Goal: Task Accomplishment & Management: Manage account settings

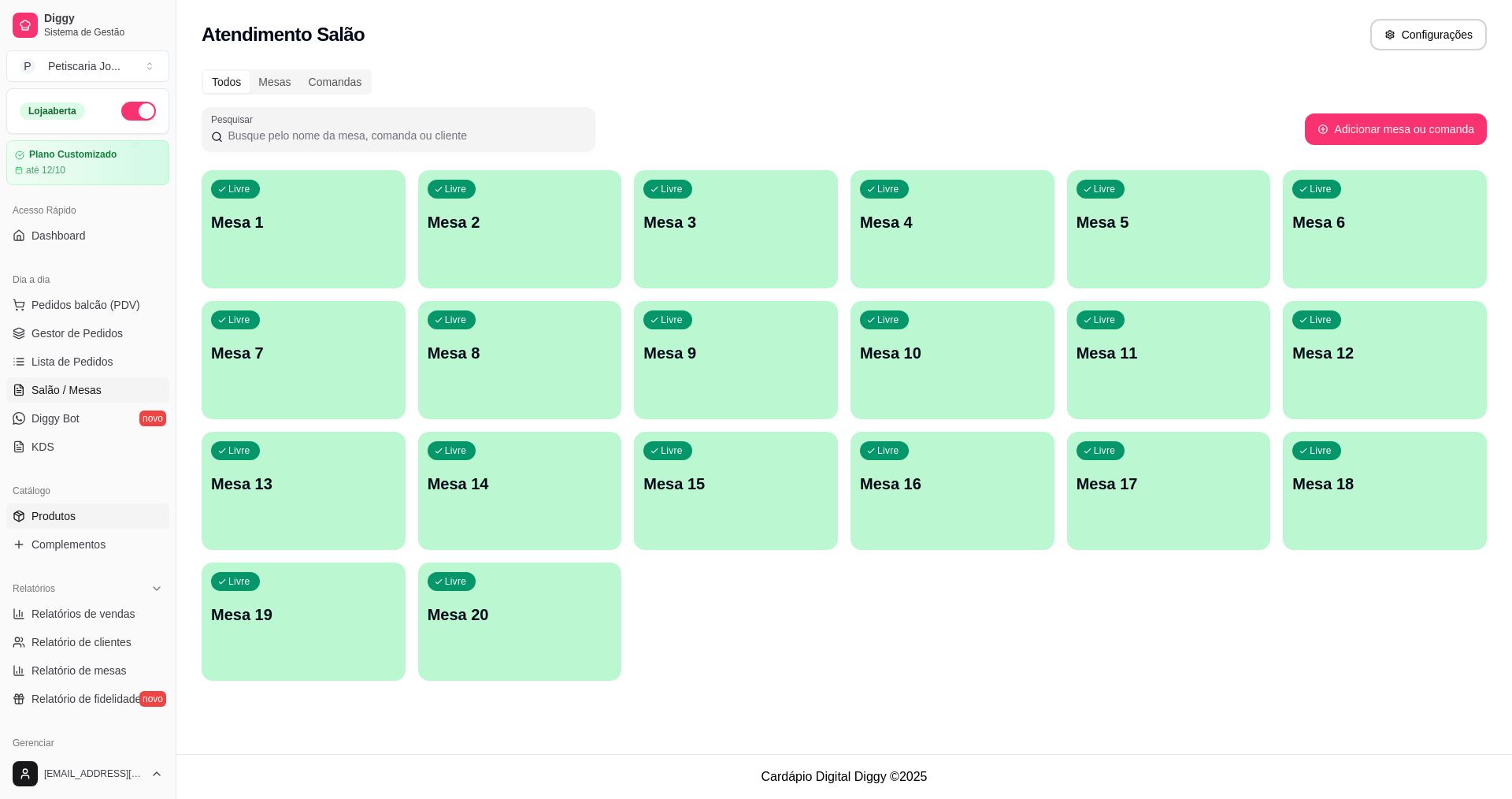
click at [40, 514] on span "Produtos" at bounding box center [53, 516] width 44 height 15
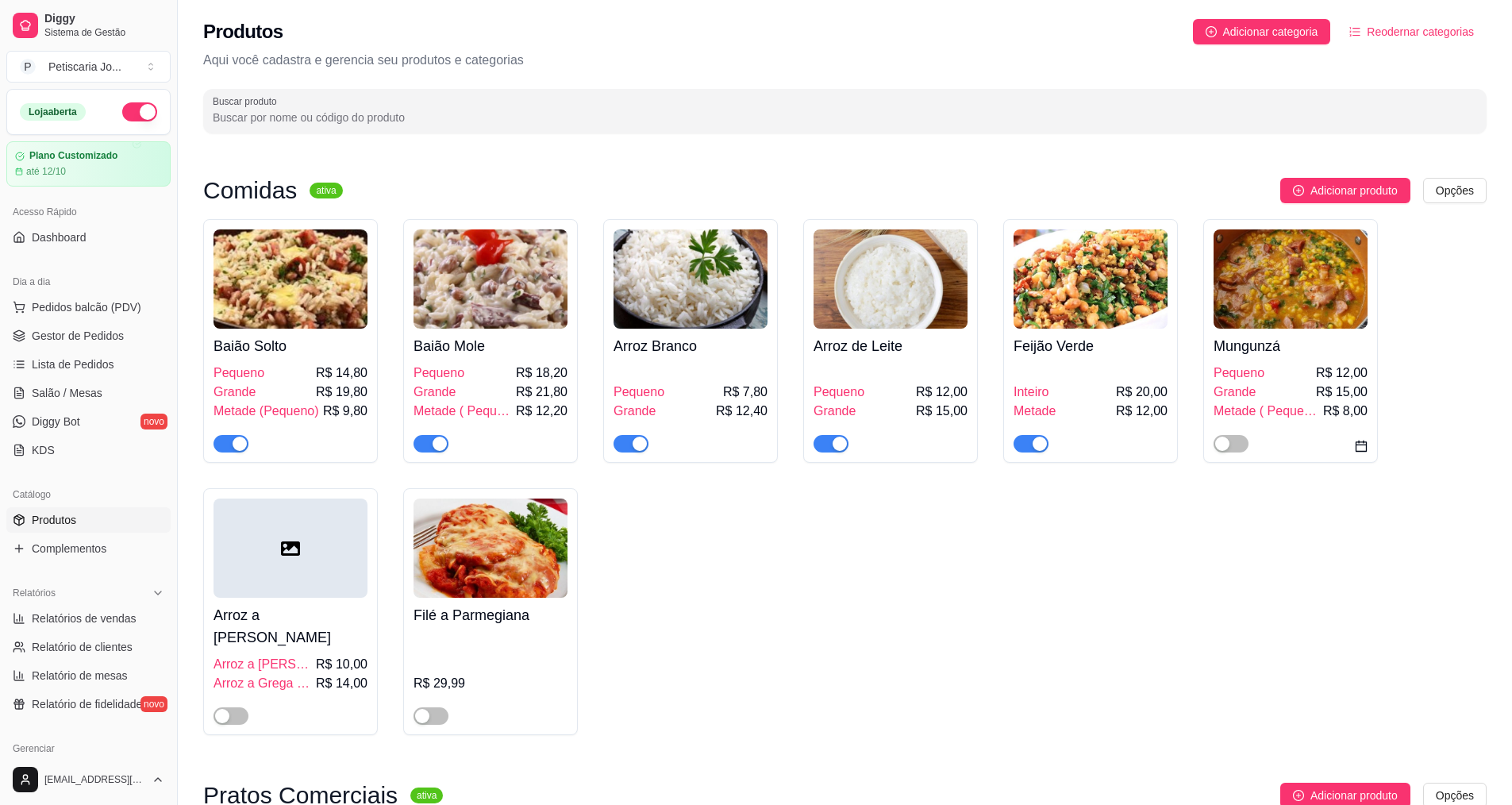
click at [1223, 434] on div at bounding box center [1230, 443] width 35 height 19
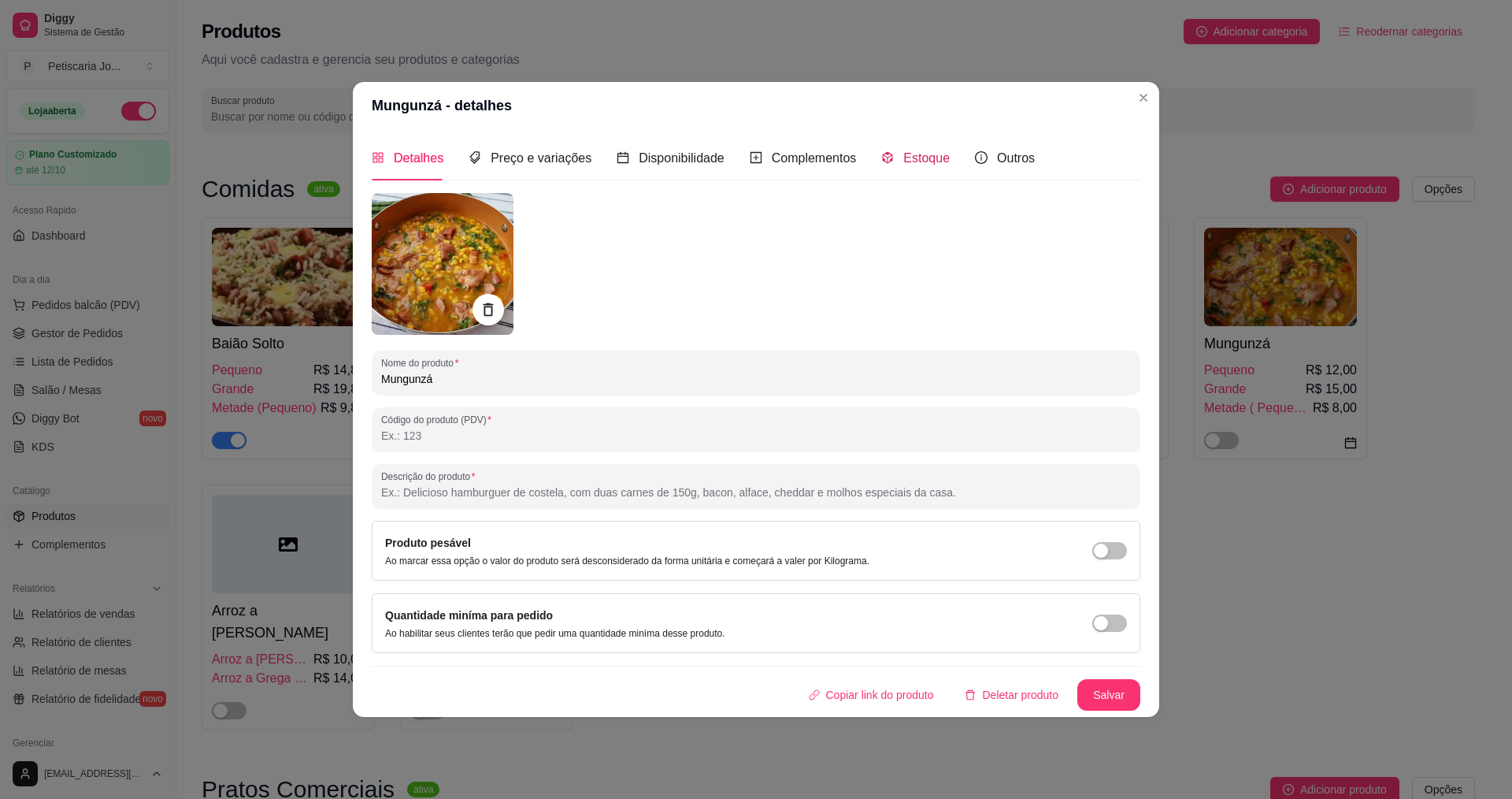
click at [909, 151] on span "Estoque" at bounding box center [927, 158] width 46 height 14
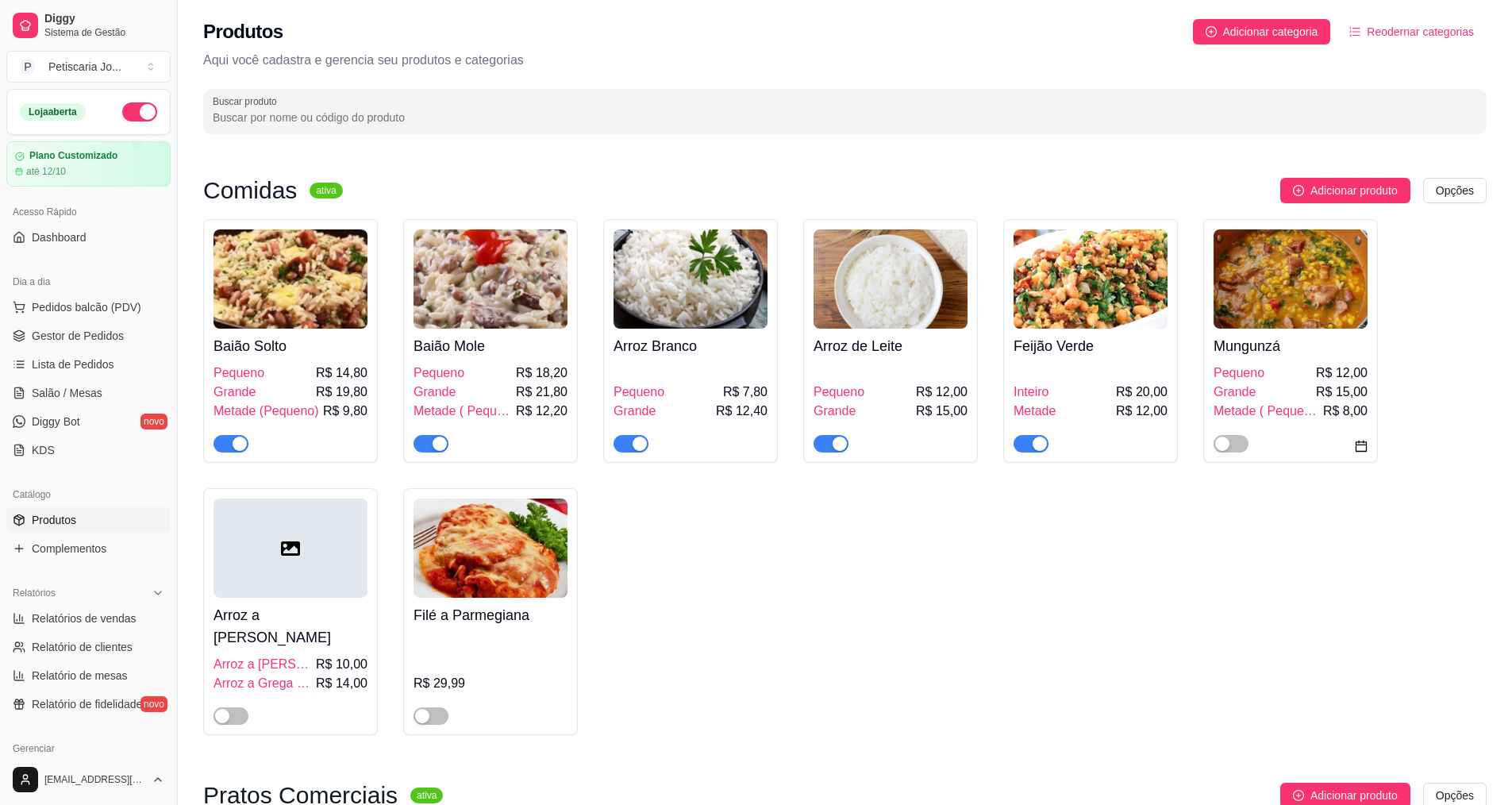
click at [1228, 469] on div "Baião Solto Pequeno R$ 14,80 Grande R$ 19,80 Metade (Pequeno) R$ 9,80 Baião Mol…" at bounding box center [845, 476] width 1283 height 516
click at [1234, 436] on div at bounding box center [1230, 443] width 35 height 19
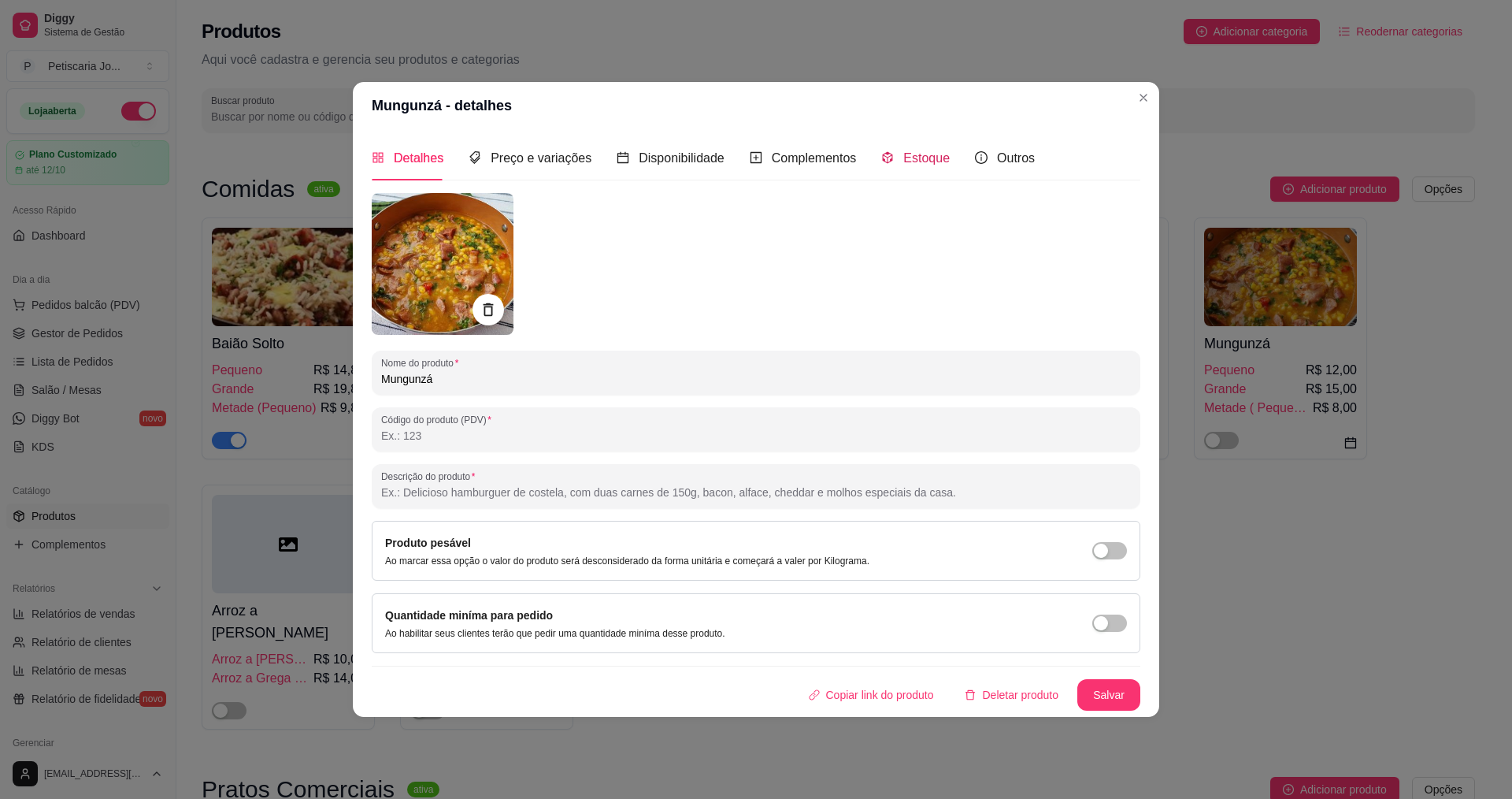
click at [886, 165] on span at bounding box center [887, 158] width 13 height 14
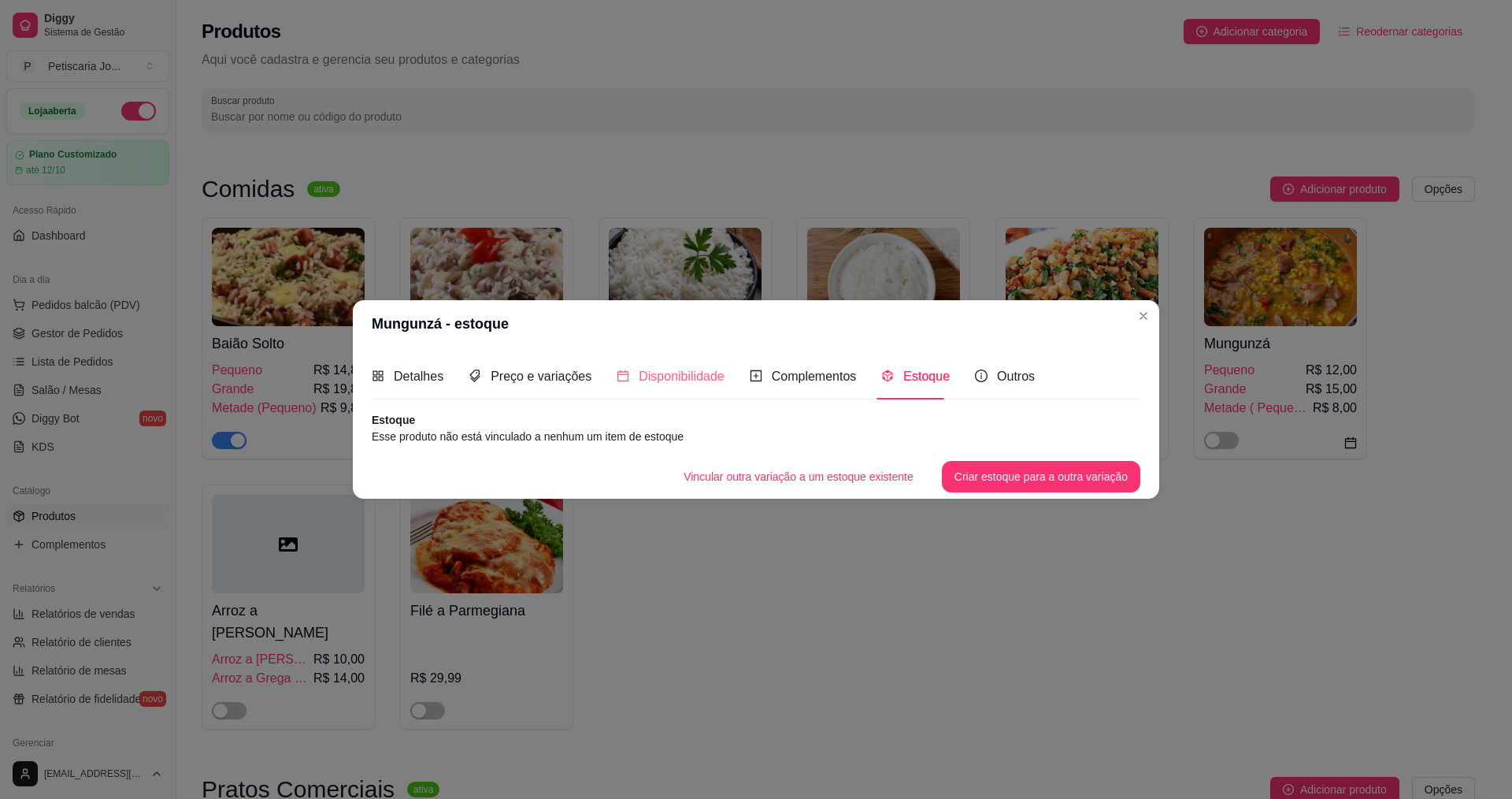
click at [679, 360] on div "Disponibilidade" at bounding box center [671, 376] width 108 height 45
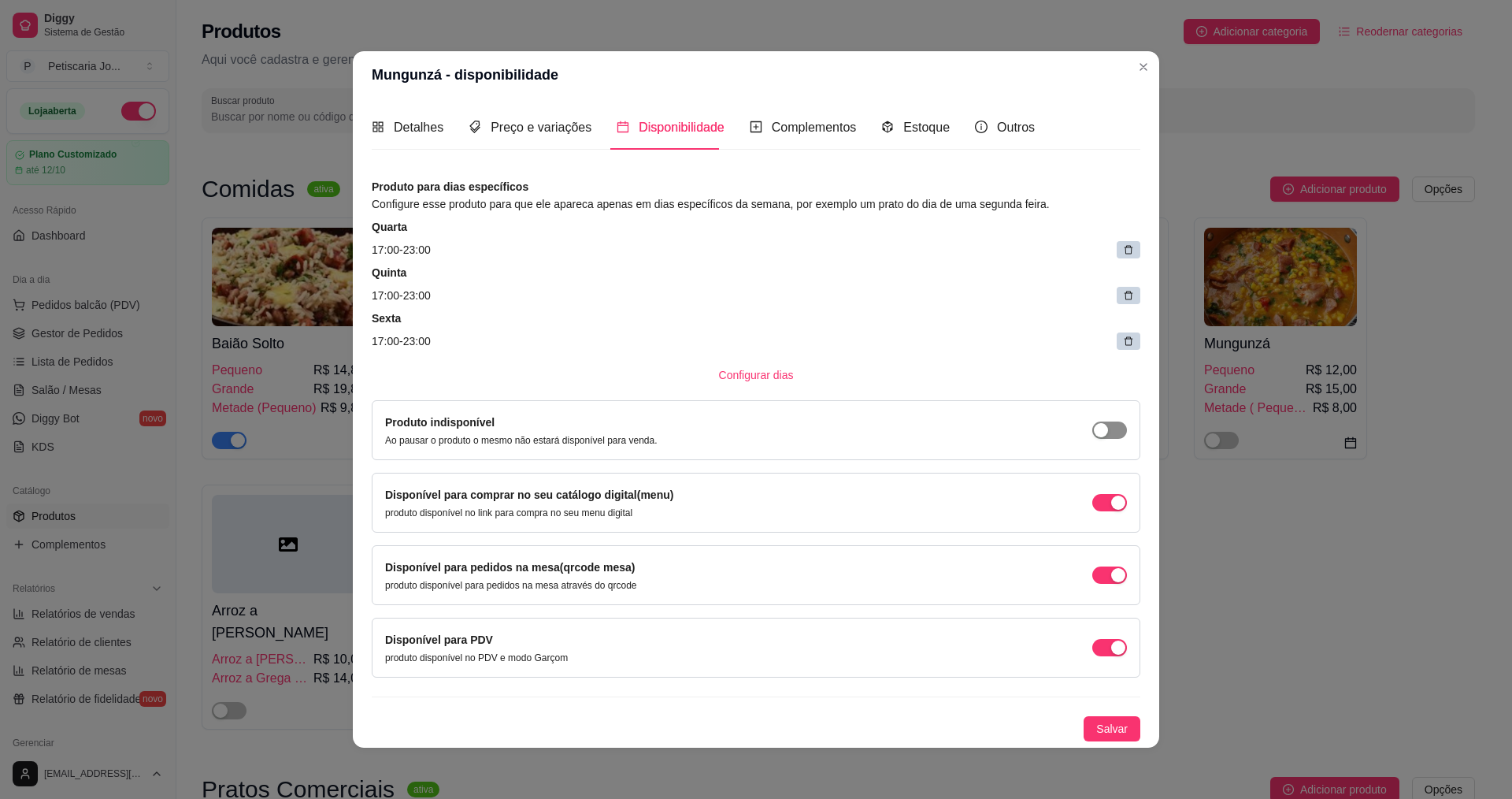
click at [1102, 424] on div "button" at bounding box center [1101, 430] width 15 height 15
click at [1114, 711] on div "Produto para dias específicos Configure esse produto para que ele apareca apena…" at bounding box center [756, 459] width 769 height 563
click at [1119, 721] on span "Salvar" at bounding box center [1112, 729] width 32 height 17
click at [1122, 732] on span "Salvar" at bounding box center [1112, 729] width 32 height 17
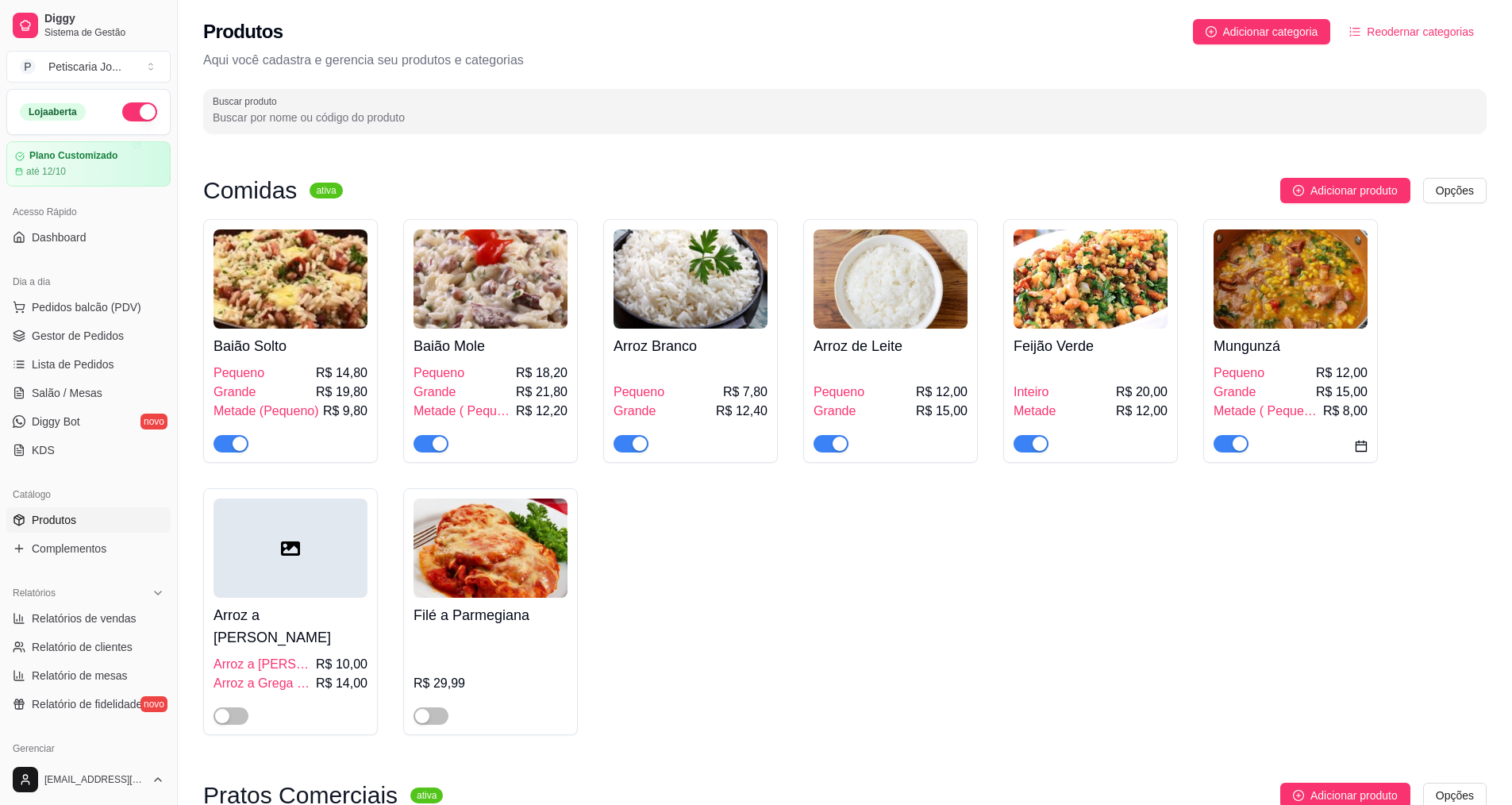
click at [1278, 690] on div "Baião Solto Pequeno R$ 14,80 Grande R$ 19,80 Metade (Pequeno) R$ 9,80 Baião Mol…" at bounding box center [845, 476] width 1283 height 516
click at [35, 374] on link "Lista de Pedidos" at bounding box center [88, 364] width 164 height 25
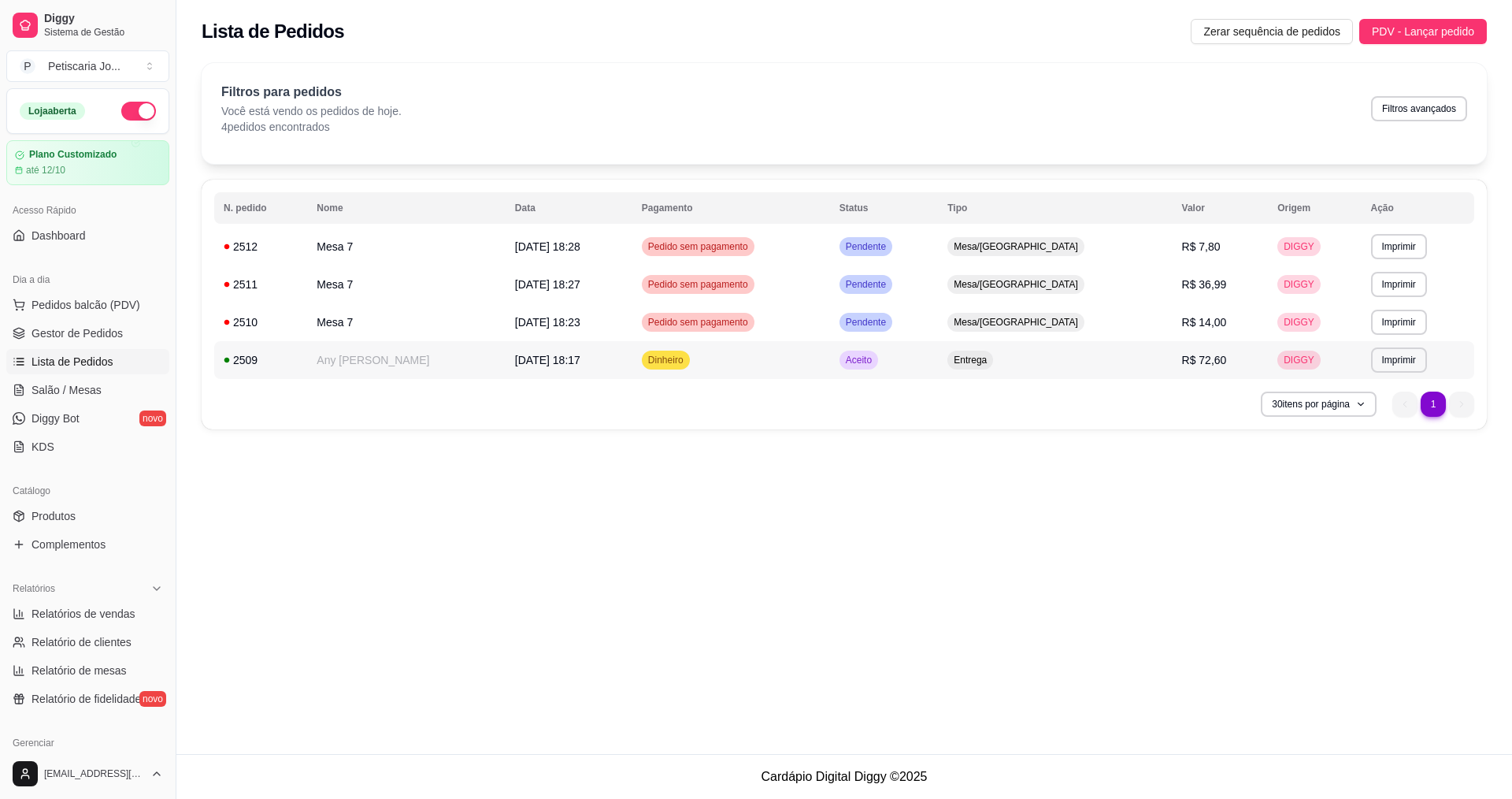
click at [677, 369] on div "Dinheiro" at bounding box center [666, 360] width 48 height 19
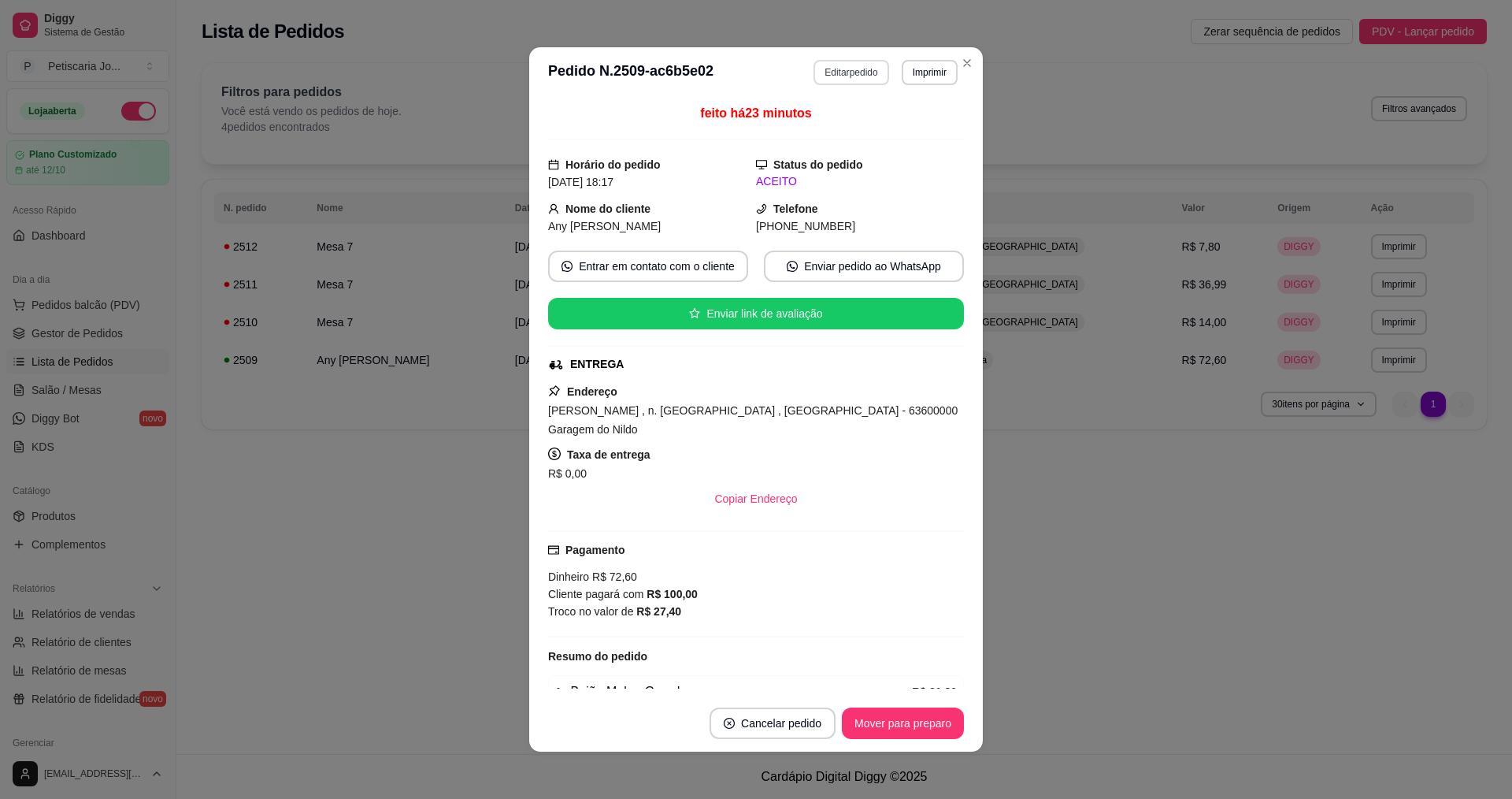
click at [840, 72] on button "Editar pedido" at bounding box center [850, 72] width 75 height 25
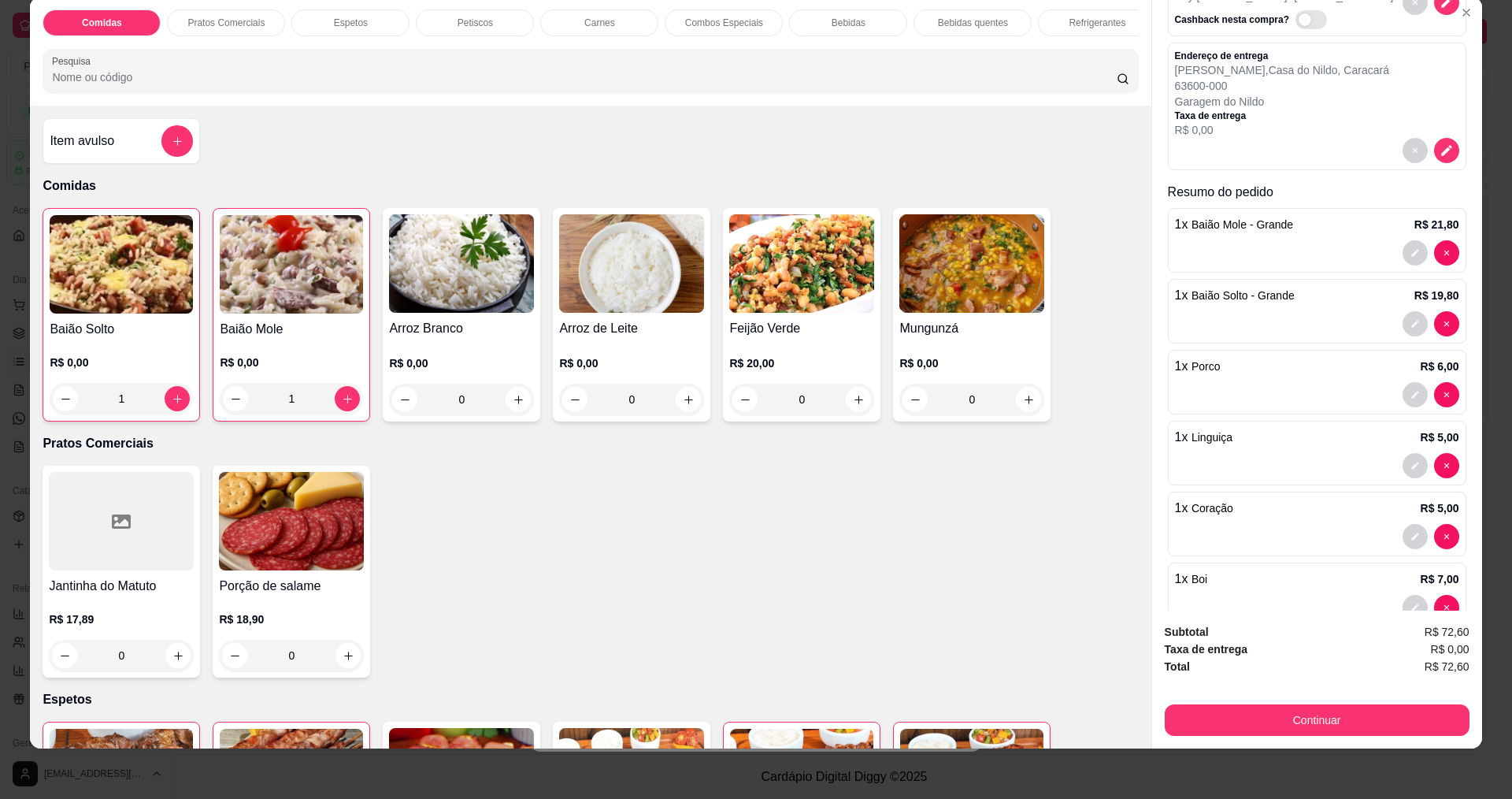
scroll to position [215, 0]
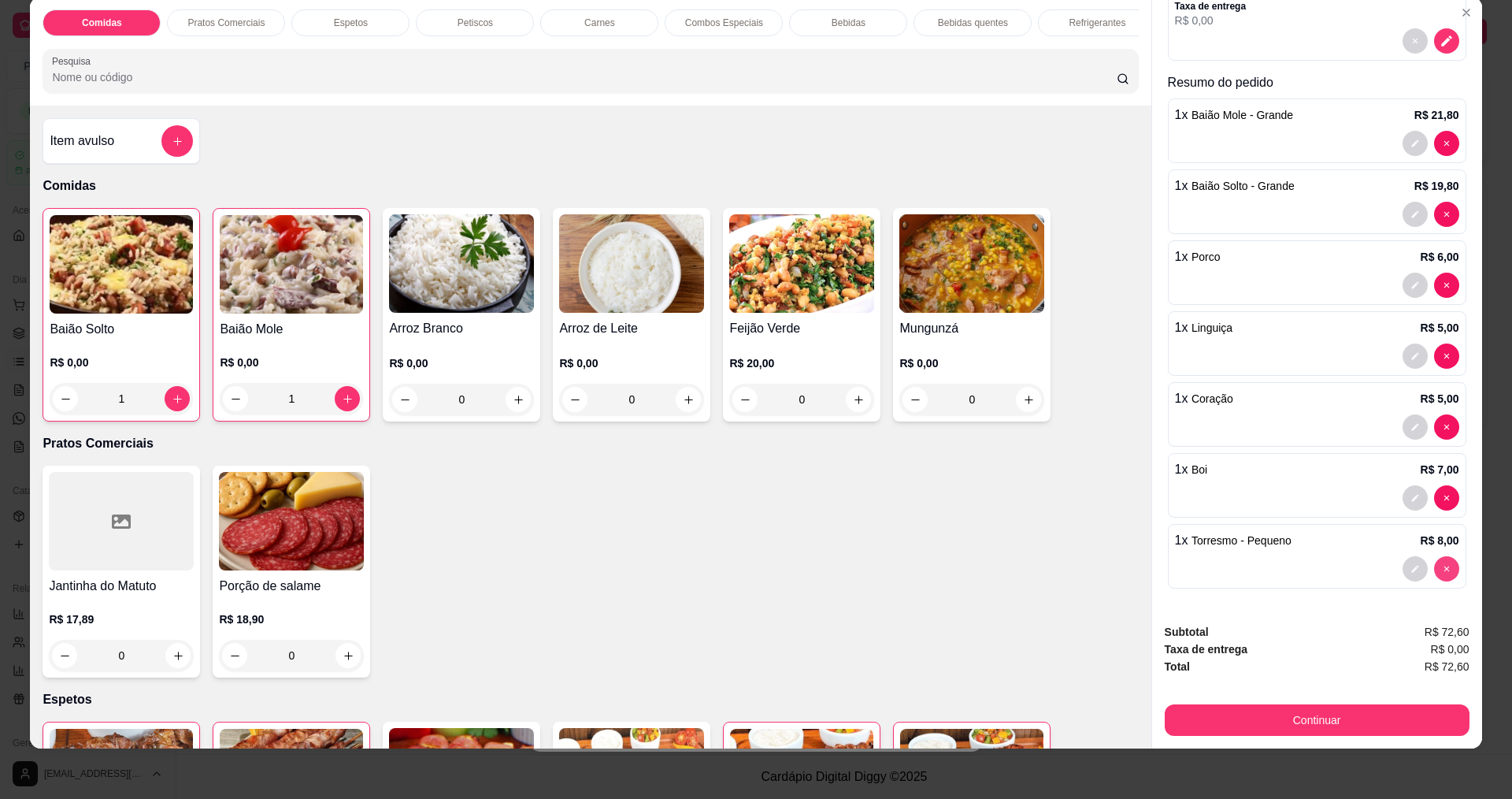
type input "0"
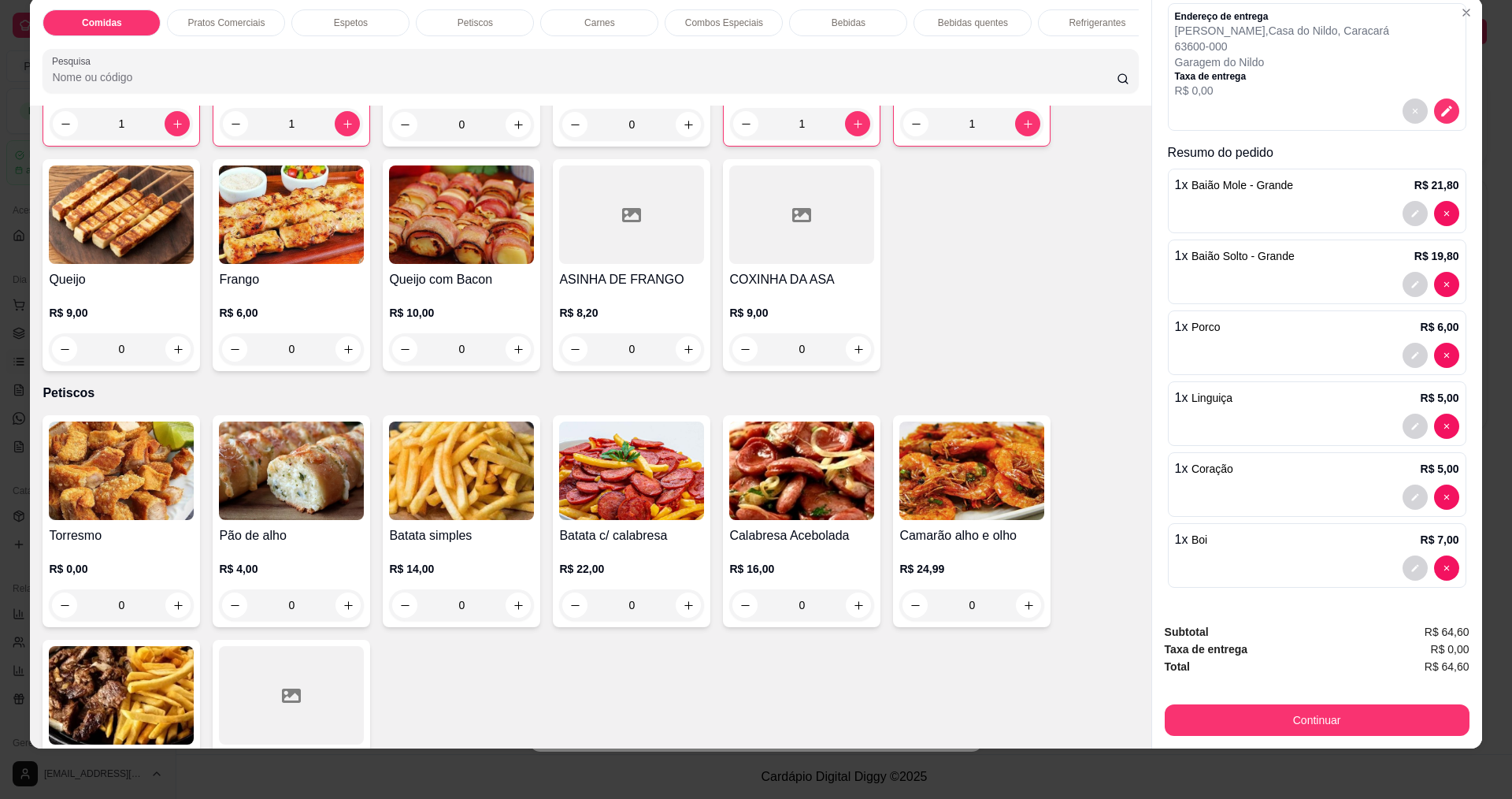
scroll to position [1103, 0]
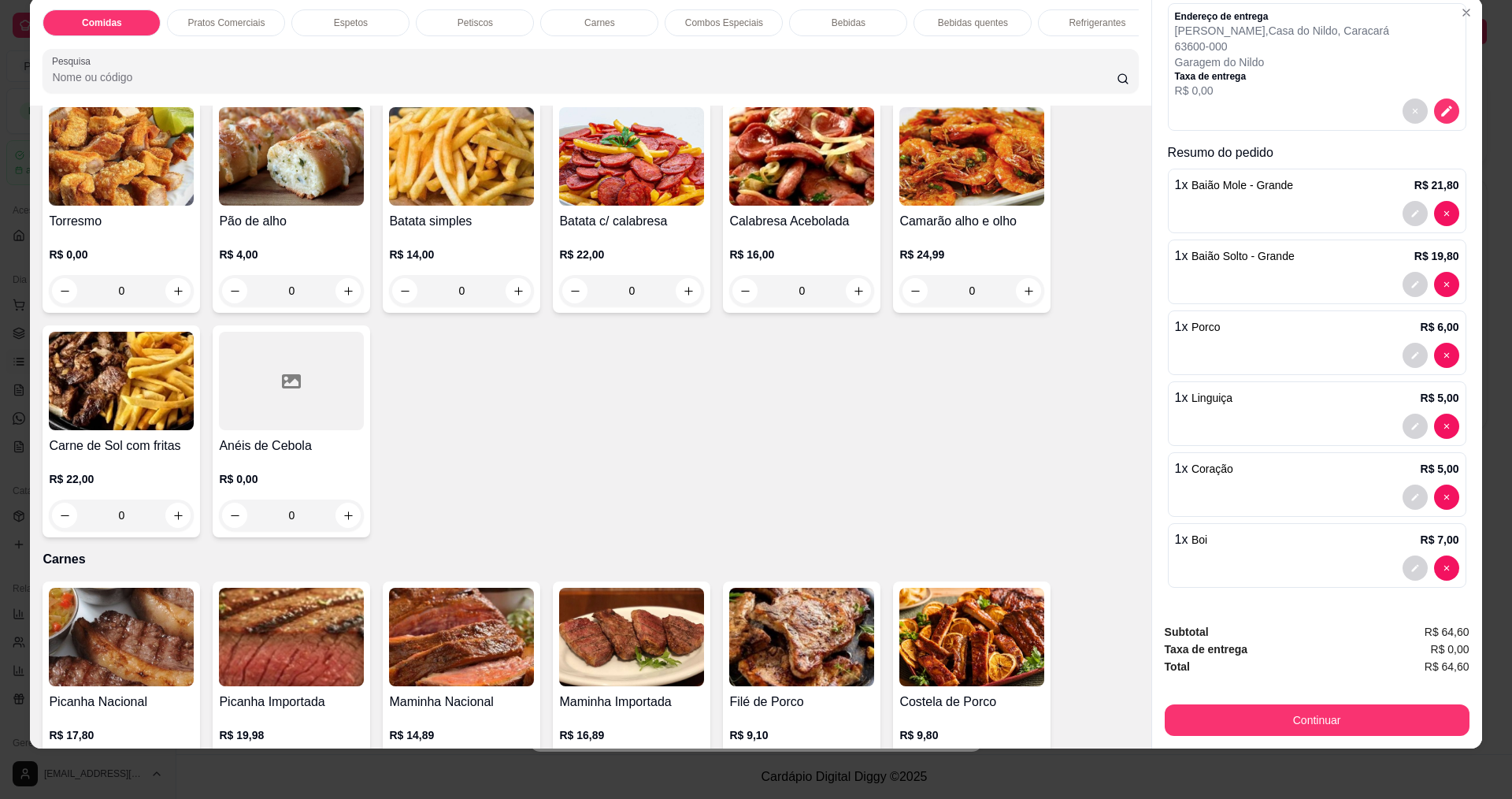
click at [144, 249] on div "R$ 0,00 0" at bounding box center [121, 269] width 145 height 76
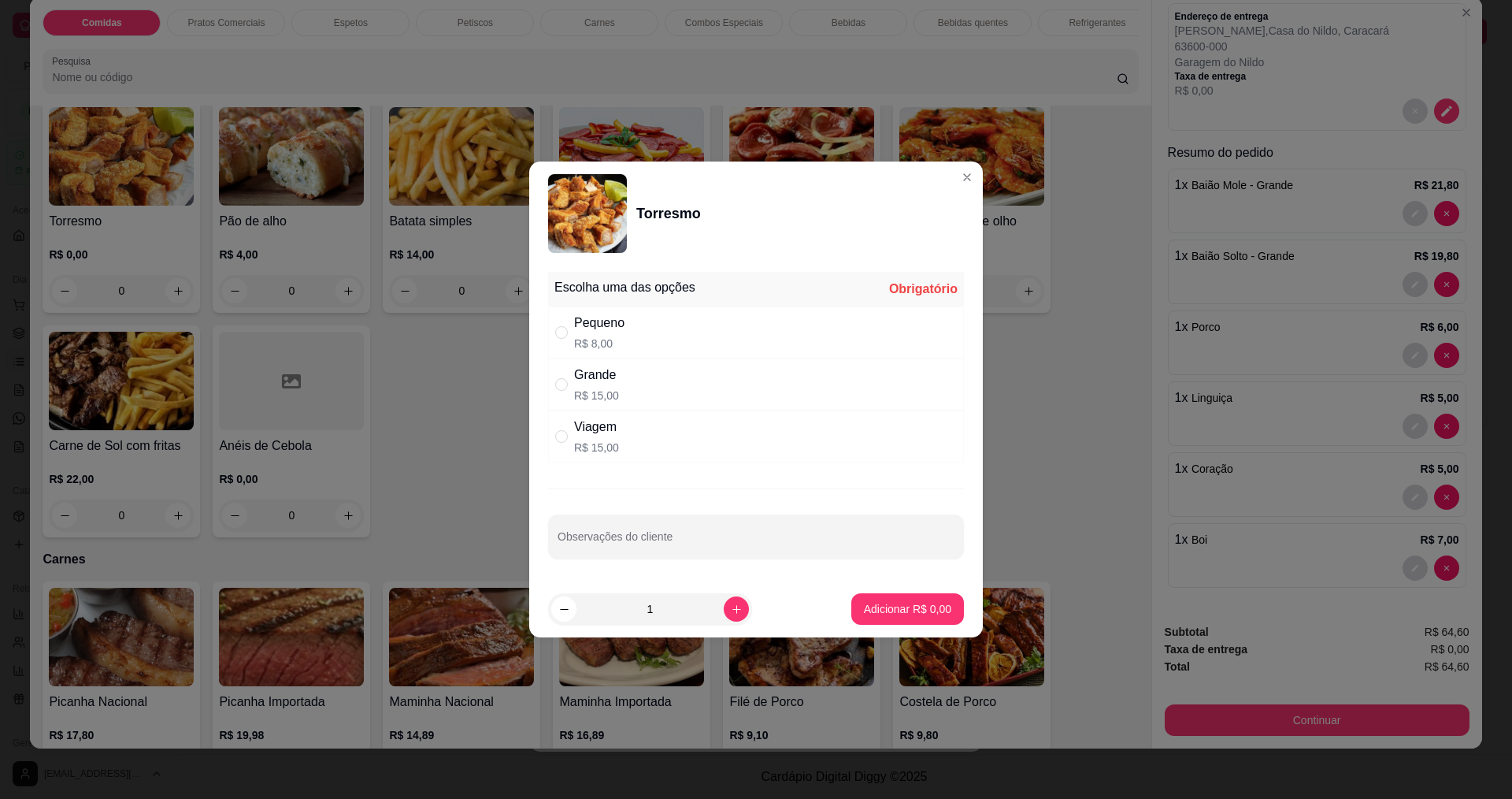
click at [682, 436] on div "Viagem R$ 15,00" at bounding box center [756, 436] width 416 height 52
radio input "true"
click at [885, 606] on p "Adicionar R$ 15,00" at bounding box center [904, 608] width 94 height 15
type input "1"
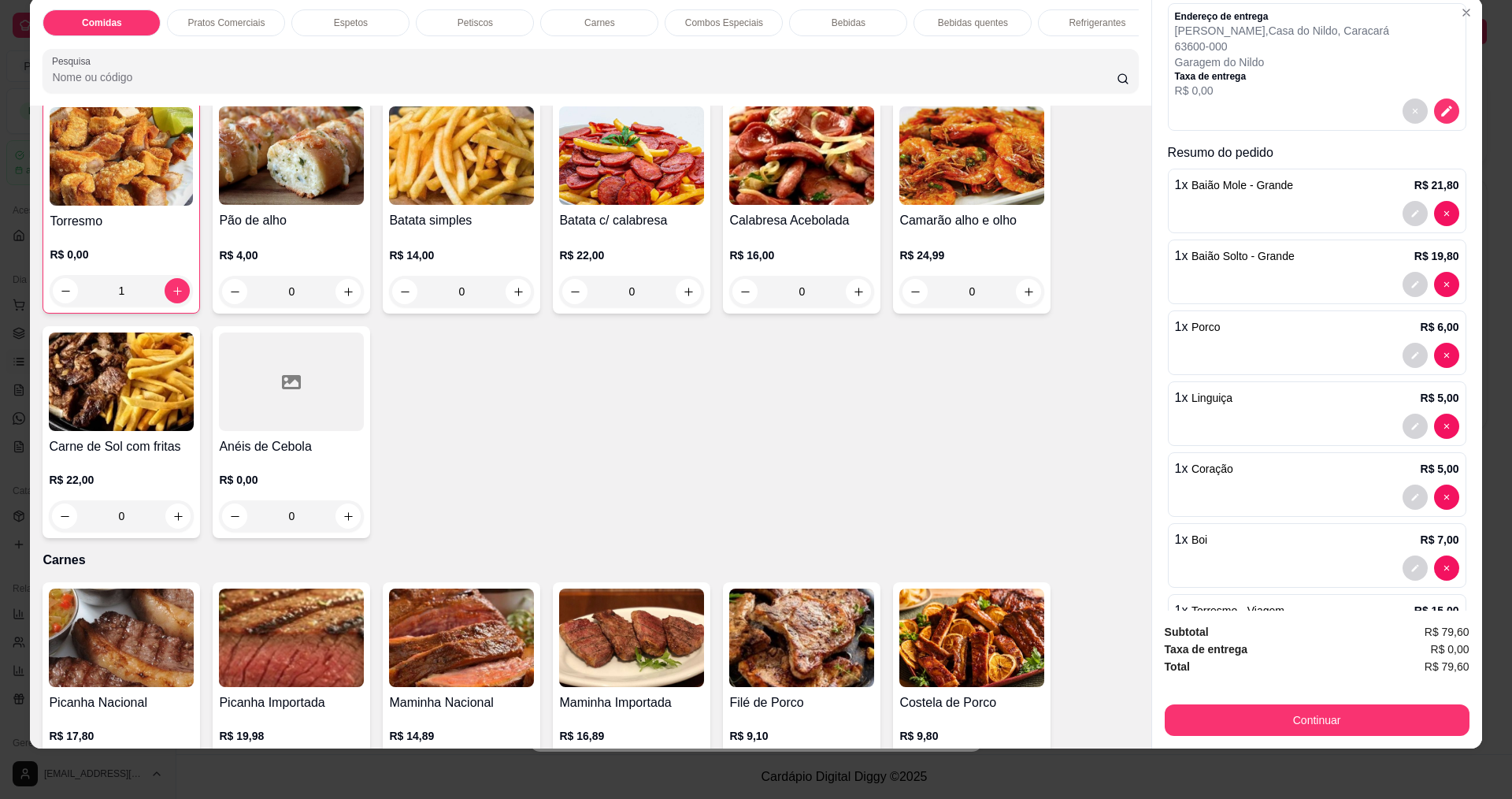
scroll to position [215, 0]
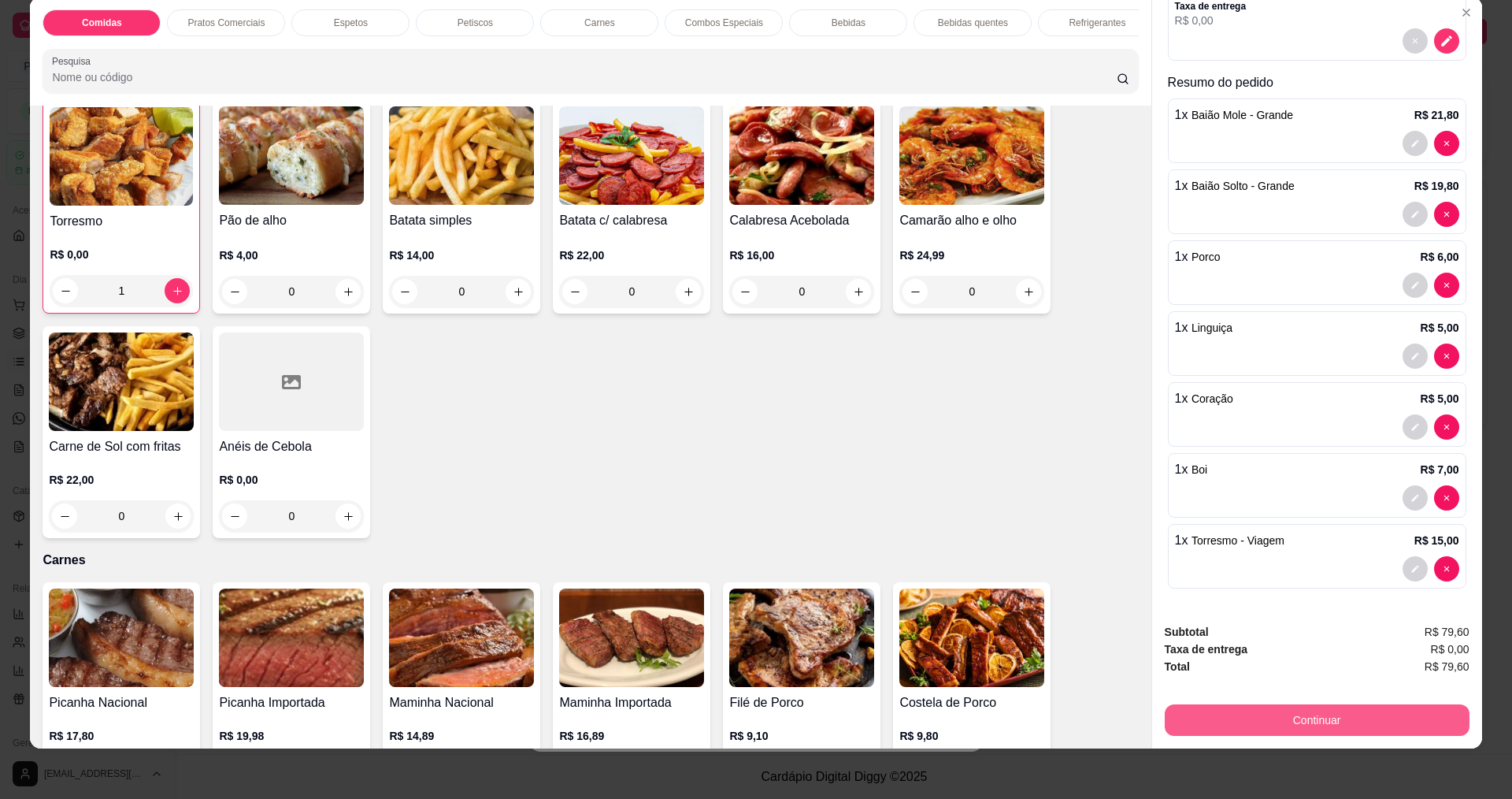
click at [1384, 714] on button "Continuar" at bounding box center [1317, 720] width 305 height 32
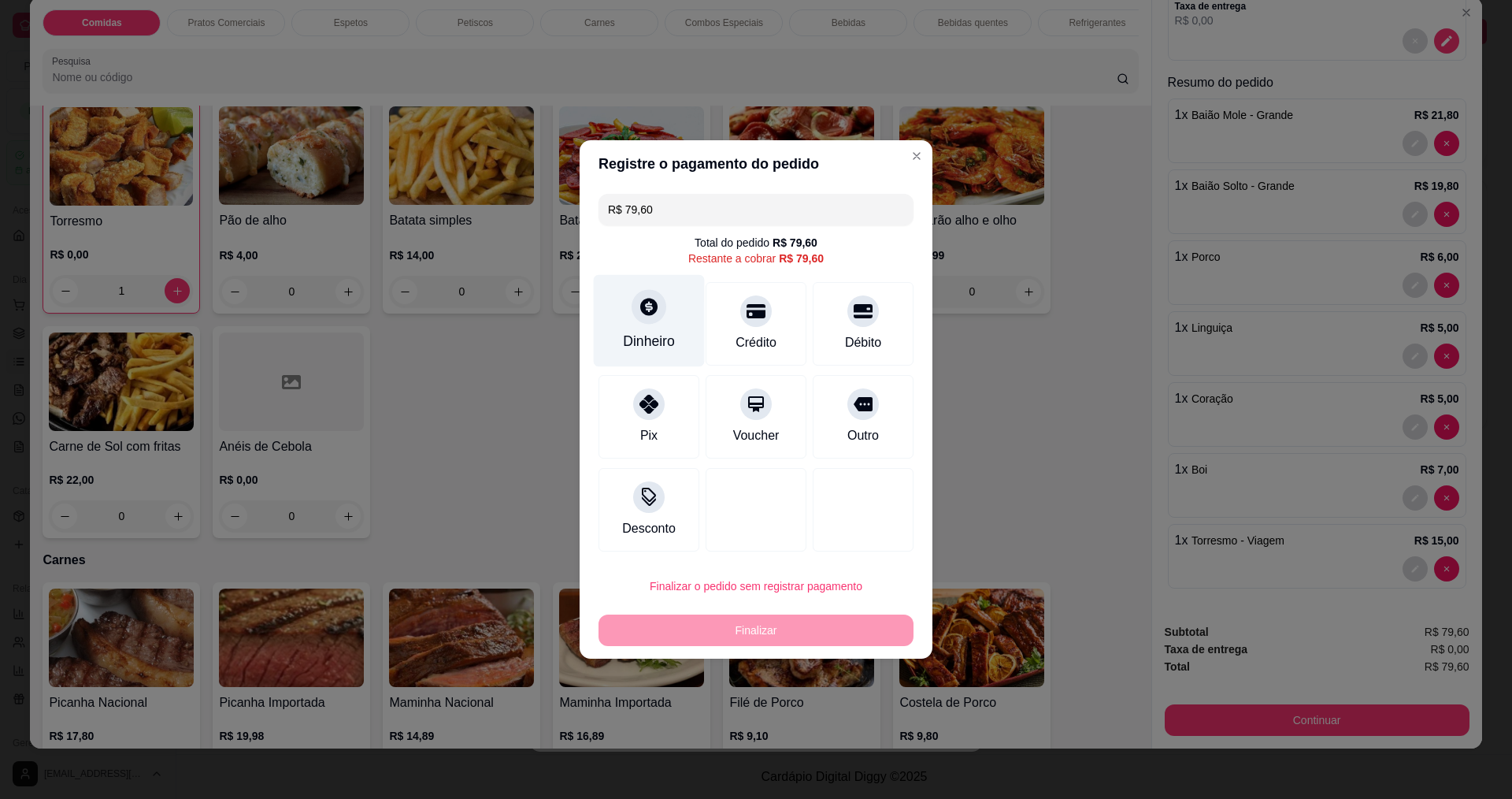
click at [638, 320] on div at bounding box center [649, 306] width 34 height 34
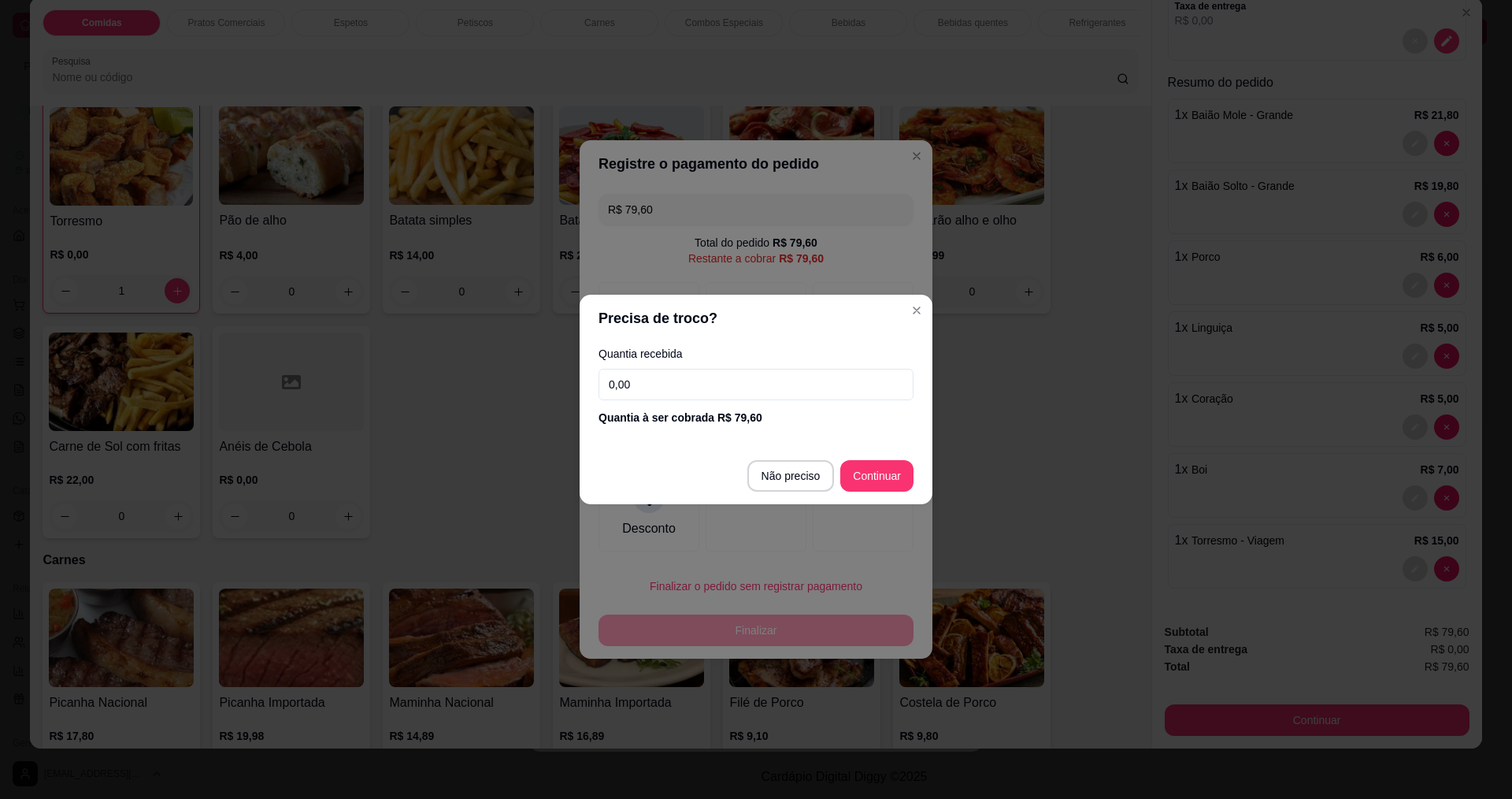
click at [676, 390] on input "0,00" at bounding box center [756, 384] width 315 height 32
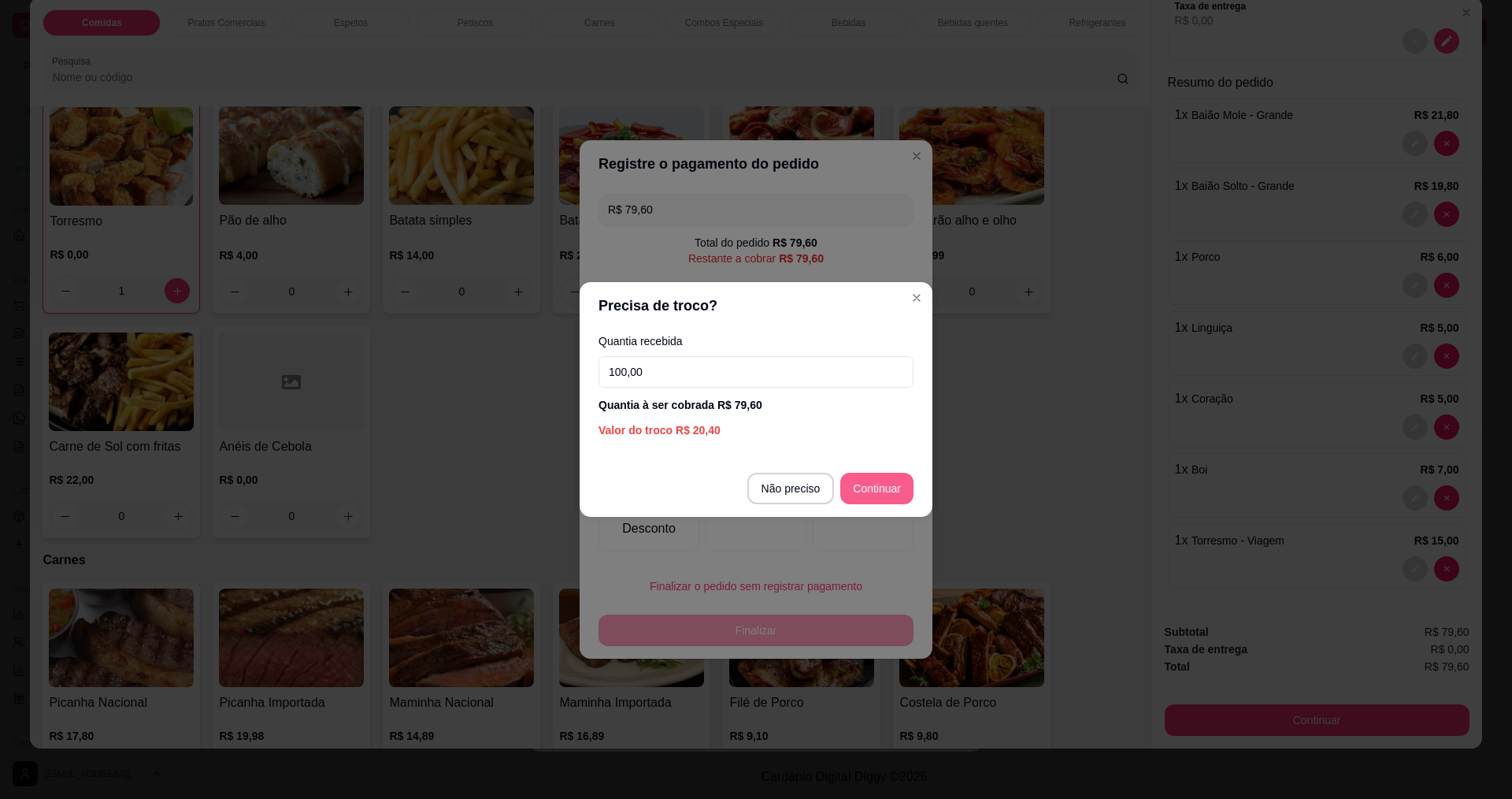
type input "100,00"
type input "R$ 0,00"
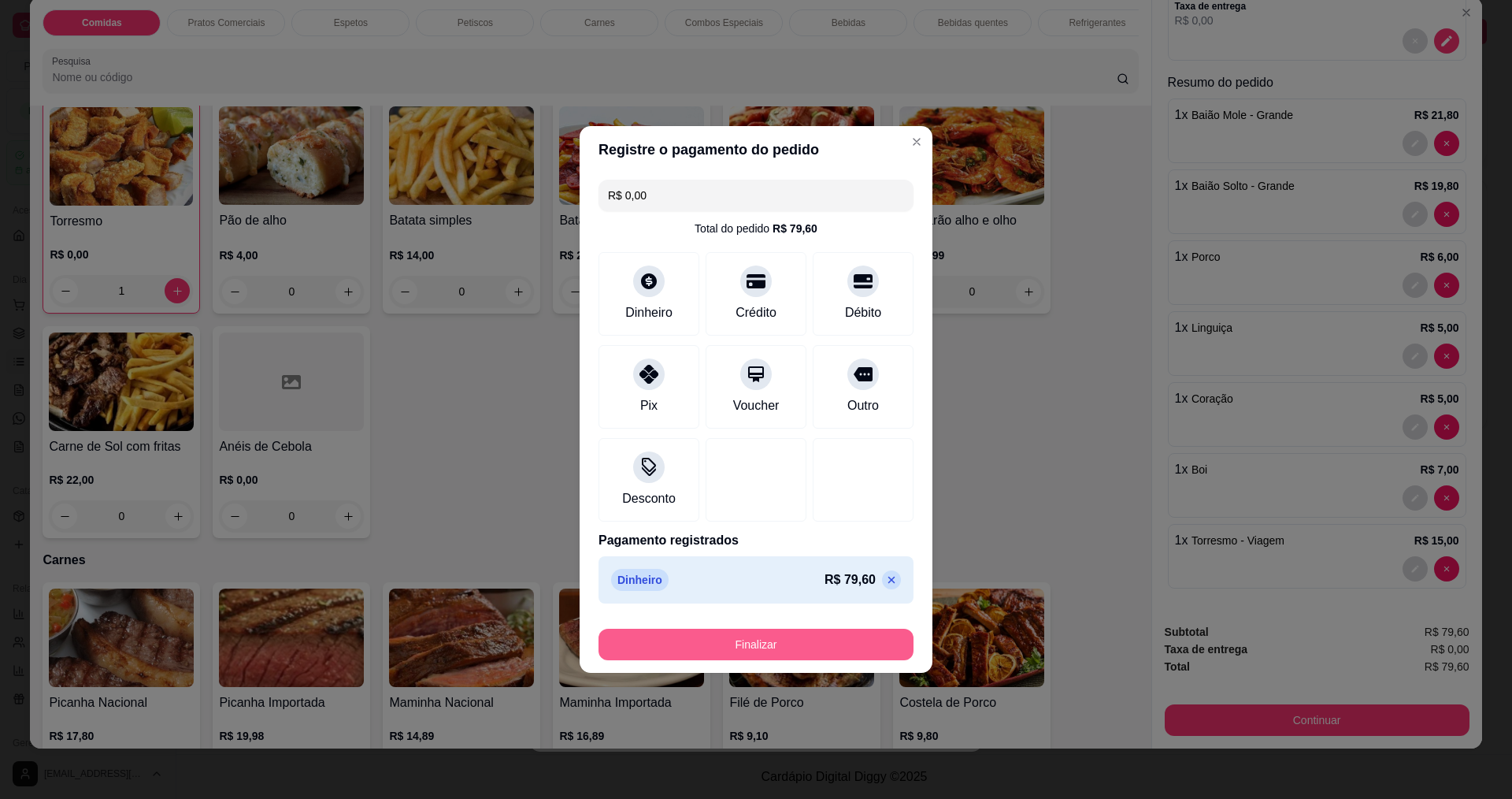
click at [830, 642] on button "Finalizar" at bounding box center [756, 644] width 315 height 32
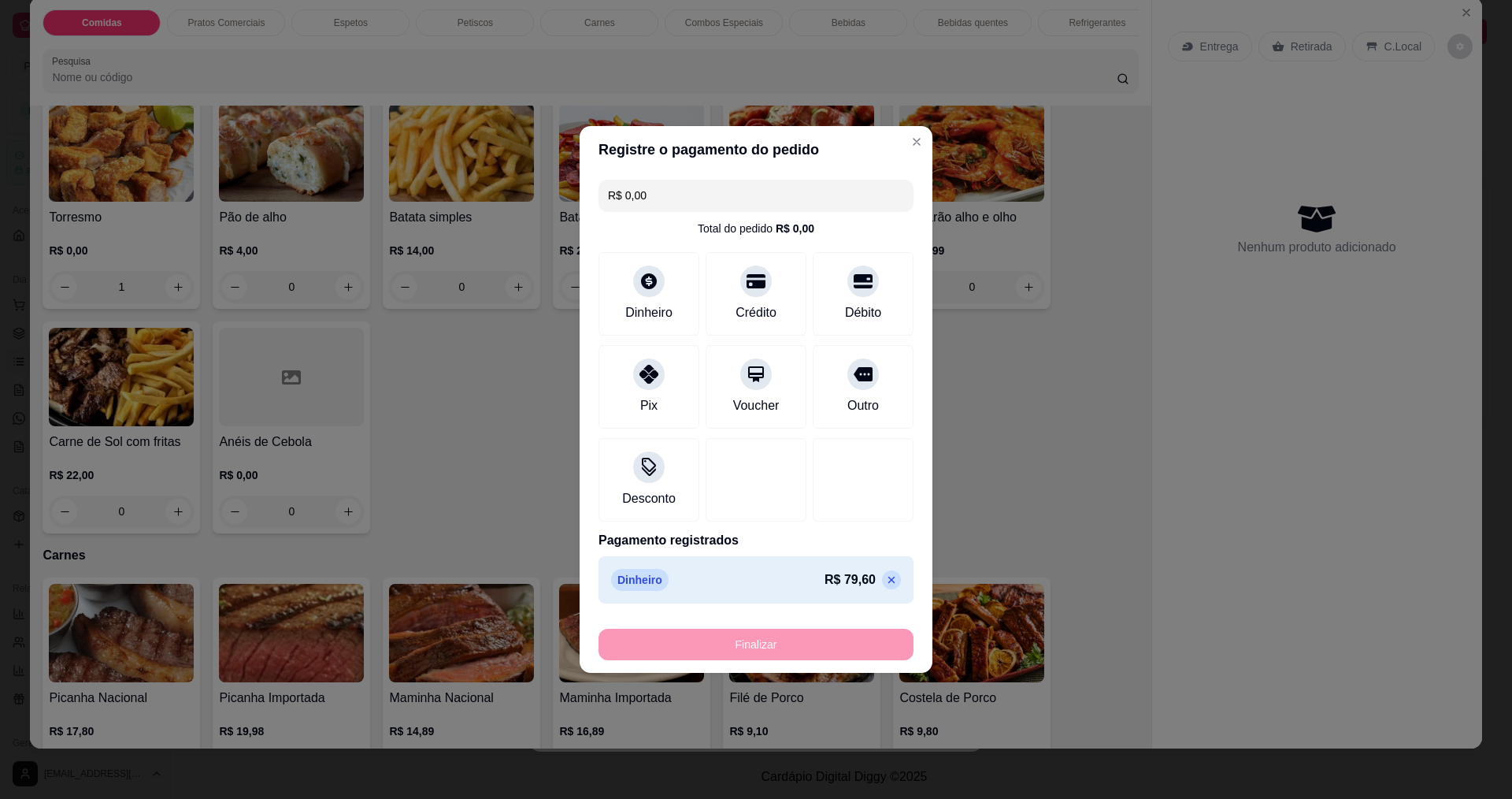
type input "0"
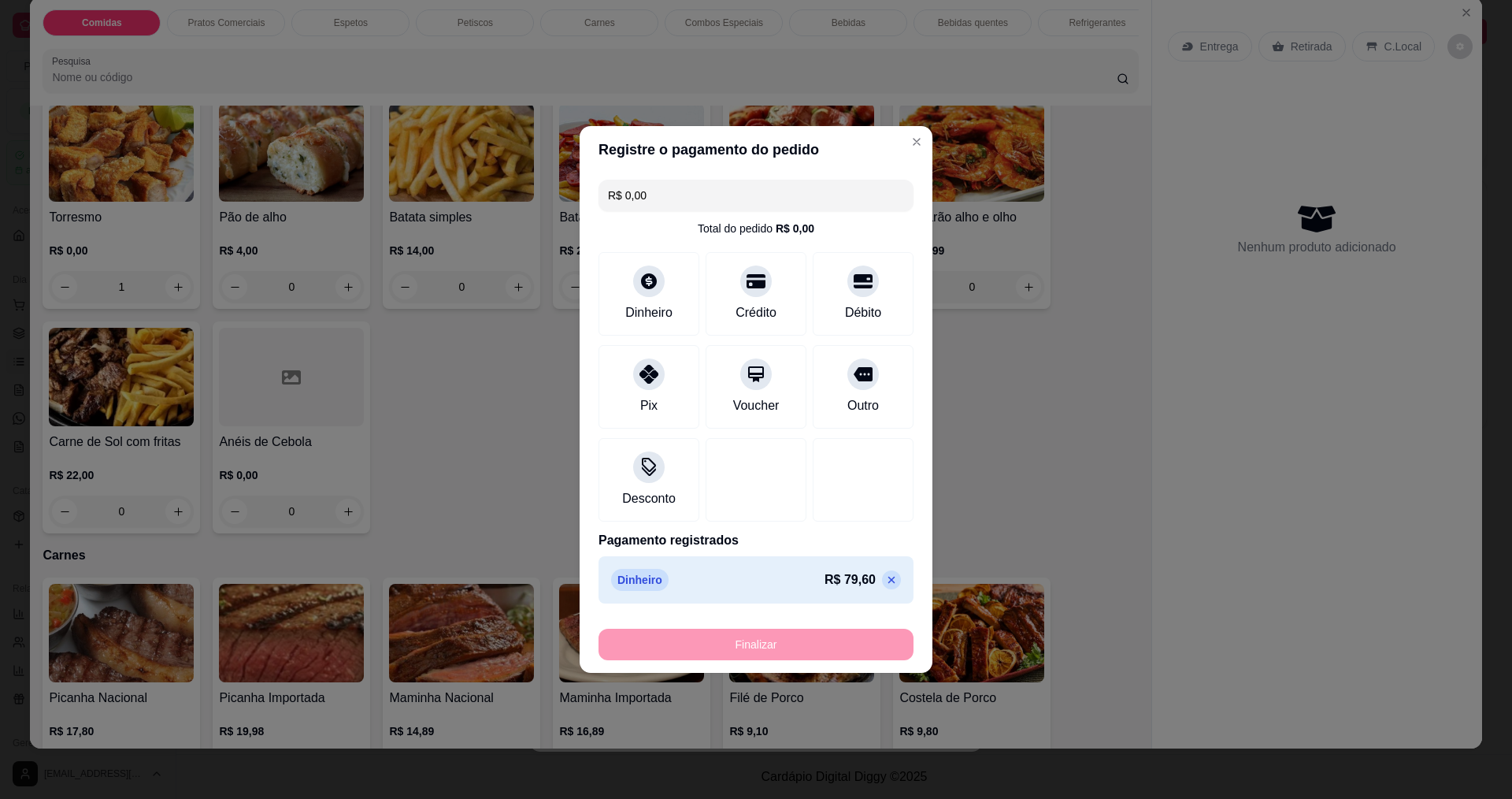
type input "0"
type input "-R$ 79,60"
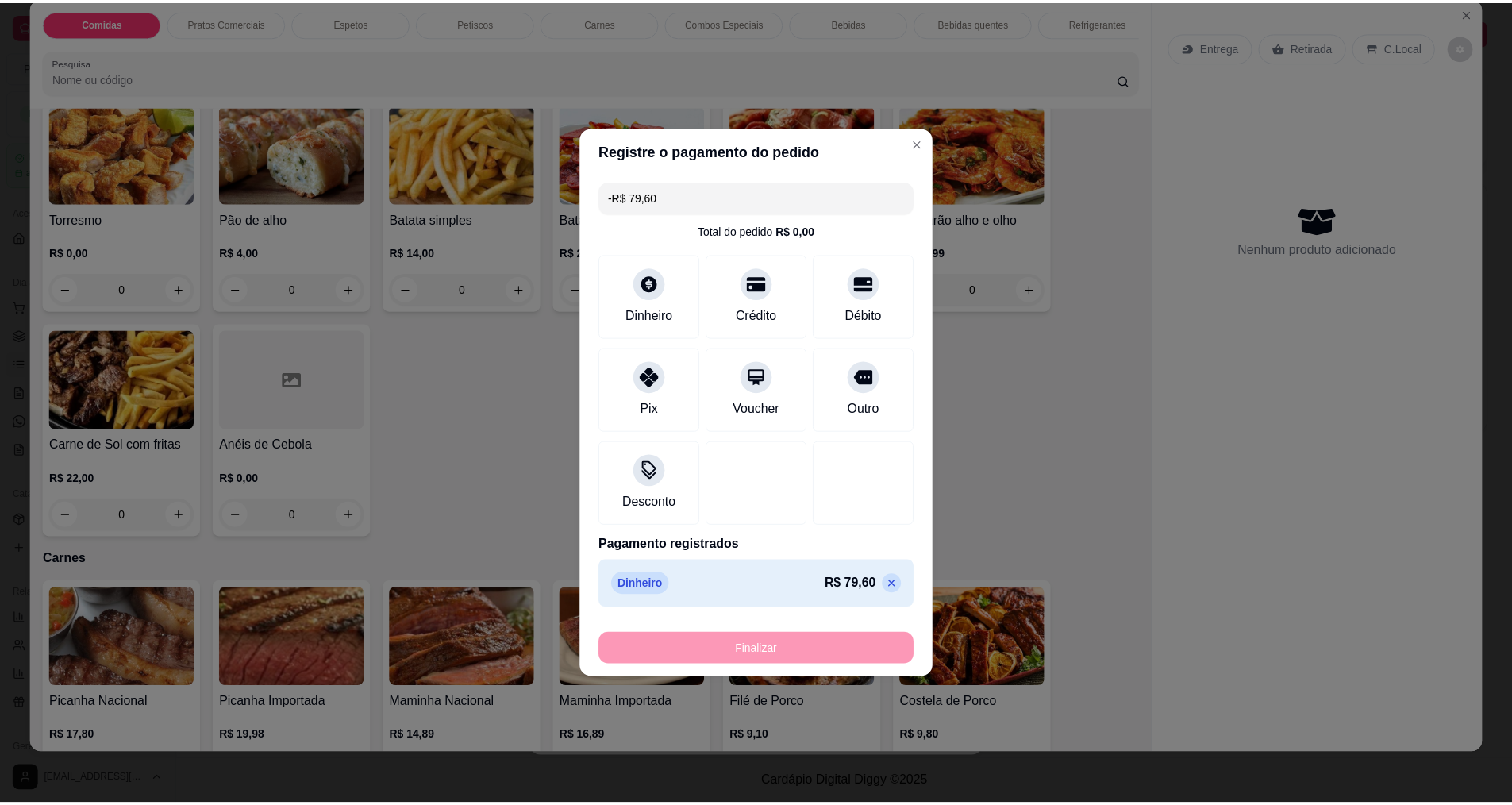
scroll to position [1108, 0]
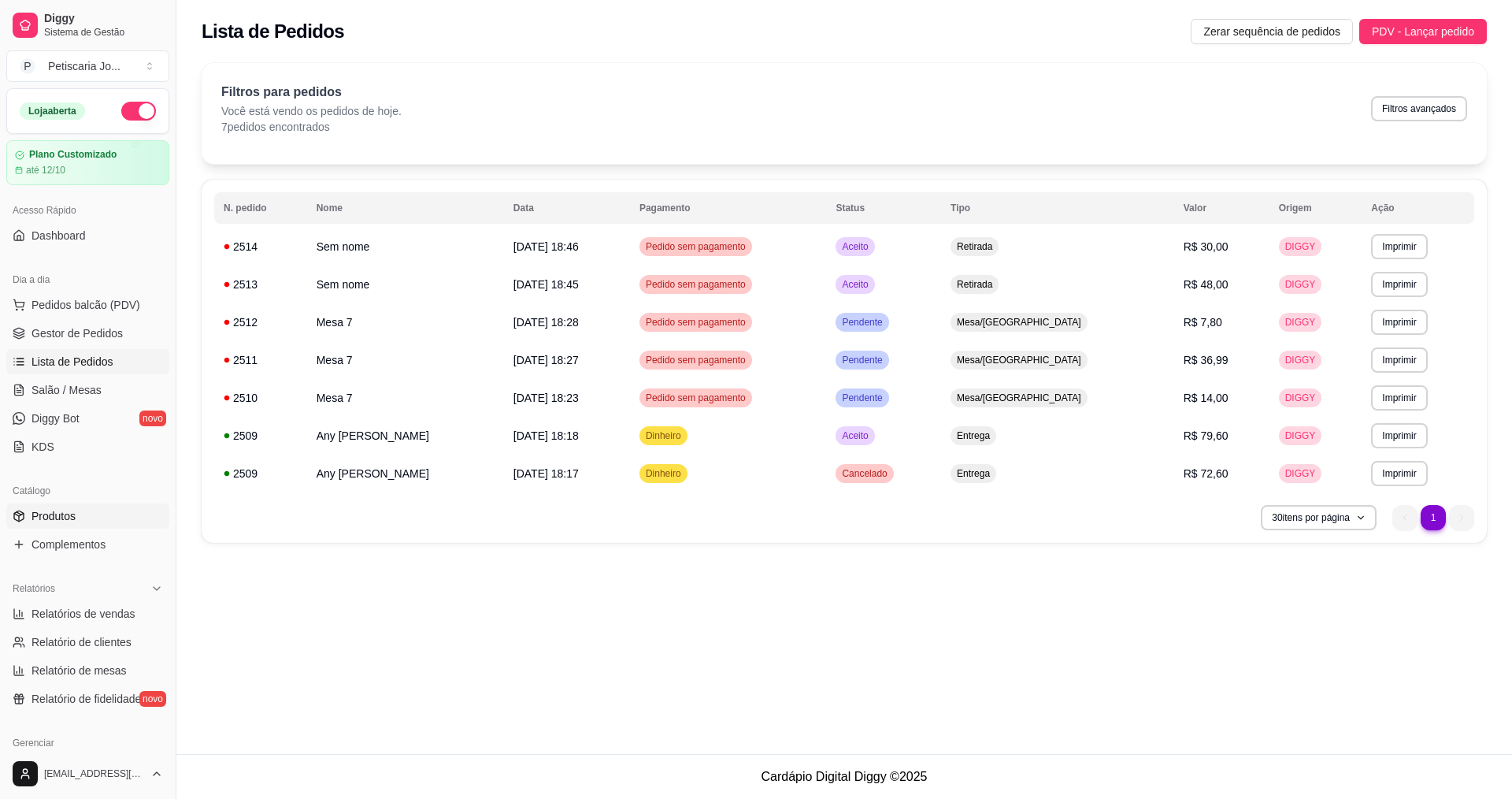
click at [50, 514] on span "Produtos" at bounding box center [53, 516] width 44 height 15
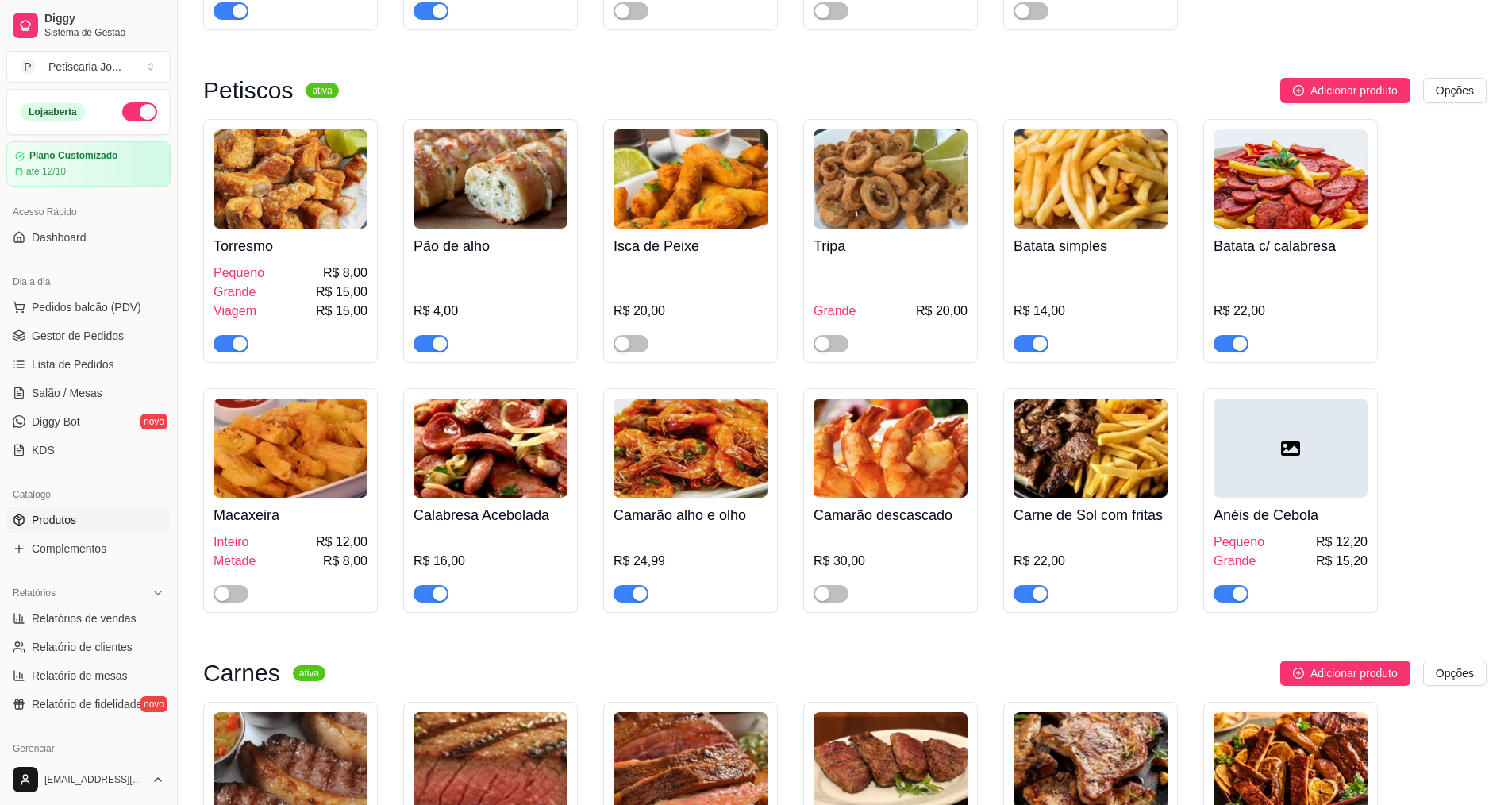
scroll to position [1984, 0]
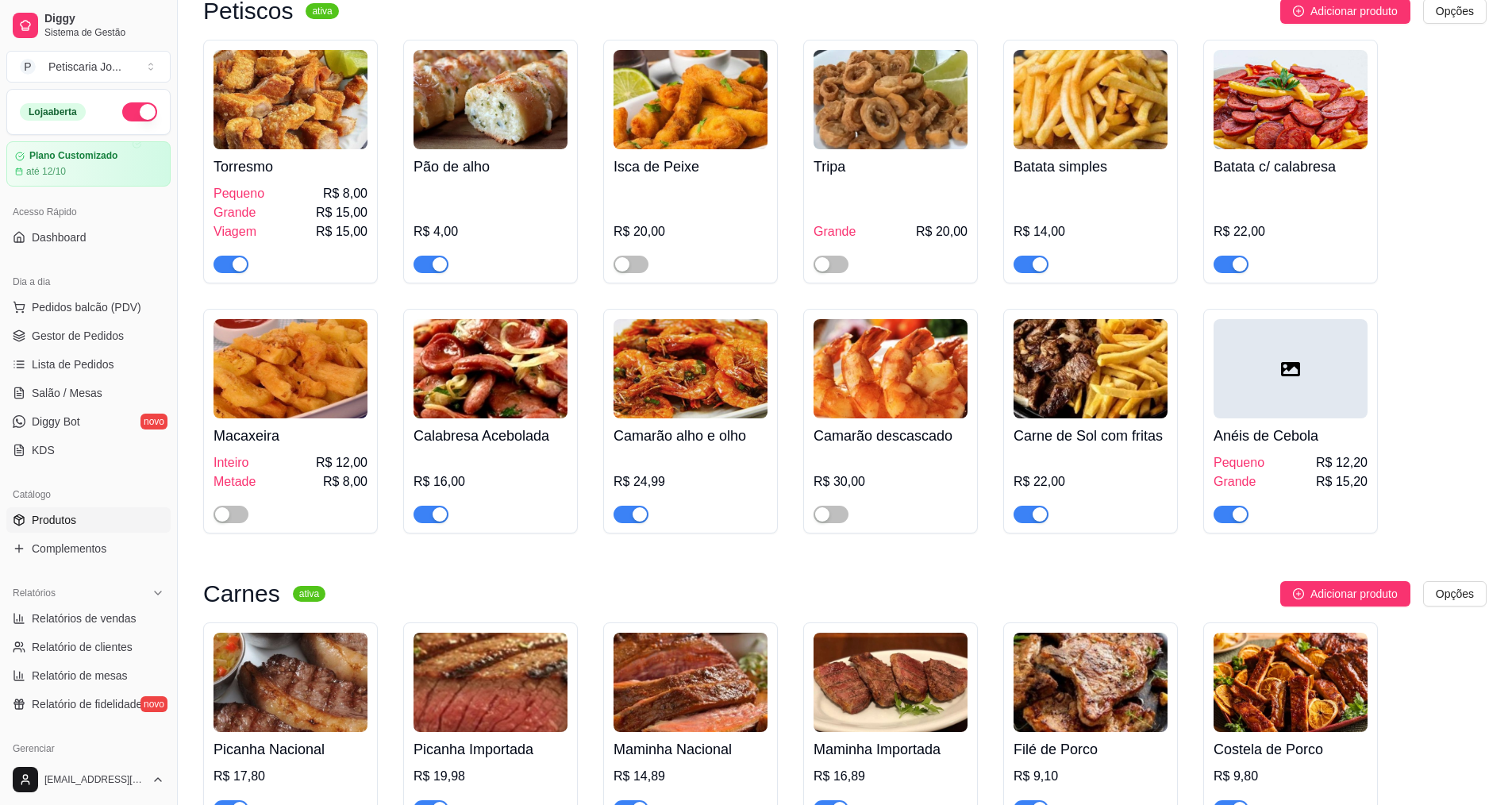
click at [634, 508] on div "button" at bounding box center [640, 514] width 15 height 15
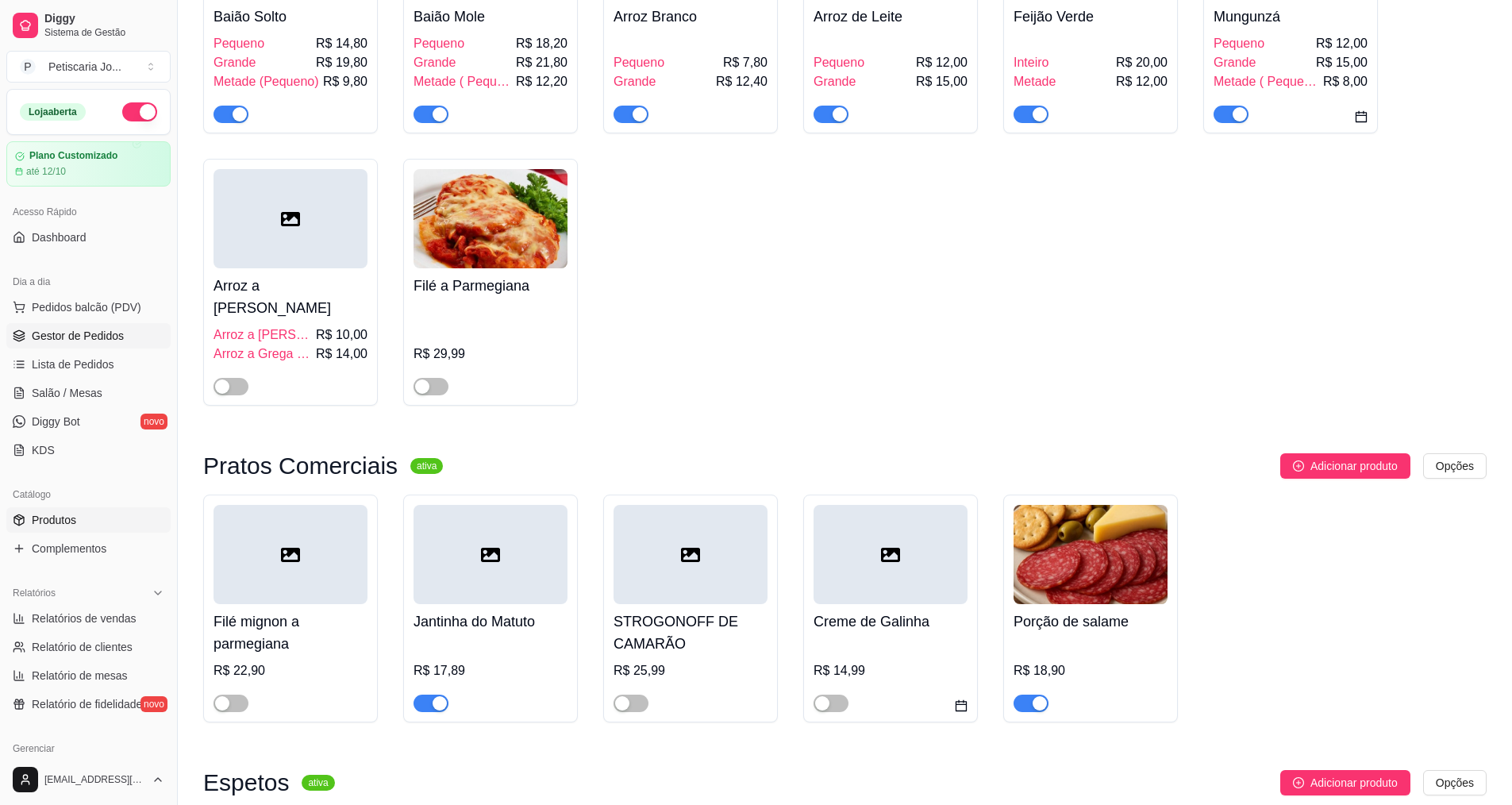
scroll to position [238, 0]
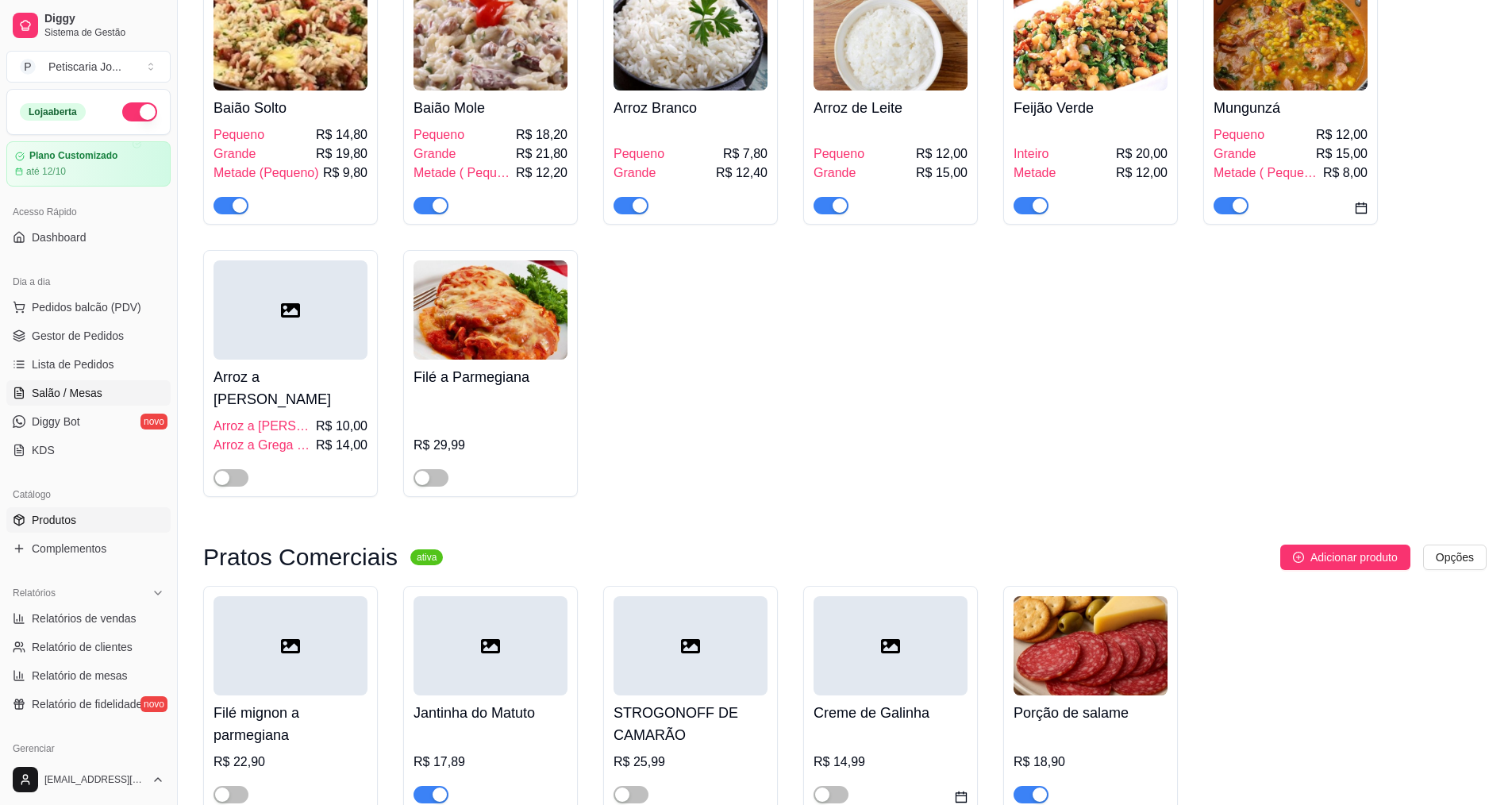
click at [82, 388] on span "Salão / Mesas" at bounding box center [67, 393] width 71 height 16
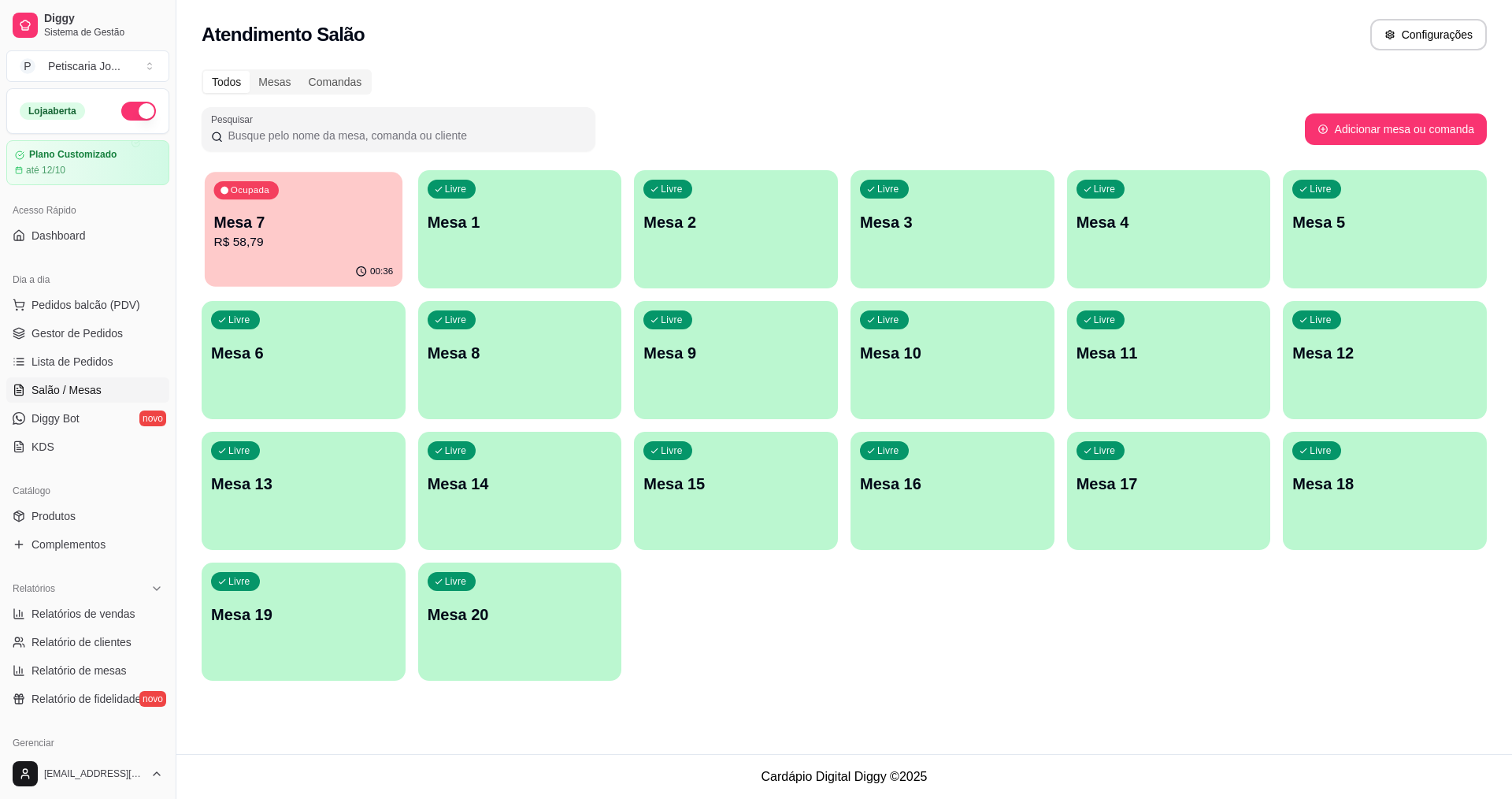
click at [287, 245] on p "R$ 58,79" at bounding box center [304, 242] width 179 height 18
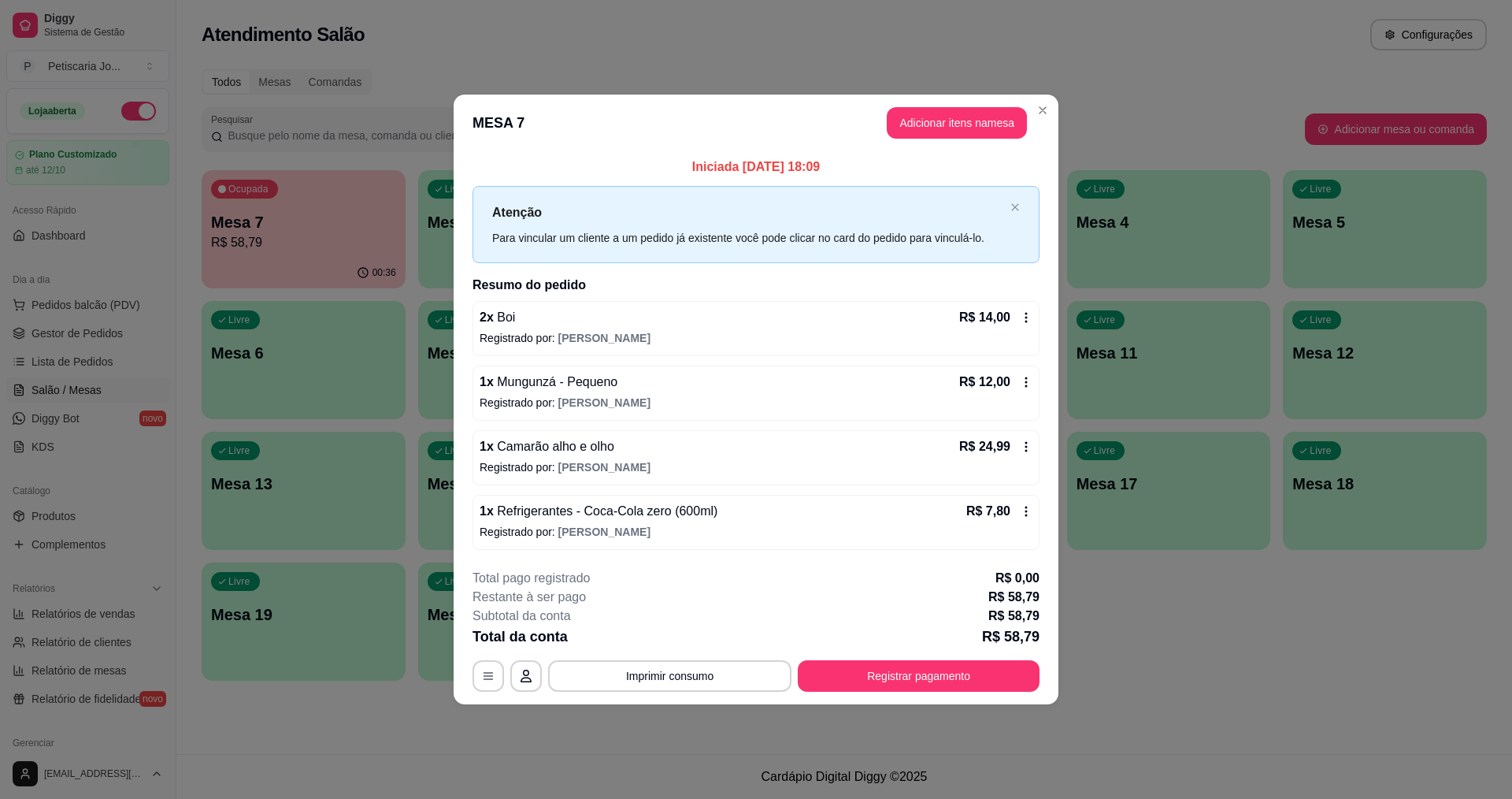
click at [1030, 444] on icon at bounding box center [1026, 446] width 13 height 13
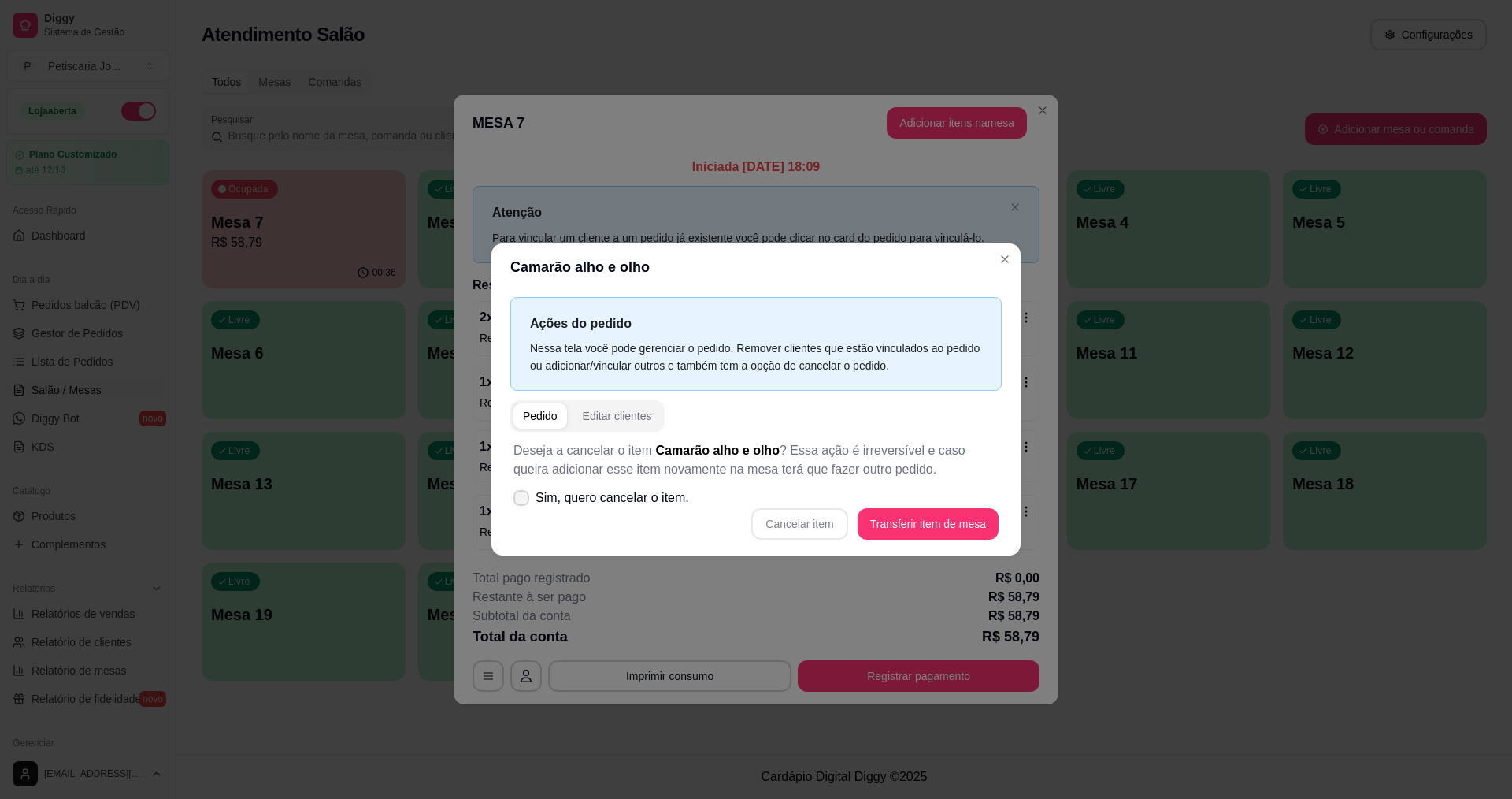
click at [517, 502] on icon at bounding box center [521, 498] width 13 height 9
click at [517, 502] on input "Sim, quero cancelar o item." at bounding box center [518, 506] width 10 height 10
checkbox input "true"
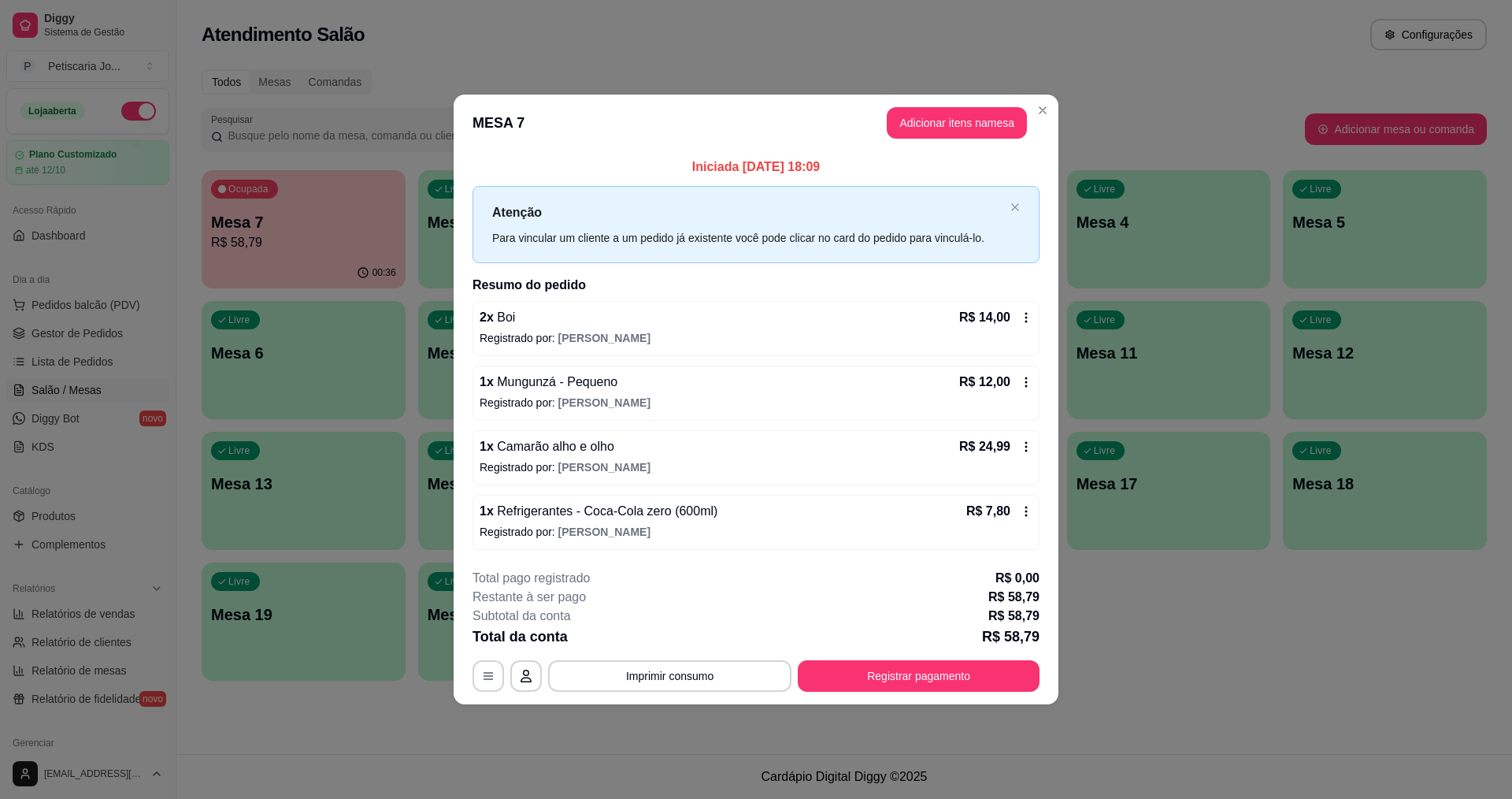
click at [1029, 444] on icon at bounding box center [1026, 446] width 13 height 13
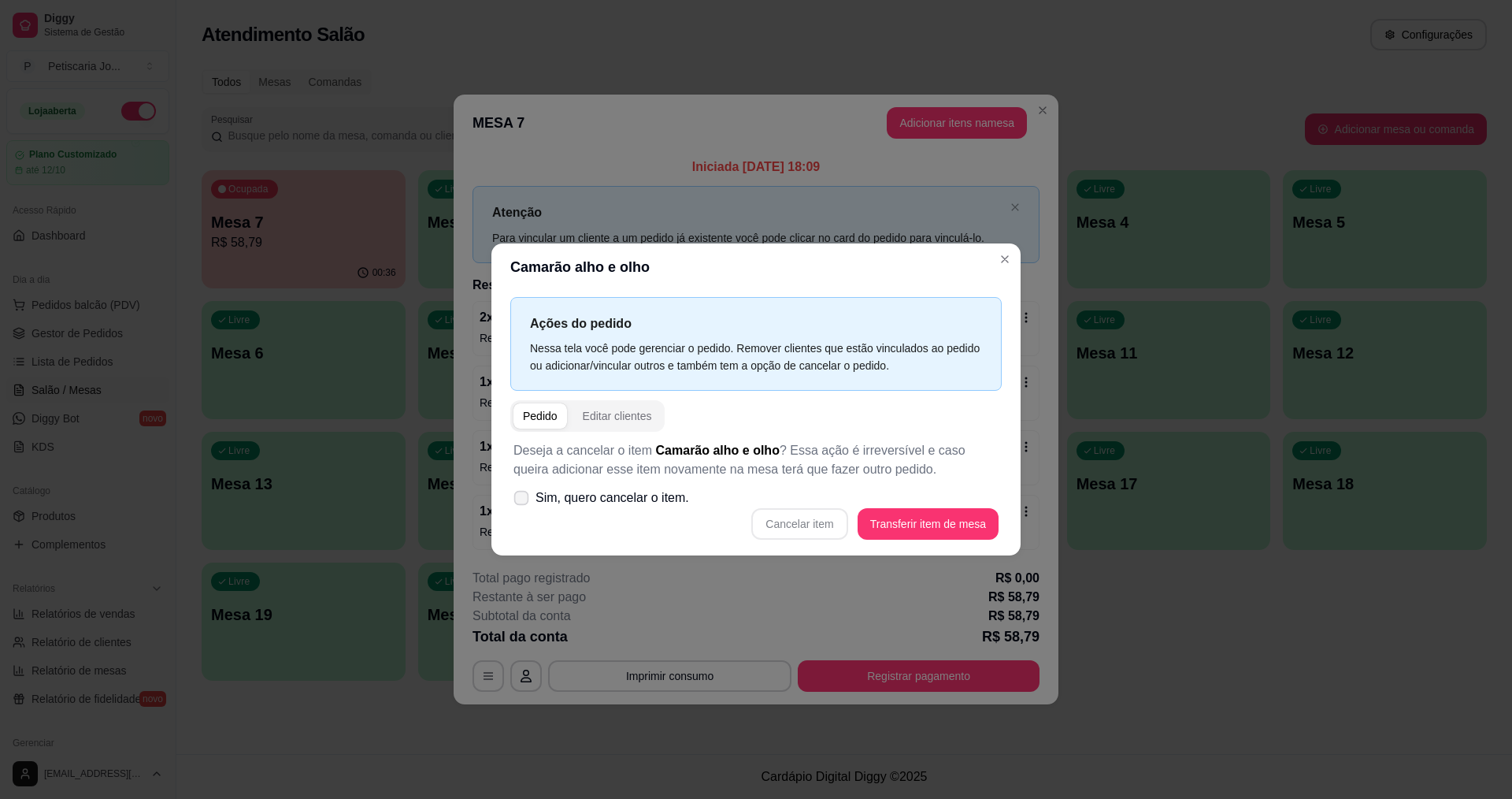
click at [517, 493] on span at bounding box center [521, 498] width 15 height 15
click at [517, 501] on input "Sim, quero cancelar o item." at bounding box center [518, 506] width 10 height 10
checkbox input "true"
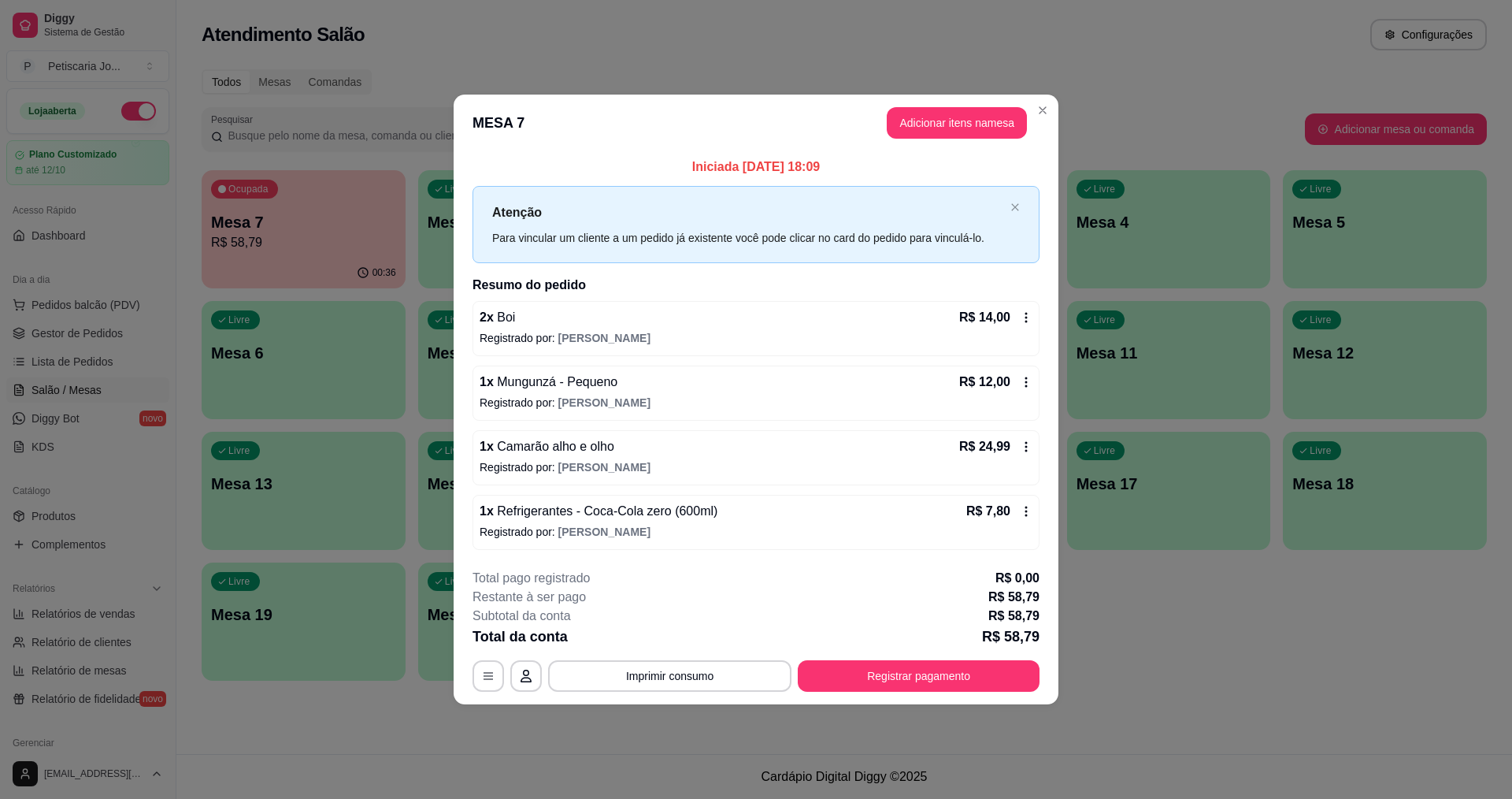
click at [1025, 444] on icon at bounding box center [1026, 446] width 13 height 13
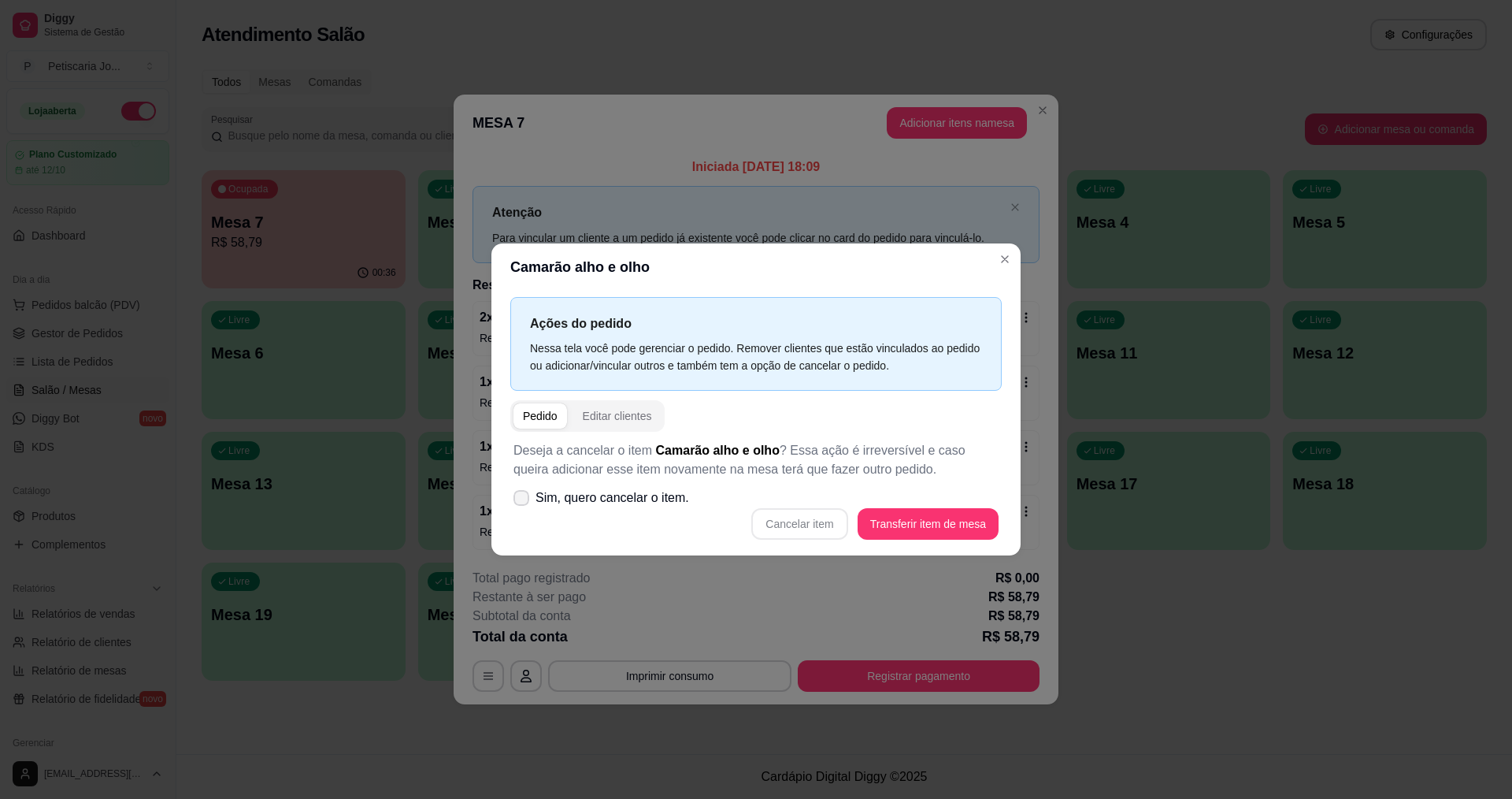
click at [523, 491] on span at bounding box center [521, 498] width 15 height 15
click at [523, 501] on input "Sim, quero cancelar o item." at bounding box center [518, 506] width 10 height 10
checkbox input "true"
click at [795, 523] on button "Cancelar item" at bounding box center [800, 524] width 94 height 31
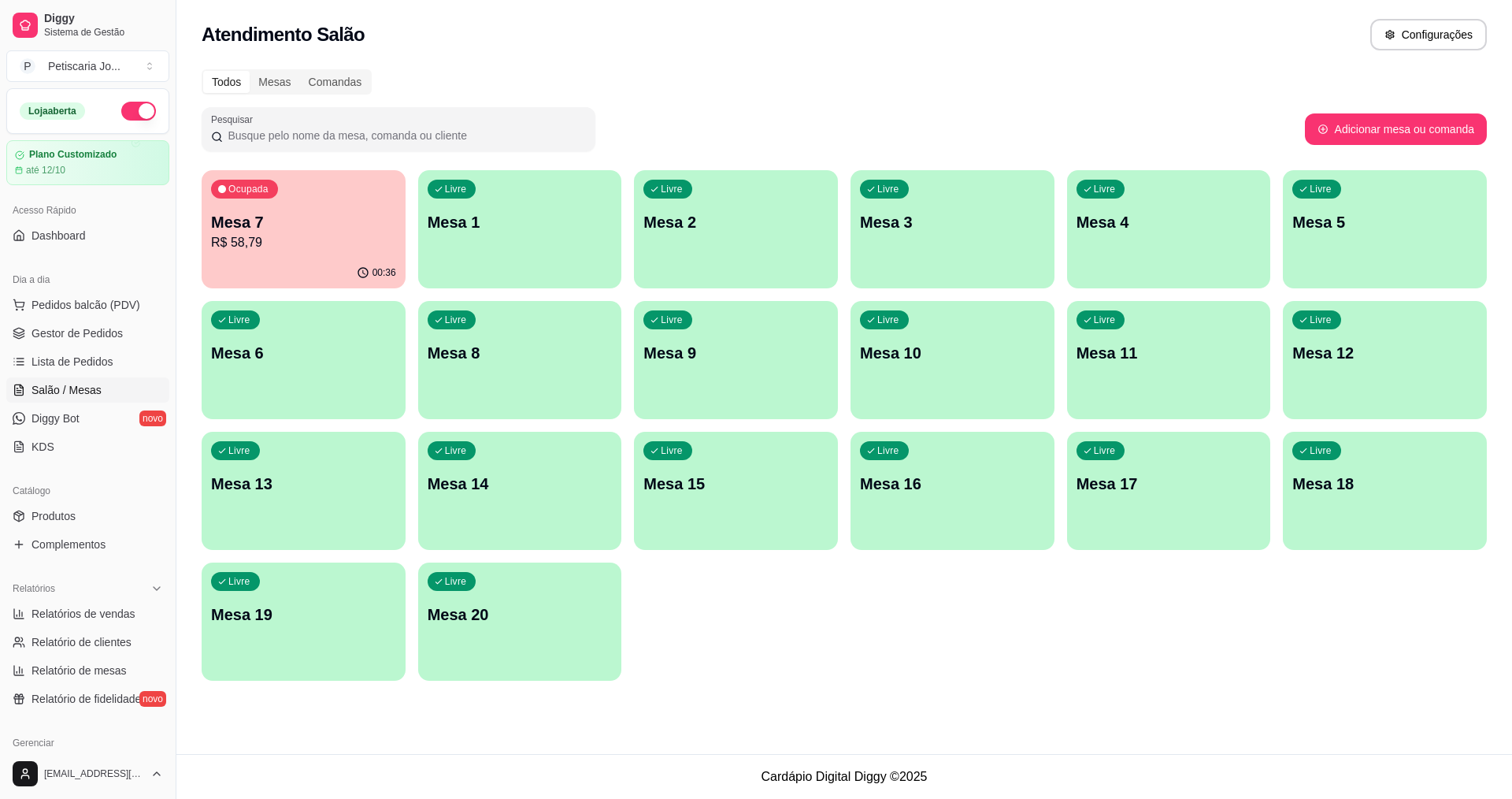
click at [485, 100] on div "Todos Mesas Comandas Pesquisar Adicionar mesa ou comanda Ocupada Mesa 7 R$ 58,7…" at bounding box center [844, 379] width 1336 height 639
click at [82, 363] on span "Lista de Pedidos" at bounding box center [72, 361] width 82 height 15
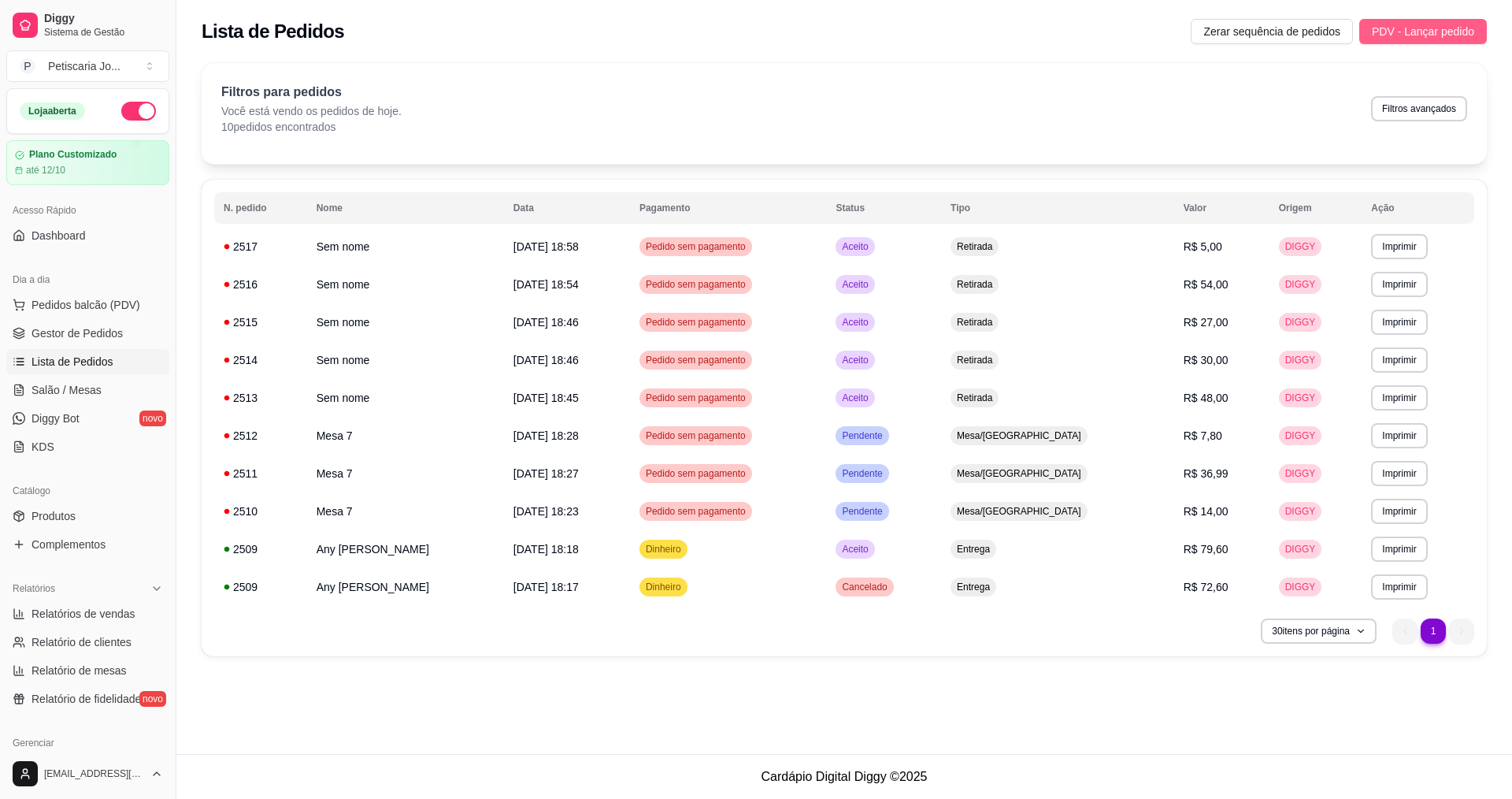
click at [1456, 23] on span "PDV - Lançar pedido" at bounding box center [1423, 32] width 102 height 17
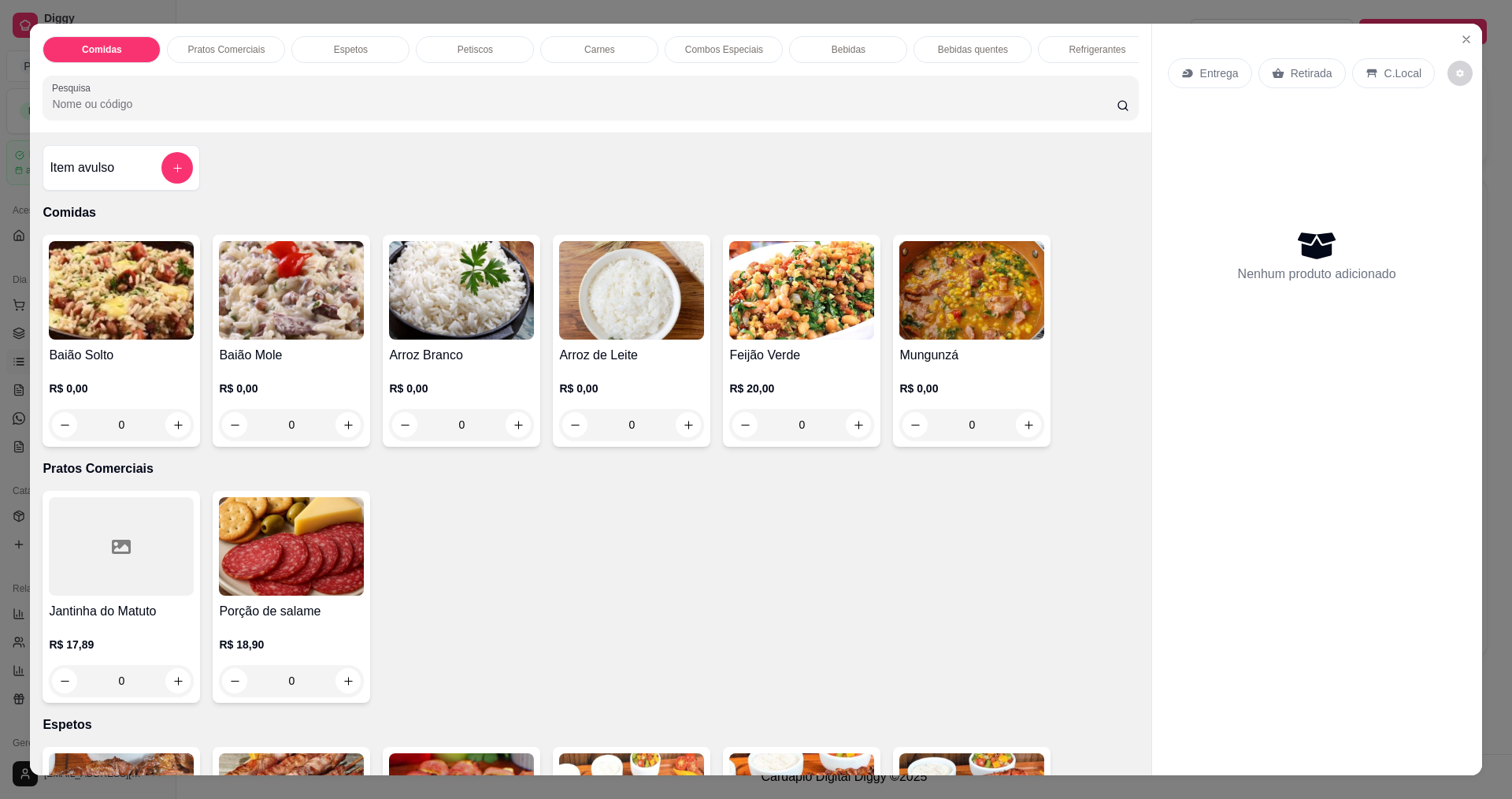
click at [805, 358] on div "Feijão Verde R$ 20,00 0" at bounding box center [802, 341] width 158 height 212
click at [995, 284] on img at bounding box center [971, 290] width 145 height 99
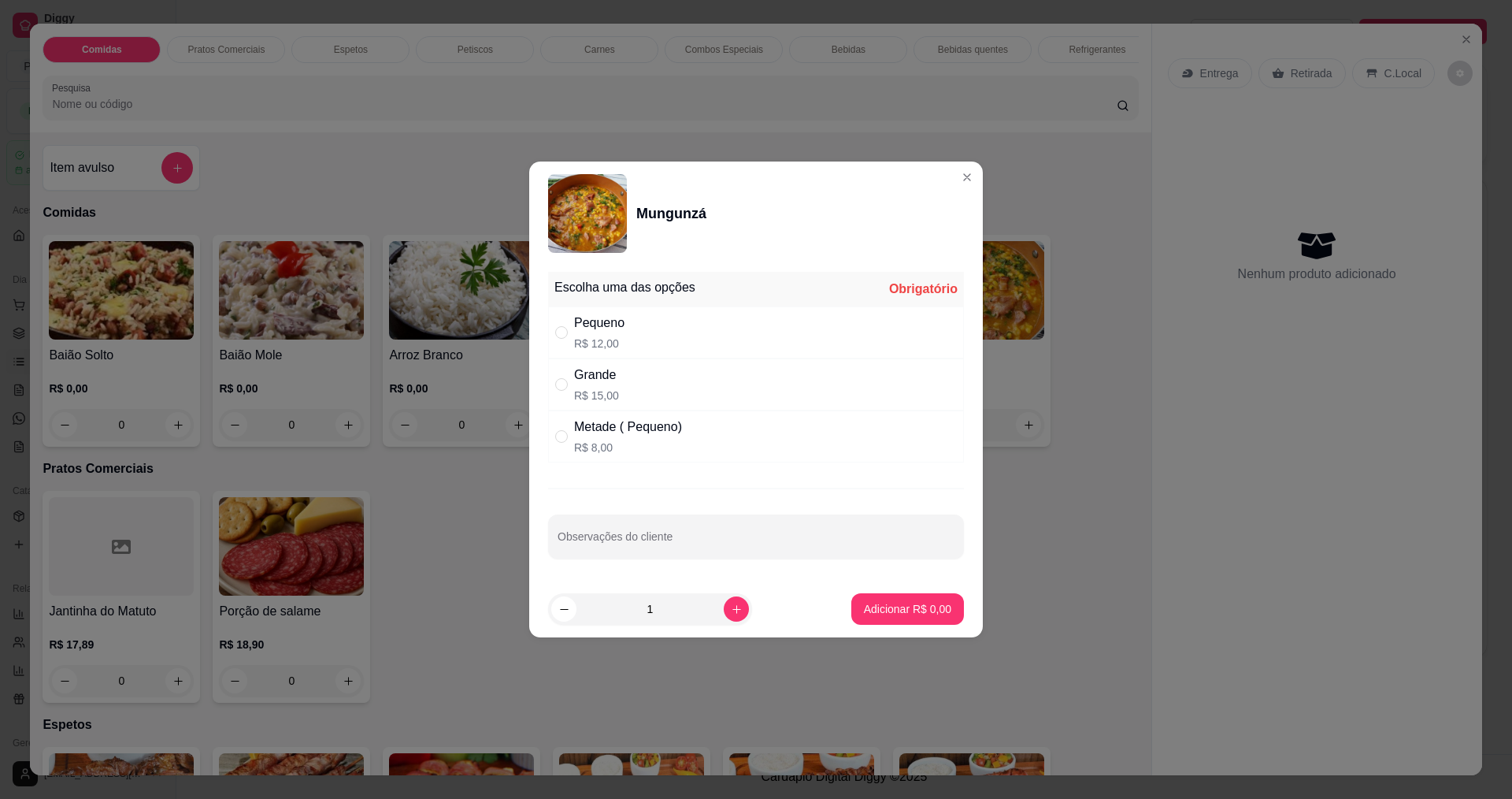
click at [578, 383] on div "Grande" at bounding box center [596, 375] width 45 height 19
radio input "true"
click at [894, 598] on button "Adicionar R$ 15,00" at bounding box center [904, 608] width 119 height 32
type input "1"
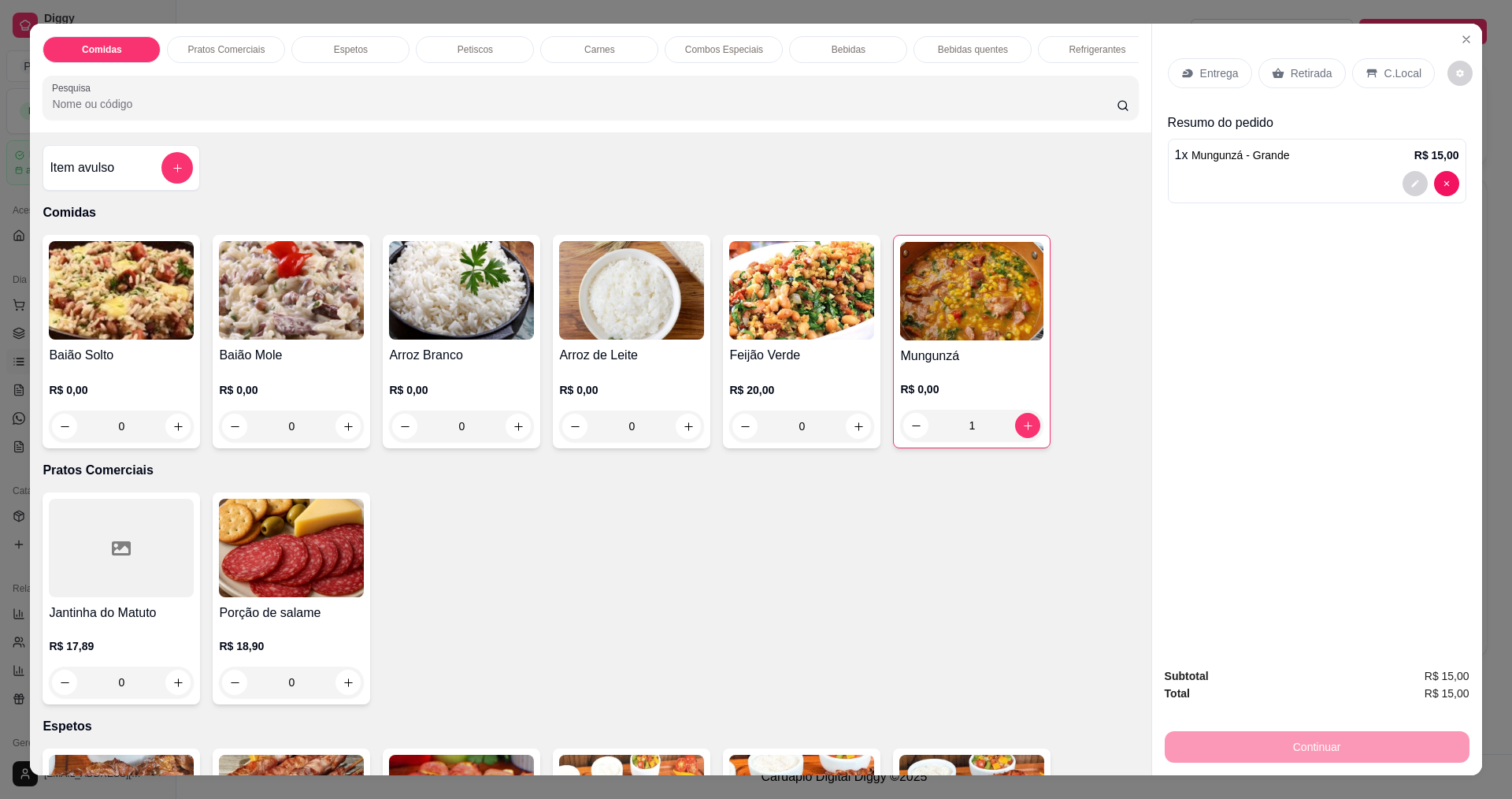
click at [1209, 70] on p "Entrega" at bounding box center [1219, 73] width 39 height 15
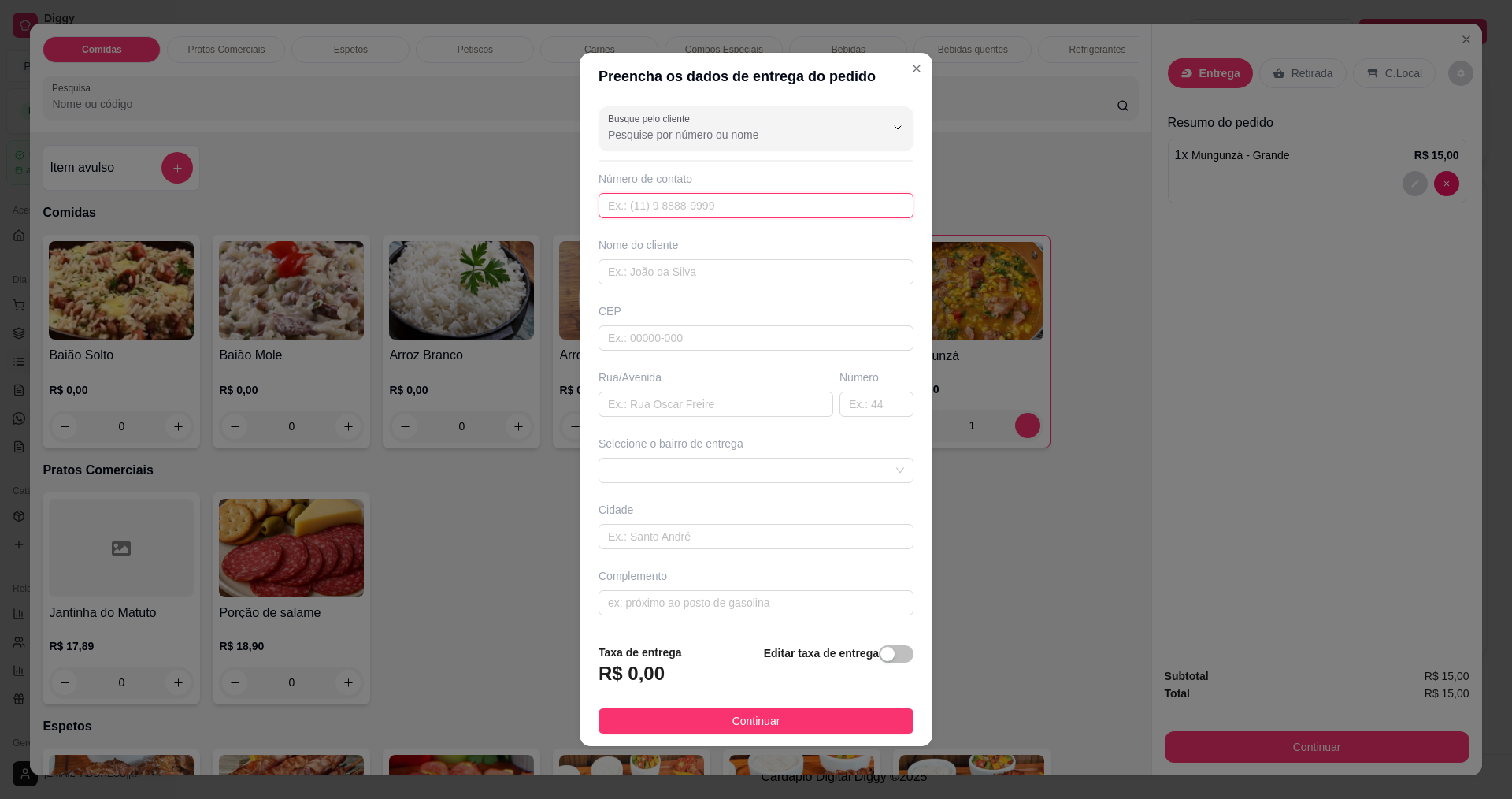
click at [652, 200] on input "text" at bounding box center [756, 205] width 315 height 25
type input "8888"
click at [640, 294] on div "Busque pelo cliente Número de contato 8888 Nome do cliente CEP Rua/[GEOGRAPHIC_…" at bounding box center [756, 366] width 353 height 531
click at [645, 277] on input "text" at bounding box center [756, 271] width 315 height 25
type input "c"
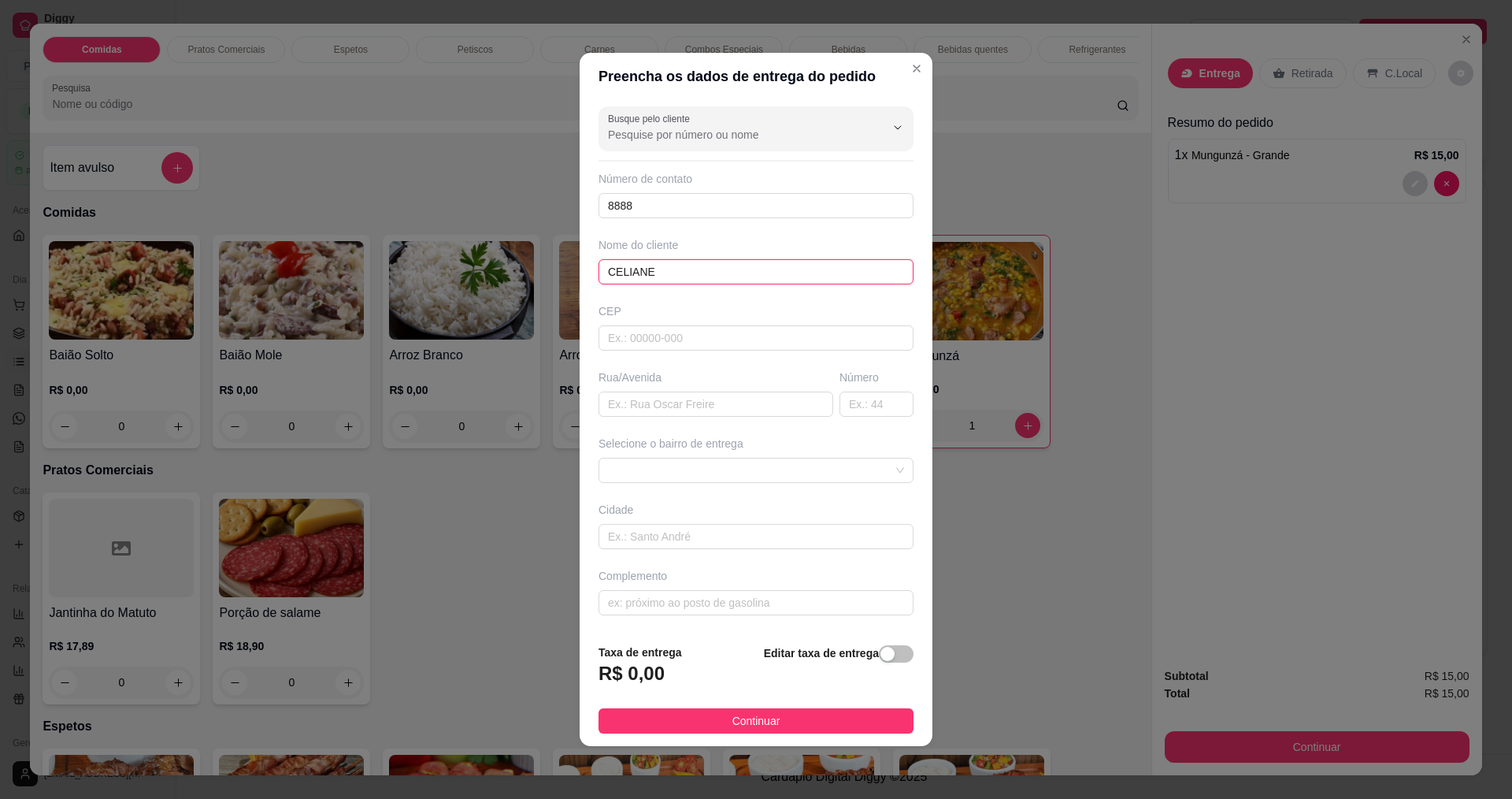
type input "CELIANE"
click at [650, 384] on div "Rua/Avenida" at bounding box center [717, 378] width 235 height 15
click at [645, 408] on input "text" at bounding box center [717, 403] width 235 height 25
type input "RUA [PERSON_NAME]"
click at [896, 415] on input "text" at bounding box center [876, 403] width 74 height 25
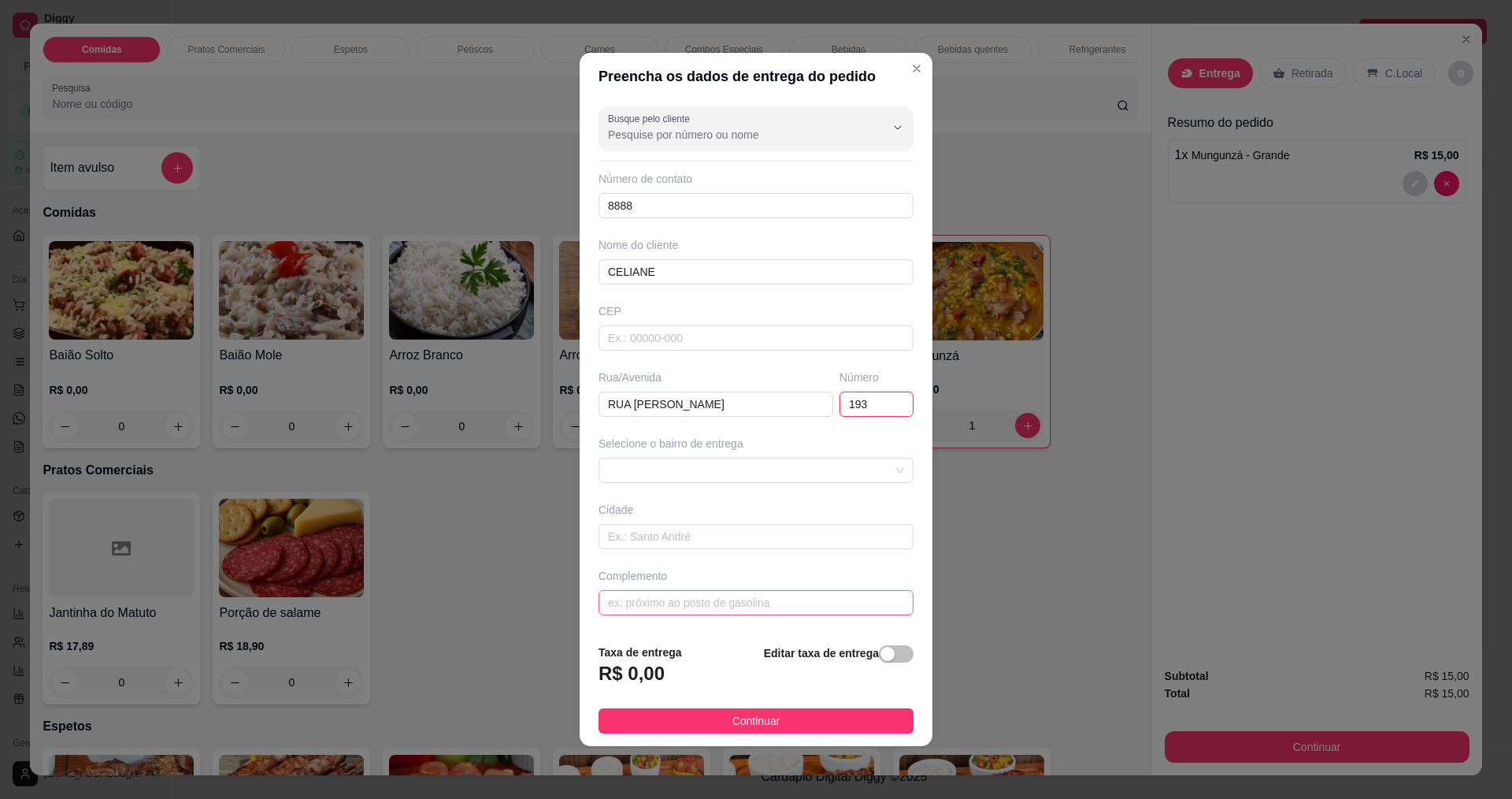
type input "193"
click at [641, 604] on input "text" at bounding box center [756, 602] width 315 height 25
type input "ESQUINNA DO SAMU"
click at [820, 725] on button "Continuar" at bounding box center [756, 720] width 315 height 25
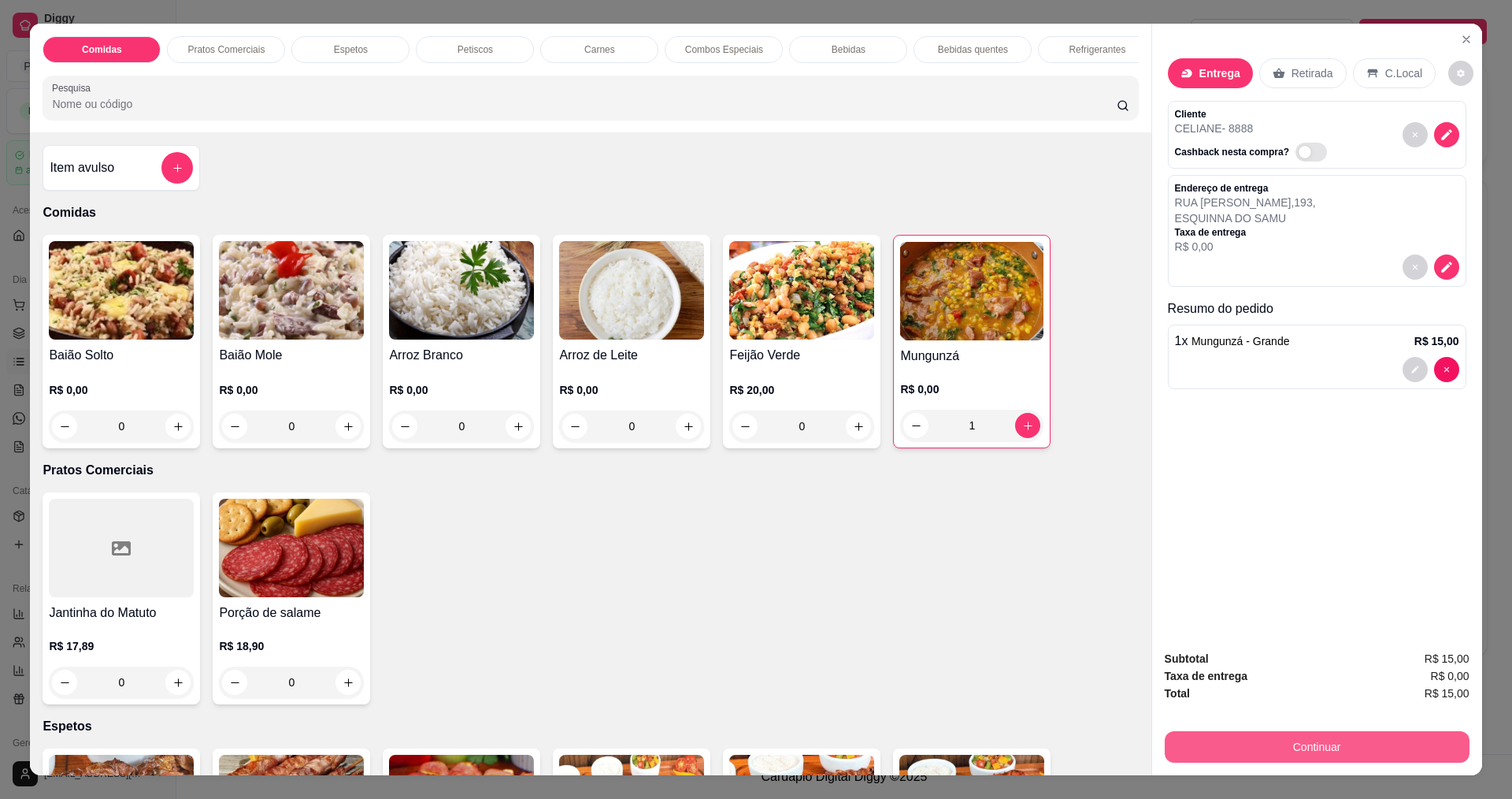
click at [1385, 741] on button "Continuar" at bounding box center [1317, 747] width 305 height 32
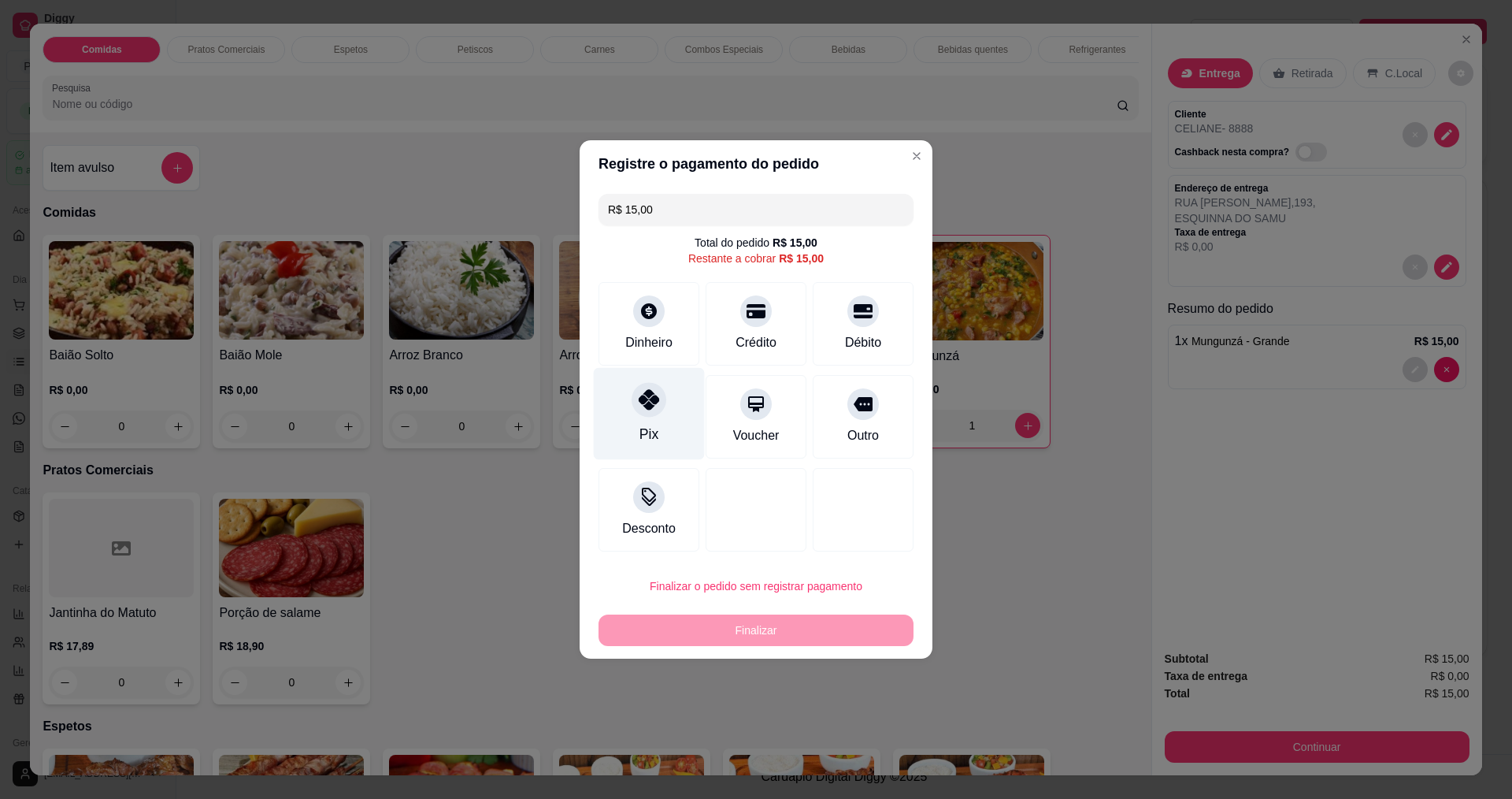
click at [650, 400] on icon at bounding box center [649, 399] width 21 height 21
type input "R$ 0,00"
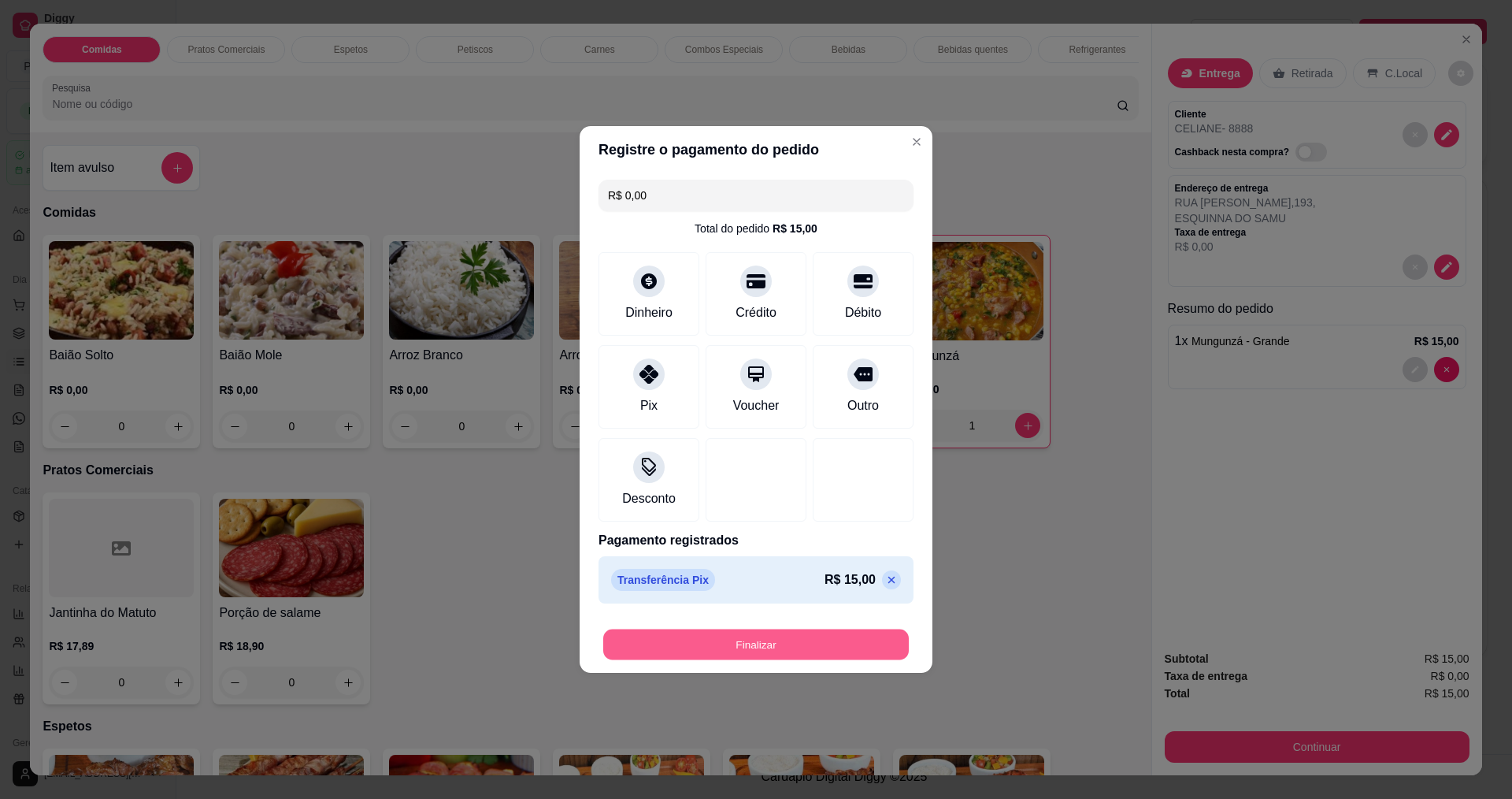
click at [724, 648] on button "Finalizar" at bounding box center [756, 645] width 305 height 31
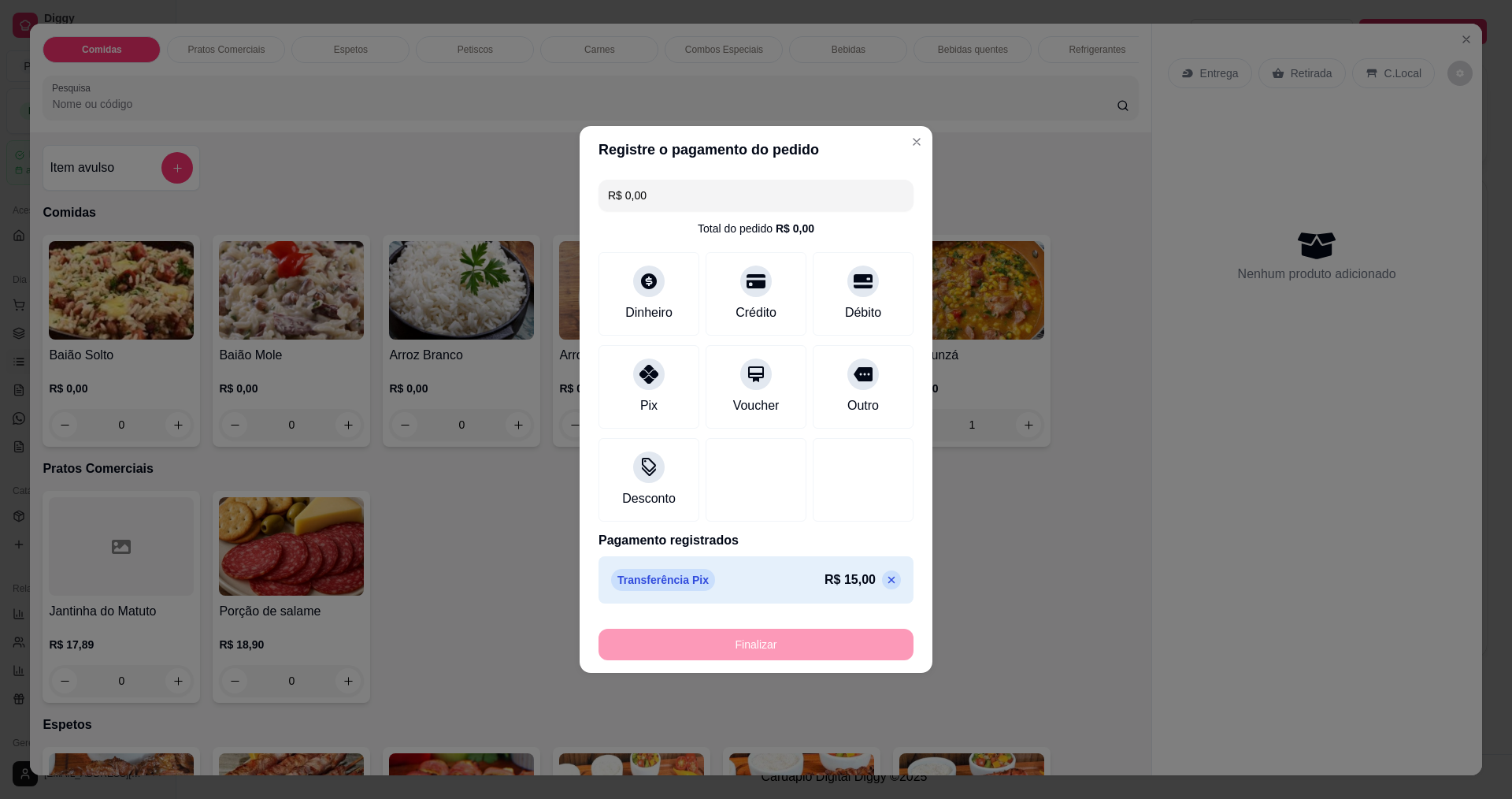
type input "0"
type input "-R$ 15,00"
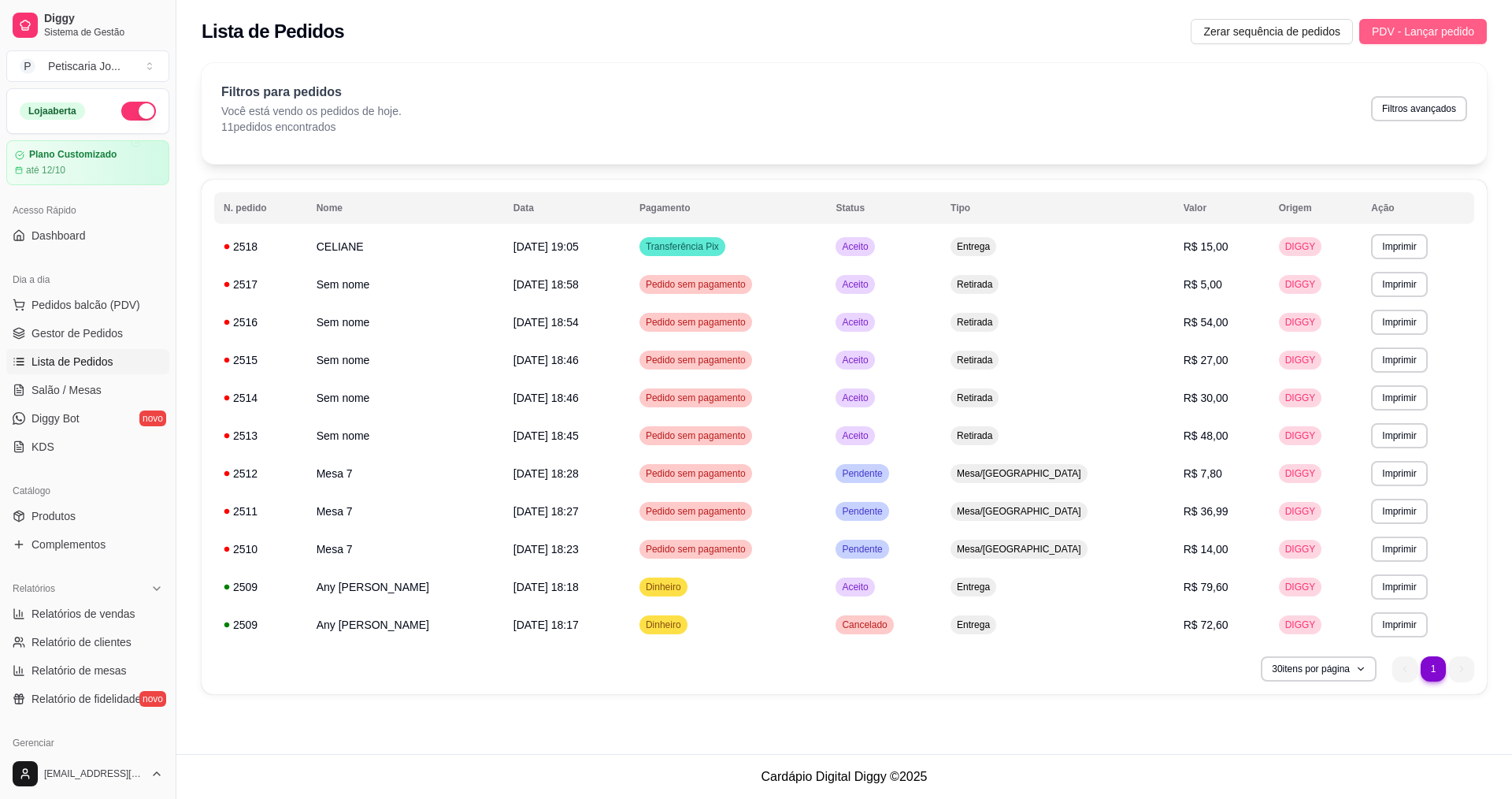
click at [1393, 37] on span "PDV - Lançar pedido" at bounding box center [1423, 32] width 102 height 17
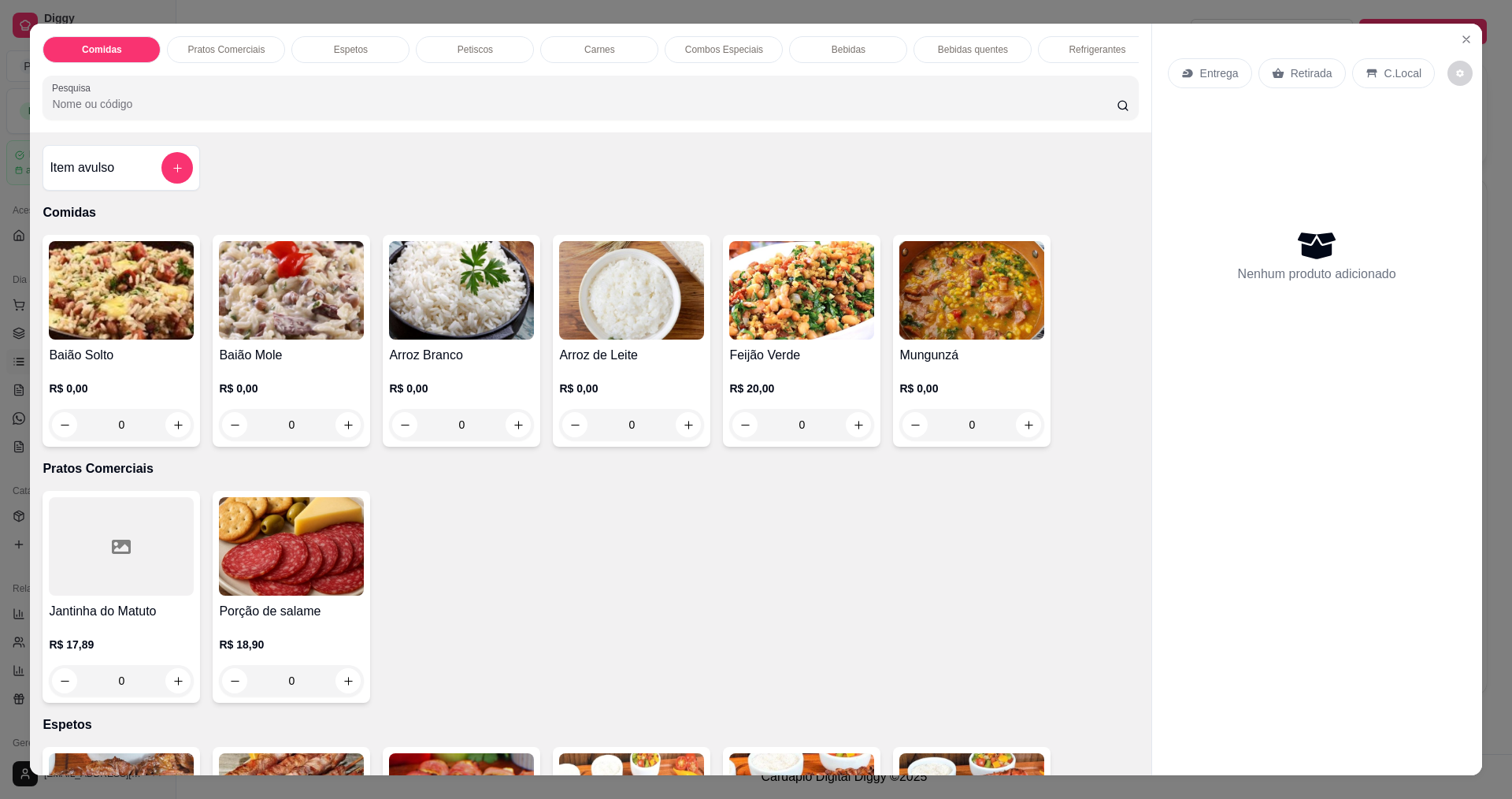
click at [1018, 431] on div "0" at bounding box center [971, 424] width 145 height 32
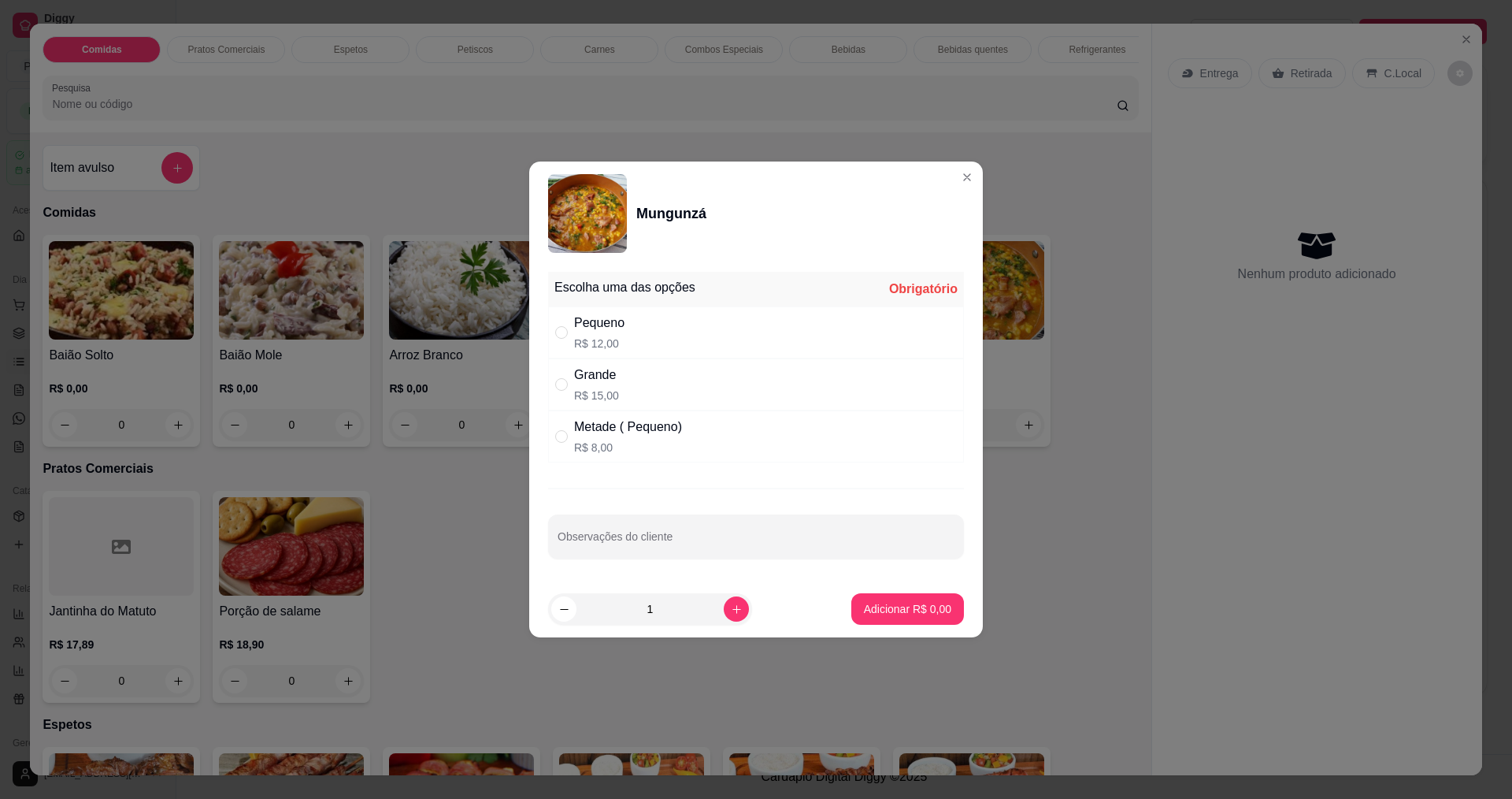
click at [638, 349] on div "Pequeno R$ 12,00" at bounding box center [756, 332] width 416 height 52
radio input "true"
click at [924, 598] on button "Adicionar R$ 12,00" at bounding box center [904, 609] width 116 height 31
type input "1"
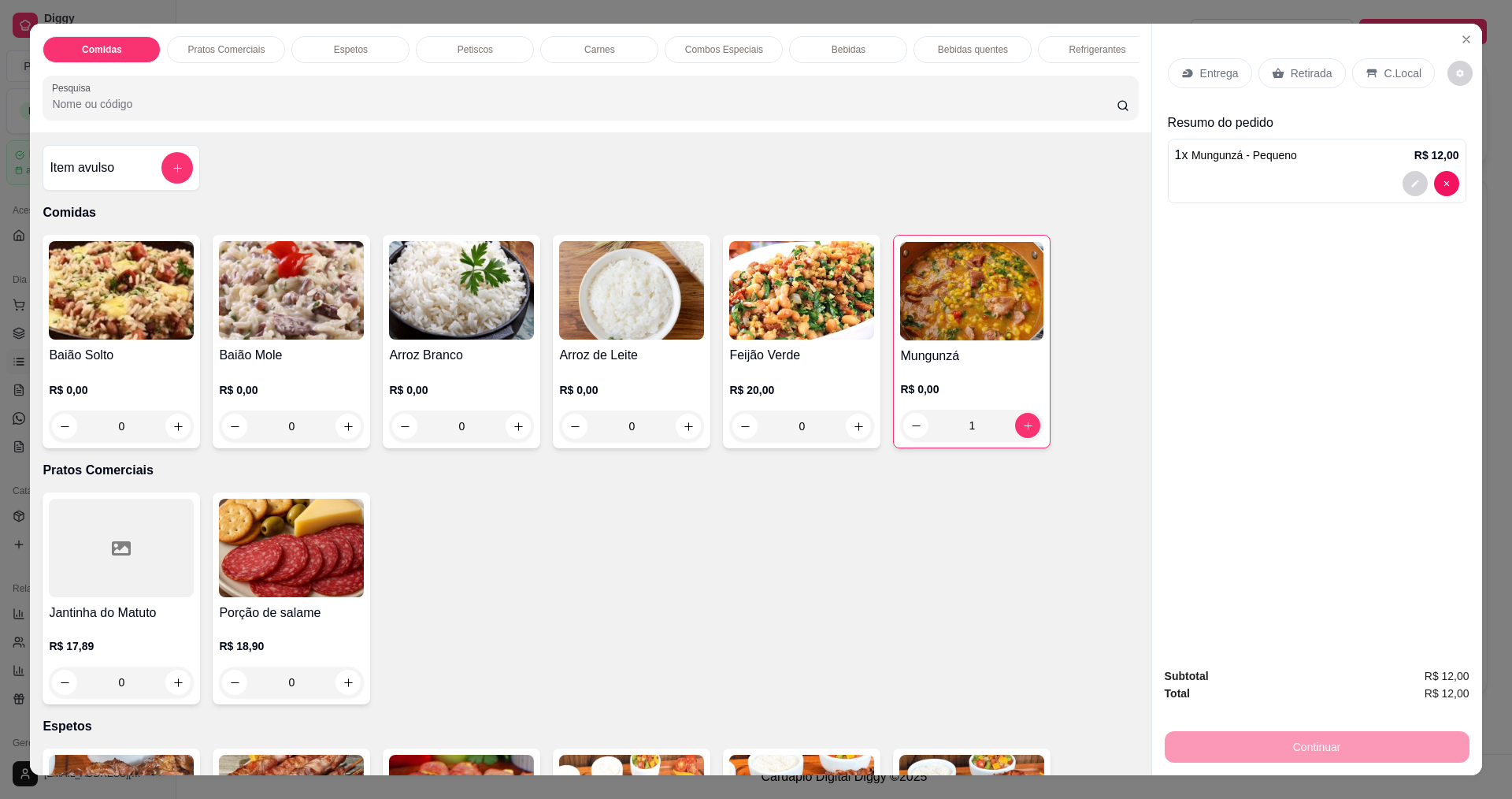
click at [1203, 67] on p "Entrega" at bounding box center [1219, 73] width 39 height 15
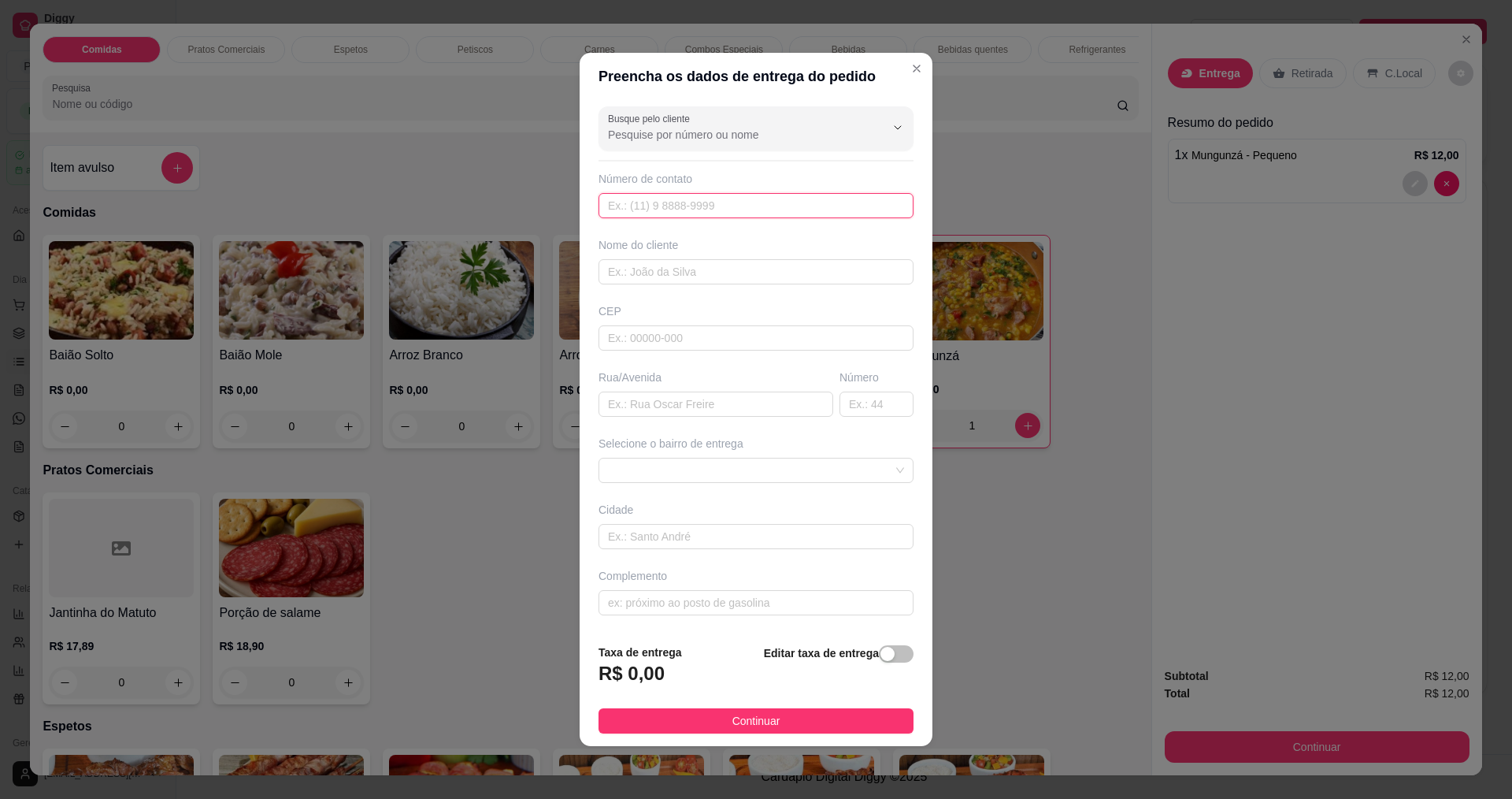
click at [753, 194] on input "text" at bounding box center [756, 205] width 315 height 25
type input "888"
click at [742, 263] on input "text" at bounding box center [756, 271] width 315 height 25
type input "ADILA"
click at [664, 536] on input "text" at bounding box center [756, 536] width 315 height 25
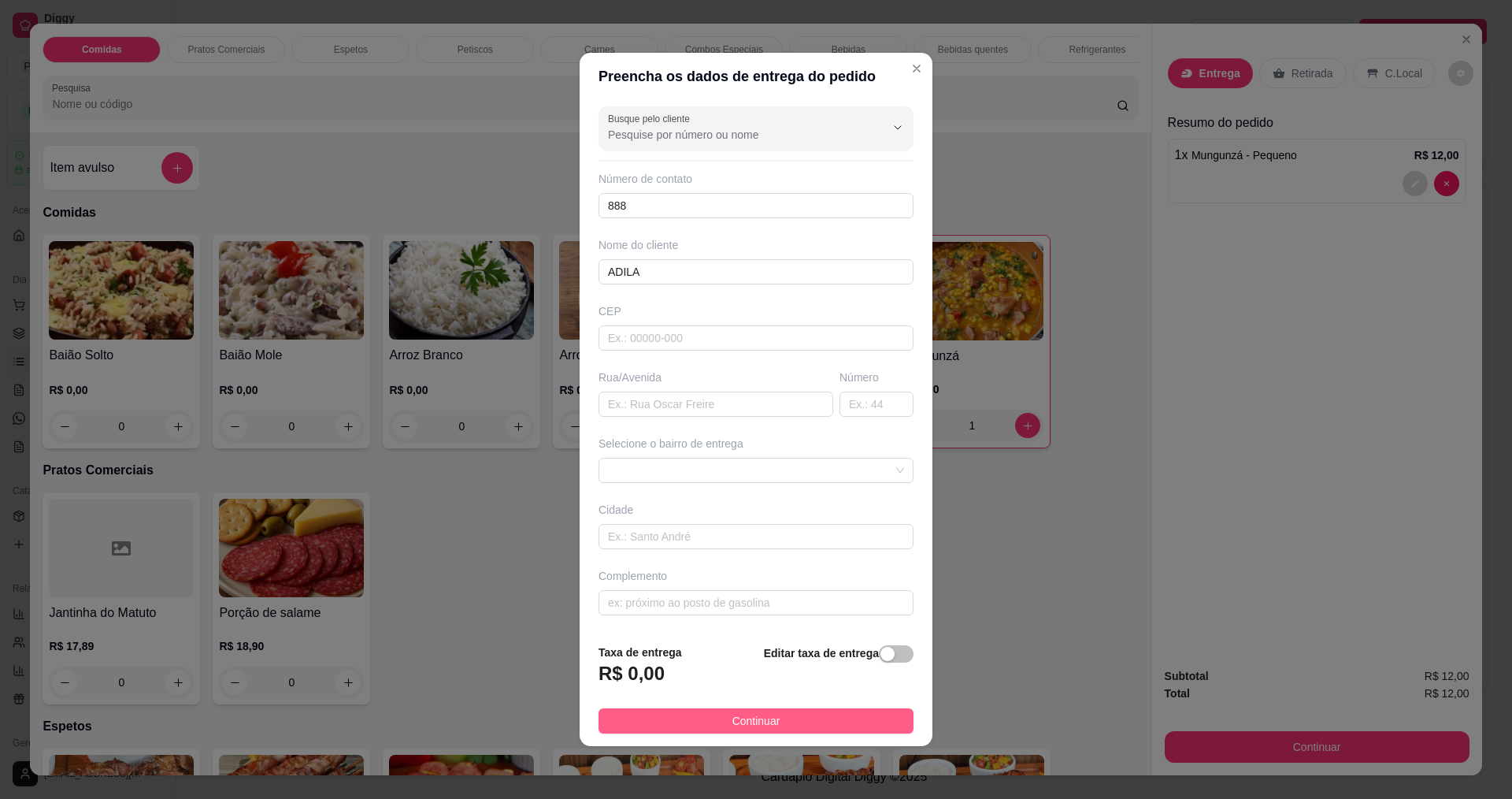
click at [733, 714] on span "Continuar" at bounding box center [757, 721] width 48 height 17
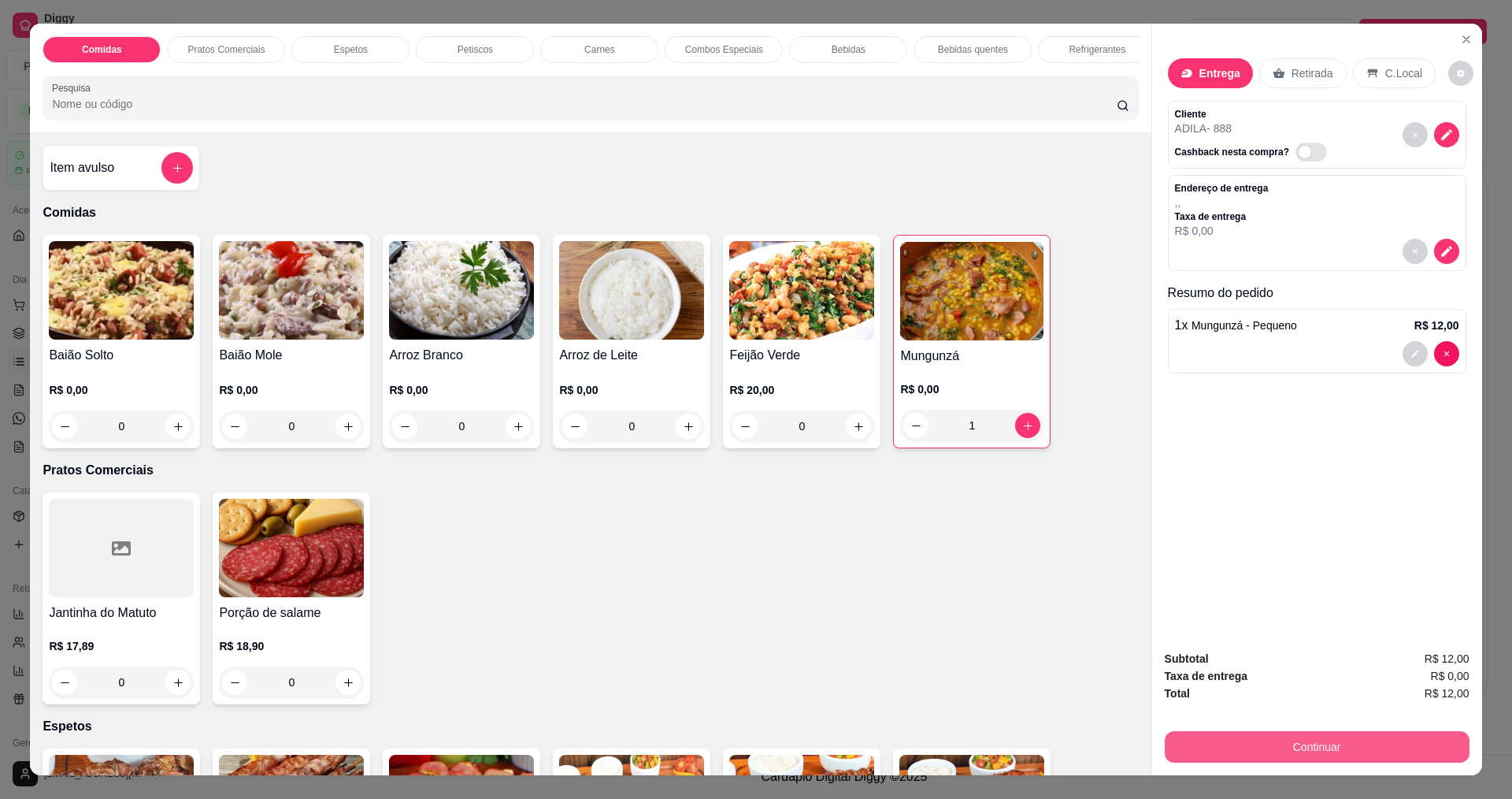
click at [1267, 750] on button "Continuar" at bounding box center [1317, 747] width 305 height 32
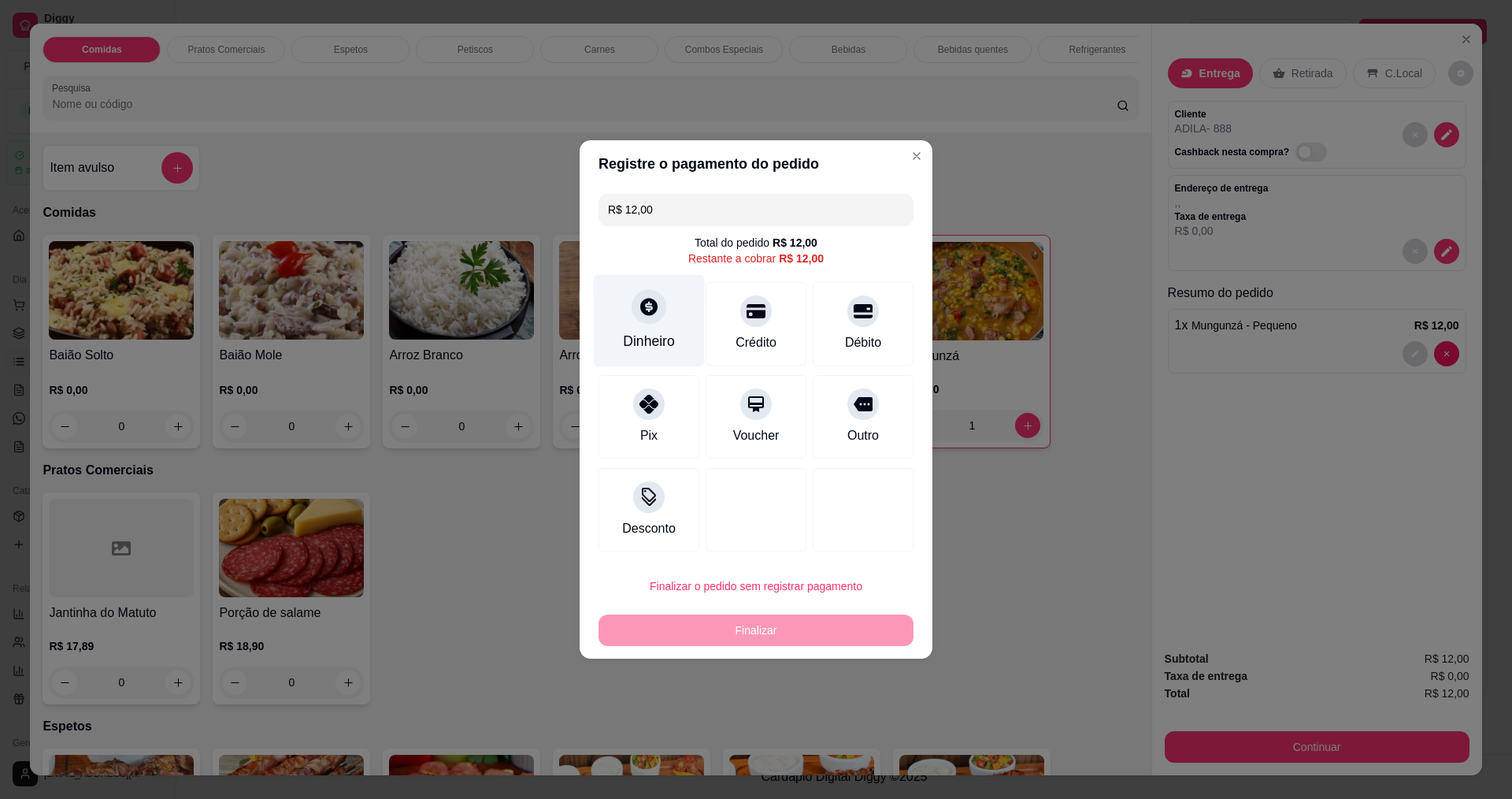
click at [637, 318] on div at bounding box center [649, 306] width 34 height 34
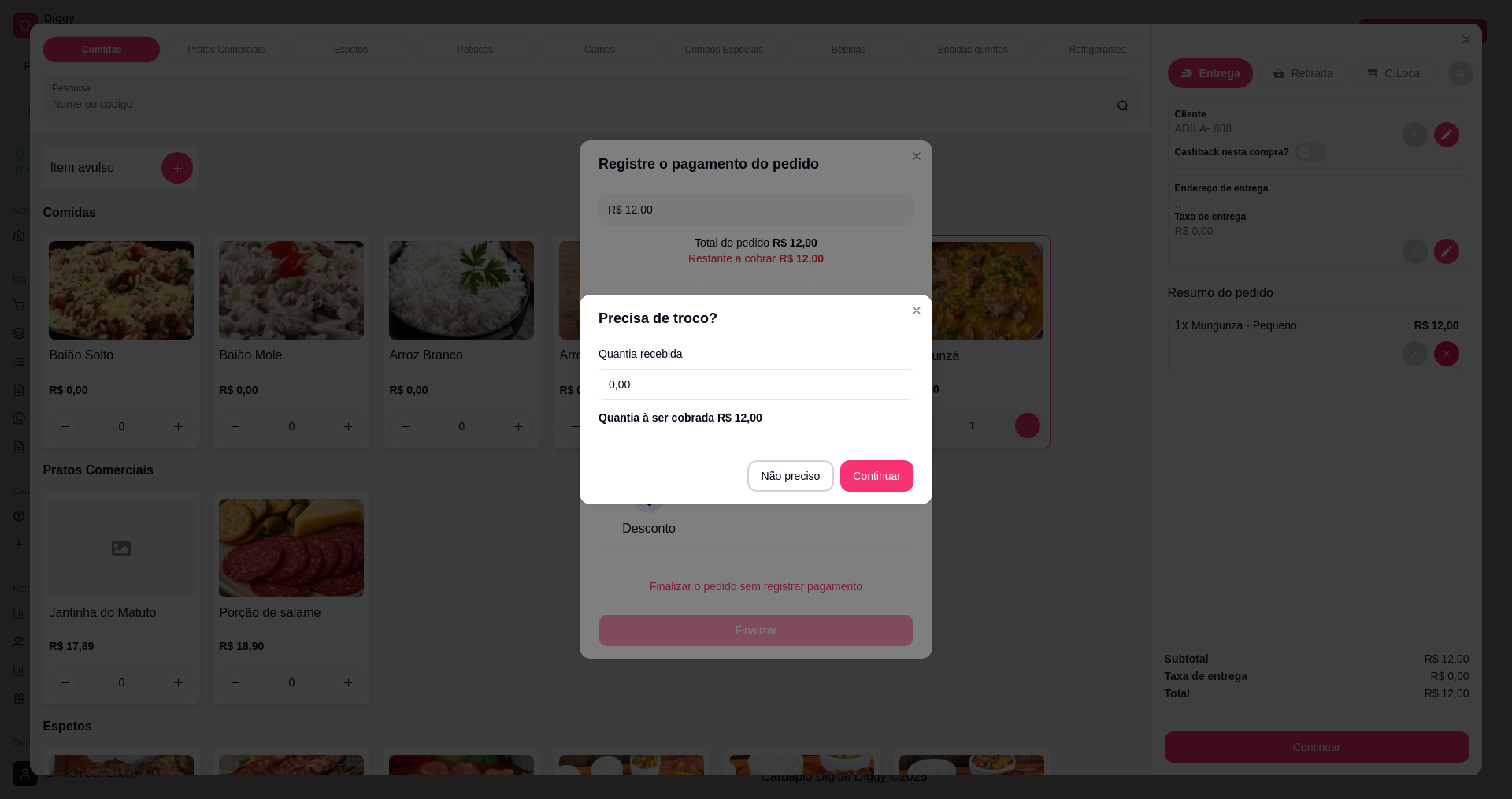
click at [686, 384] on input "0,00" at bounding box center [756, 384] width 315 height 32
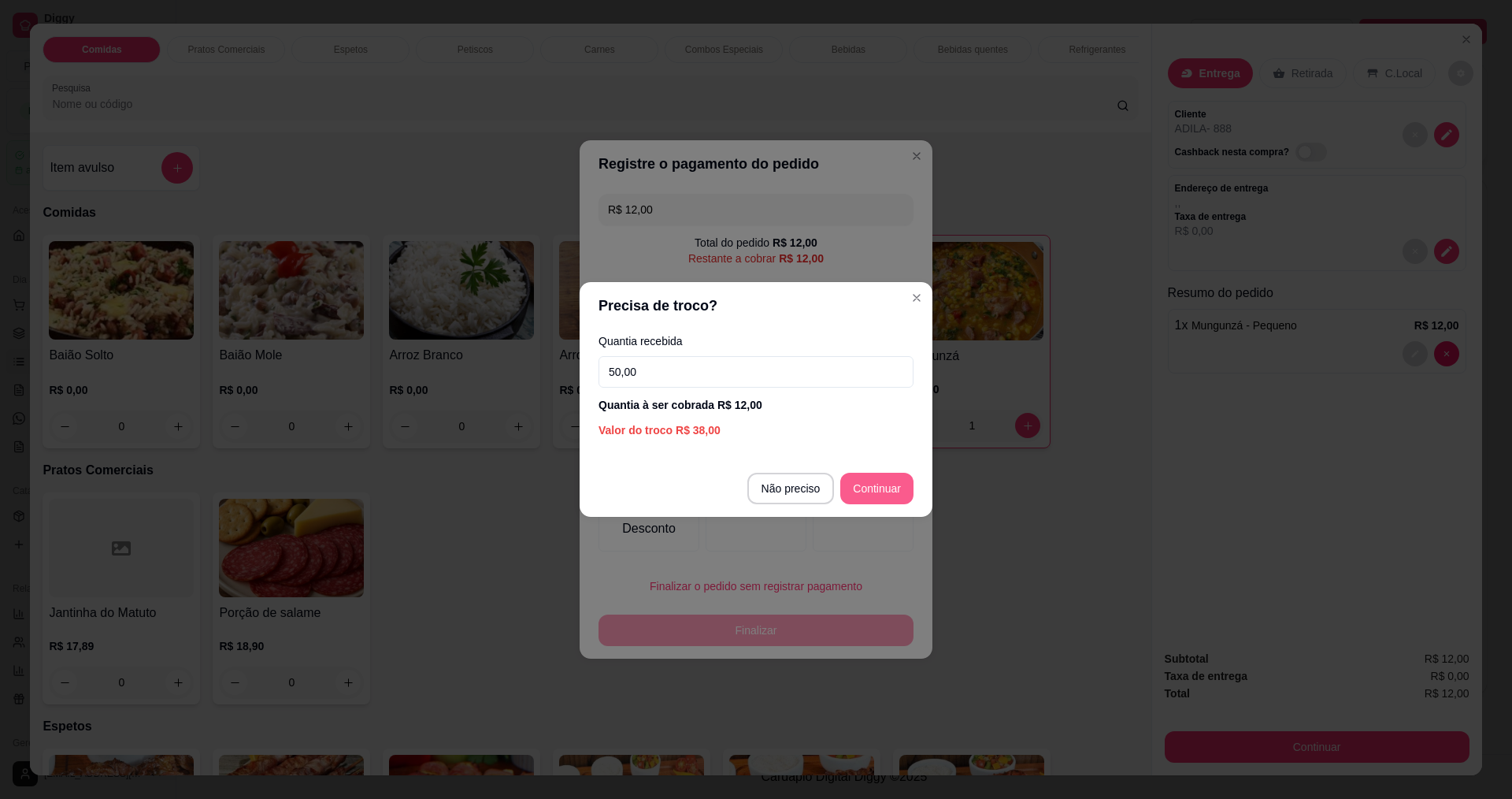
type input "50,00"
type input "R$ 0,00"
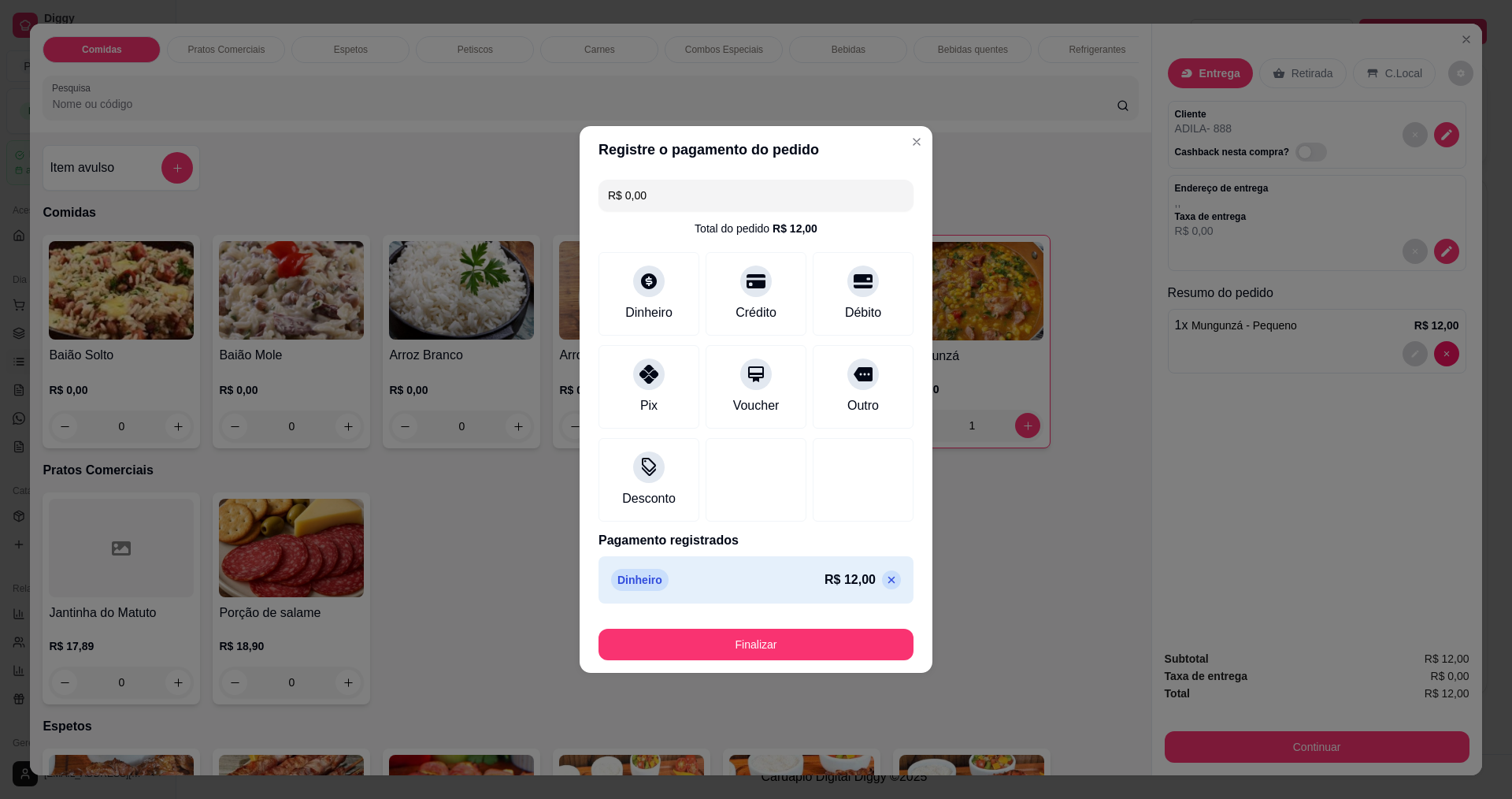
click at [814, 624] on div "Finalizar" at bounding box center [756, 641] width 315 height 38
click at [767, 646] on button "Finalizar" at bounding box center [756, 644] width 315 height 32
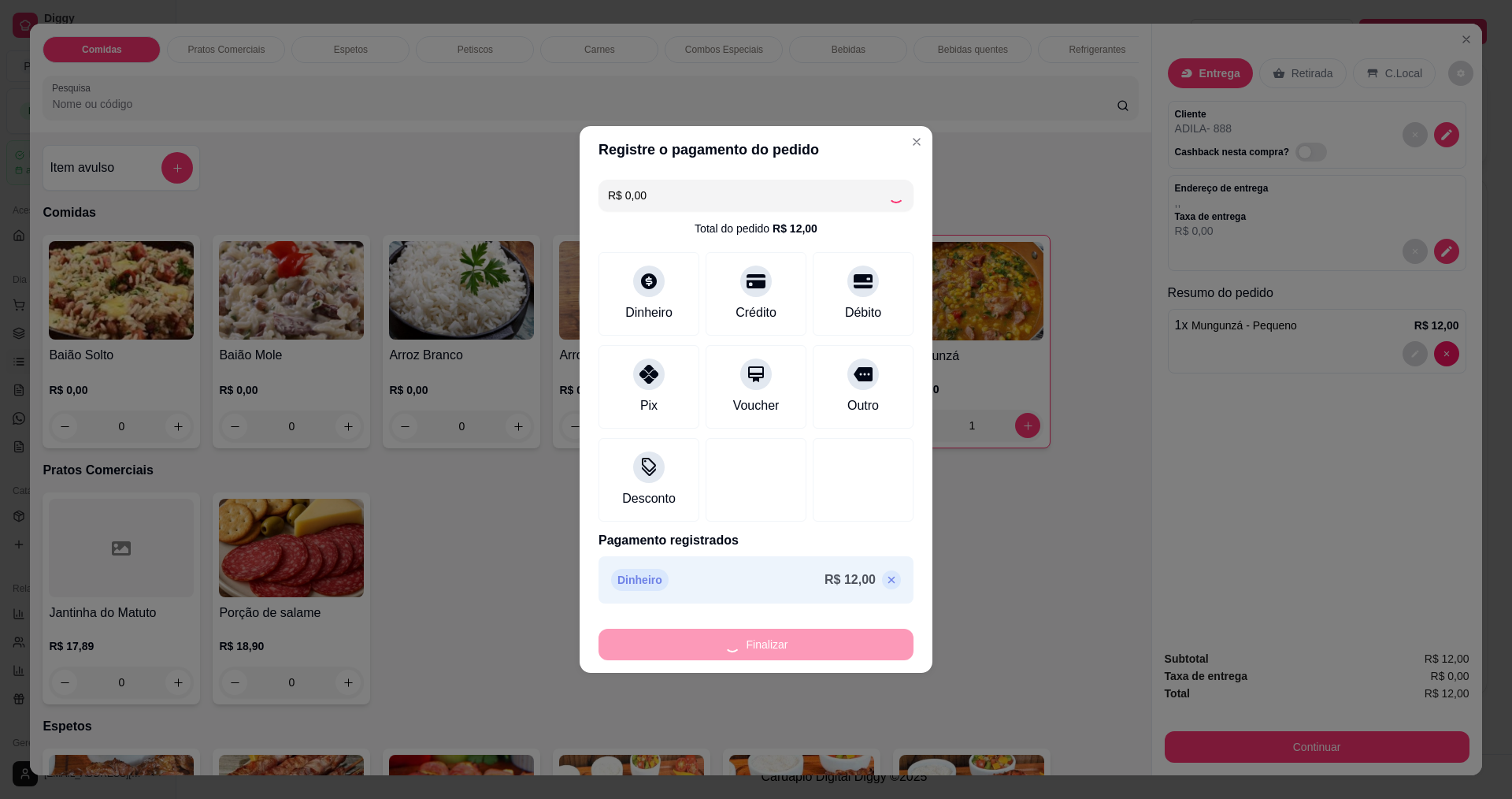
type input "0"
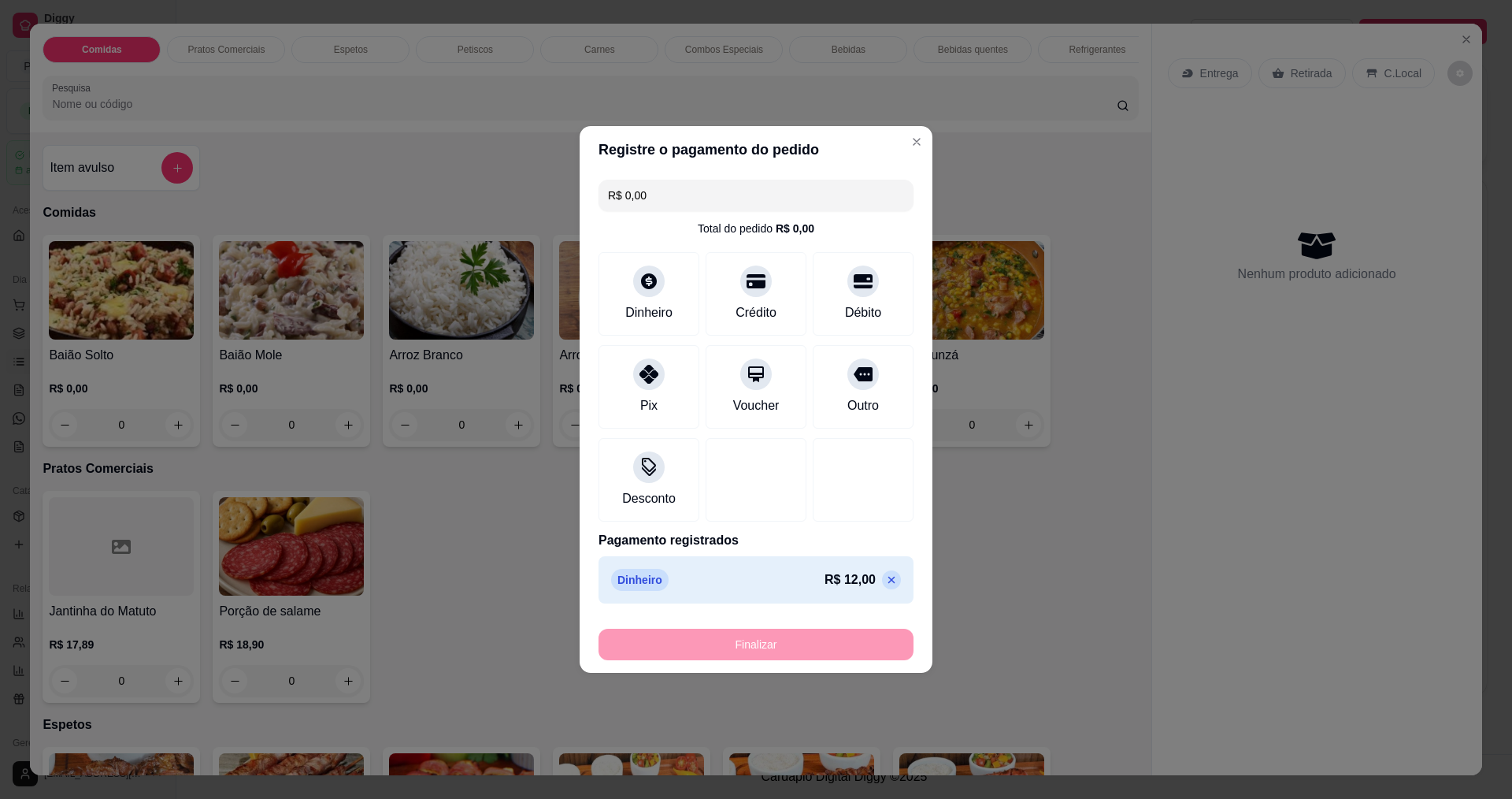
type input "-R$ 12,00"
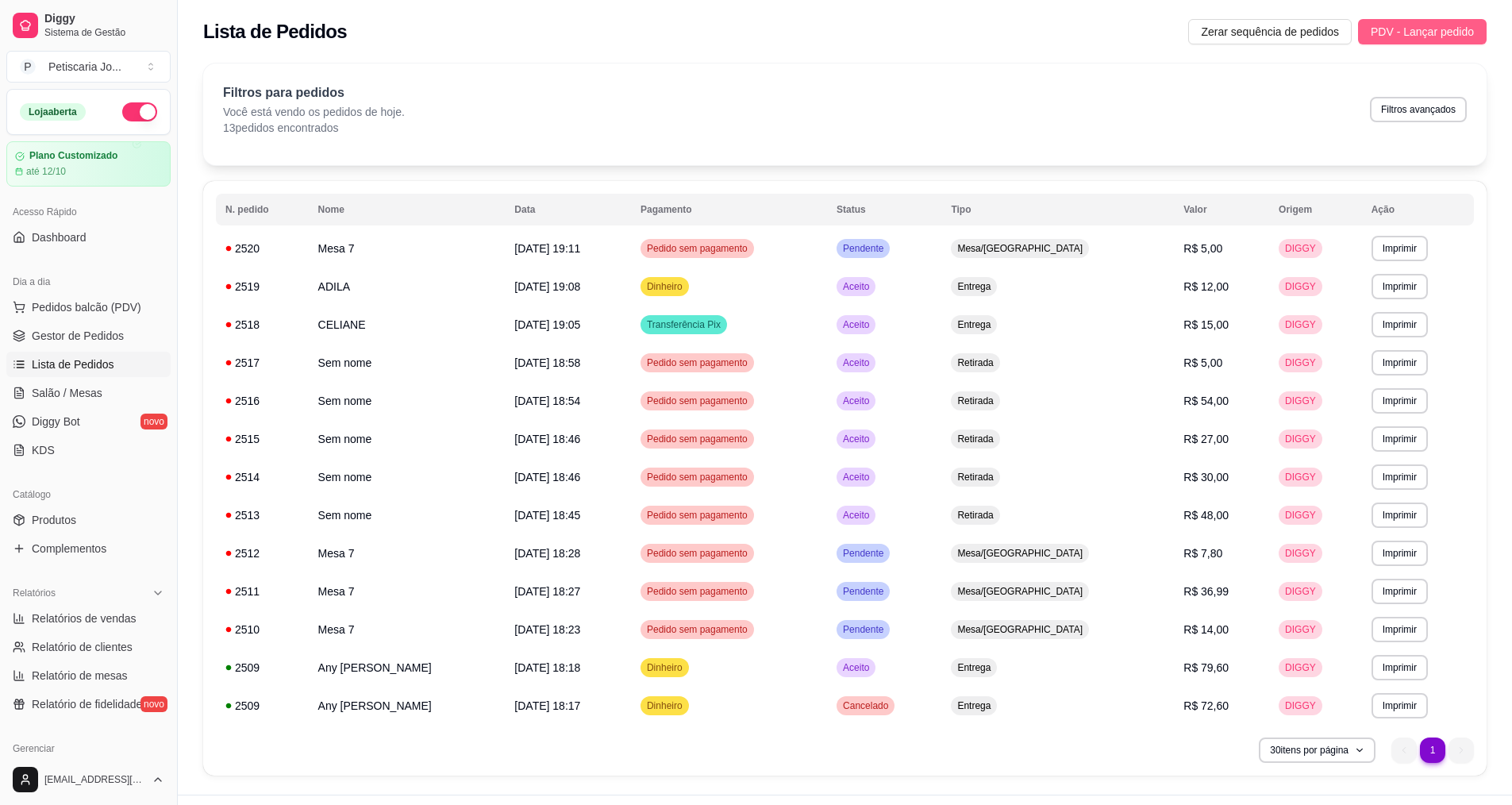
click at [1405, 40] on span "PDV - Lançar pedido" at bounding box center [1421, 32] width 103 height 17
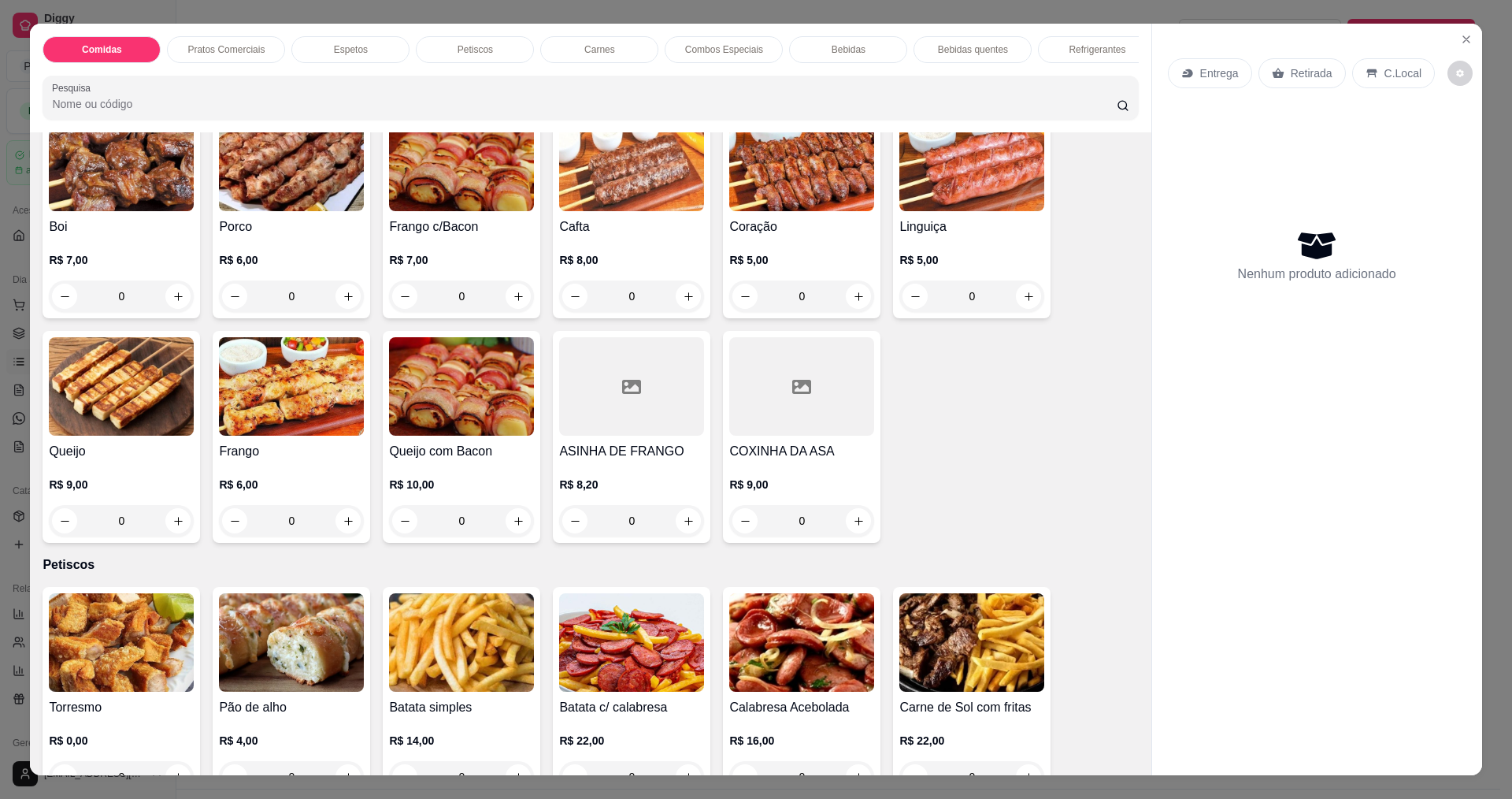
scroll to position [552, 0]
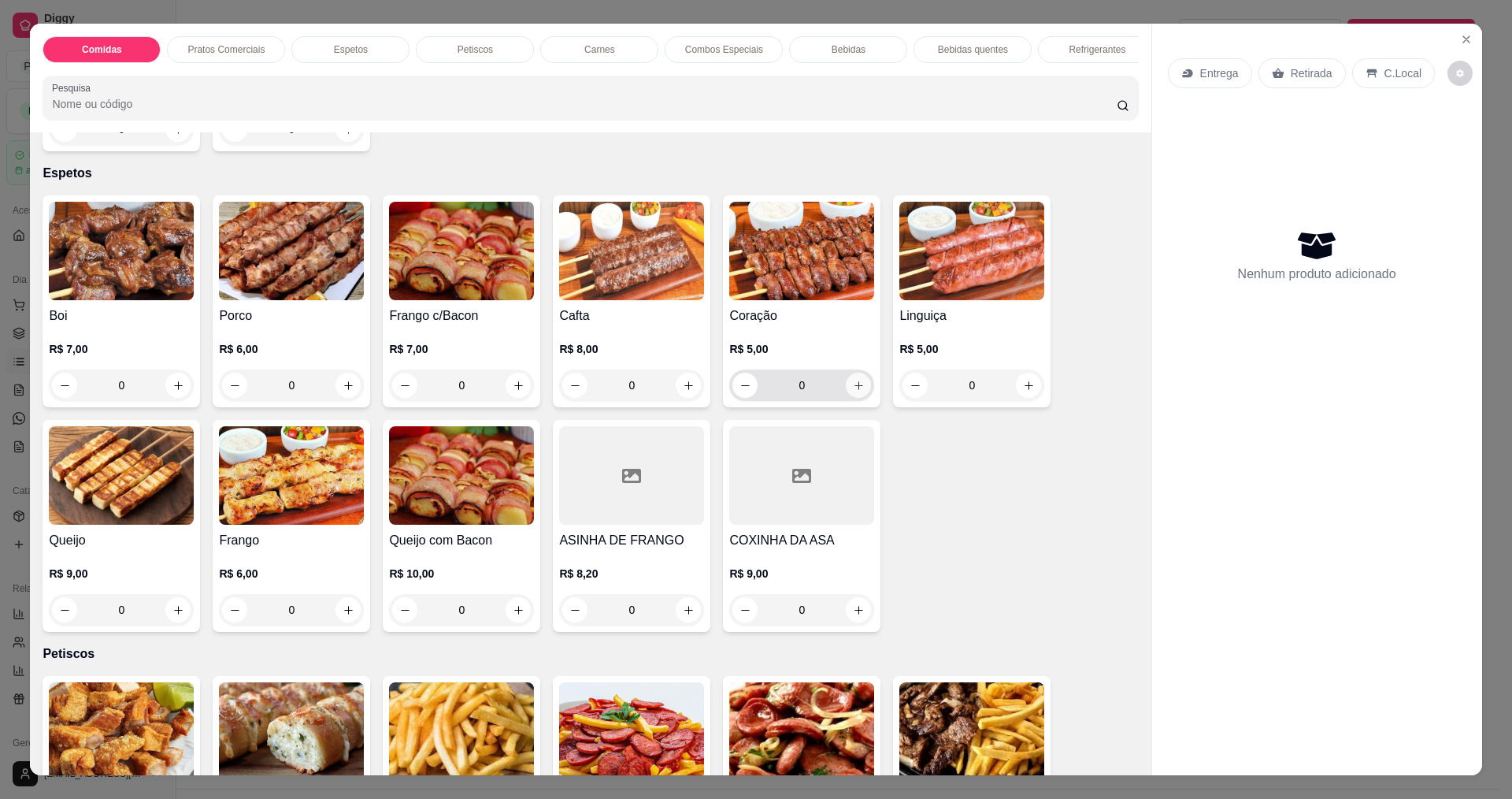
click at [853, 391] on icon "increase-product-quantity" at bounding box center [859, 385] width 12 height 12
type input "2"
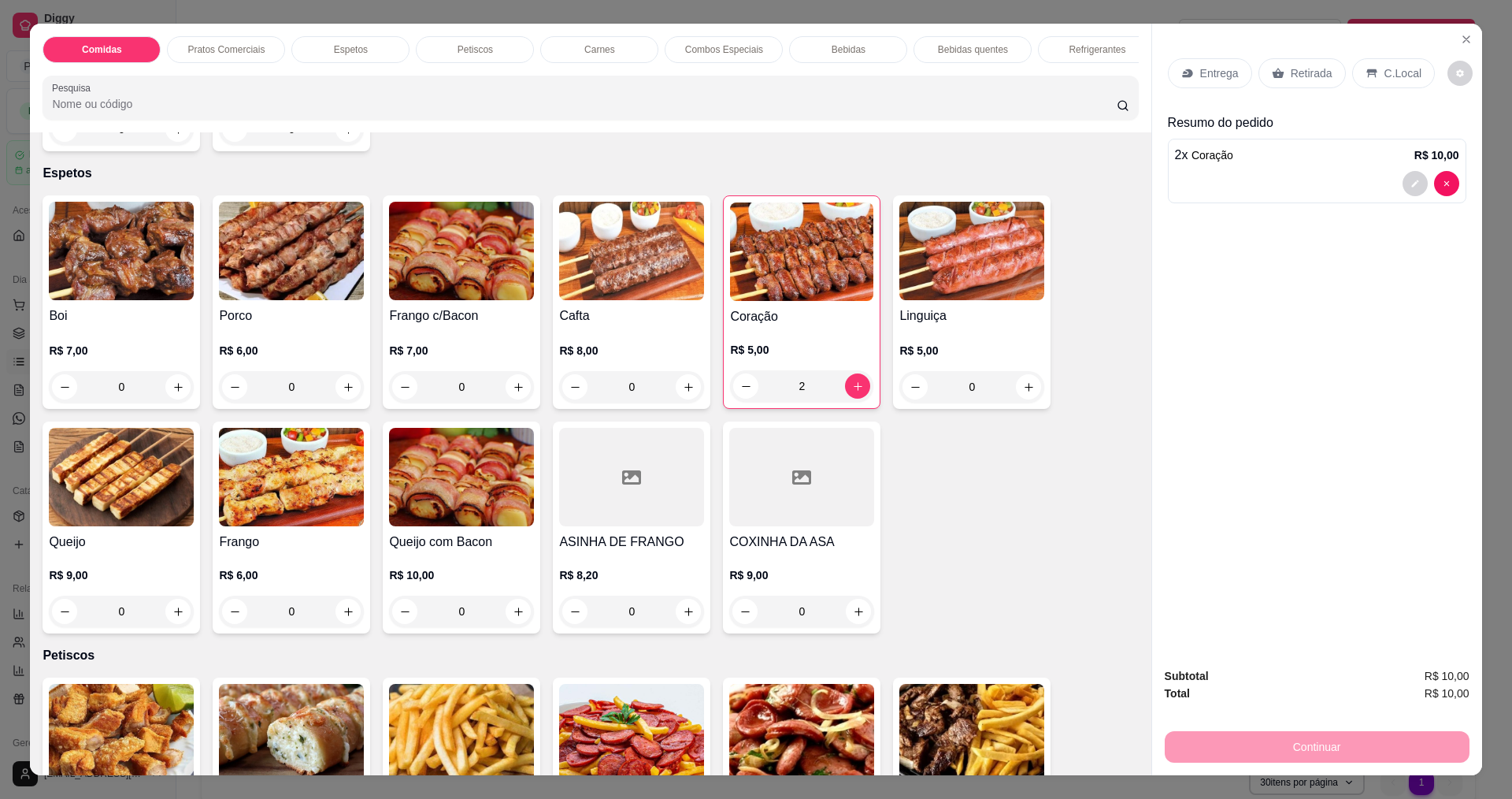
click at [1191, 73] on div "Entrega" at bounding box center [1210, 73] width 84 height 30
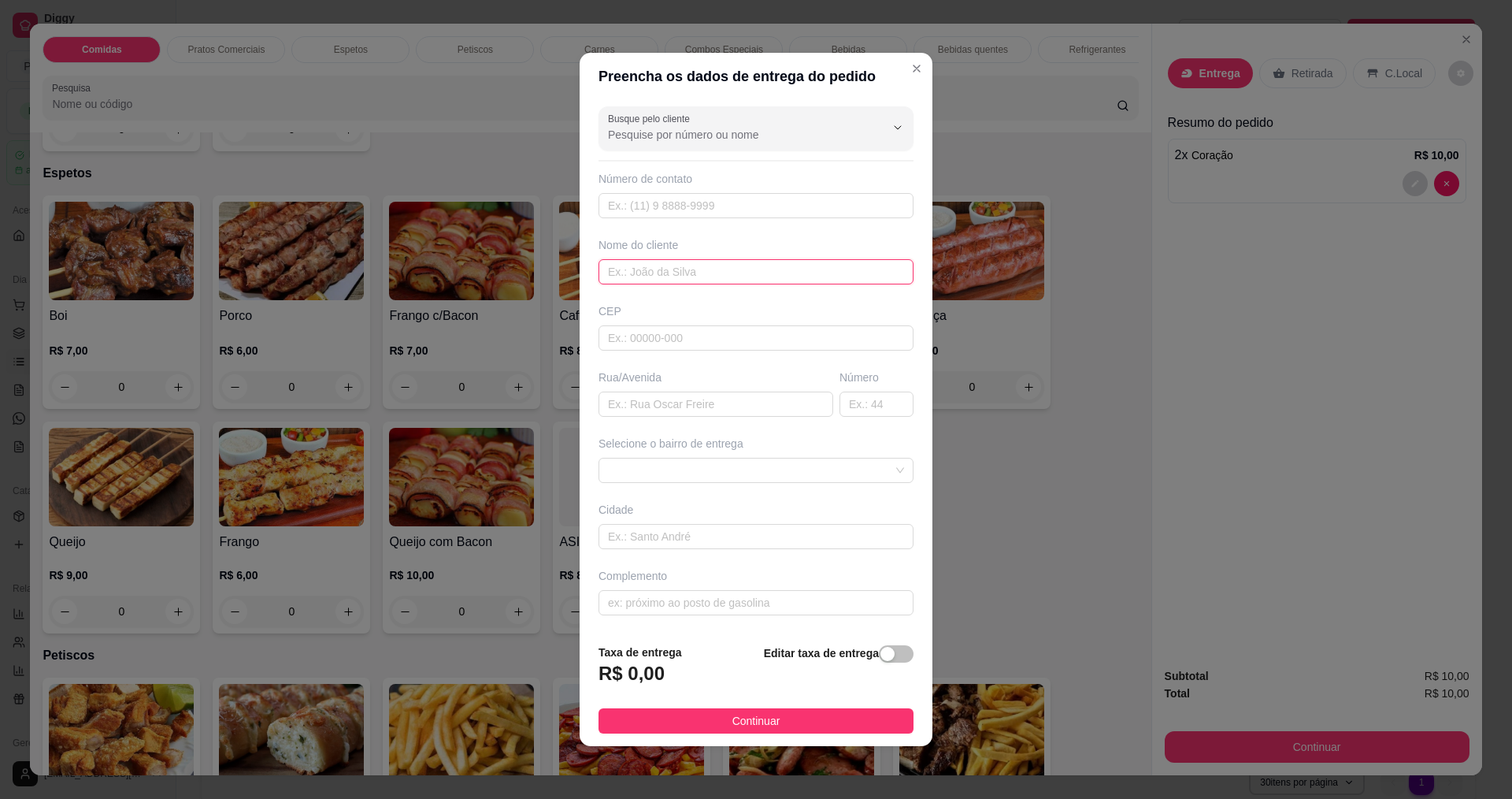
click at [704, 269] on input "text" at bounding box center [756, 271] width 315 height 25
type input "ADILA"
click at [866, 724] on button "Continuar" at bounding box center [756, 720] width 315 height 25
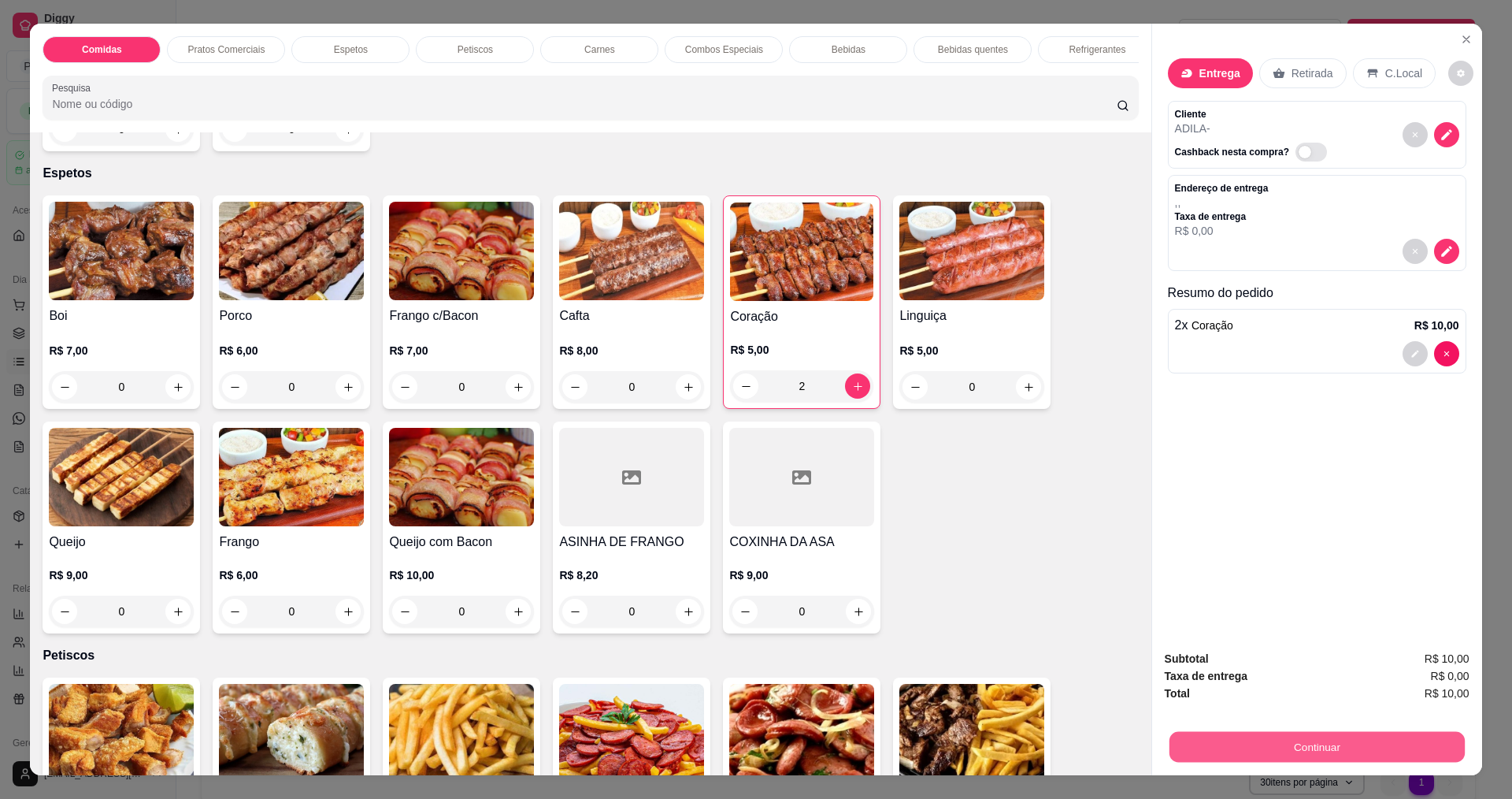
click at [1226, 735] on button "Continuar" at bounding box center [1316, 747] width 295 height 31
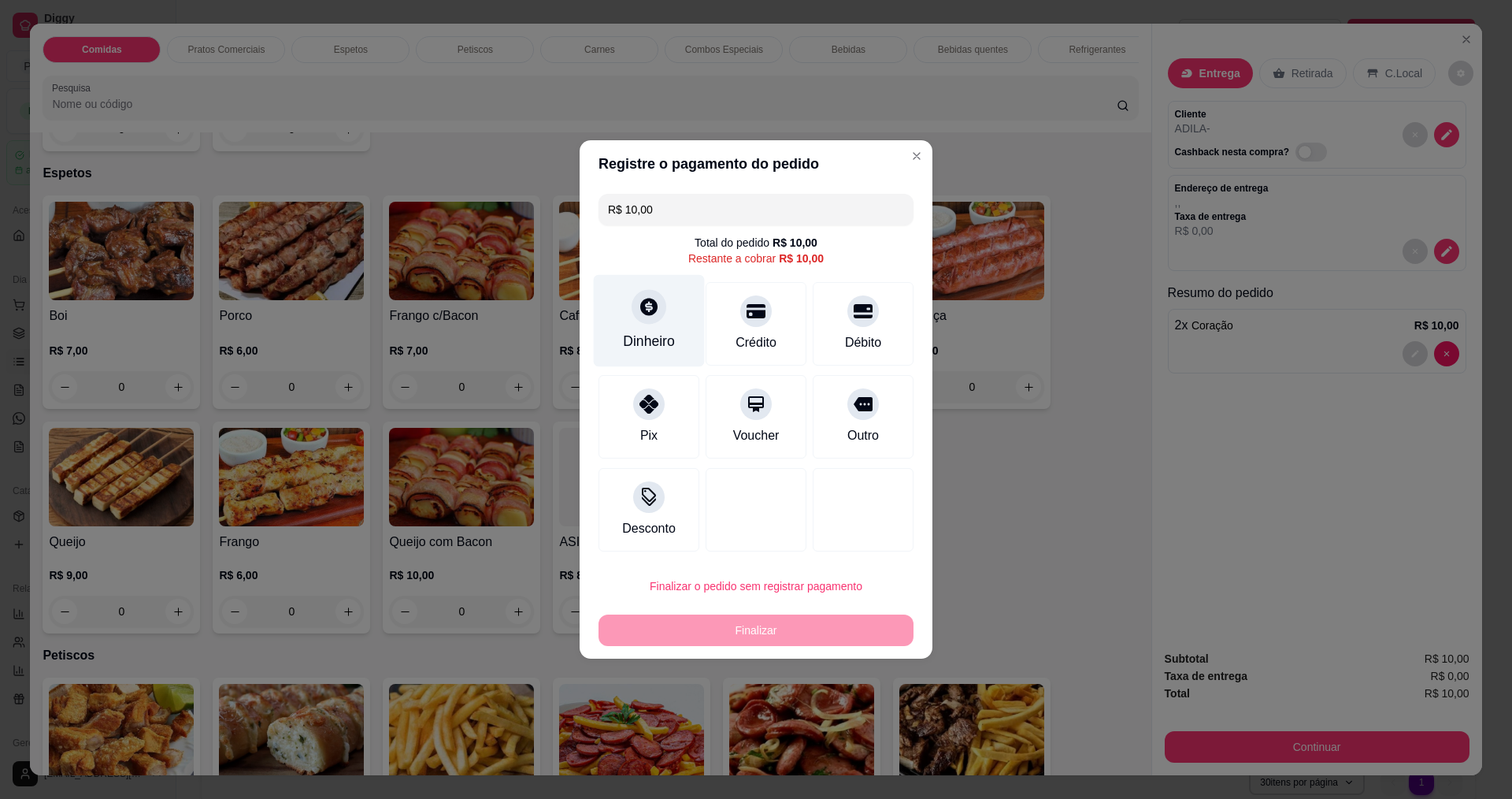
click at [665, 343] on div "Dinheiro" at bounding box center [649, 342] width 52 height 21
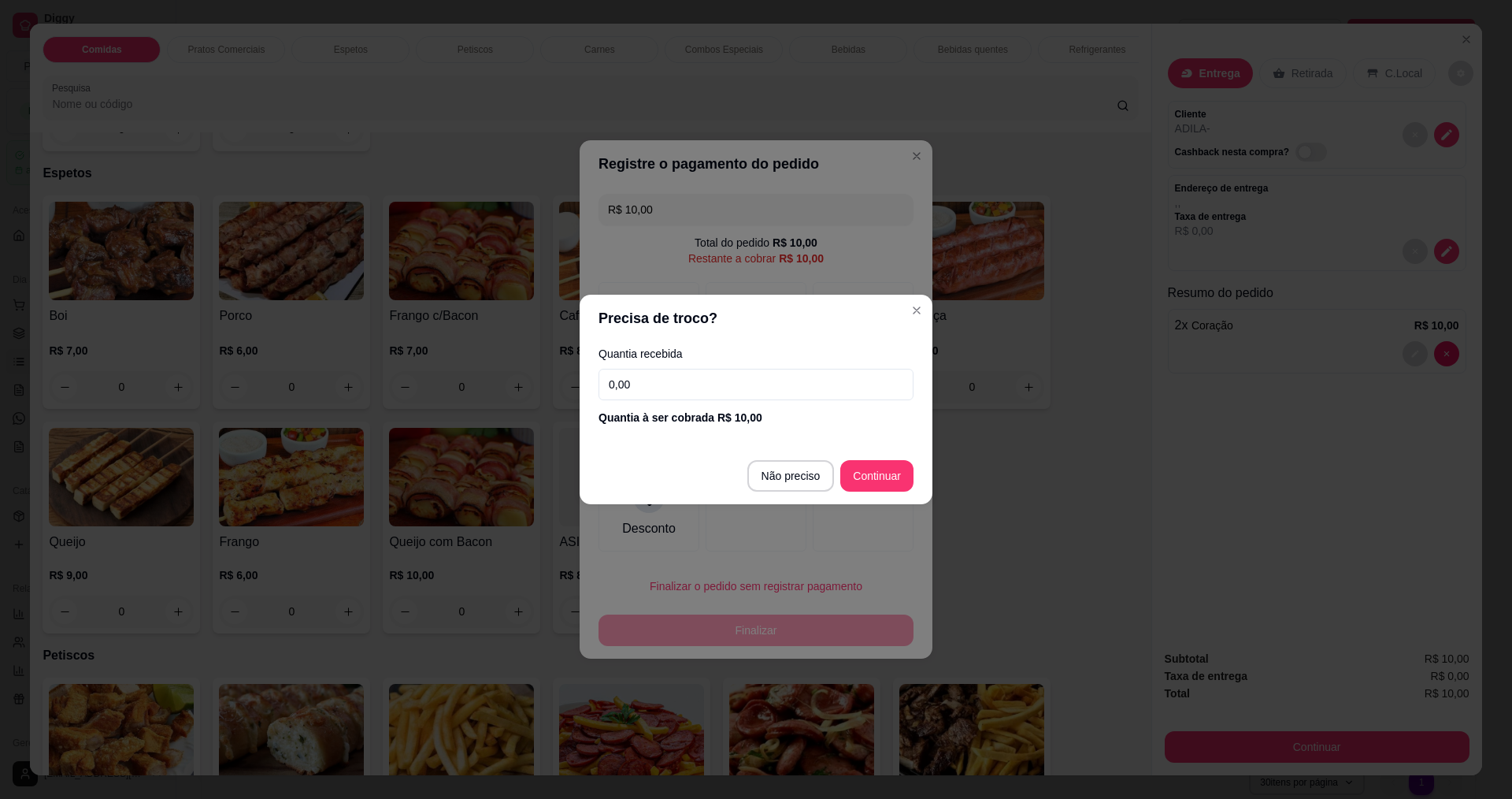
click at [682, 397] on input "0,00" at bounding box center [756, 384] width 315 height 32
type input "10,00"
type input "R$ 0,00"
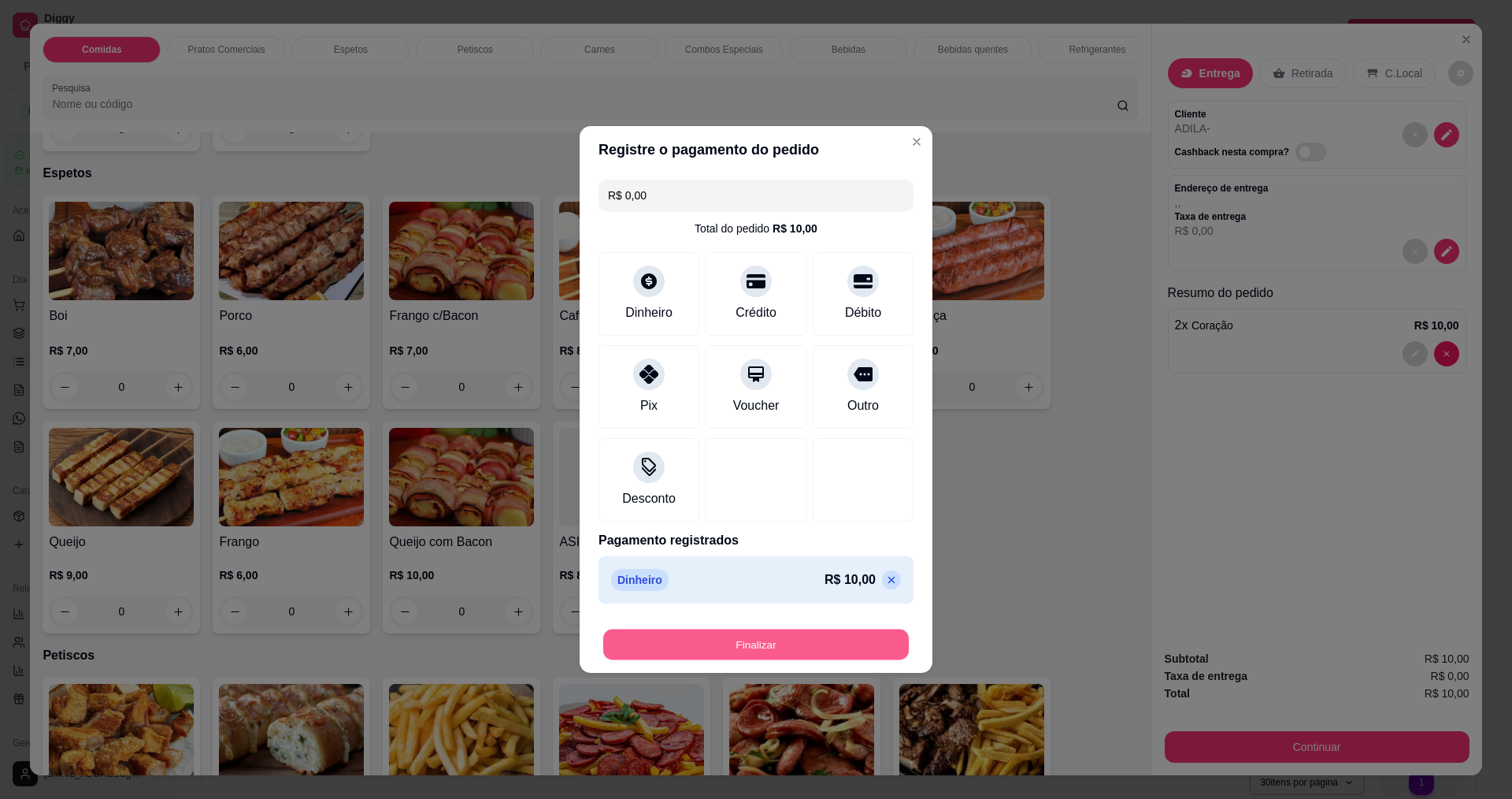
click at [711, 650] on button "Finalizar" at bounding box center [756, 645] width 305 height 31
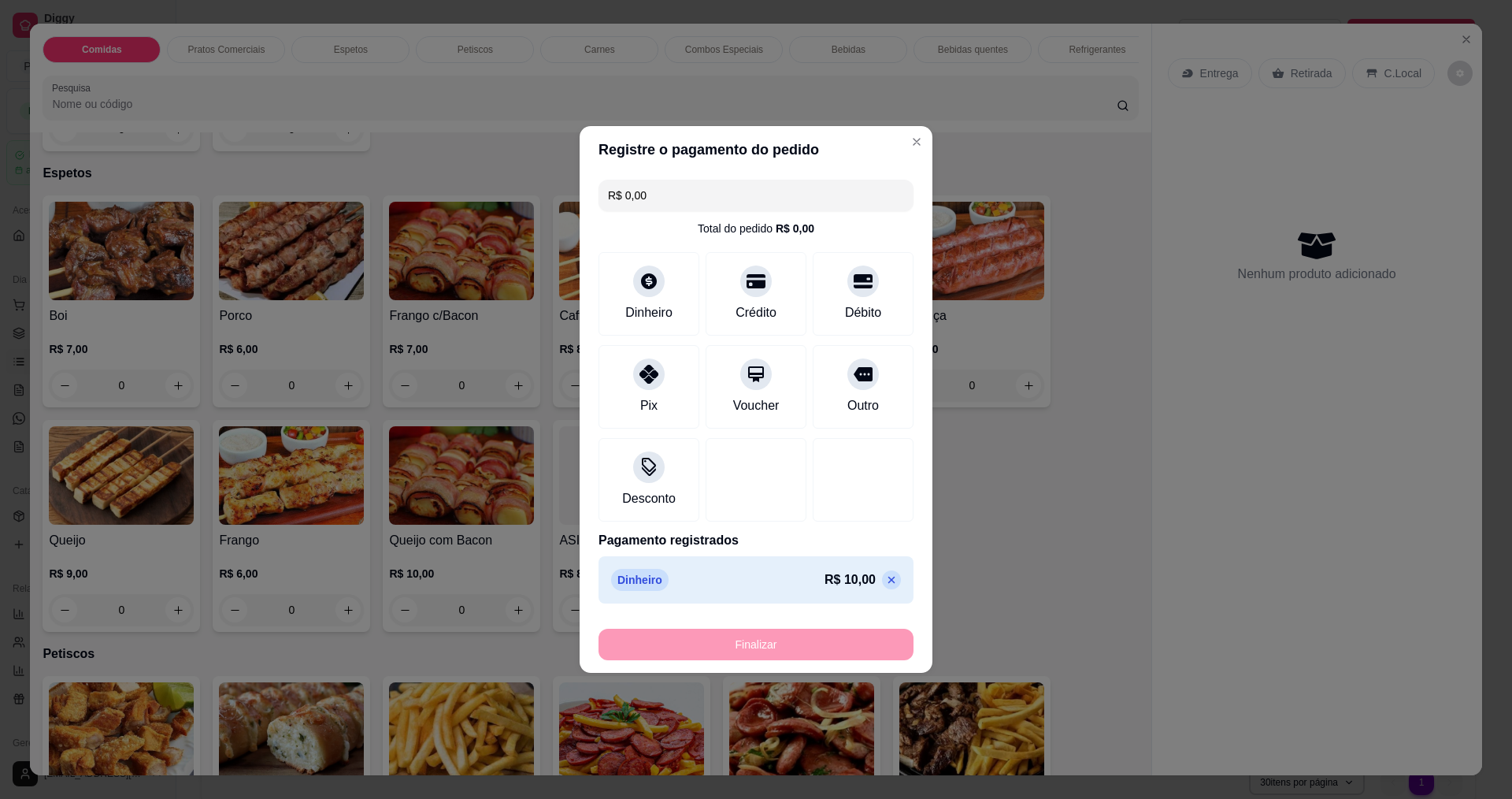
type input "0"
type input "-R$ 10,00"
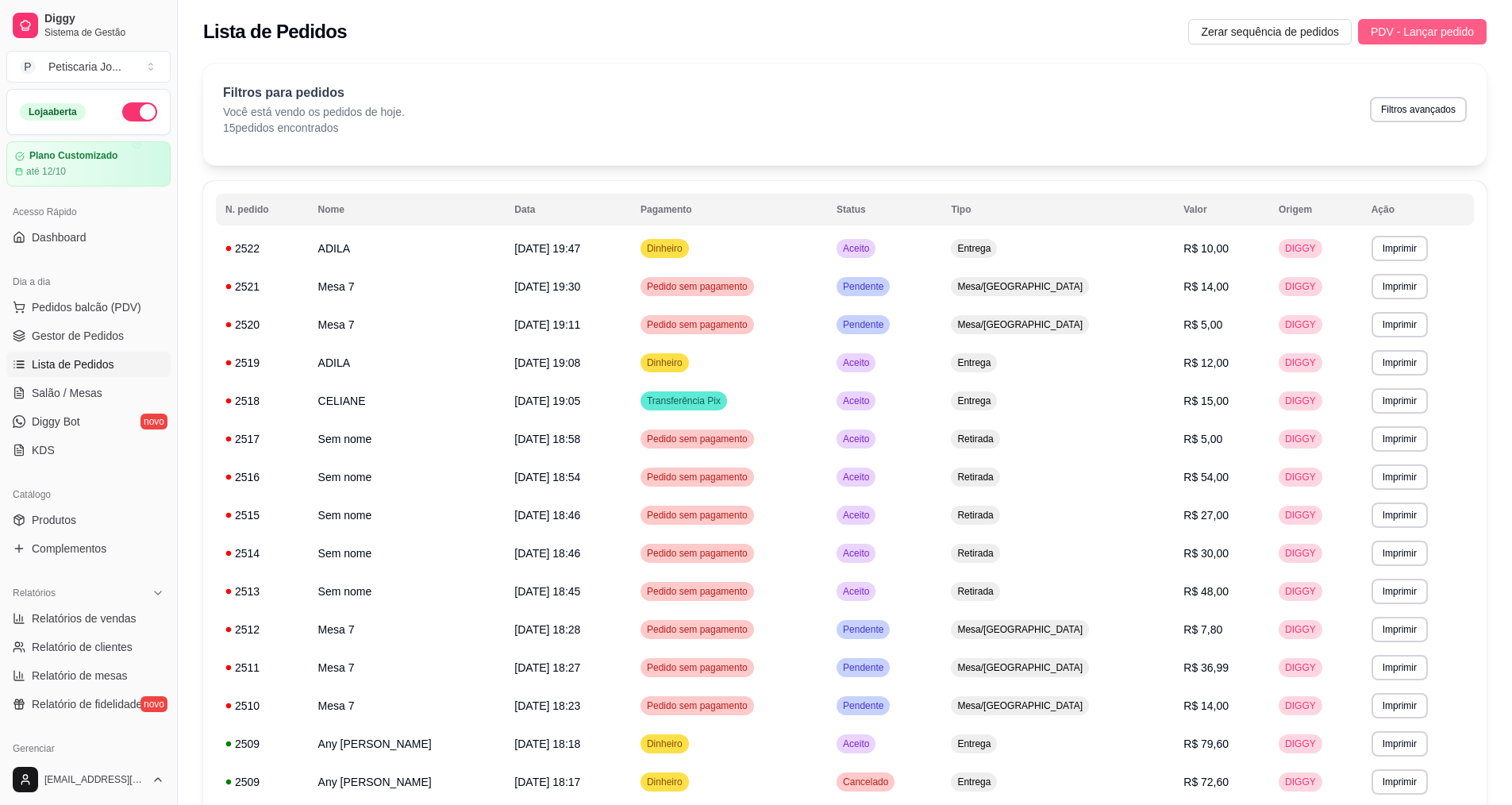
click at [1401, 36] on span "PDV - Lançar pedido" at bounding box center [1421, 32] width 103 height 17
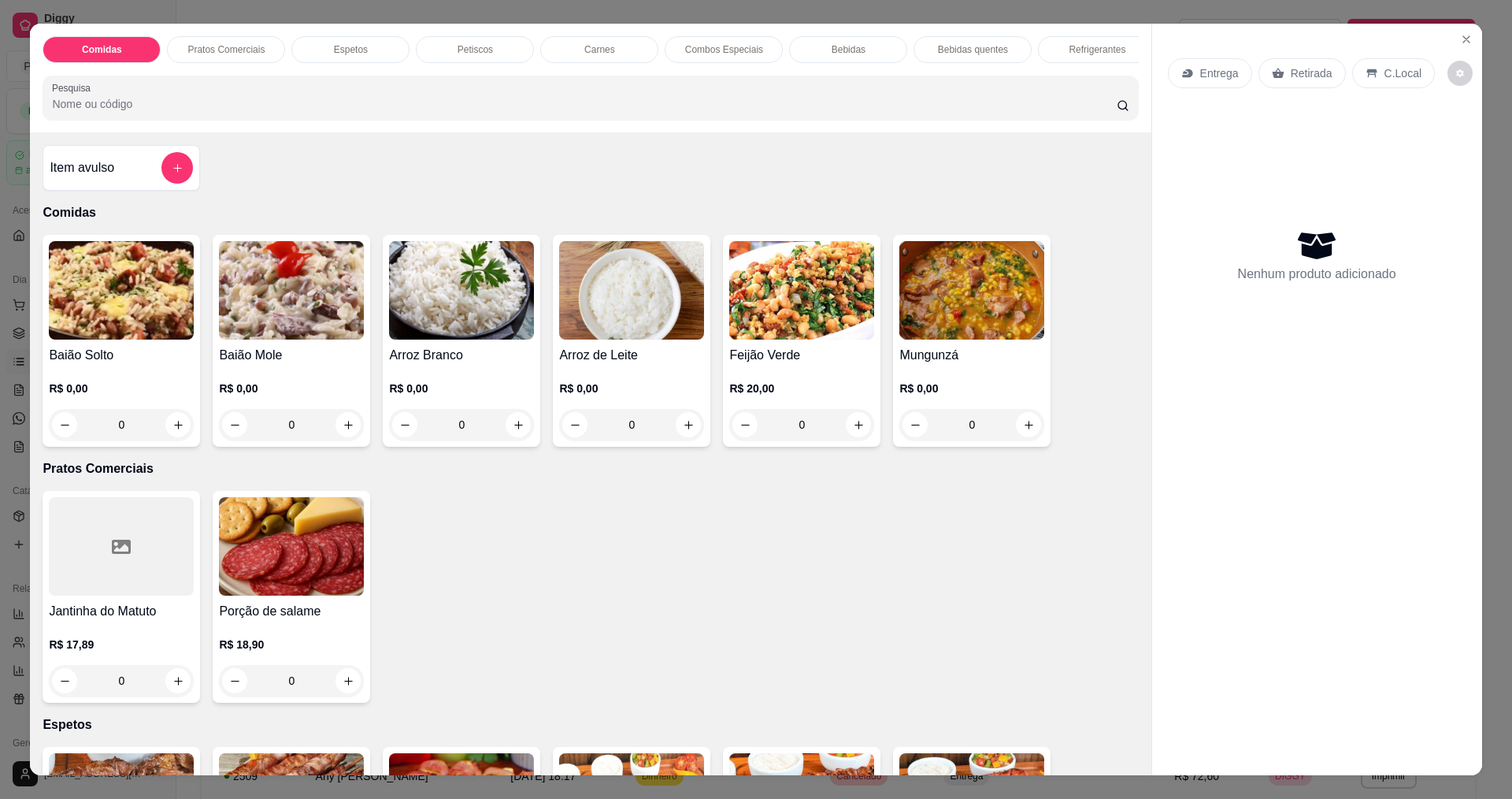
click at [175, 438] on div "0" at bounding box center [121, 424] width 145 height 32
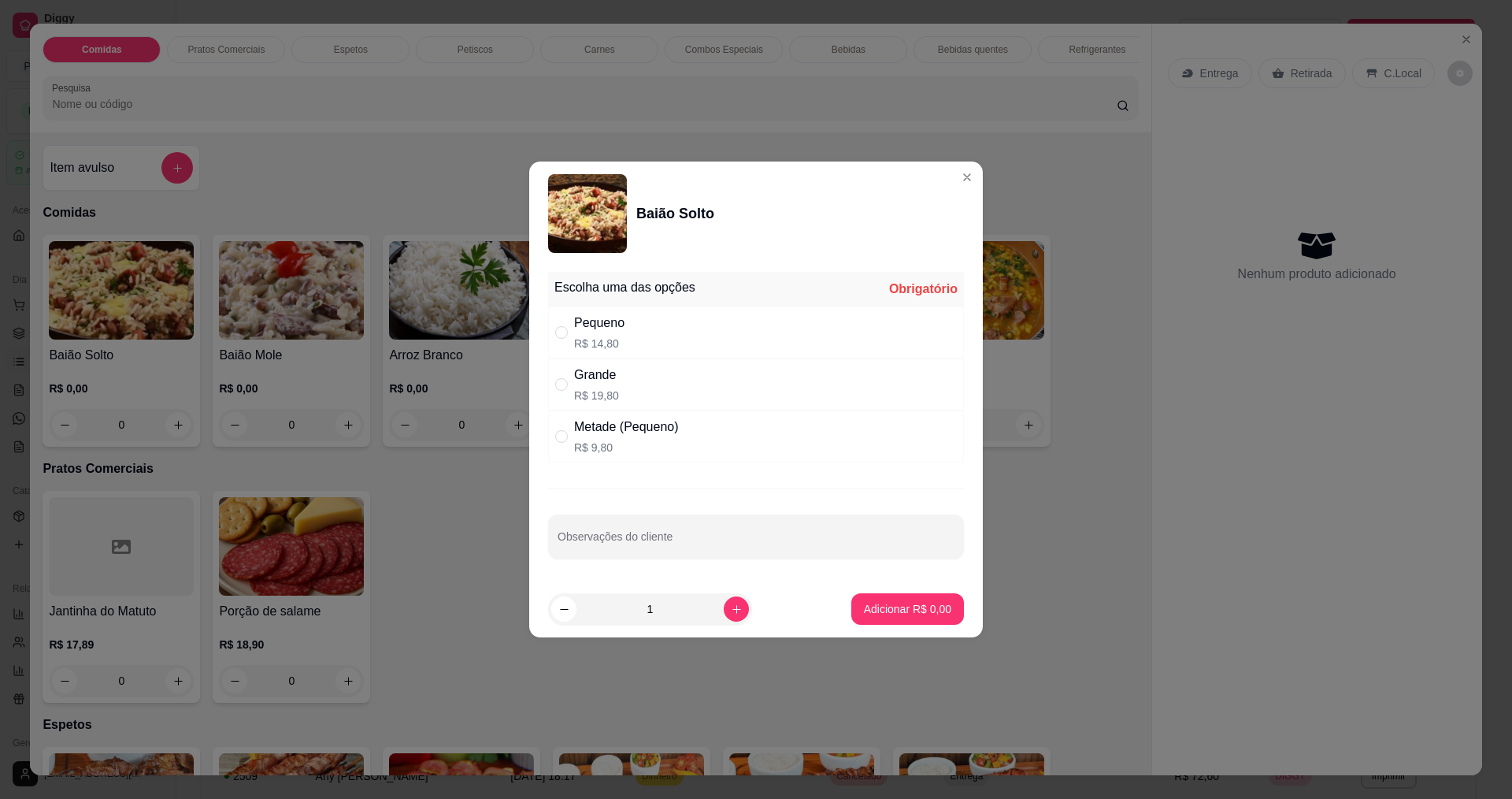
click at [597, 389] on p "R$ 19,80" at bounding box center [596, 396] width 45 height 15
radio input "true"
click at [922, 608] on p "Adicionar R$ 19,80" at bounding box center [904, 608] width 91 height 15
type input "1"
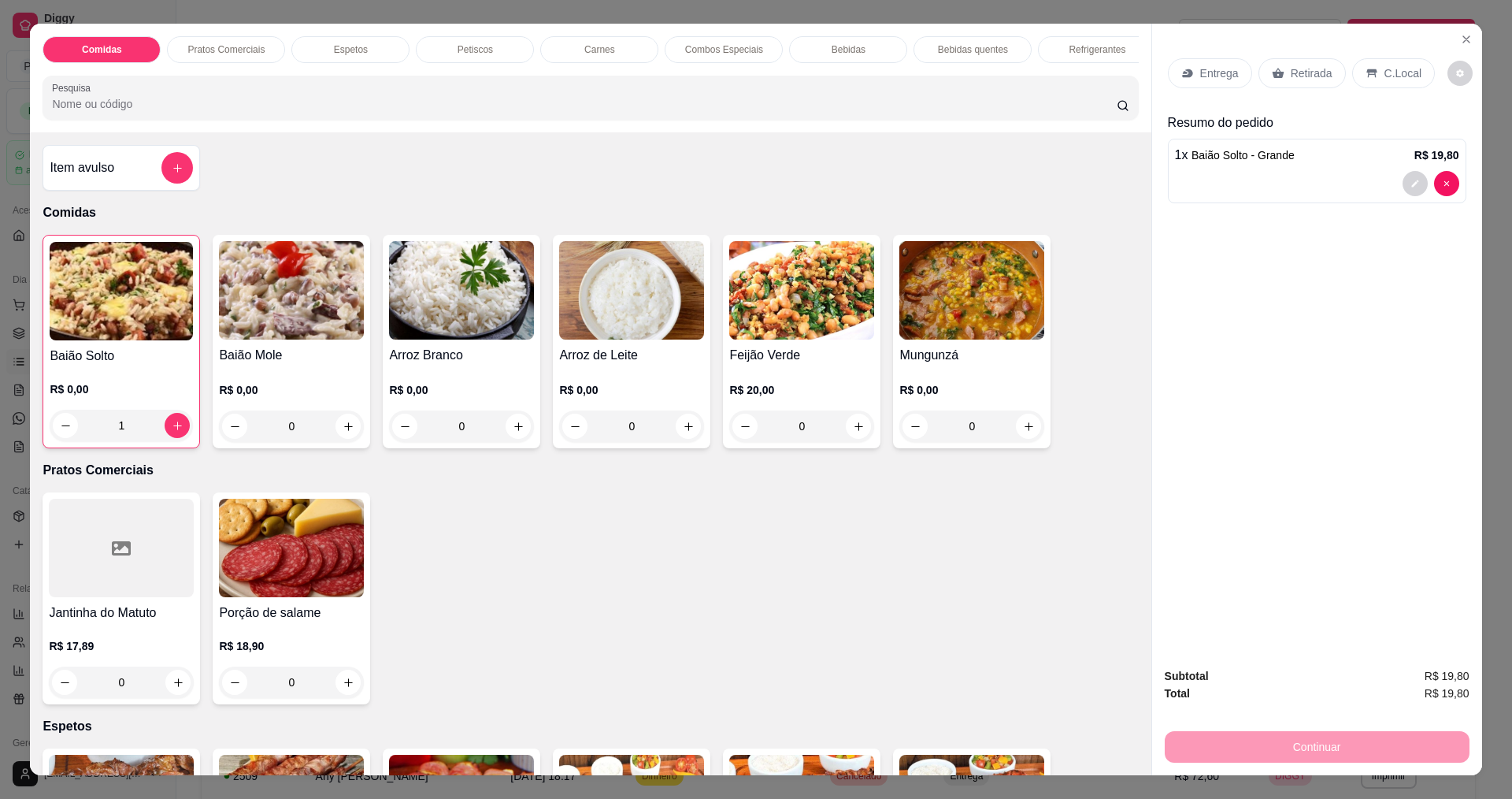
click at [336, 438] on div "0" at bounding box center [291, 426] width 145 height 32
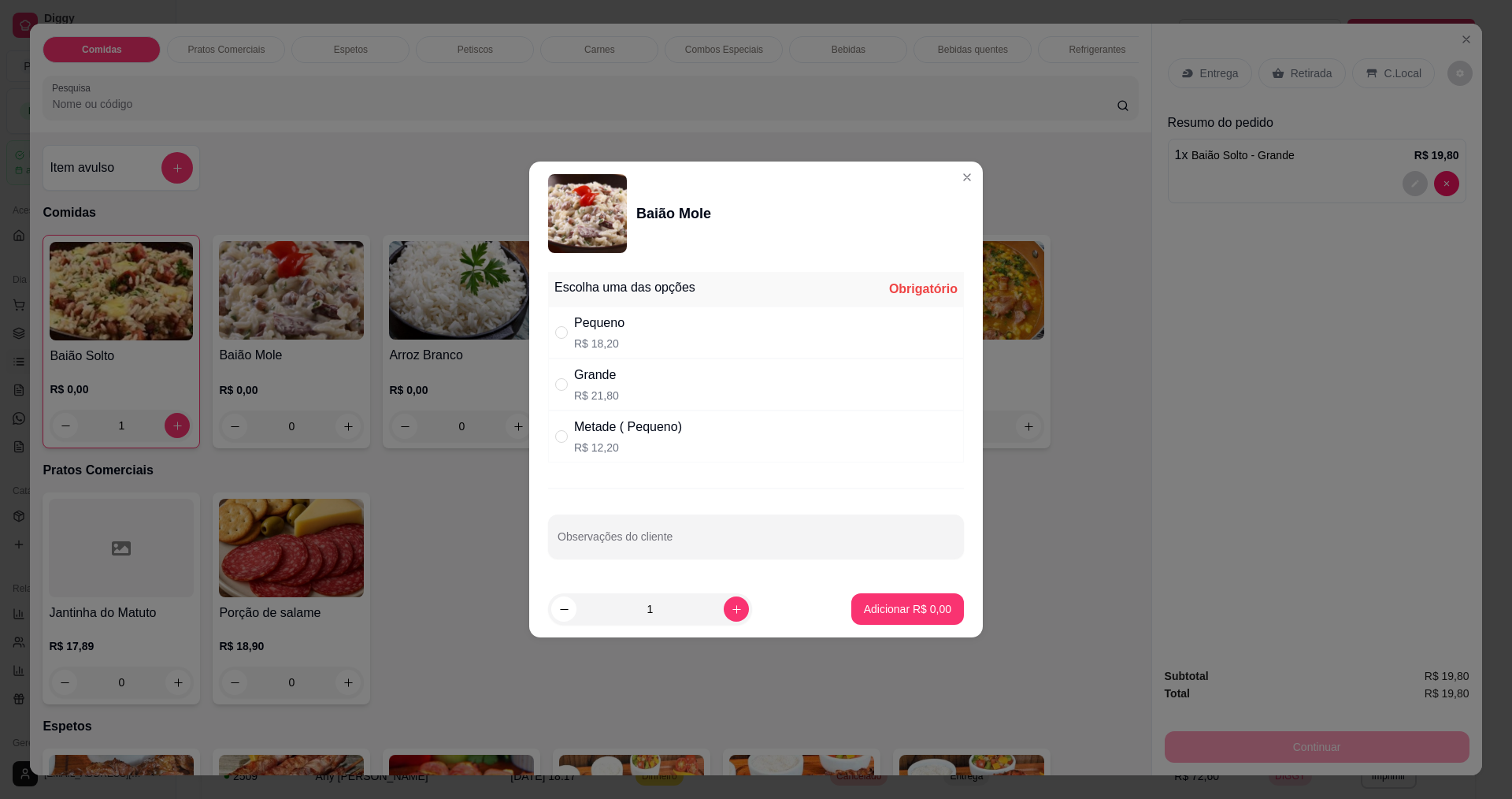
click at [576, 388] on p "R$ 21,80" at bounding box center [596, 396] width 45 height 15
radio input "true"
click at [890, 614] on p "Adicionar R$ 21,80" at bounding box center [904, 608] width 91 height 15
type input "1"
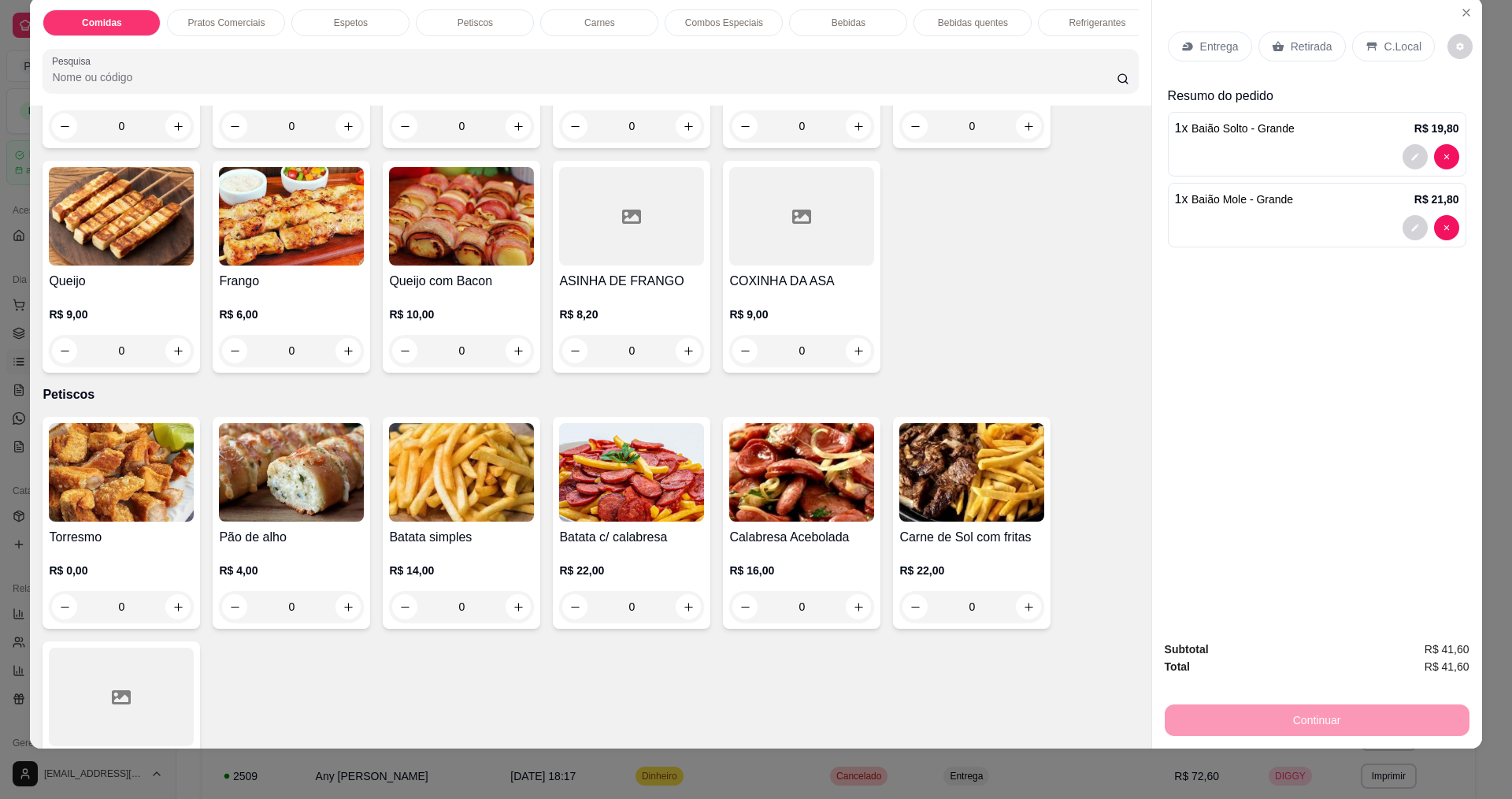
scroll to position [788, 0]
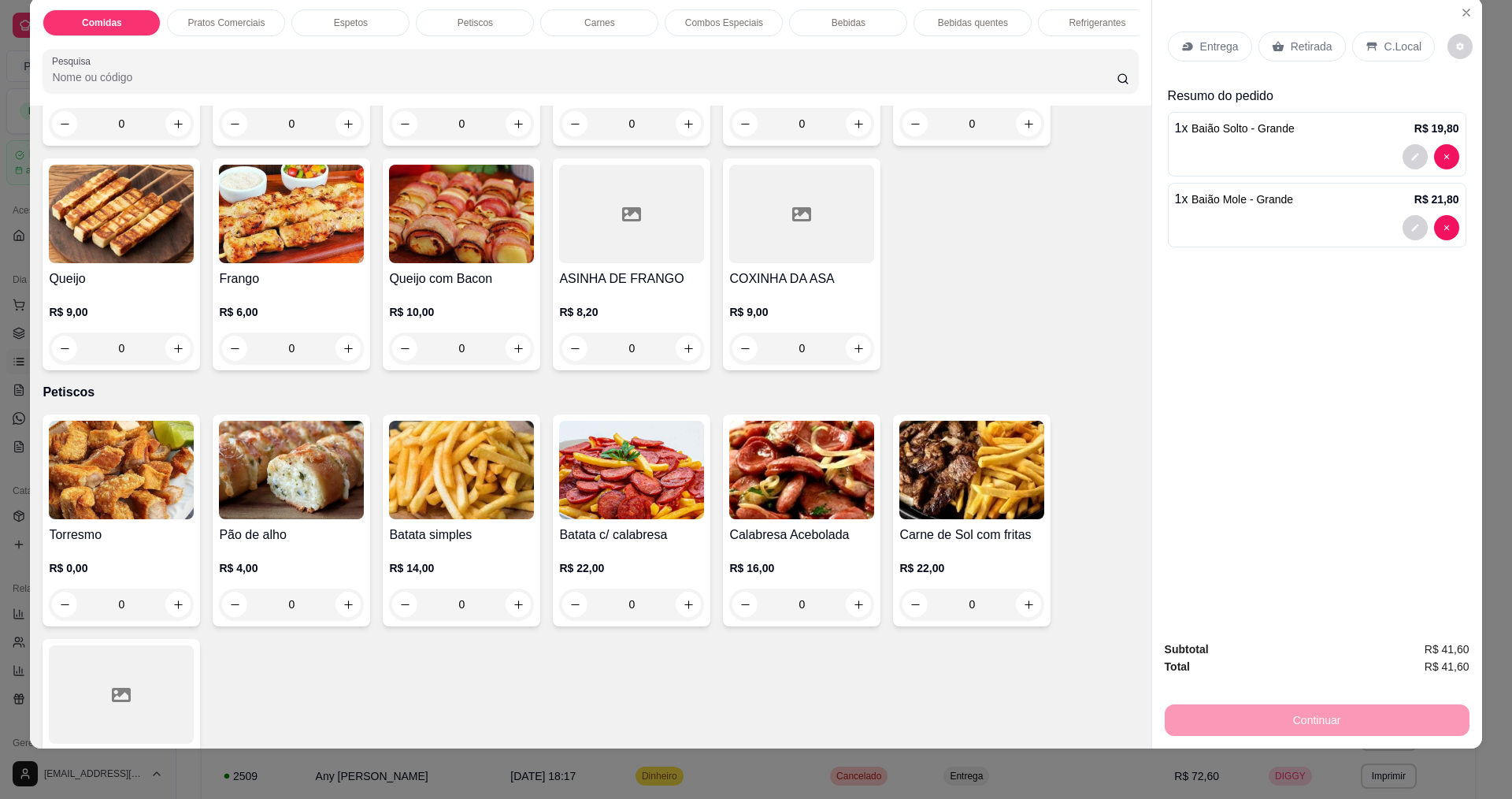
click at [170, 614] on div "0" at bounding box center [121, 604] width 145 height 32
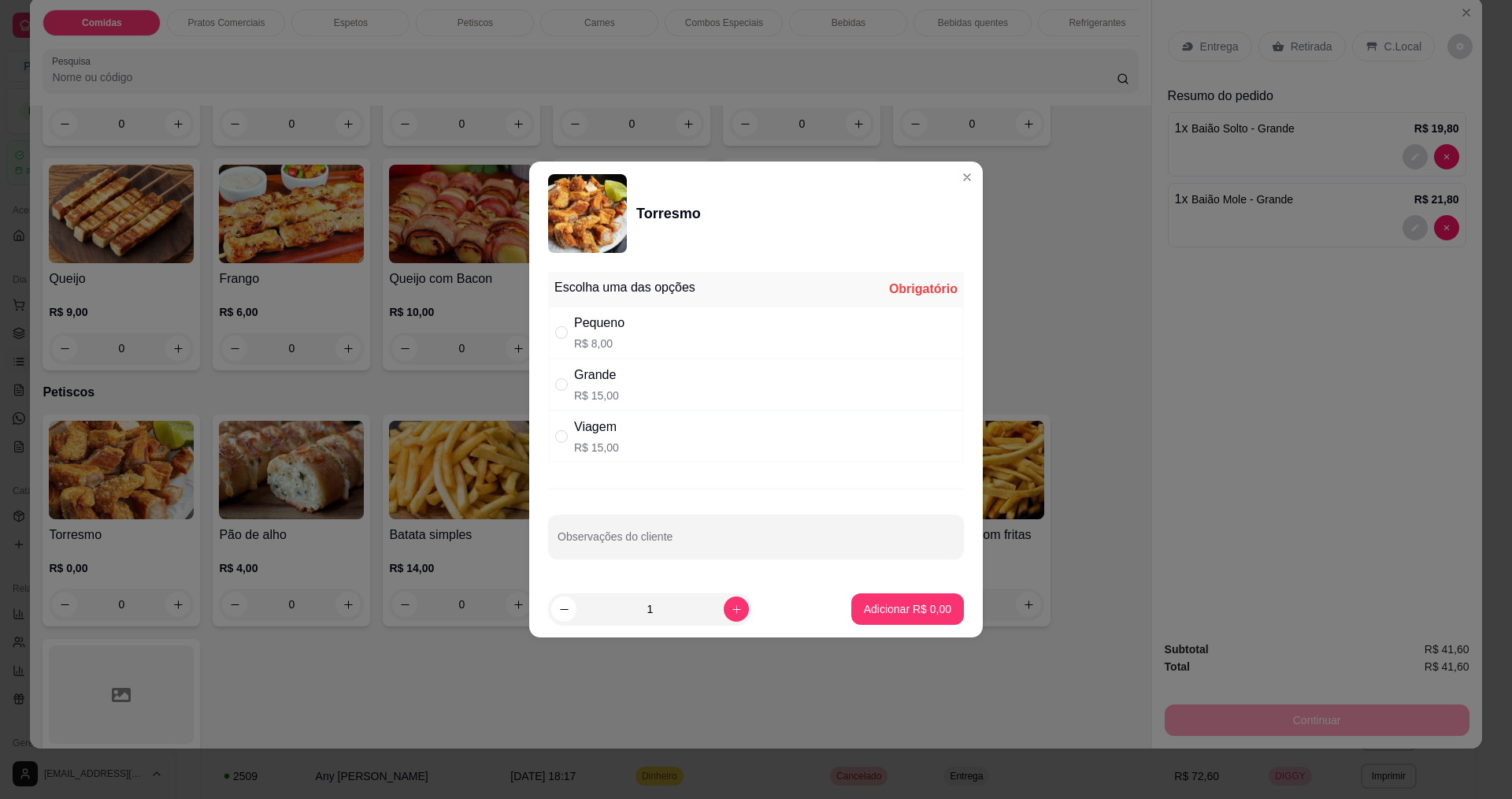
click at [585, 451] on p "R$ 15,00" at bounding box center [596, 447] width 45 height 15
radio input "true"
click at [900, 619] on button "Adicionar R$ 15,00" at bounding box center [904, 608] width 119 height 32
type input "1"
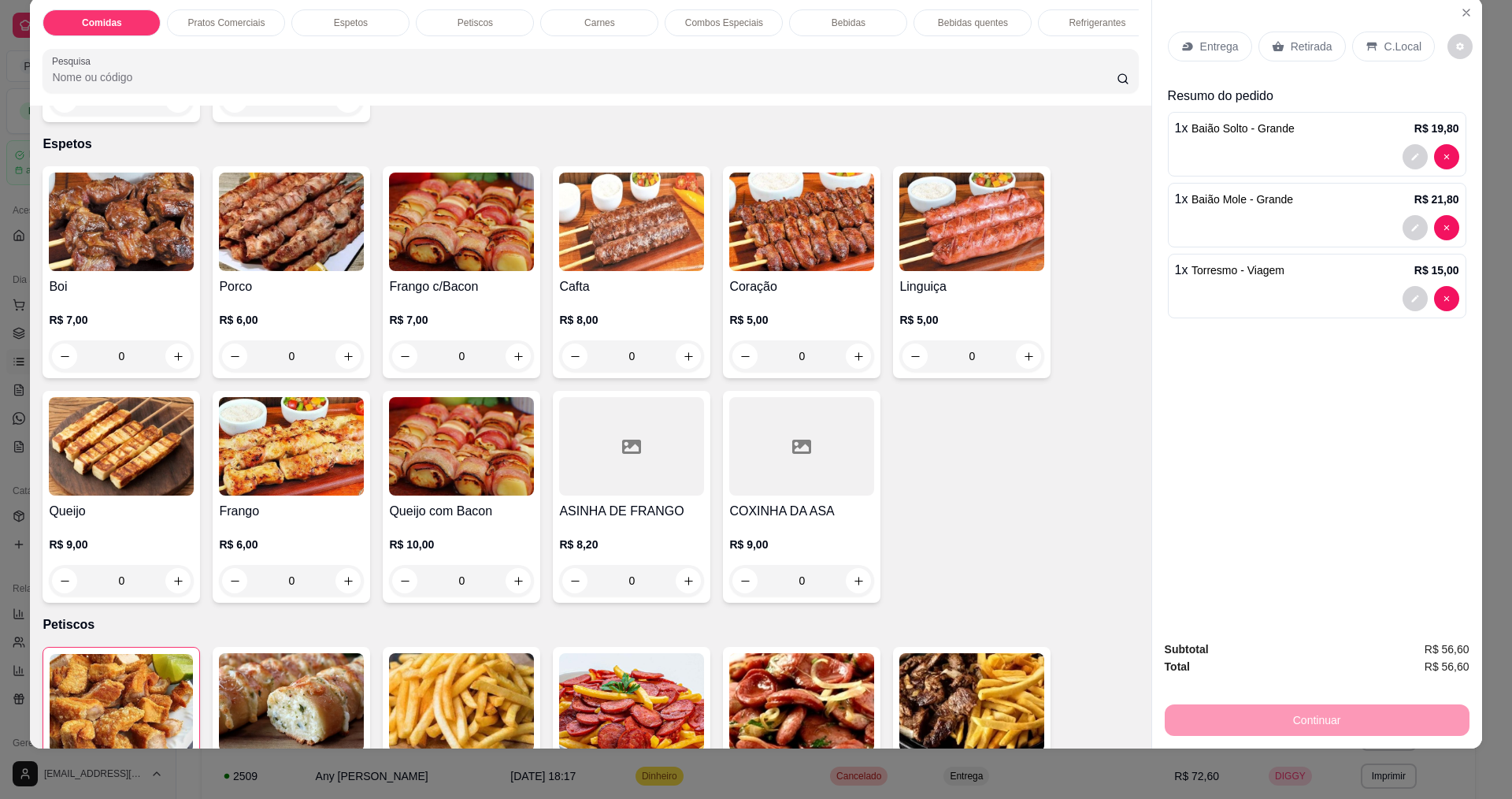
scroll to position [630, 0]
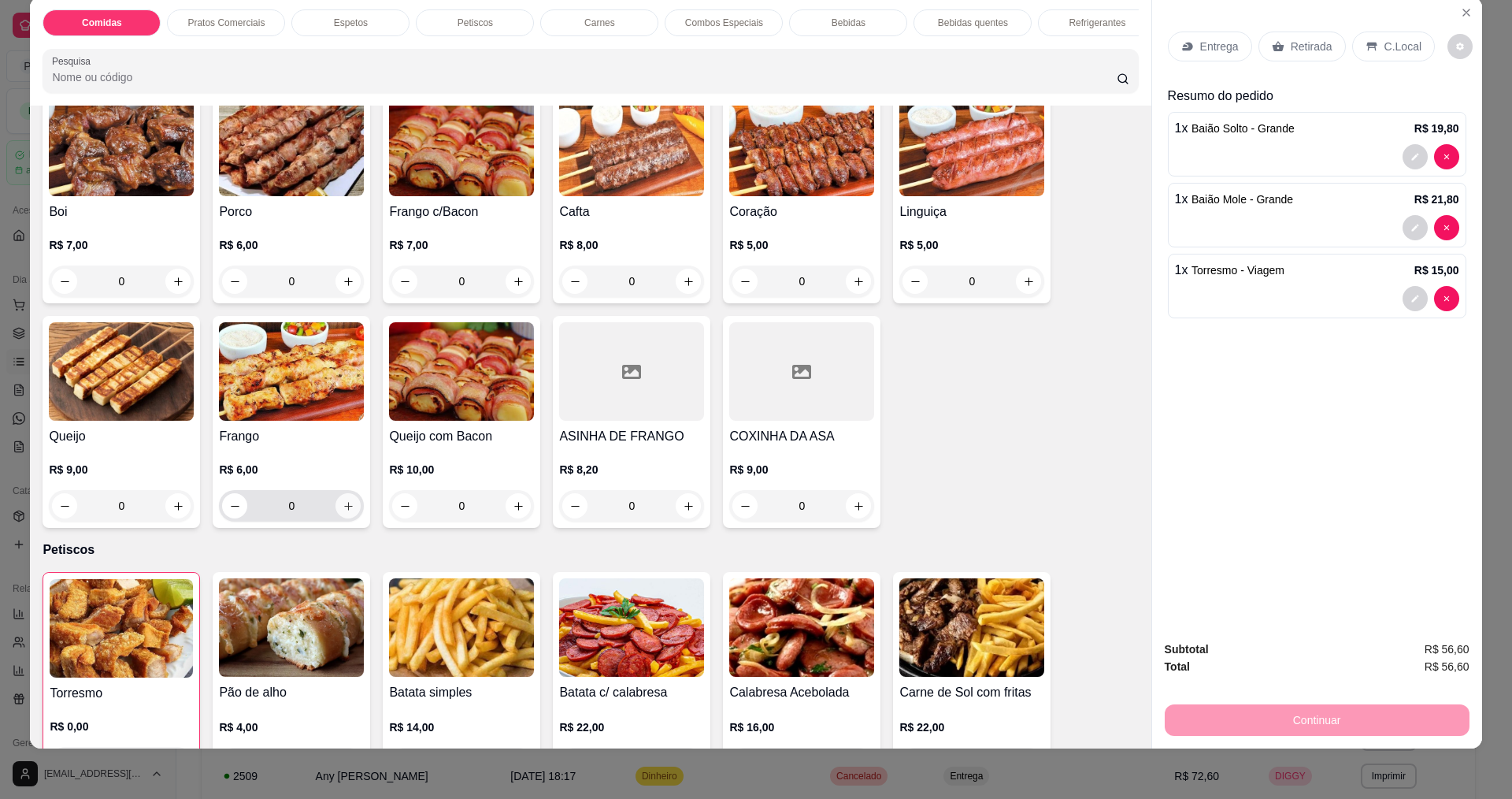
click at [345, 518] on button "increase-product-quantity" at bounding box center [348, 505] width 25 height 25
type input "2"
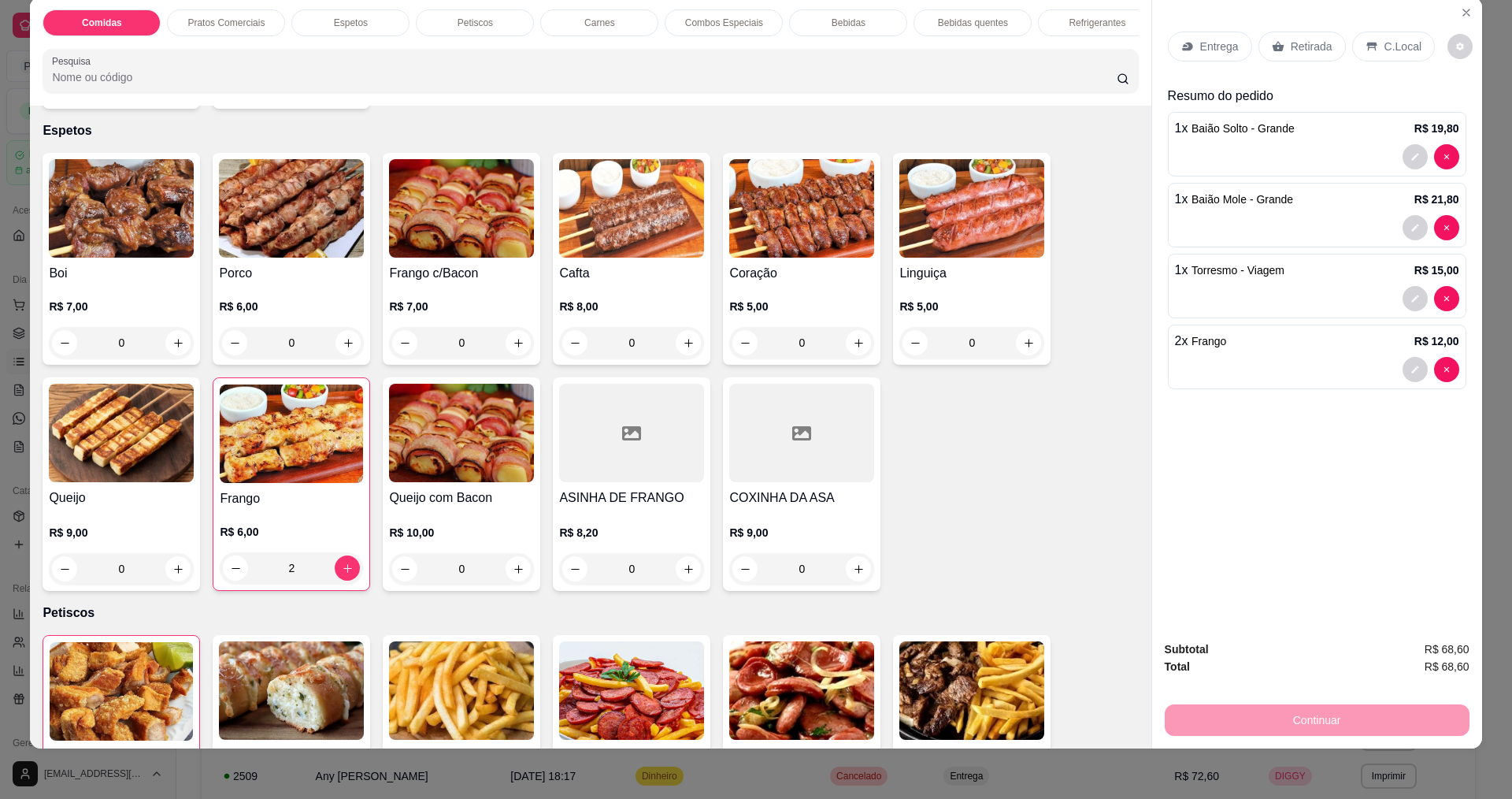
scroll to position [552, 0]
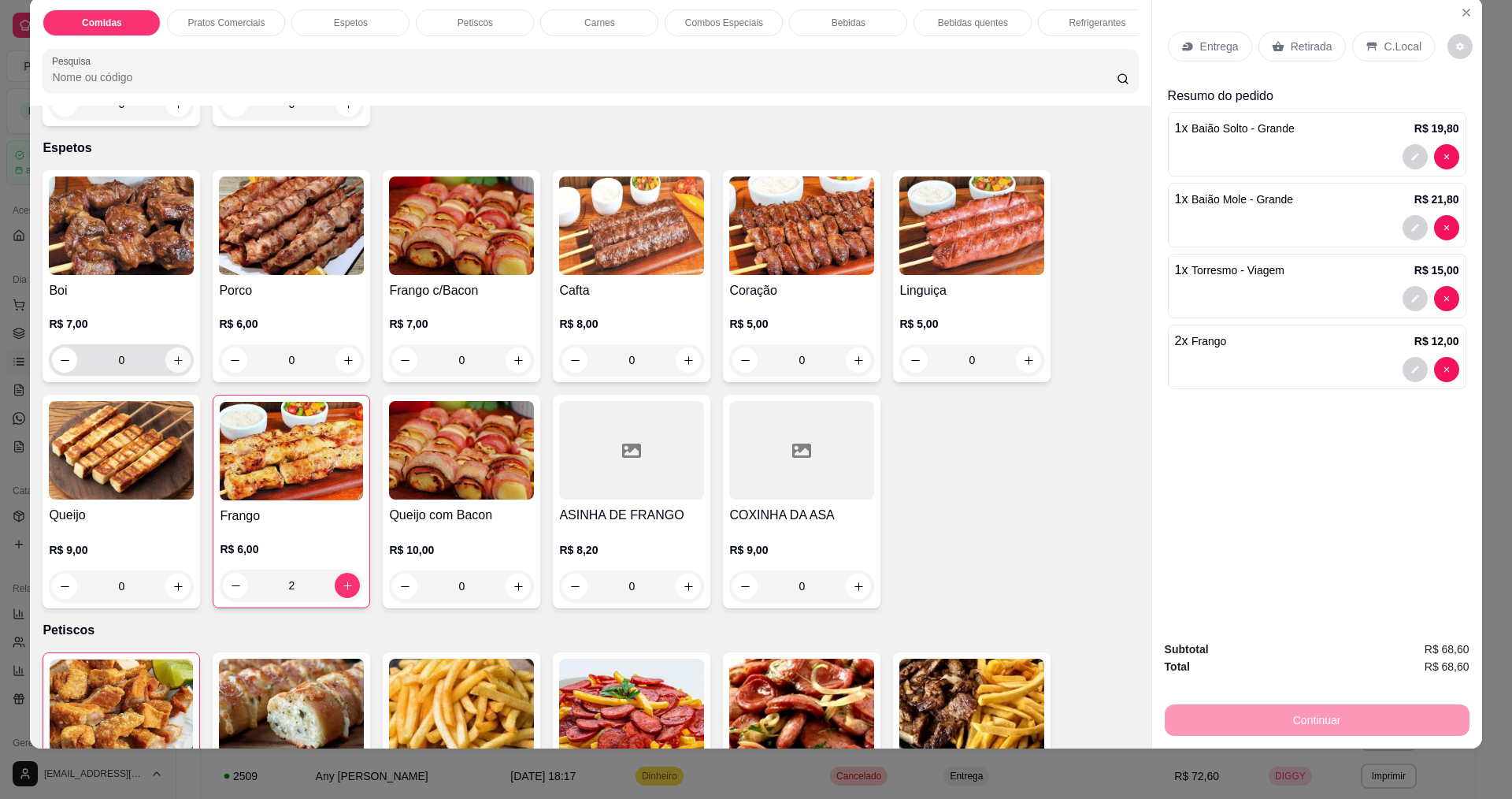
click at [179, 372] on button "increase-product-quantity" at bounding box center [178, 360] width 25 height 25
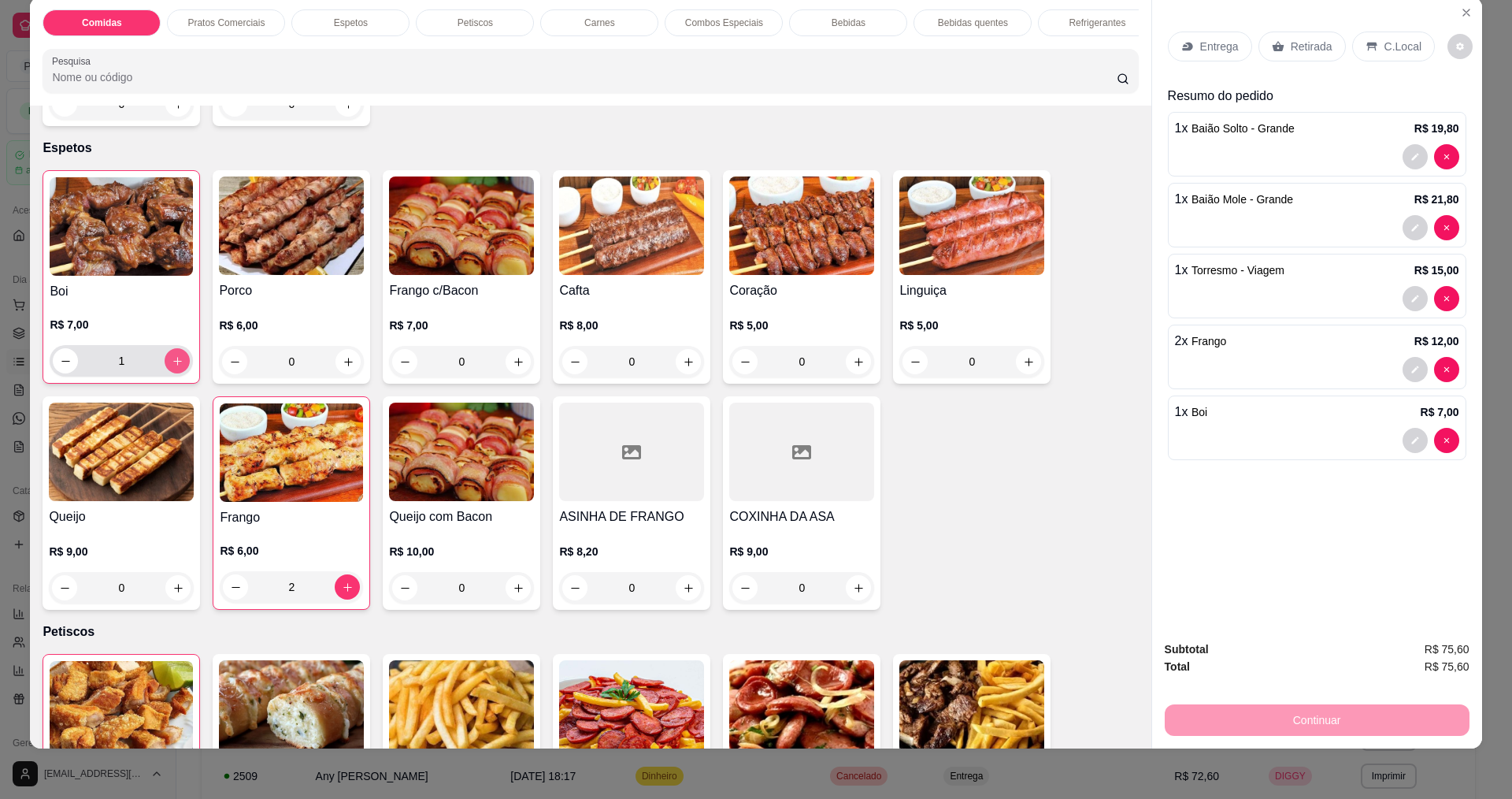
click at [179, 373] on button "increase-product-quantity" at bounding box center [177, 360] width 25 height 25
type input "2"
click at [1201, 44] on p "Entrega" at bounding box center [1219, 46] width 39 height 15
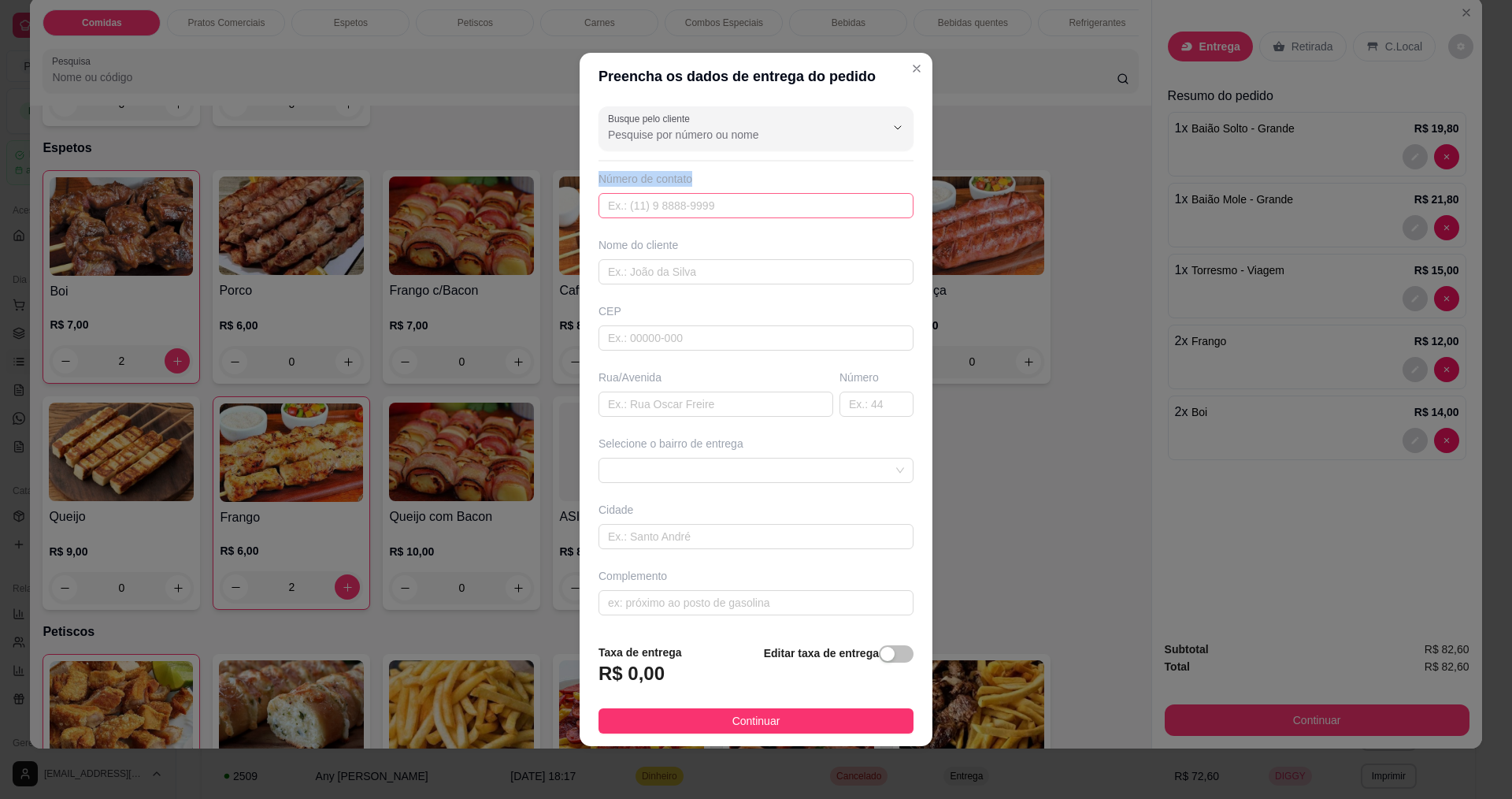
drag, startPoint x: 832, startPoint y: 195, endPoint x: 829, endPoint y: 208, distance: 13.3
click at [830, 206] on div "Número de contato" at bounding box center [756, 194] width 315 height 47
click at [816, 211] on input "text" at bounding box center [756, 205] width 315 height 25
type input "888"
click at [710, 266] on input "text" at bounding box center [756, 271] width 315 height 25
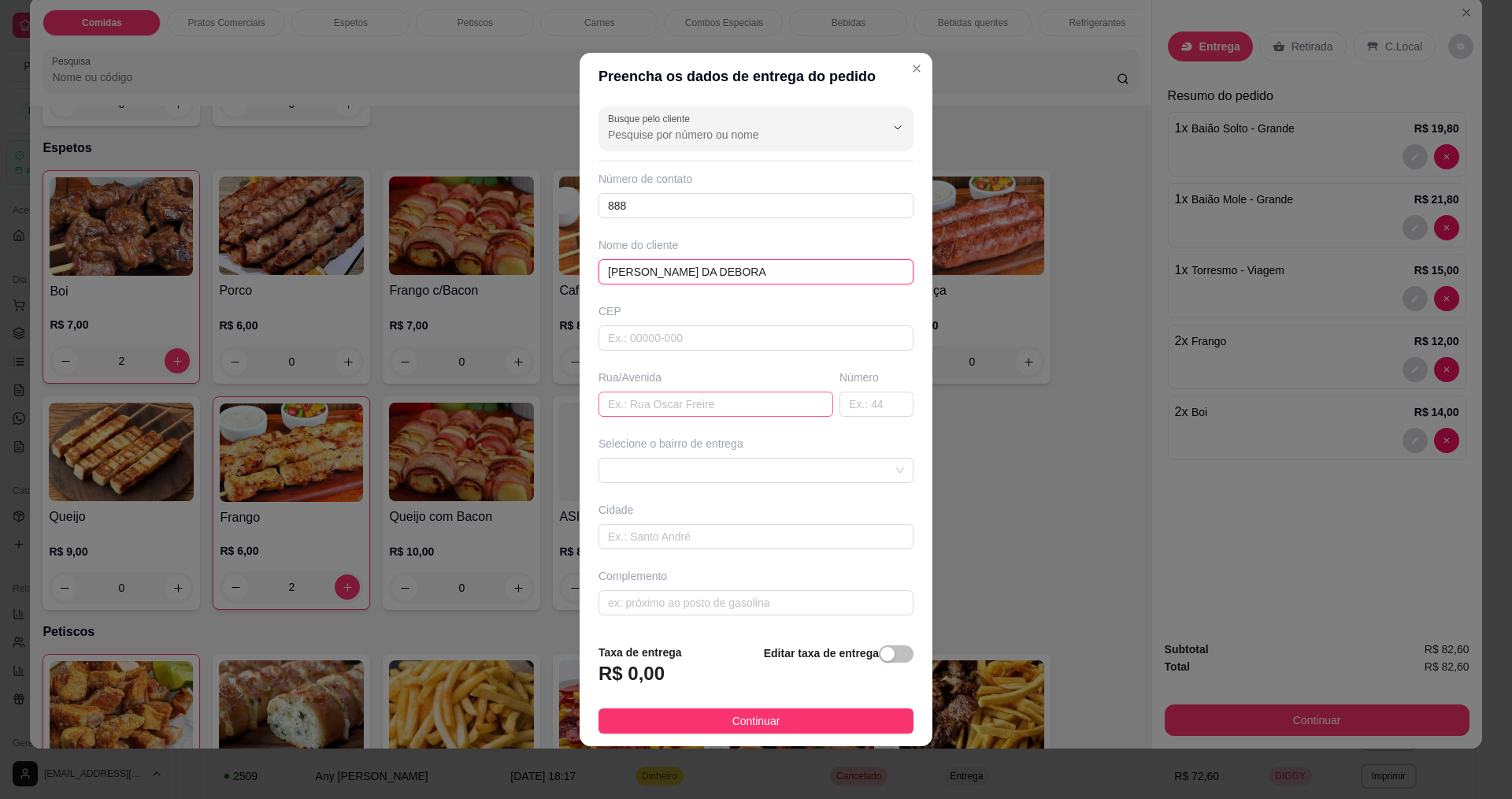
type input "[PERSON_NAME] DA DEBORA"
click at [631, 396] on input "text" at bounding box center [717, 403] width 235 height 25
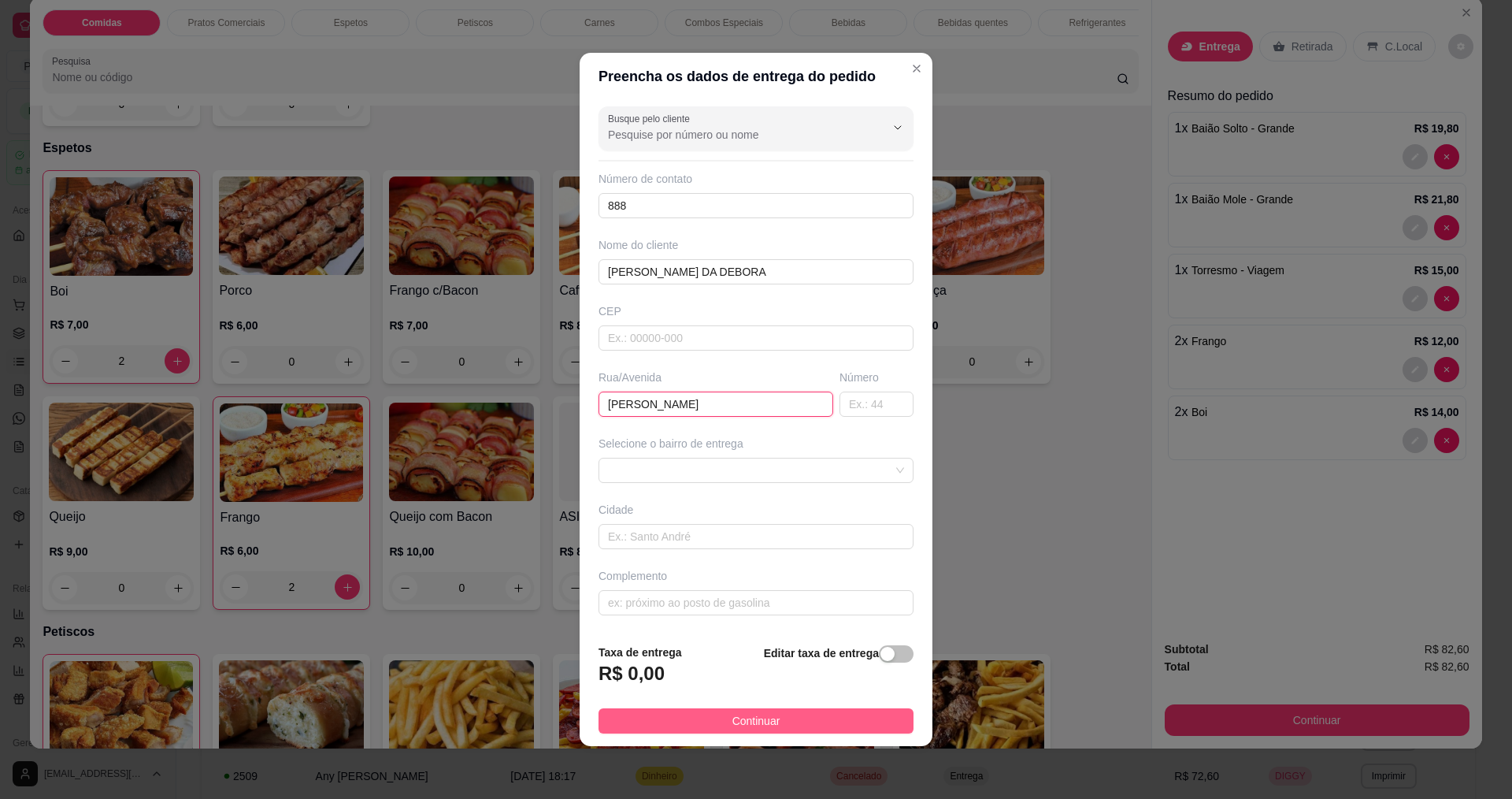
type input "[PERSON_NAME]"
click at [734, 718] on span "Continuar" at bounding box center [757, 721] width 48 height 17
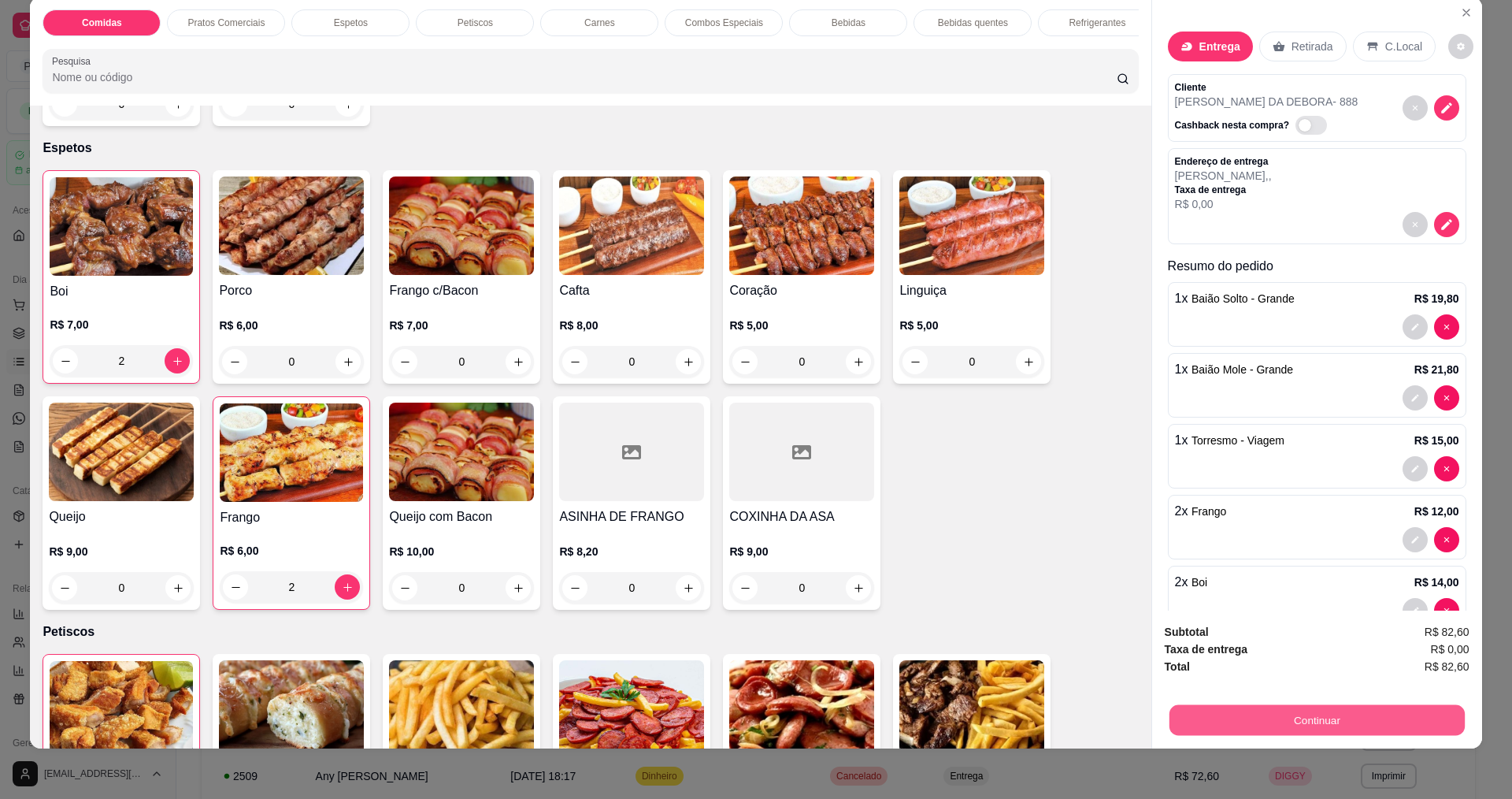
click at [1264, 723] on button "Continuar" at bounding box center [1316, 720] width 295 height 31
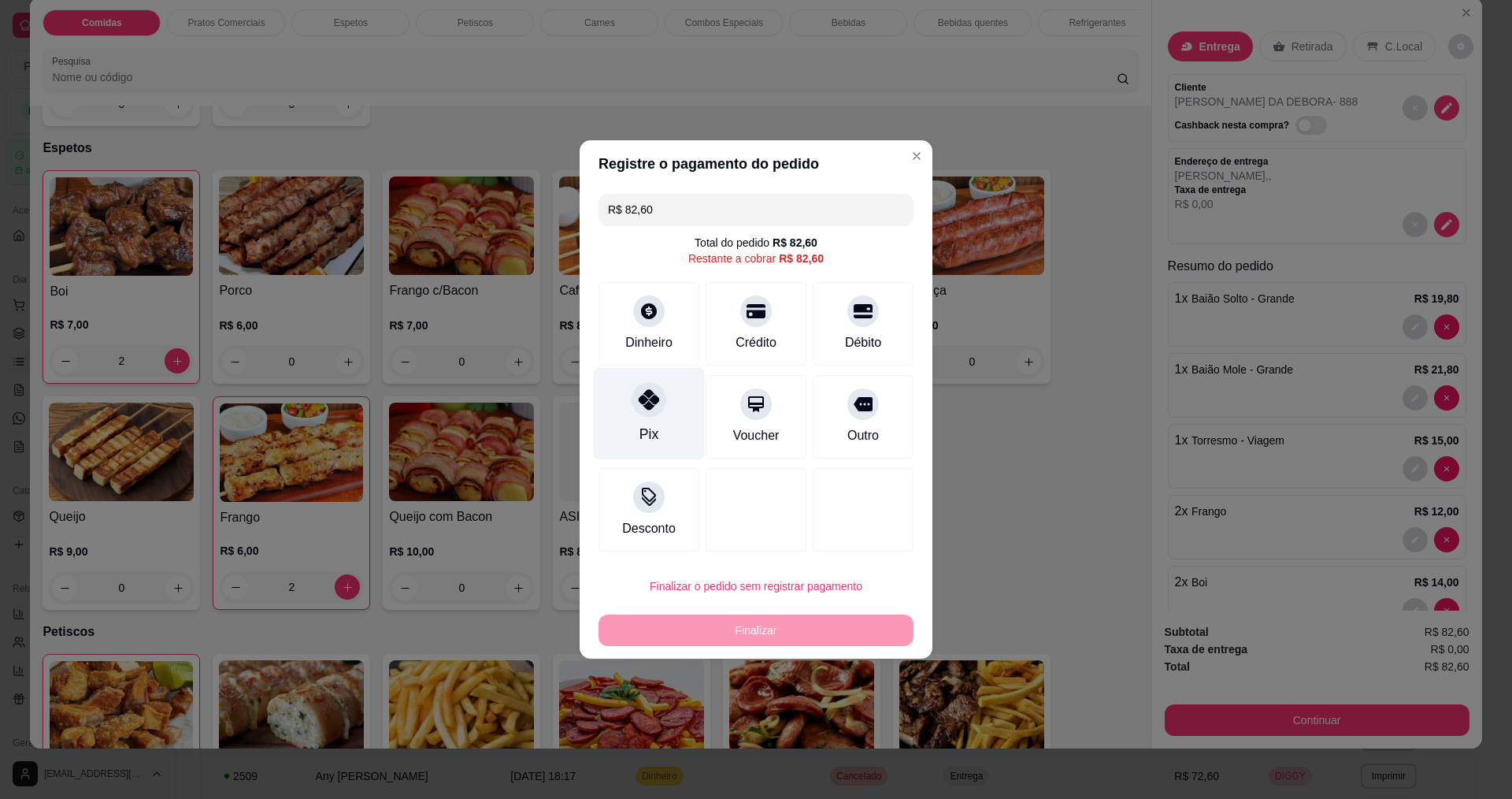
click at [648, 421] on div "Pix" at bounding box center [649, 414] width 111 height 92
type input "R$ 0,00"
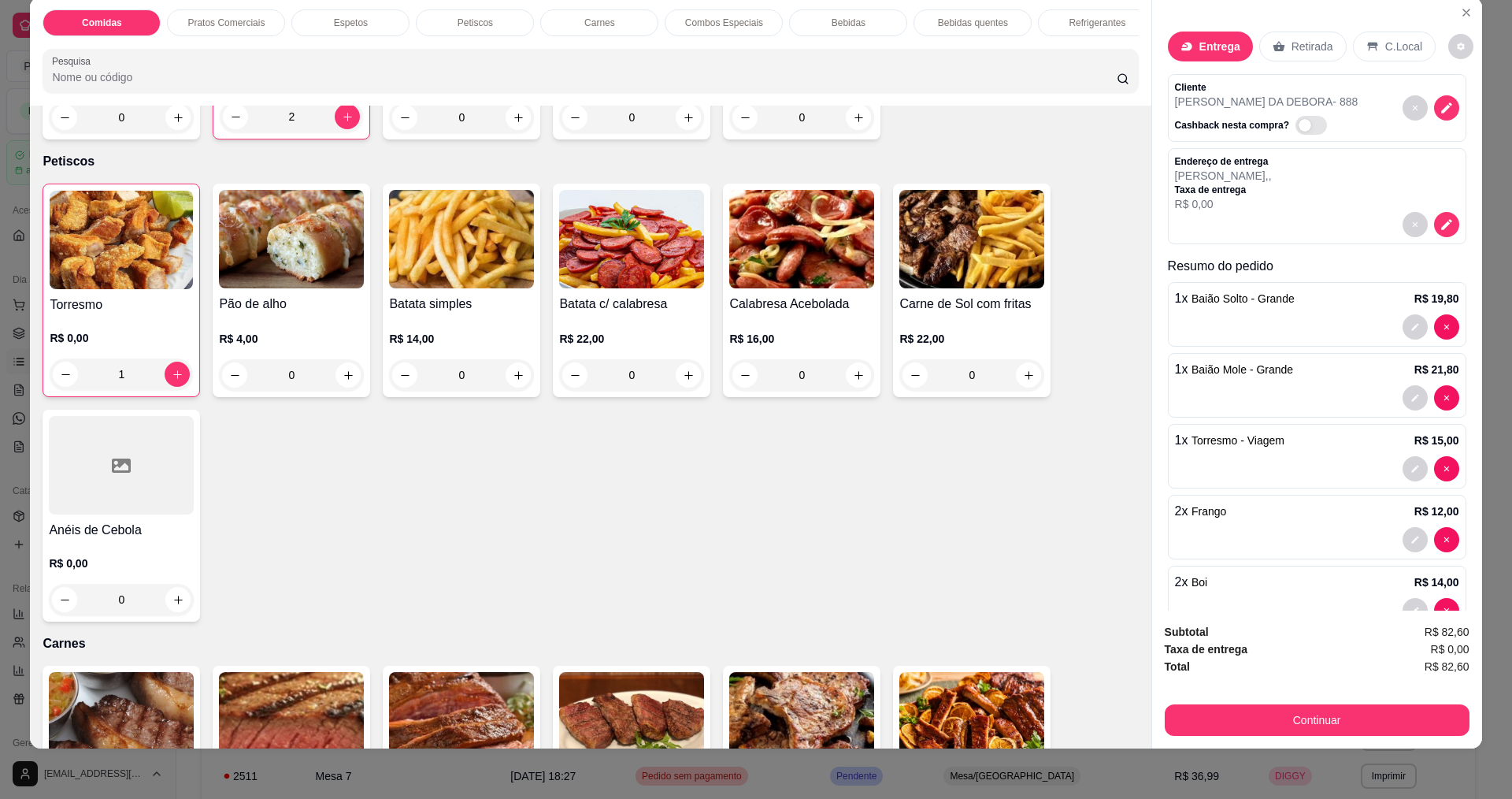
scroll to position [1024, 0]
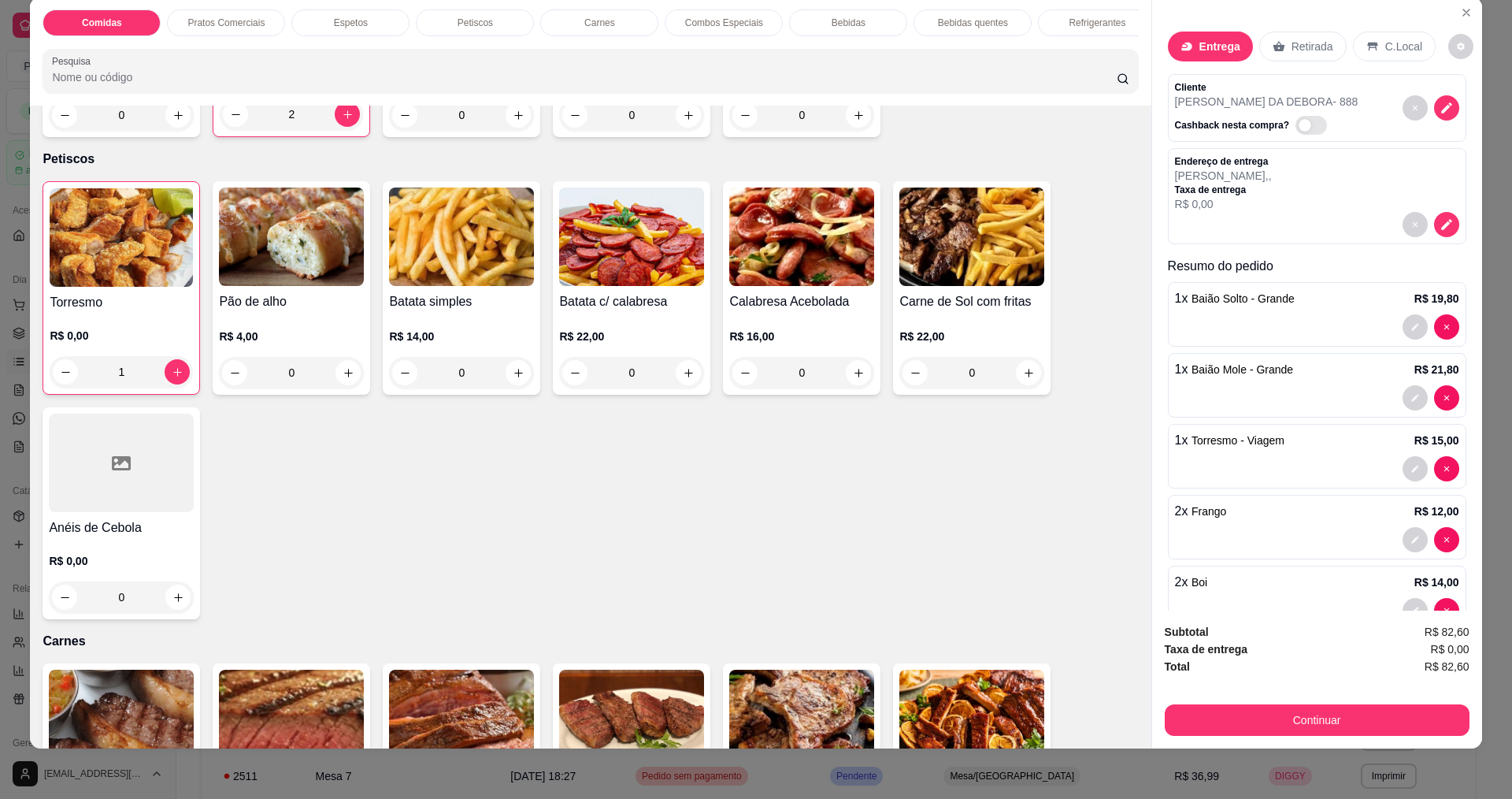
click at [473, 267] on img at bounding box center [461, 236] width 145 height 99
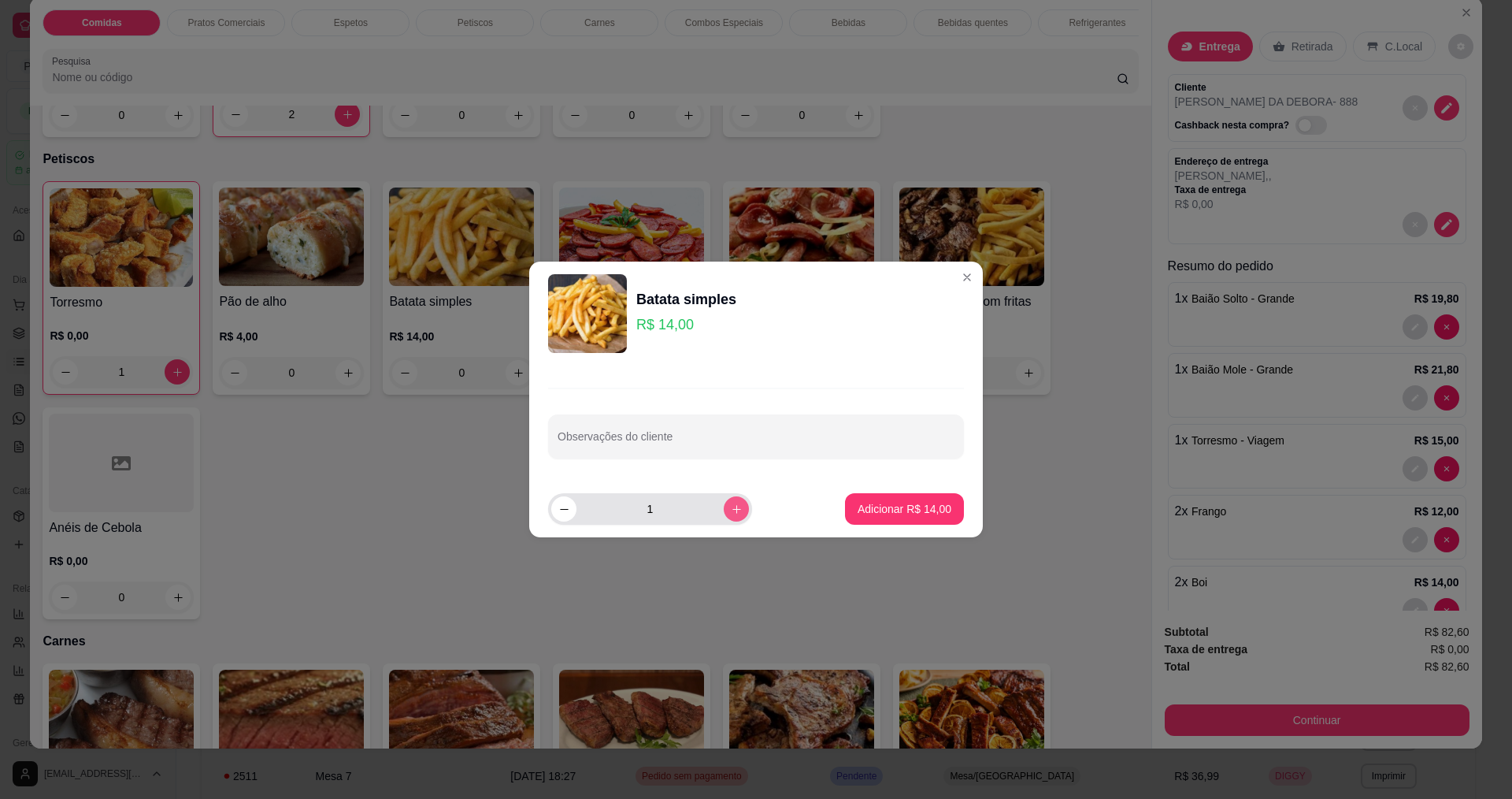
click at [731, 505] on icon "increase-product-quantity" at bounding box center [737, 510] width 12 height 12
type input "2"
click at [858, 504] on p "Adicionar R$ 28,00" at bounding box center [904, 509] width 94 height 15
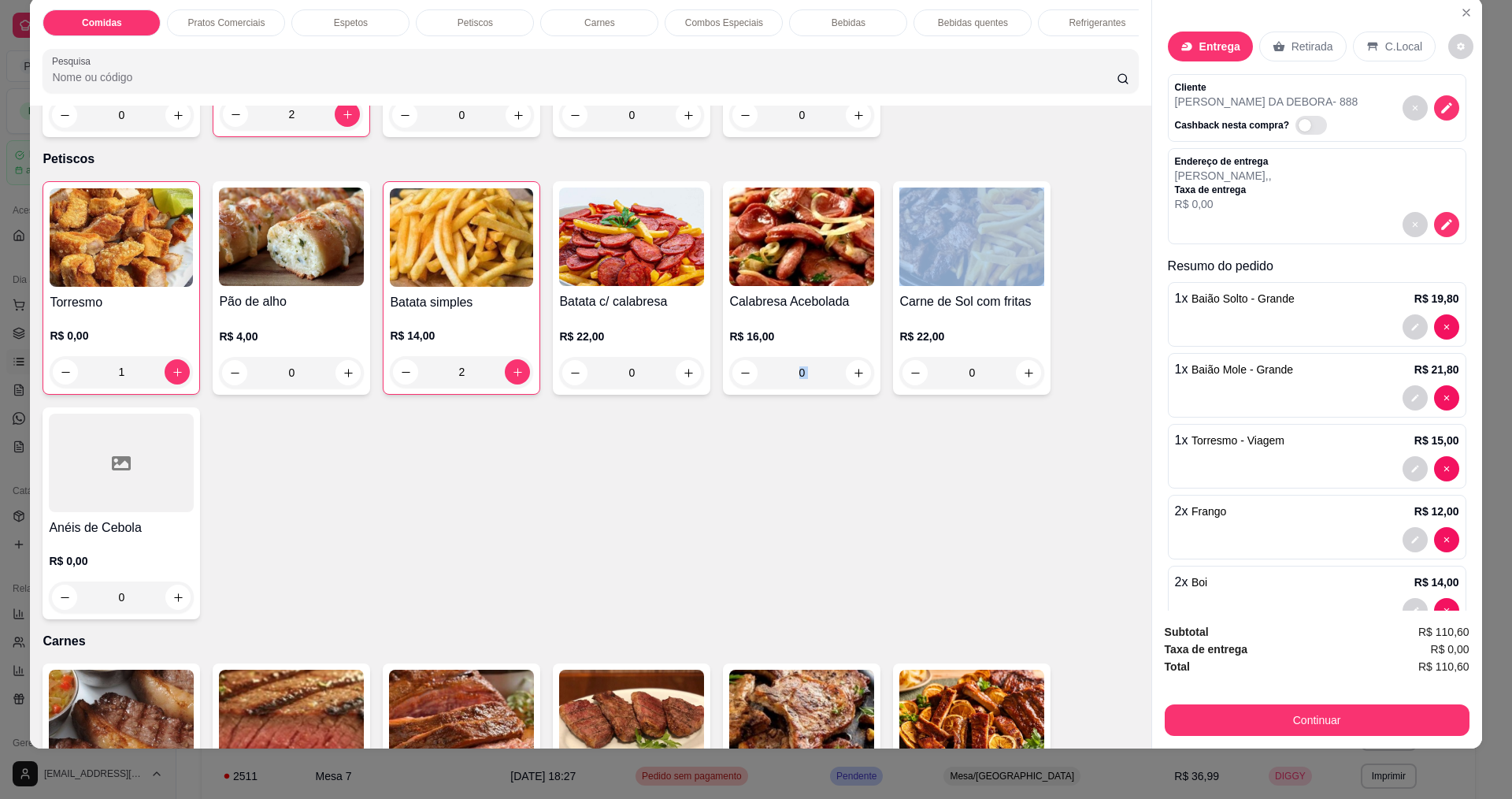
drag, startPoint x: 850, startPoint y: 504, endPoint x: 857, endPoint y: 498, distance: 9.2
click at [857, 498] on div "Torresmo R$ 0,00 1 Pão de alho R$ 4,00 0 Batata simples R$ 14,00 2 Batata c/ ca…" at bounding box center [590, 400] width 1096 height 438
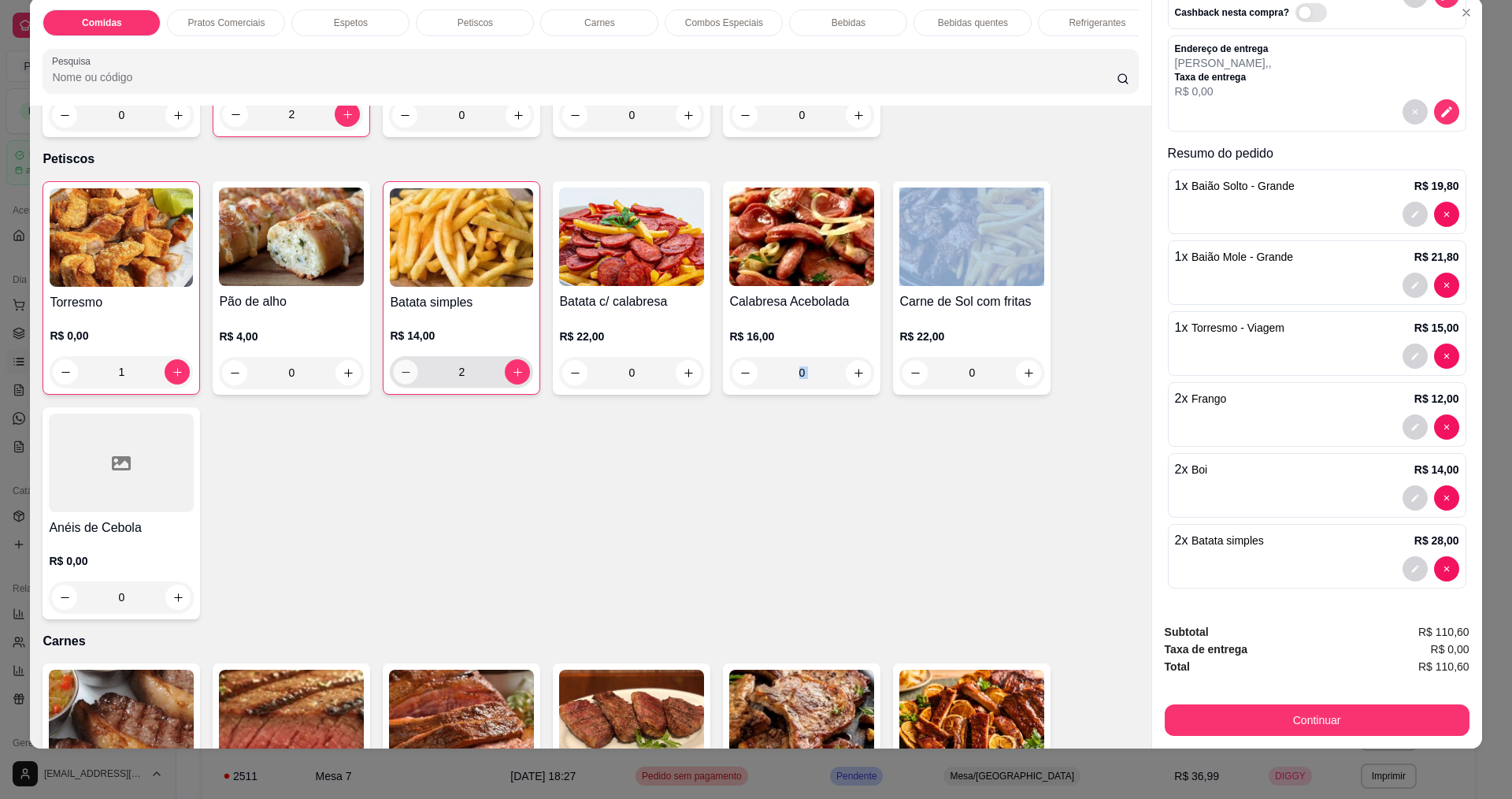
click at [394, 384] on button "decrease-product-quantity" at bounding box center [406, 372] width 24 height 24
type input "1"
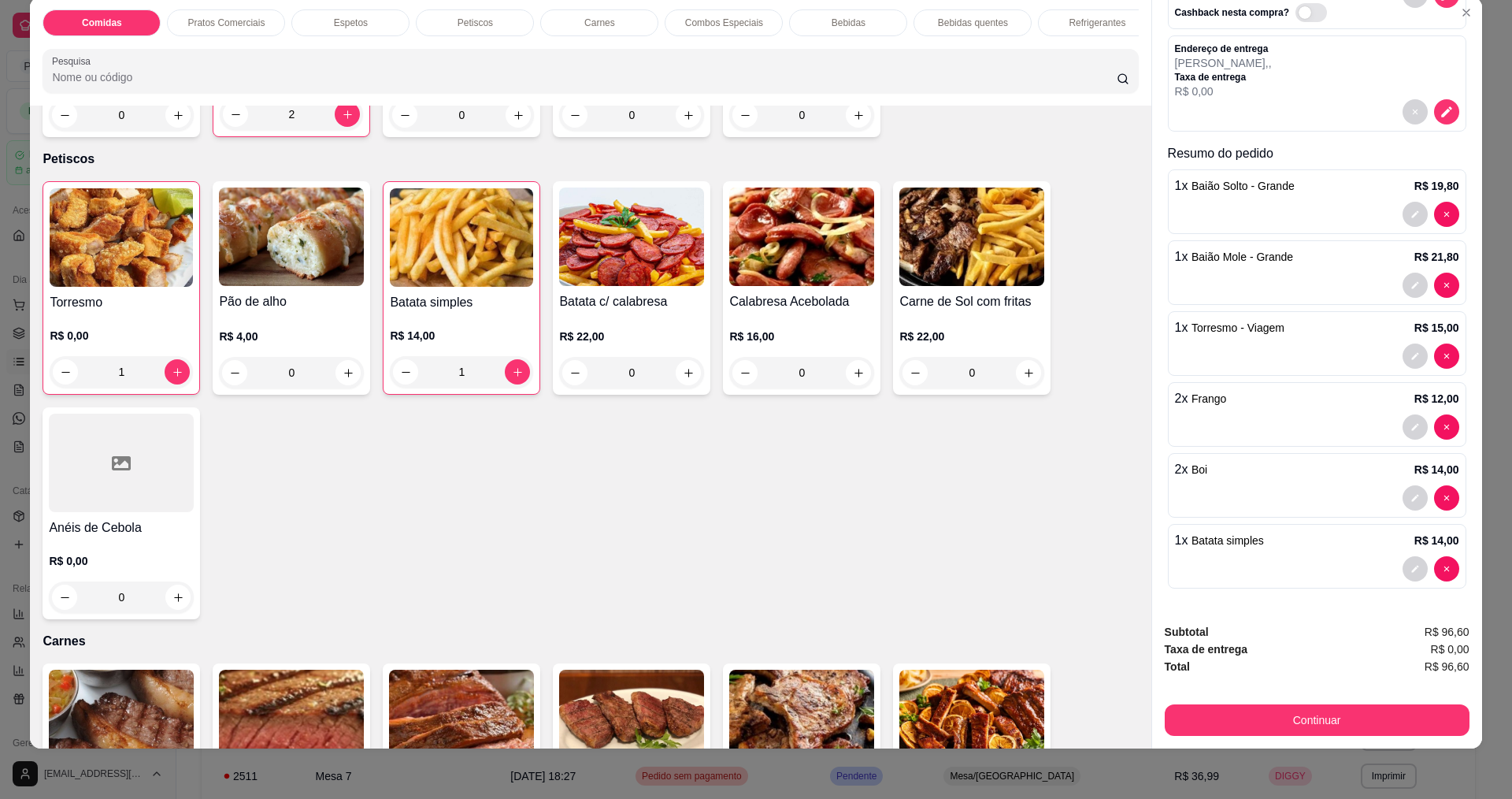
click at [967, 528] on div "Torresmo R$ 0,00 1 Pão de alho R$ 4,00 0 Batata simples R$ 14,00 1 Batata c/ ca…" at bounding box center [590, 400] width 1096 height 438
click at [1294, 719] on button "Continuar" at bounding box center [1316, 720] width 295 height 31
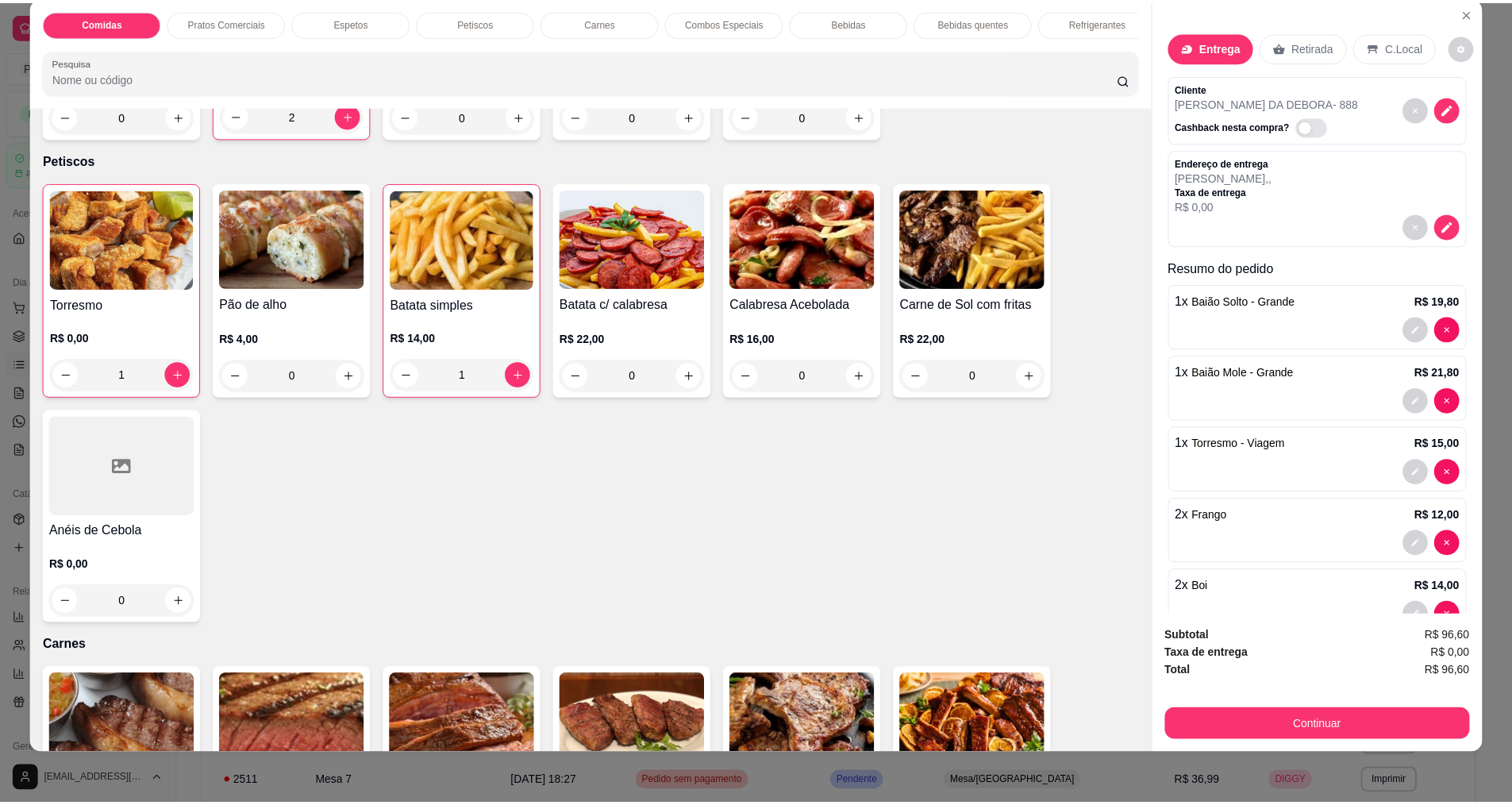
scroll to position [0, 0]
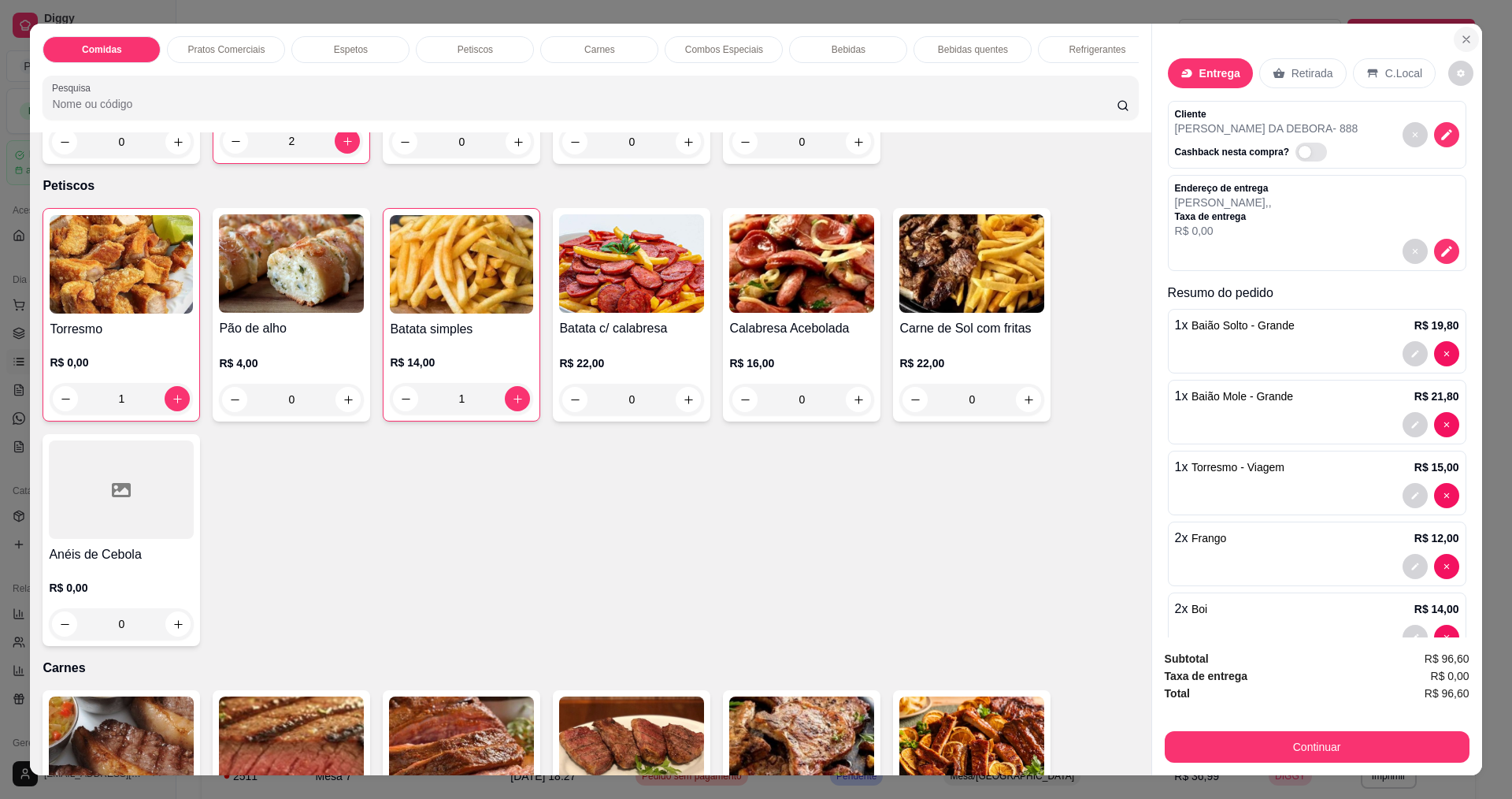
click at [1461, 42] on icon "Close" at bounding box center [1467, 39] width 13 height 13
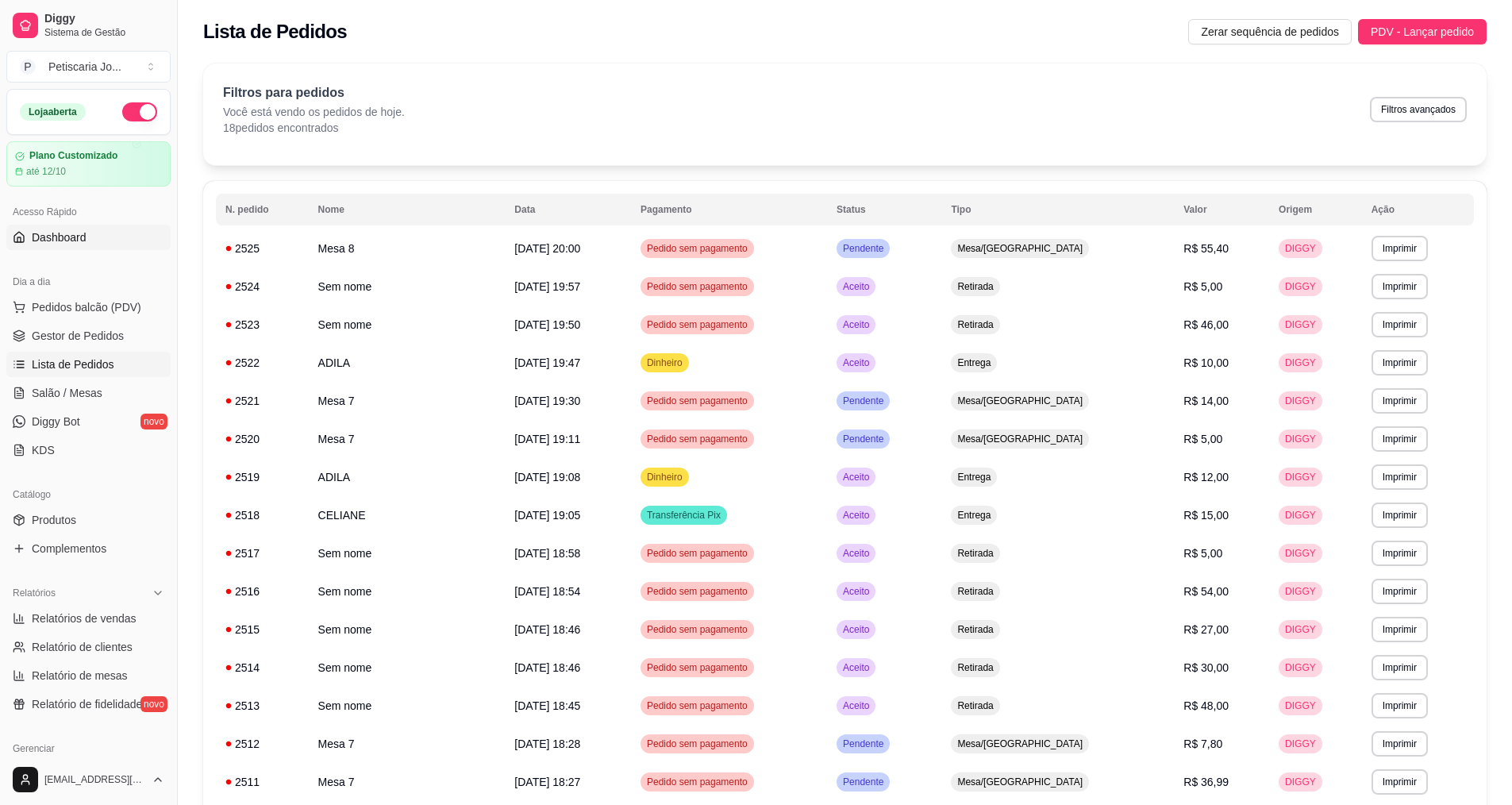
click at [51, 229] on span "Dashboard" at bounding box center [59, 237] width 54 height 16
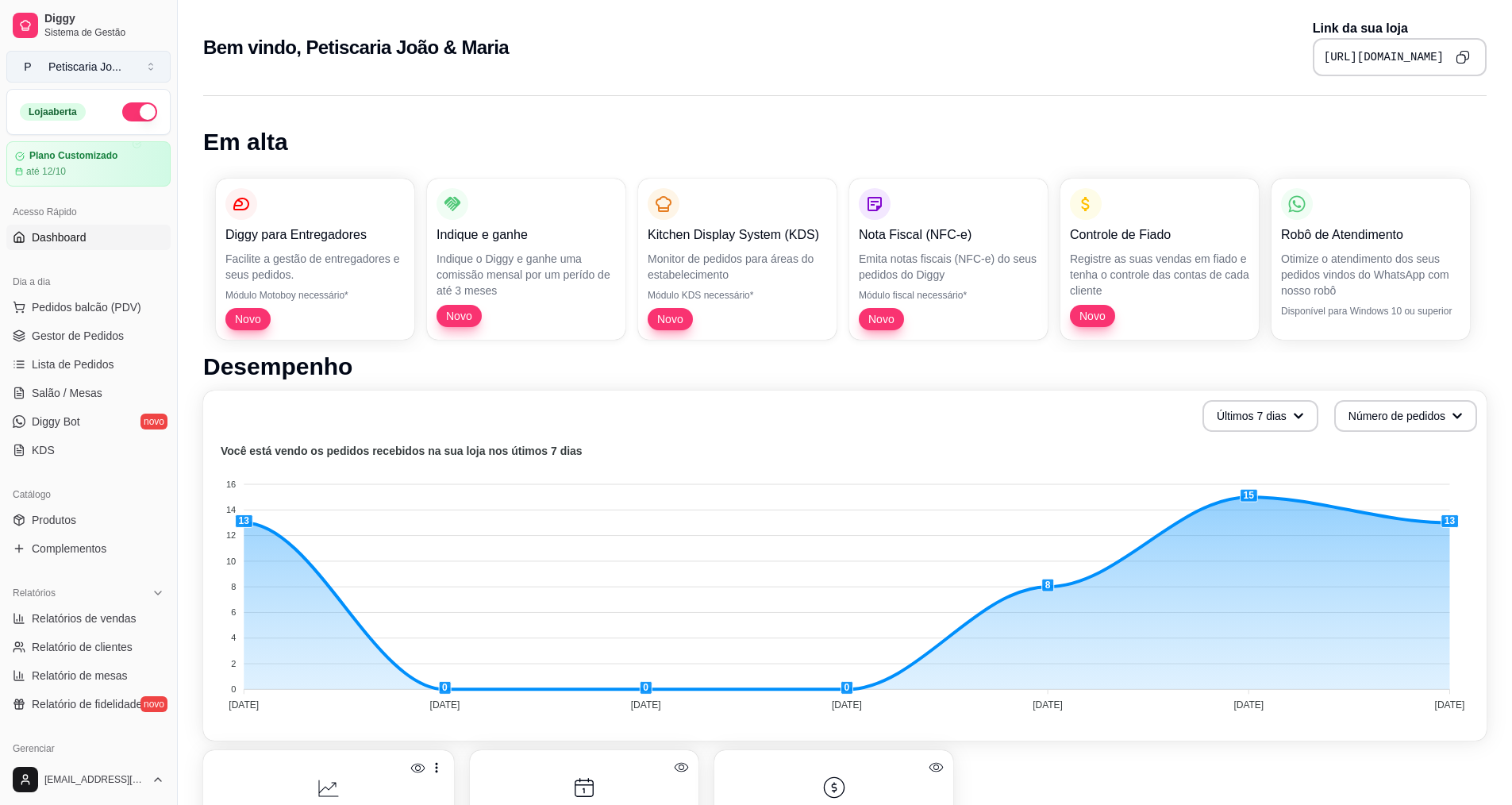
click at [113, 67] on div "Petiscaria Jo ..." at bounding box center [85, 67] width 73 height 16
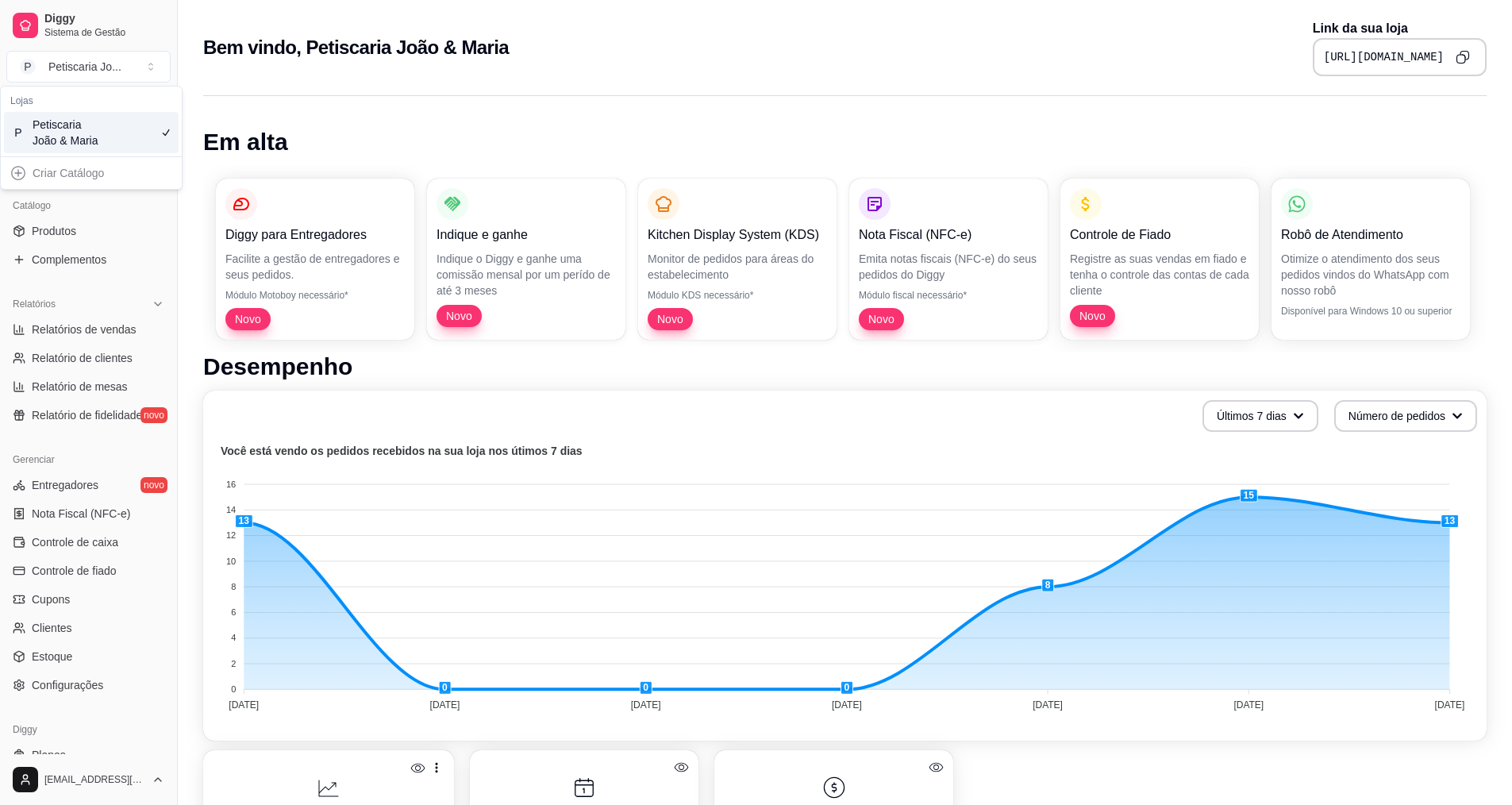
scroll to position [317, 0]
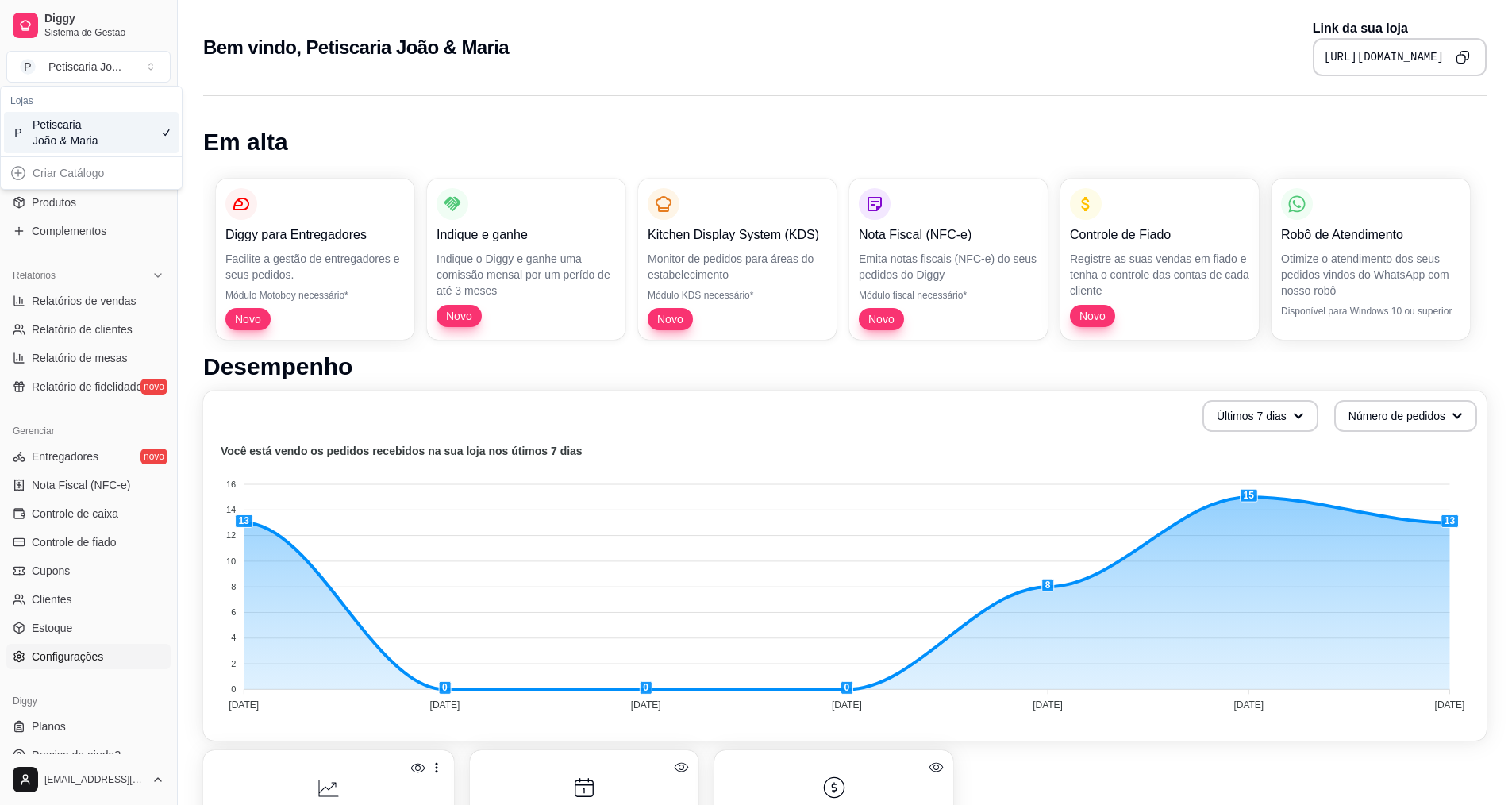
click at [54, 653] on span "Configurações" at bounding box center [67, 656] width 72 height 16
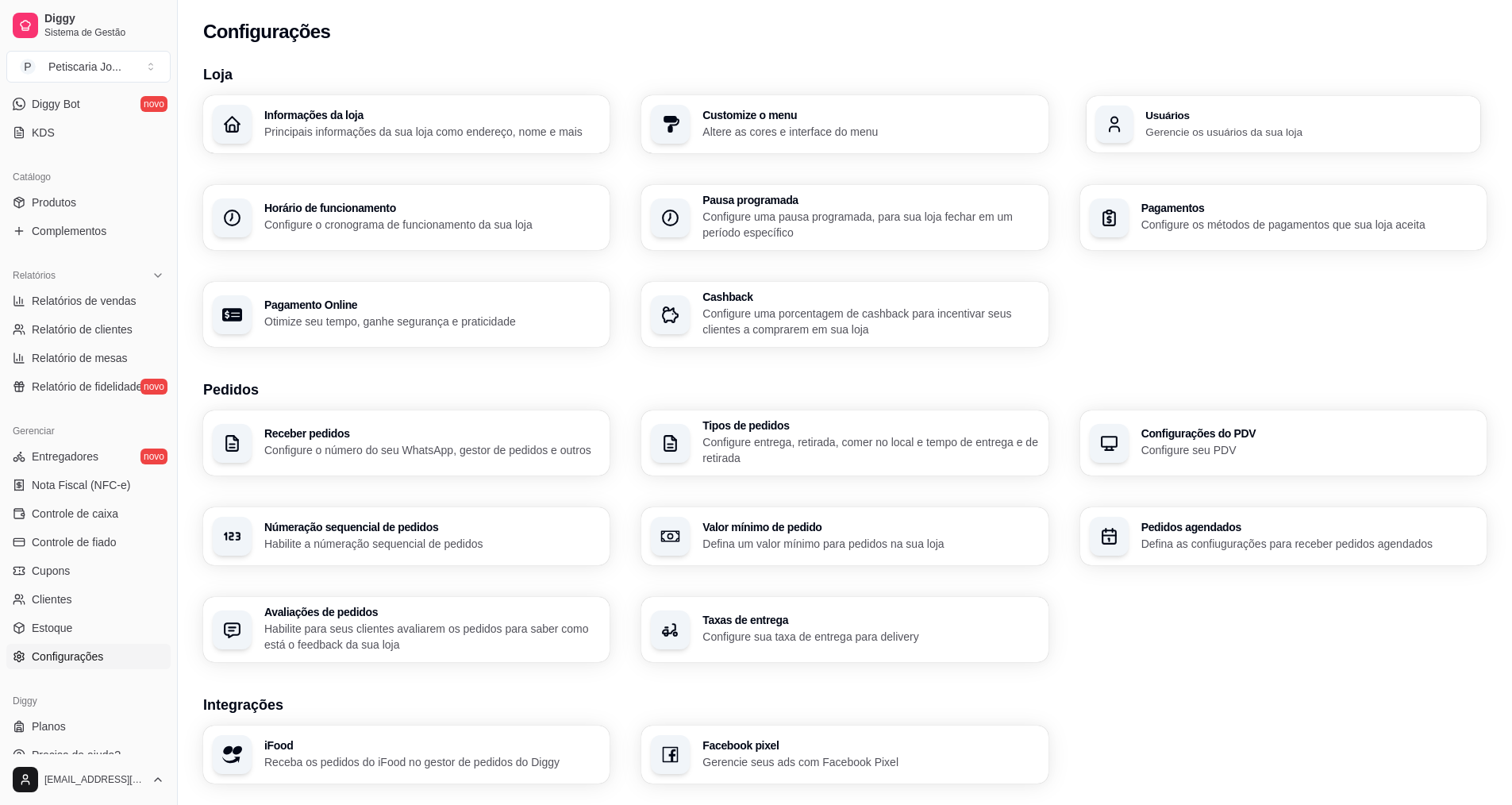
click at [1183, 136] on p "Gerencie os usuários da sua loja" at bounding box center [1308, 131] width 326 height 15
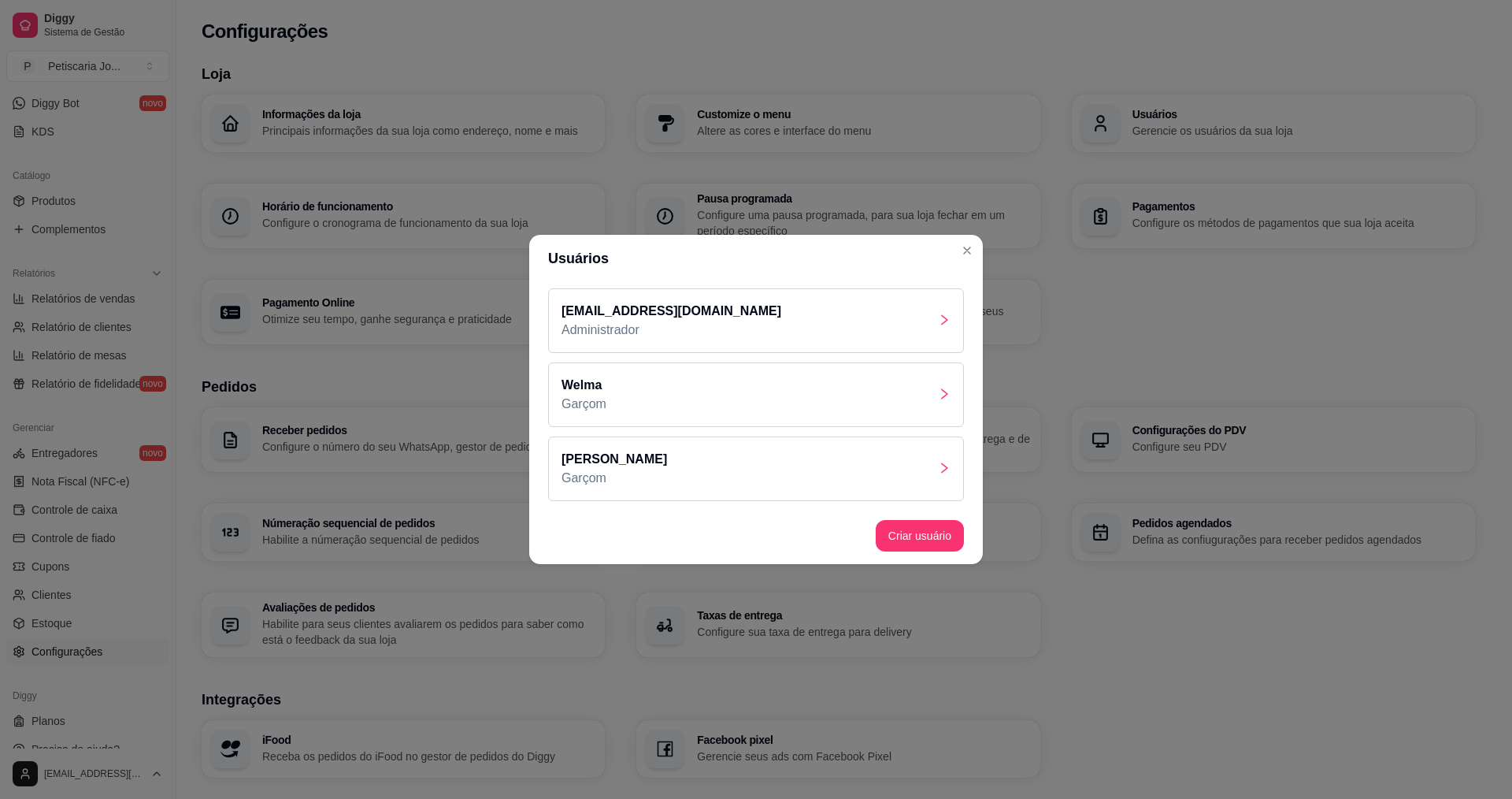
click at [640, 469] on div "[PERSON_NAME]" at bounding box center [756, 469] width 416 height 64
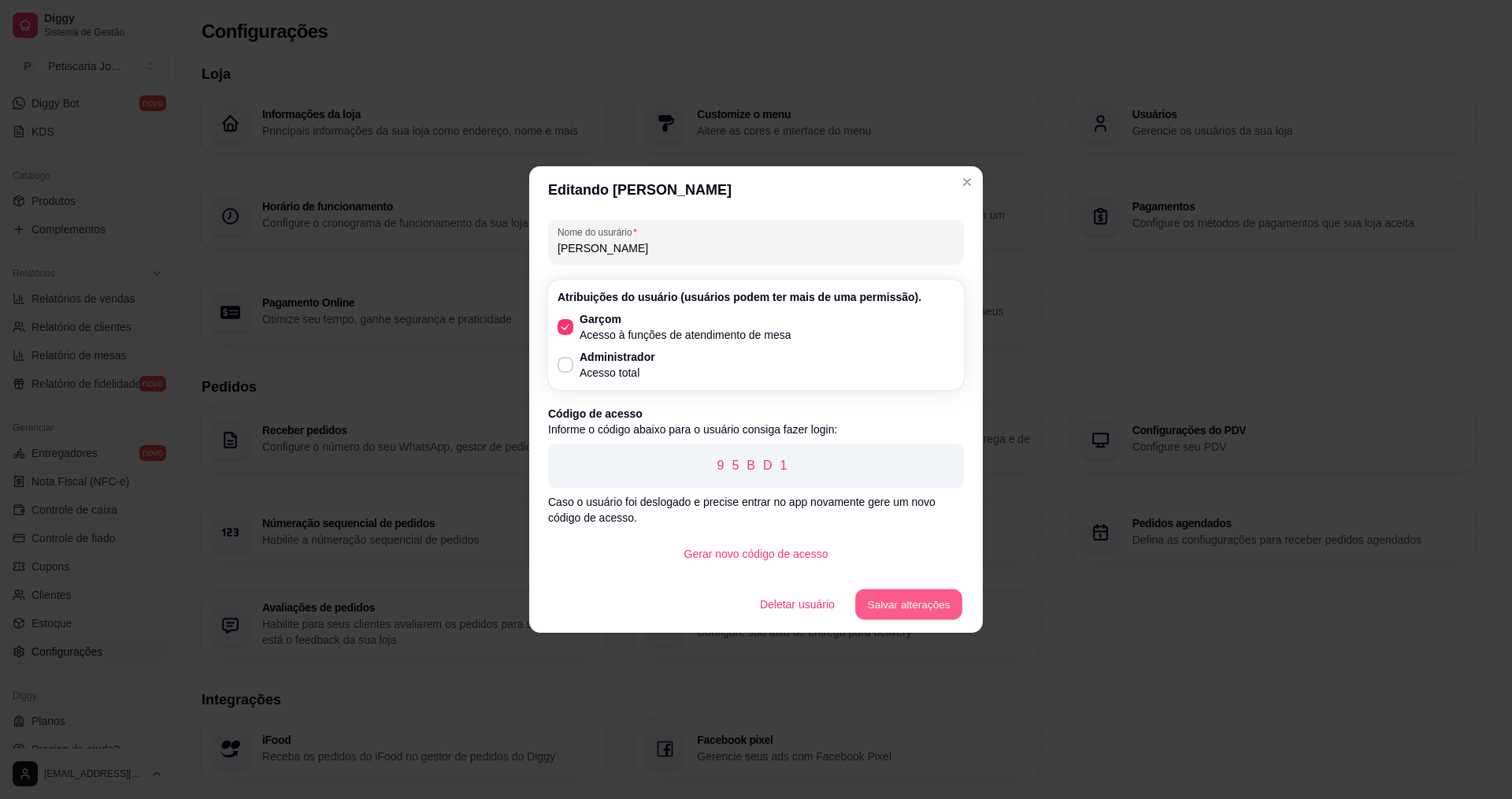
click at [912, 592] on button "Salvar alterações" at bounding box center [909, 605] width 107 height 31
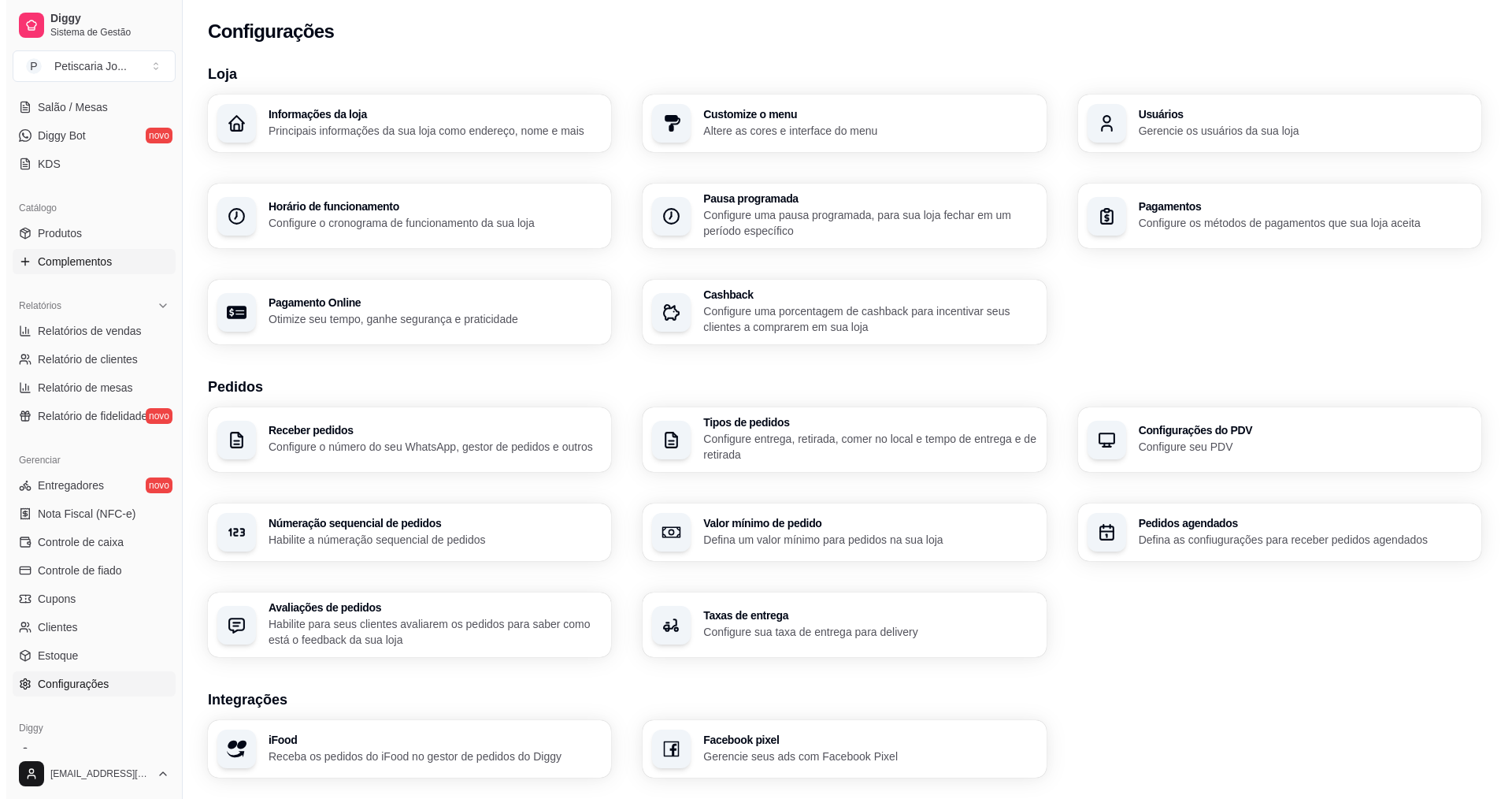
scroll to position [99, 0]
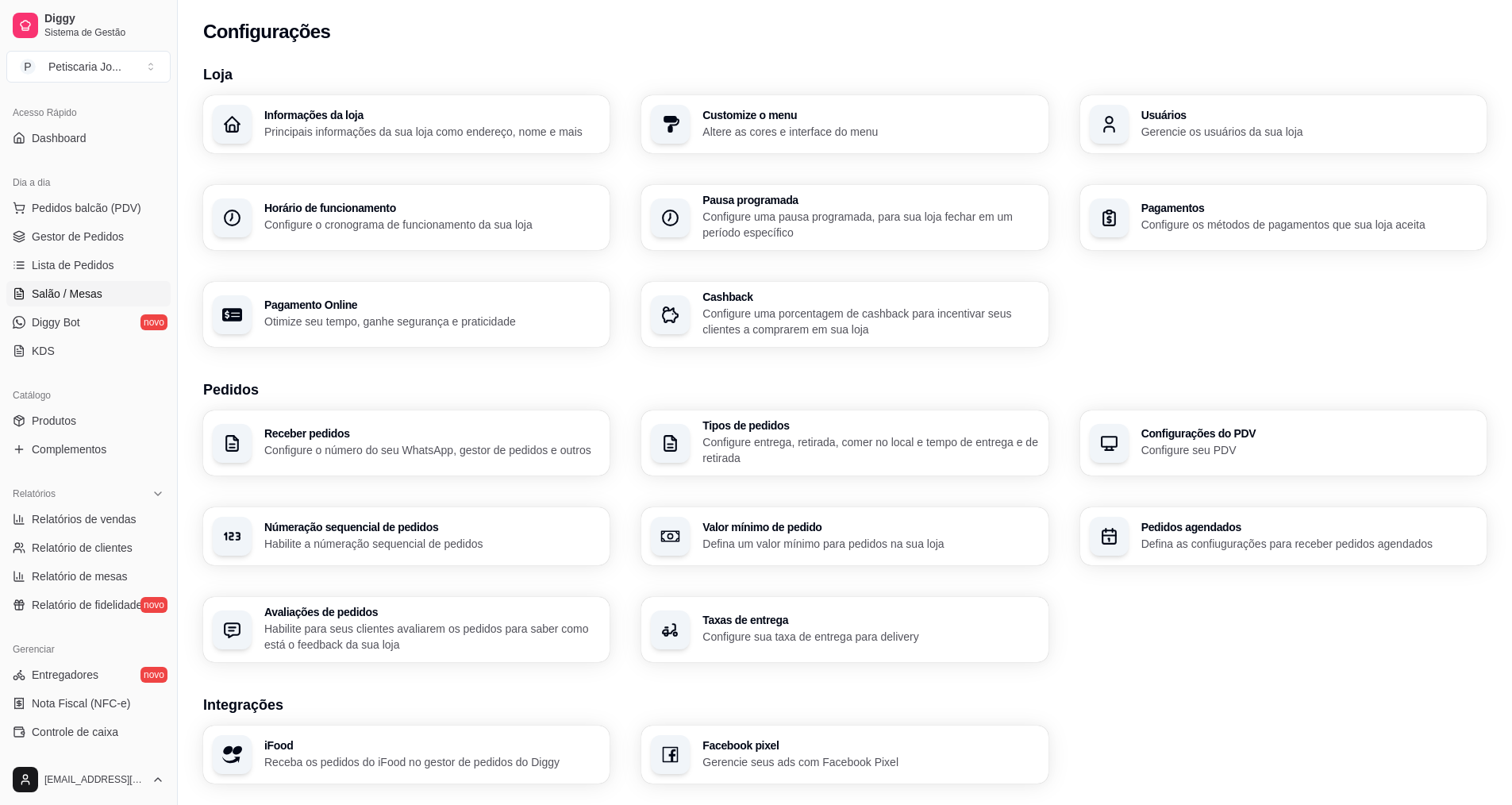
click at [39, 297] on span "Salão / Mesas" at bounding box center [67, 293] width 71 height 16
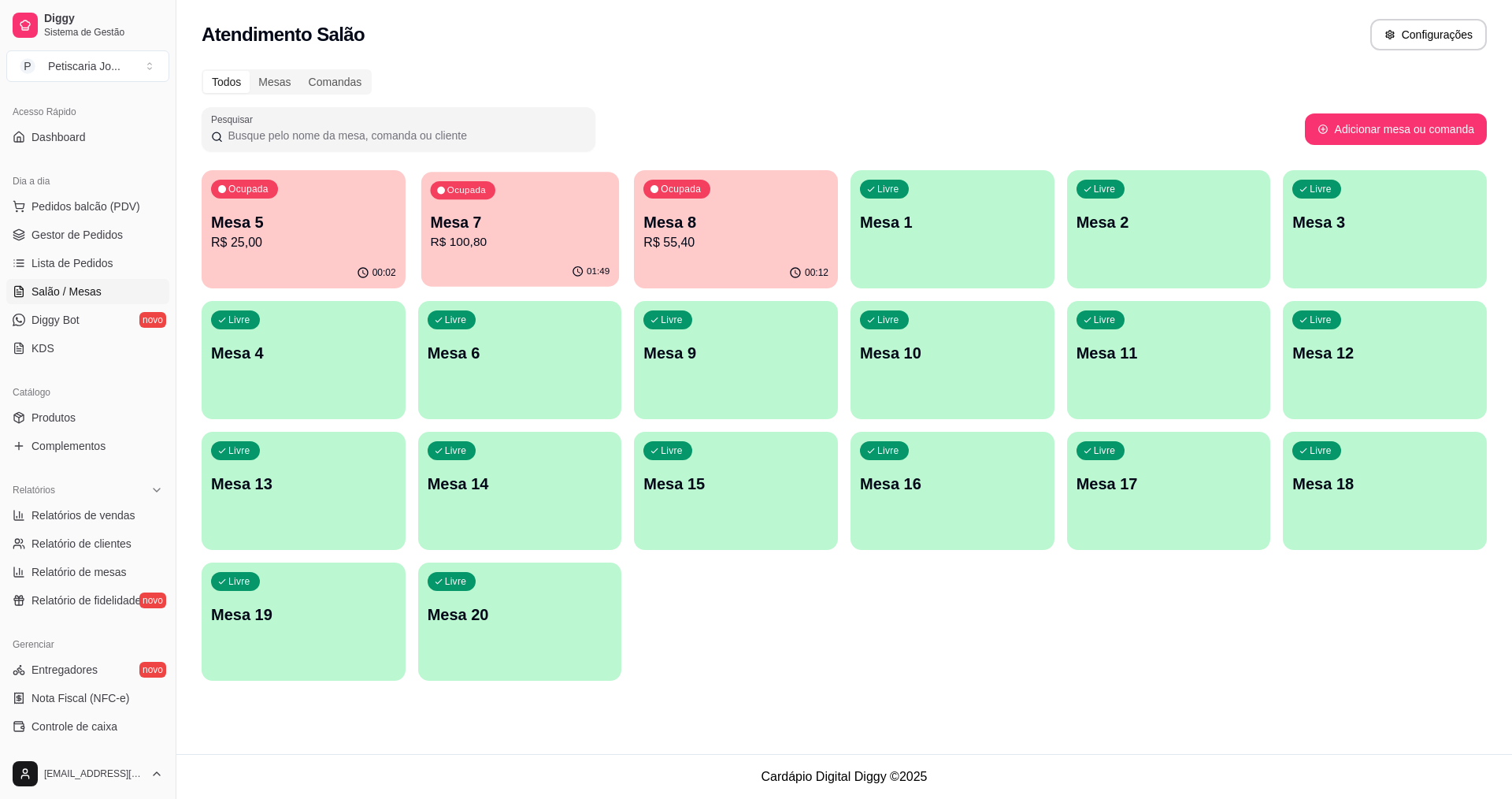
click at [474, 235] on p "R$ 100,80" at bounding box center [519, 242] width 179 height 18
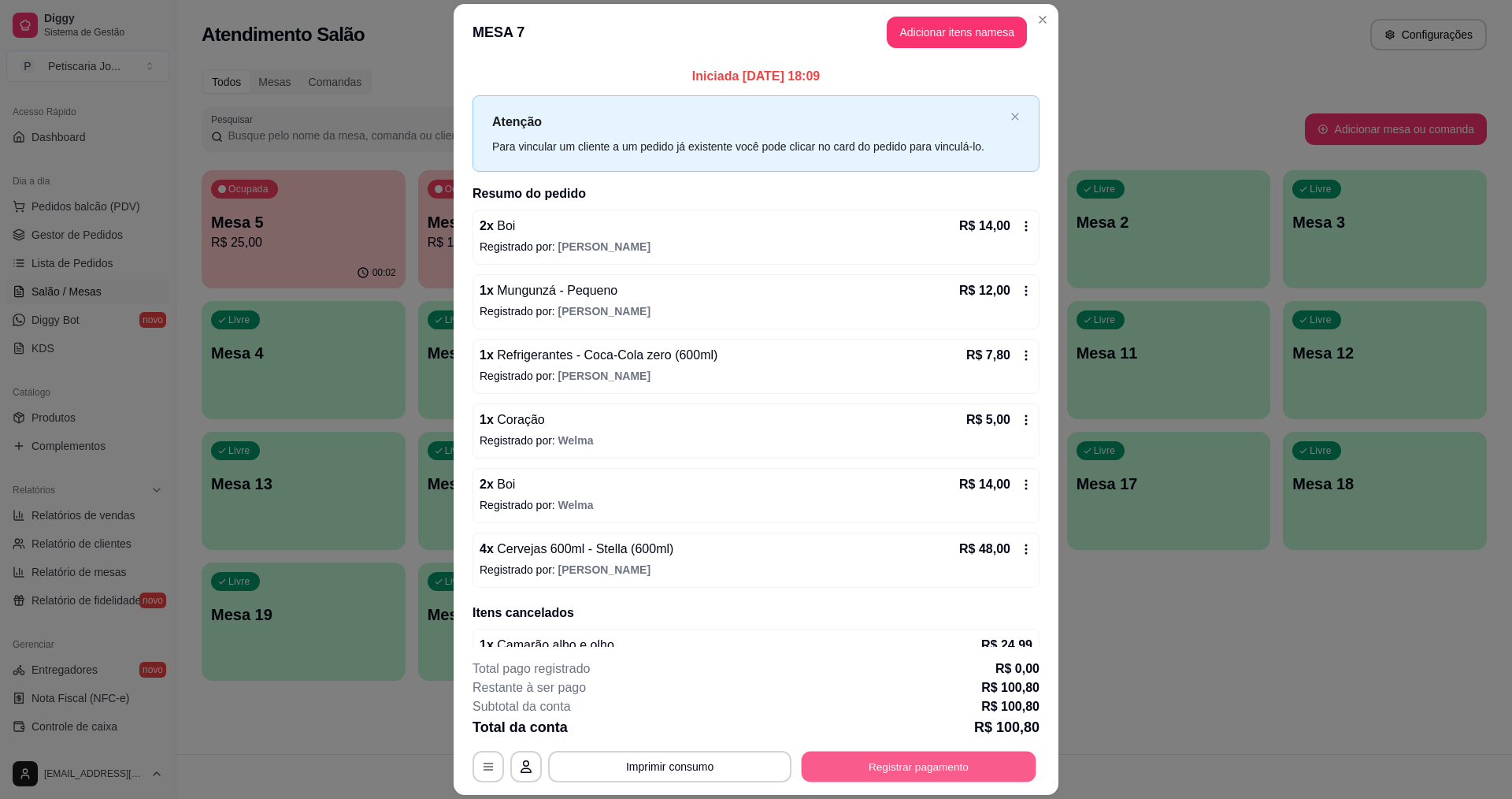
click at [856, 761] on button "Registrar pagamento" at bounding box center [919, 767] width 235 height 31
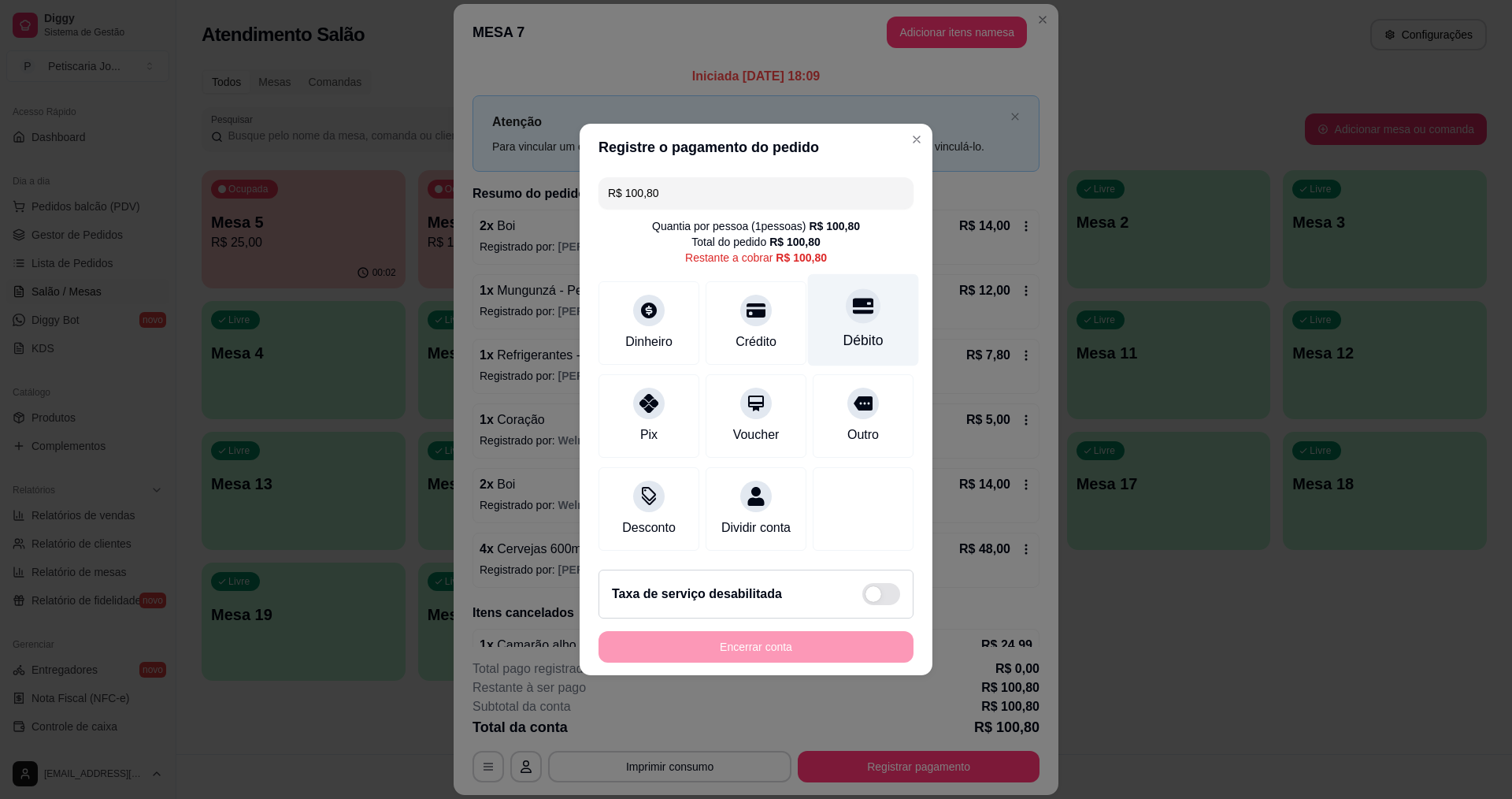
click at [832, 312] on div "Débito" at bounding box center [863, 319] width 111 height 92
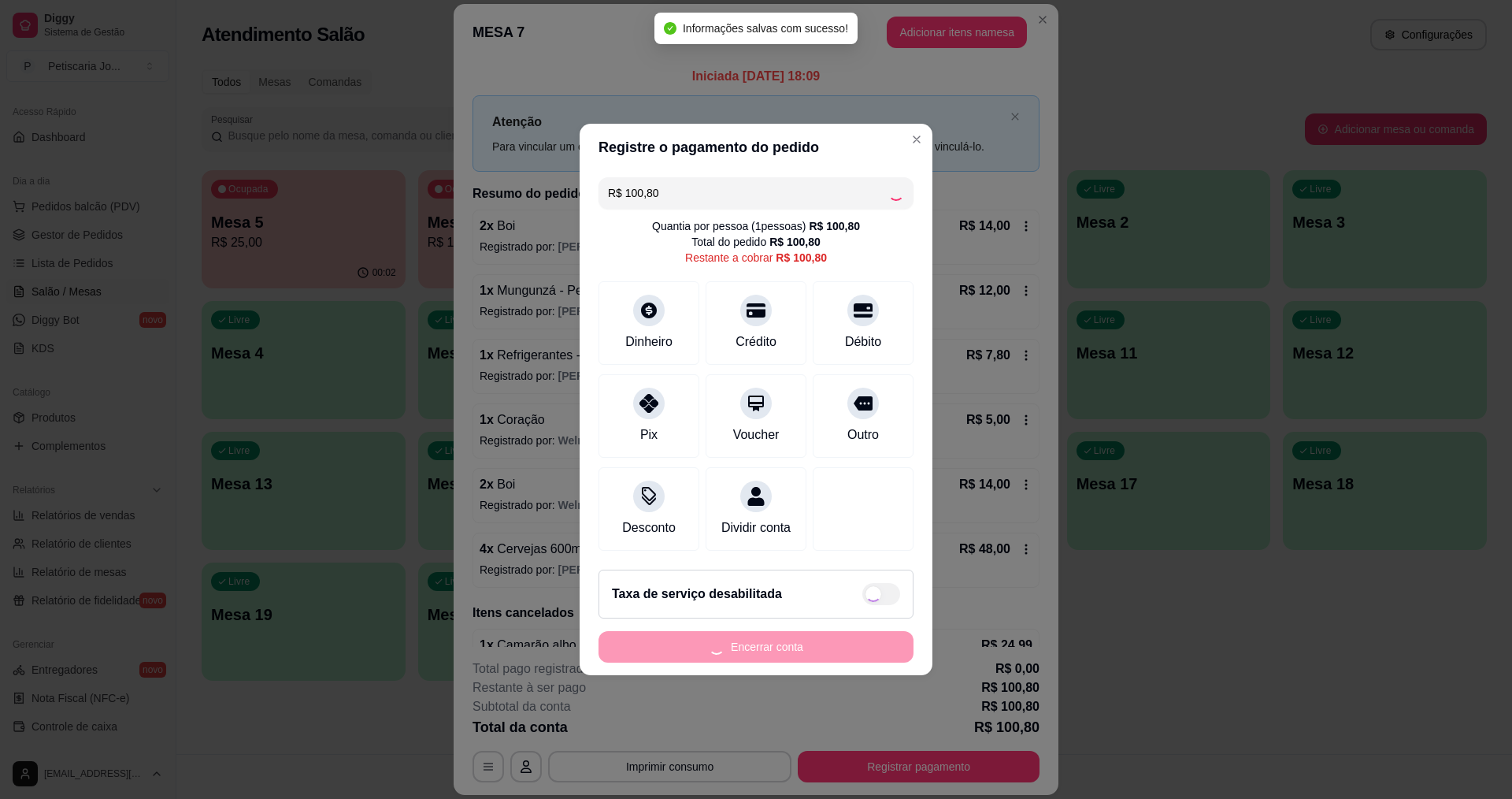
type input "R$ 0,00"
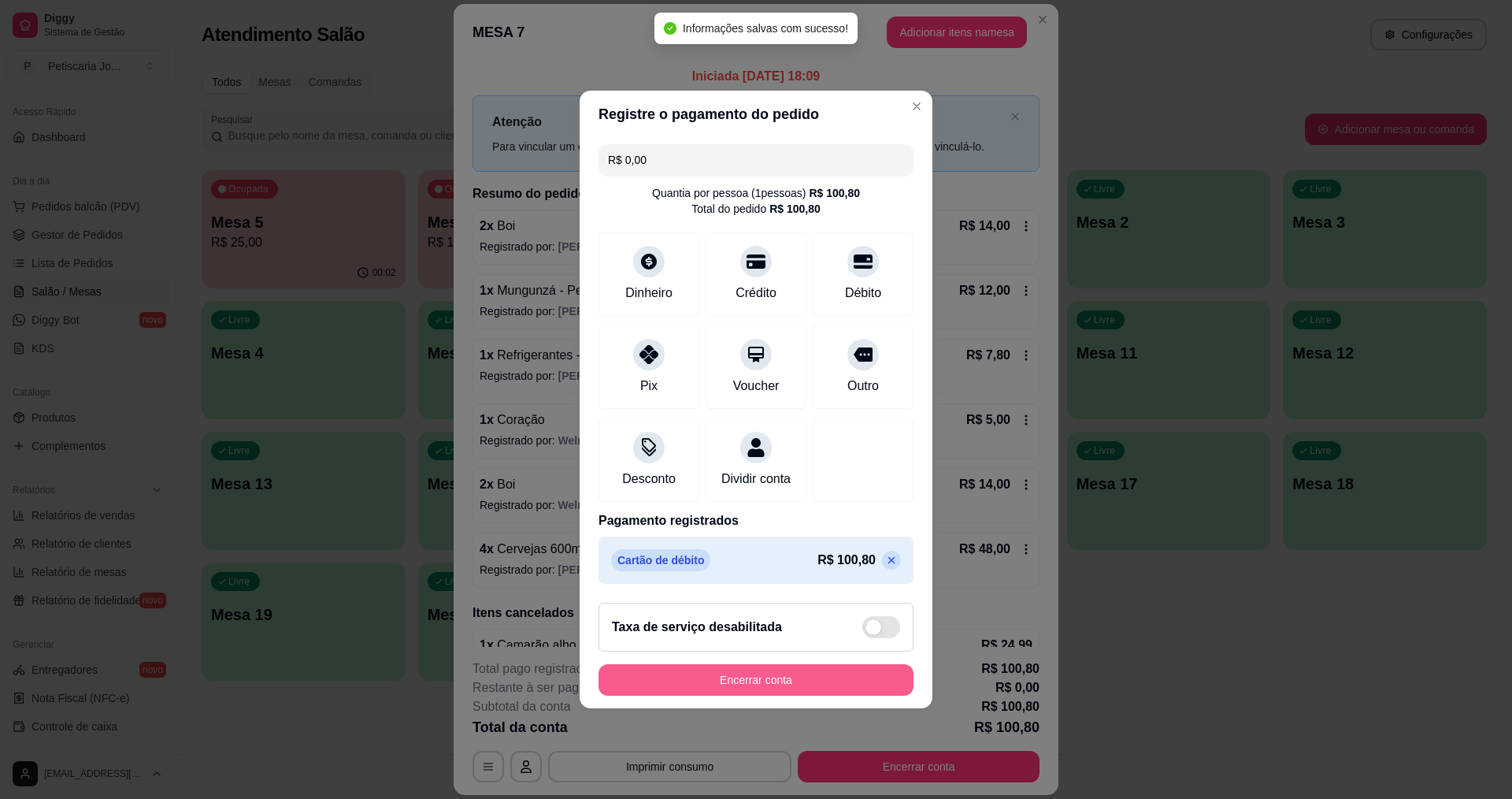
click at [763, 692] on button "Encerrar conta" at bounding box center [756, 680] width 315 height 32
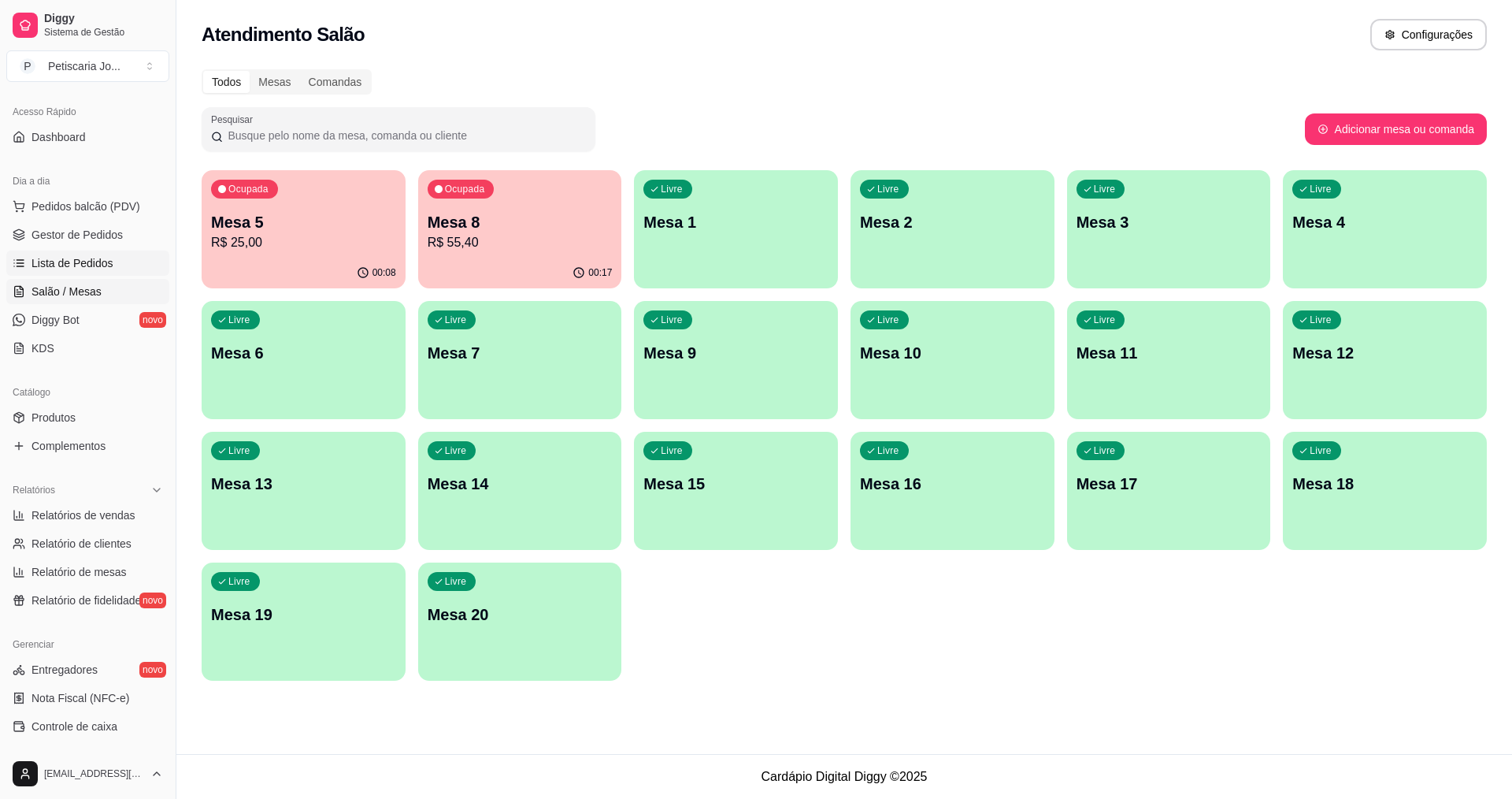
click at [89, 264] on span "Lista de Pedidos" at bounding box center [72, 263] width 82 height 15
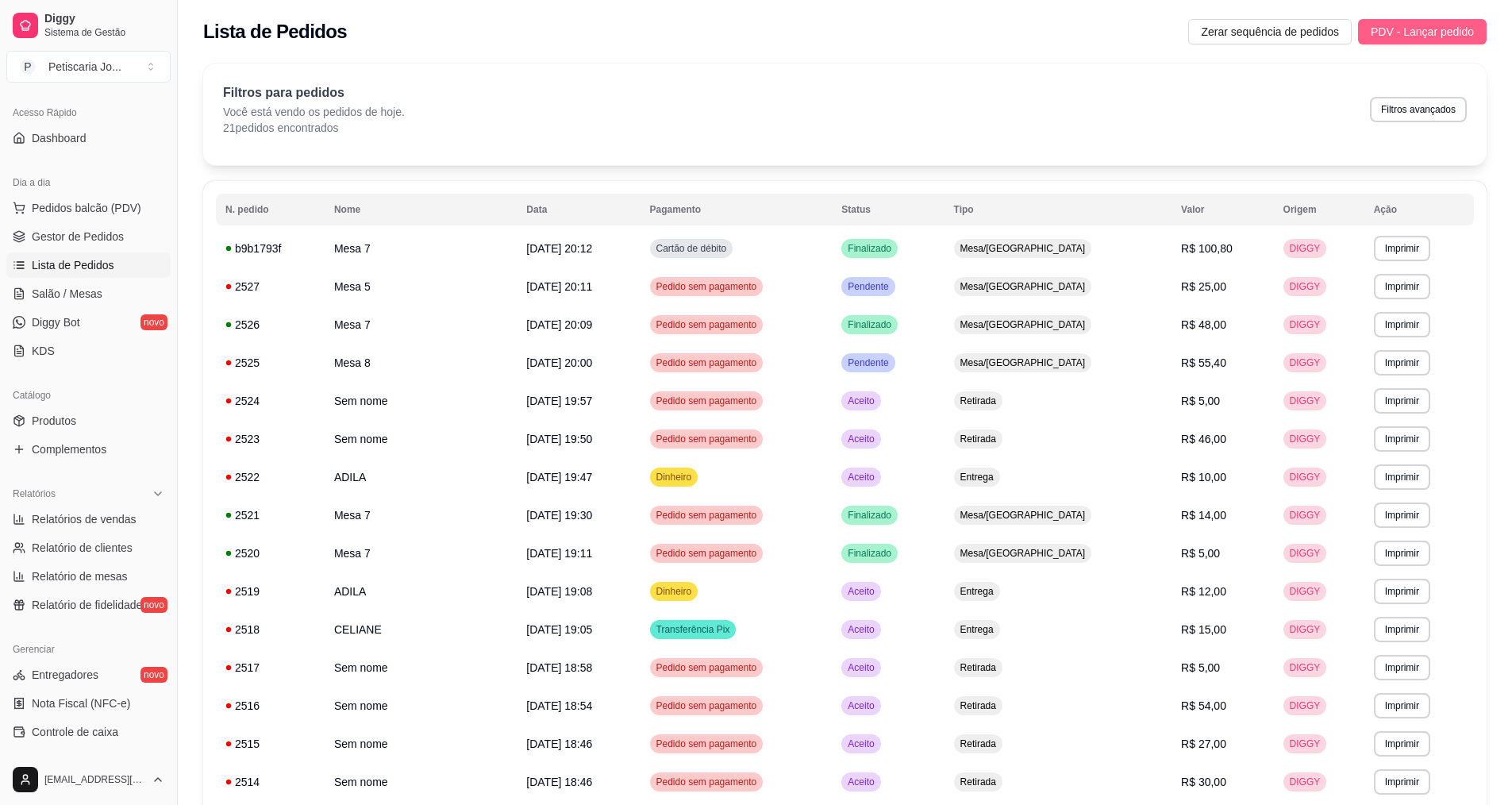
click at [1385, 27] on span "PDV - Lançar pedido" at bounding box center [1421, 32] width 103 height 17
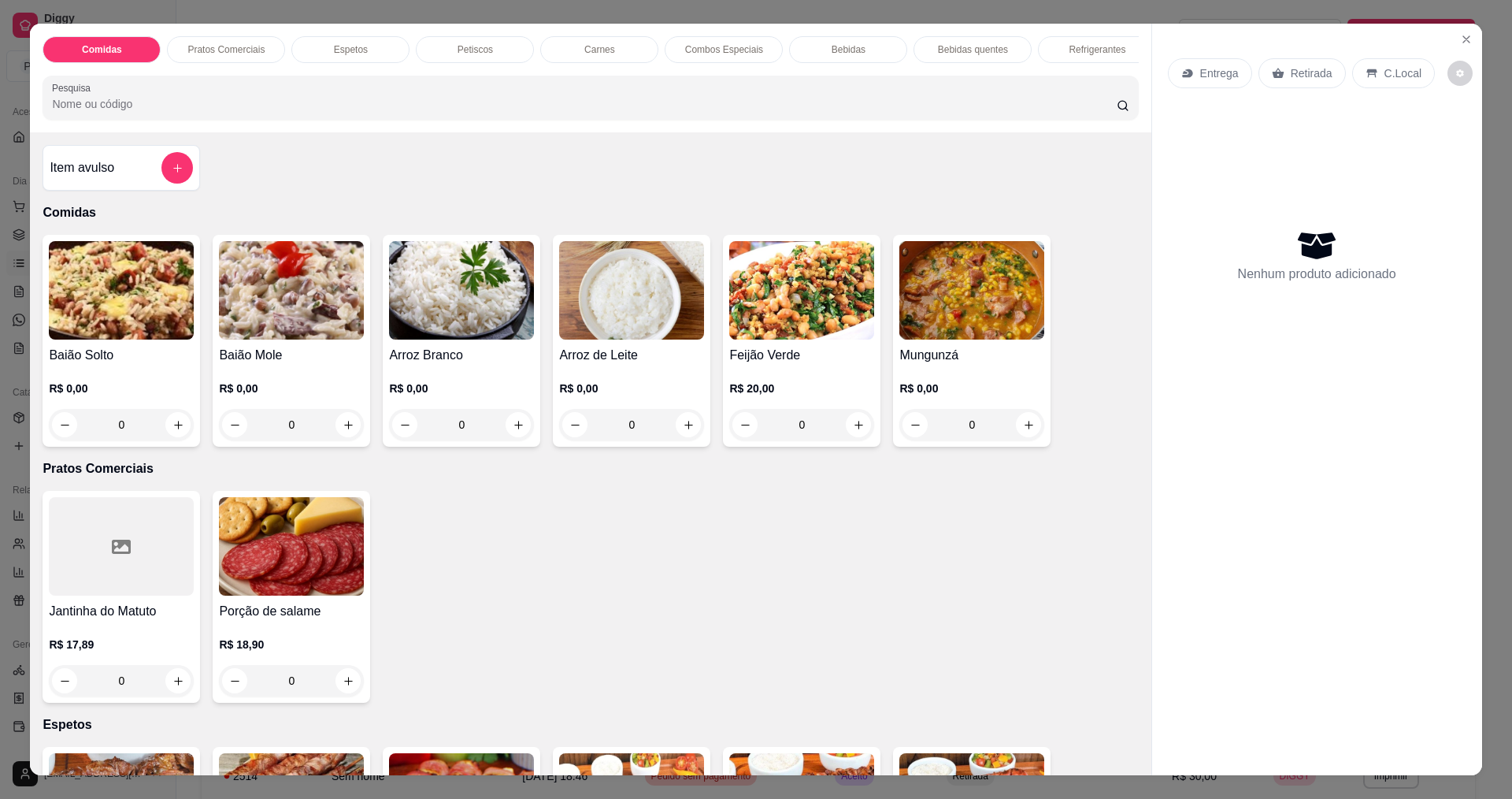
click at [175, 440] on div "0" at bounding box center [121, 424] width 145 height 32
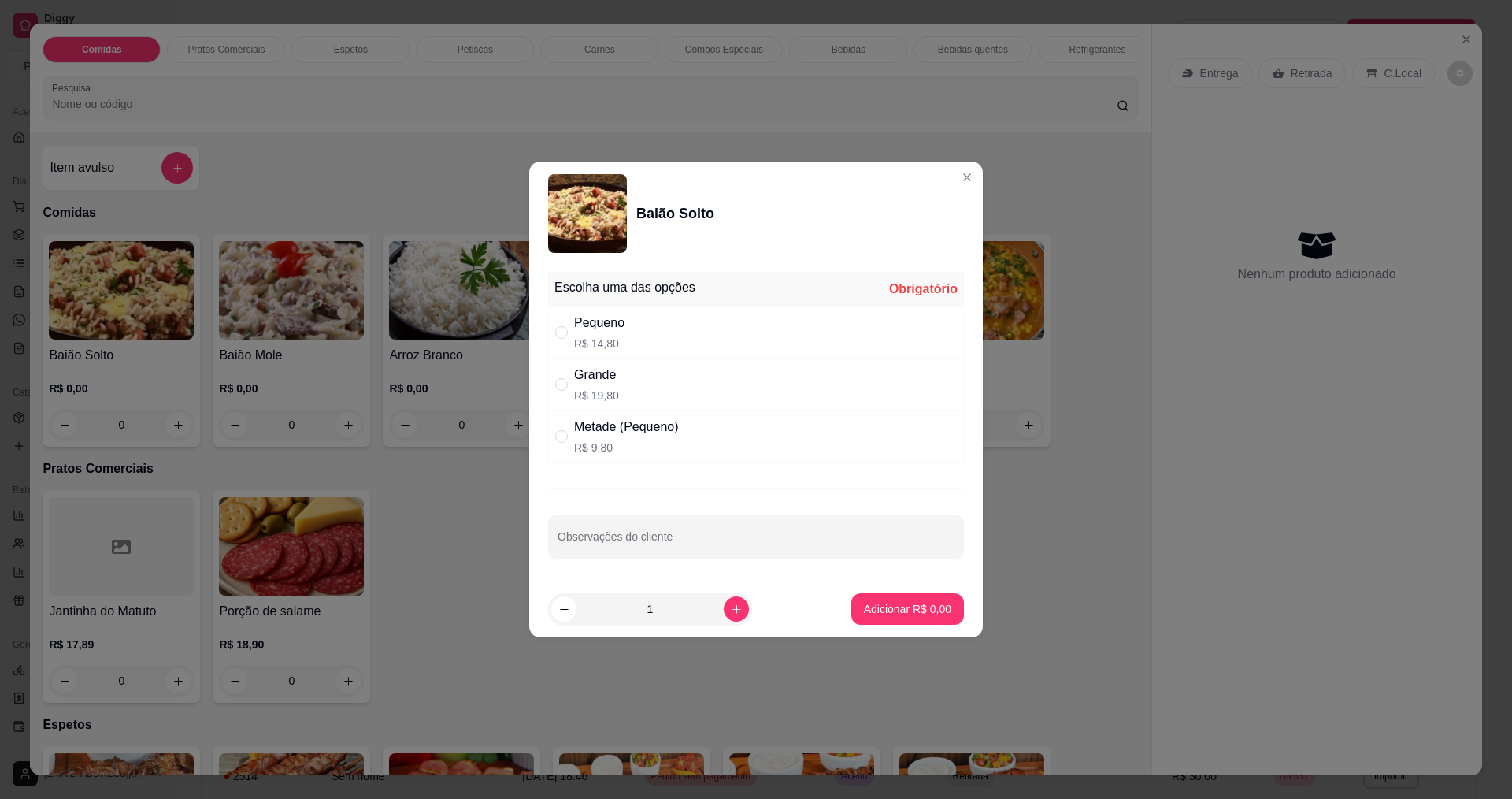
click at [722, 396] on div "Grande R$ 19,80" at bounding box center [756, 384] width 416 height 52
radio input "true"
click at [908, 608] on p "Adicionar R$ 19,80" at bounding box center [904, 608] width 91 height 15
type input "1"
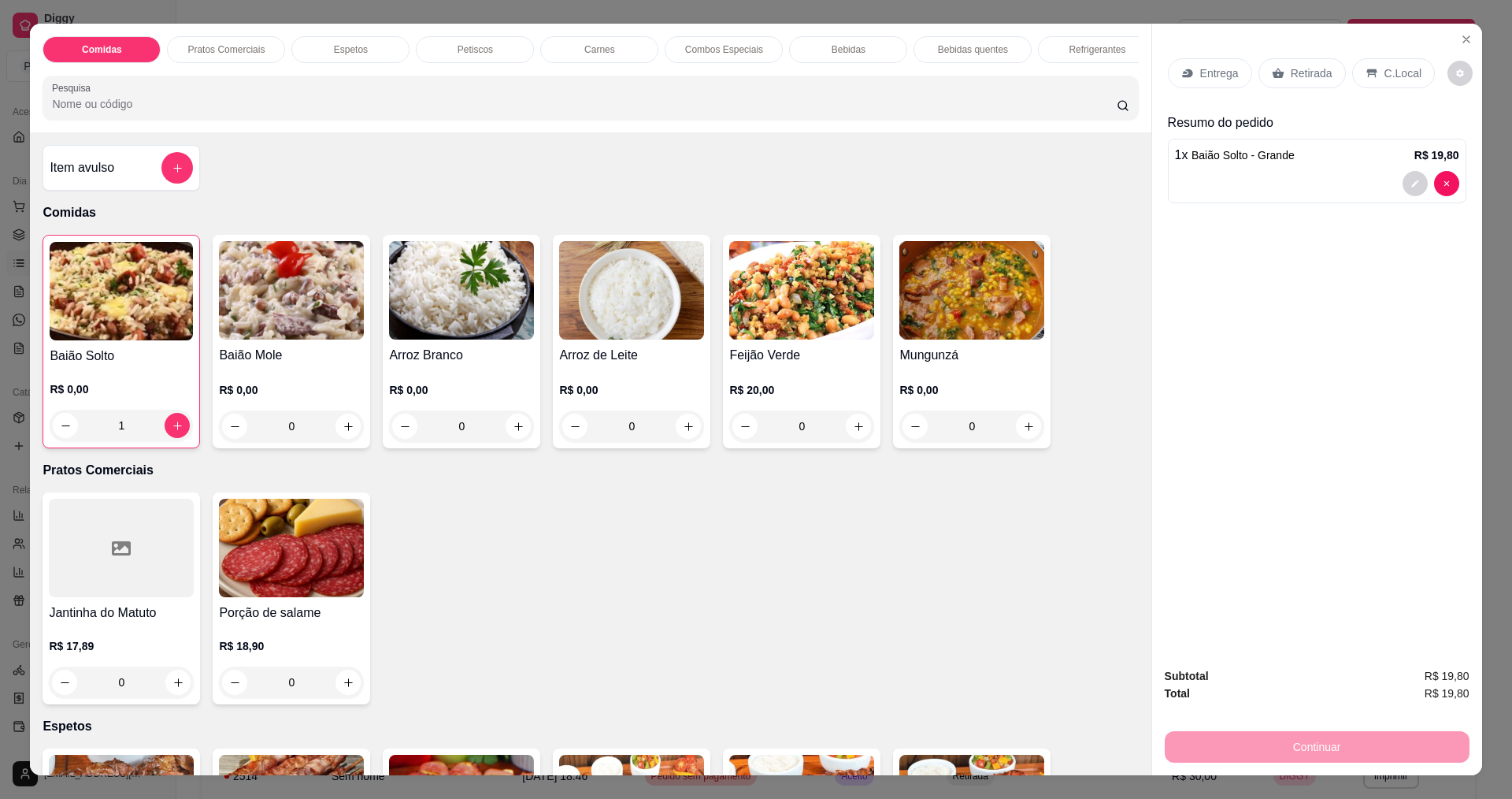
click at [276, 340] on img at bounding box center [291, 290] width 145 height 99
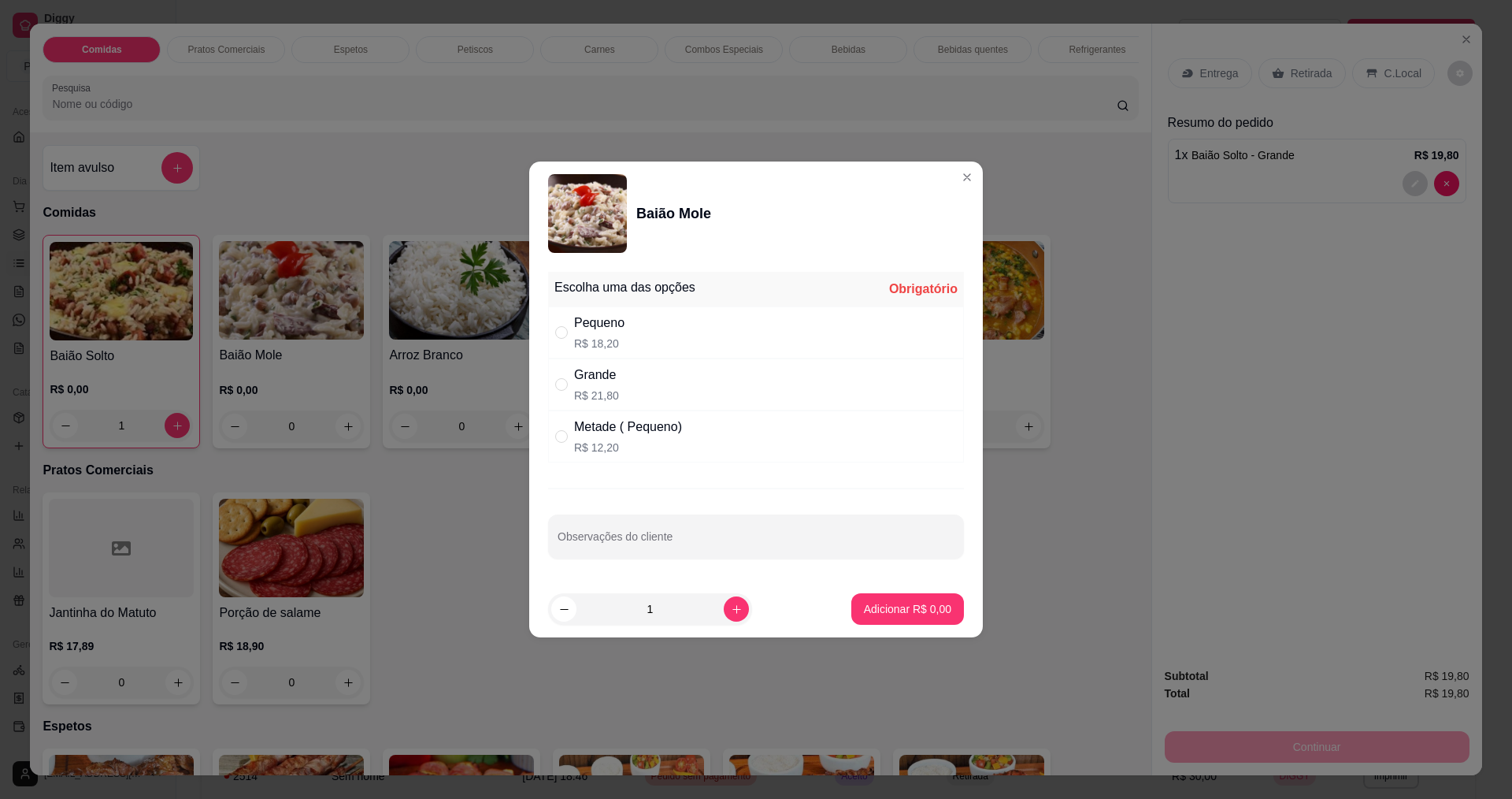
click at [585, 381] on div "Grande" at bounding box center [596, 375] width 45 height 19
radio input "true"
click at [907, 596] on button "Adicionar R$ 21,80" at bounding box center [904, 609] width 116 height 31
type input "1"
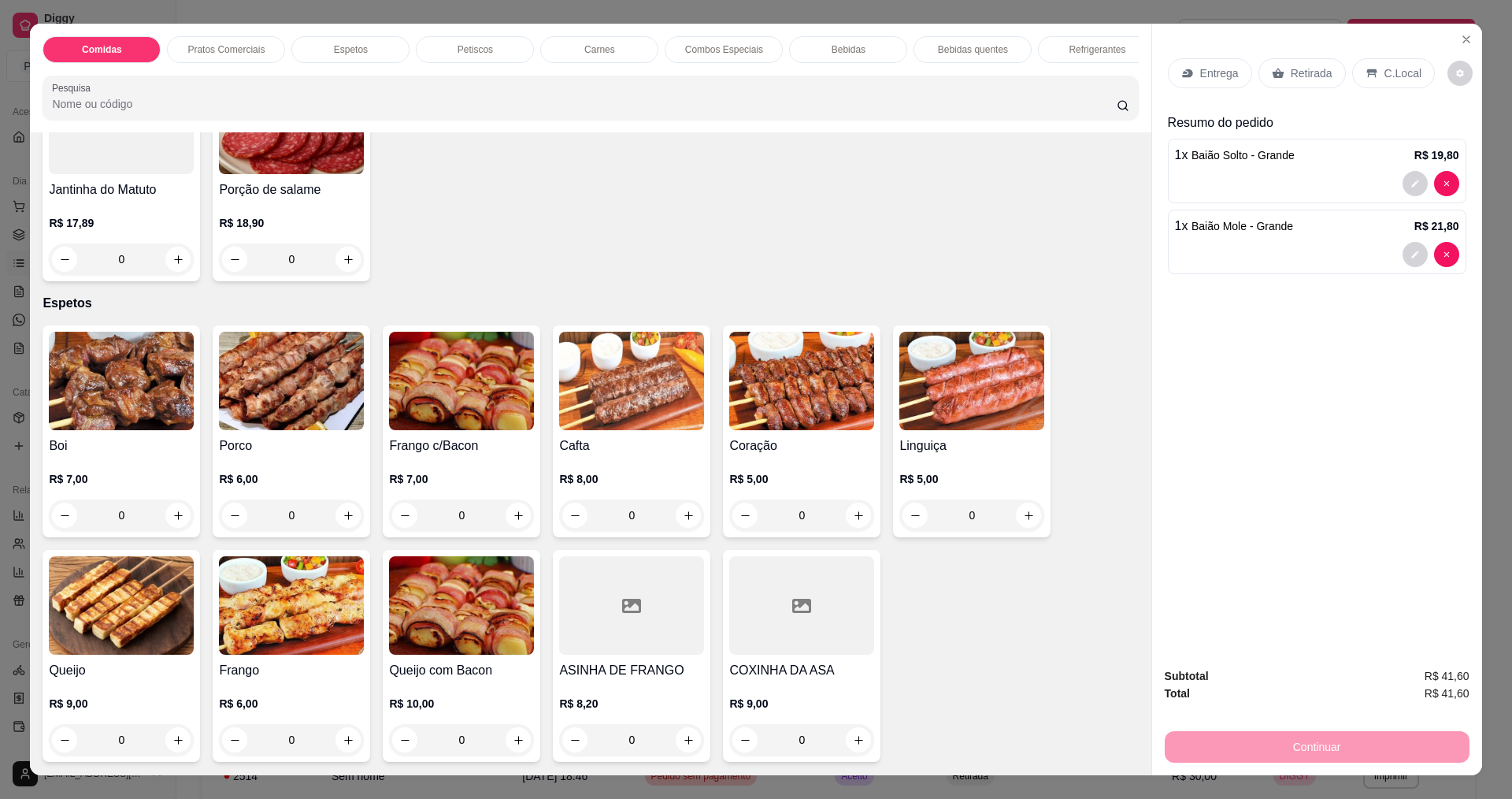
scroll to position [473, 0]
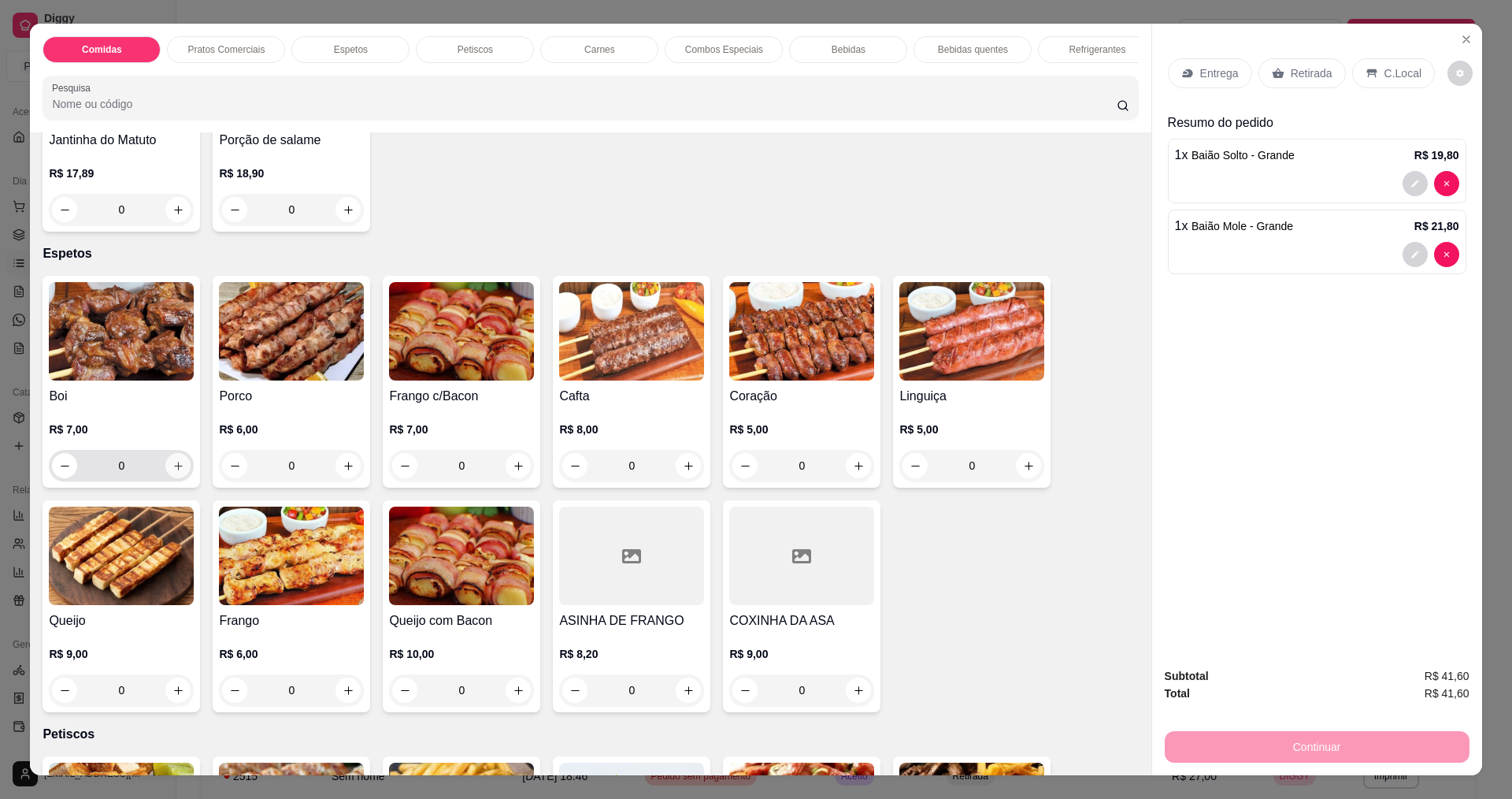
click at [173, 472] on icon "increase-product-quantity" at bounding box center [178, 466] width 12 height 12
type input "1"
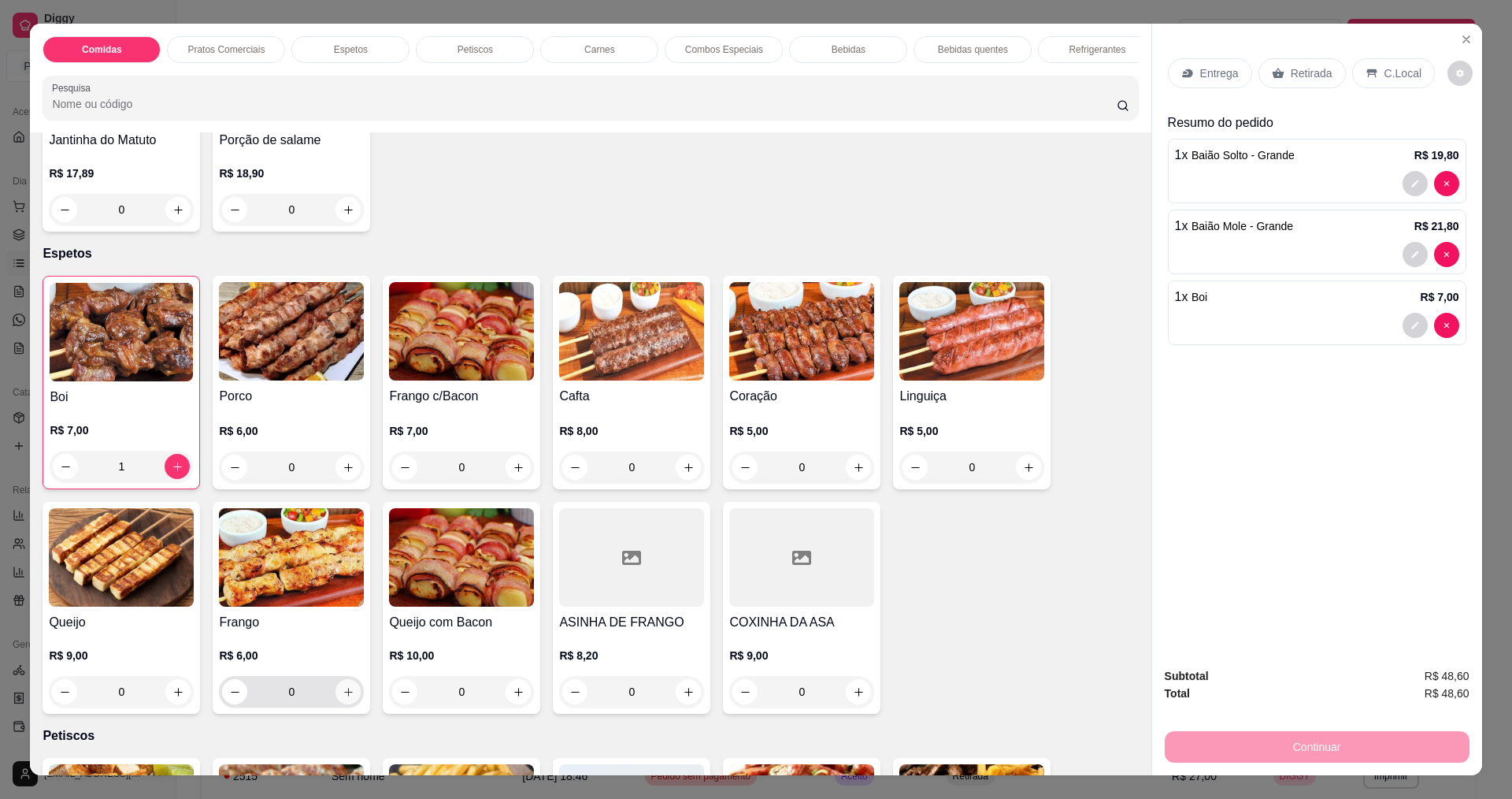
click at [344, 698] on icon "increase-product-quantity" at bounding box center [348, 693] width 12 height 12
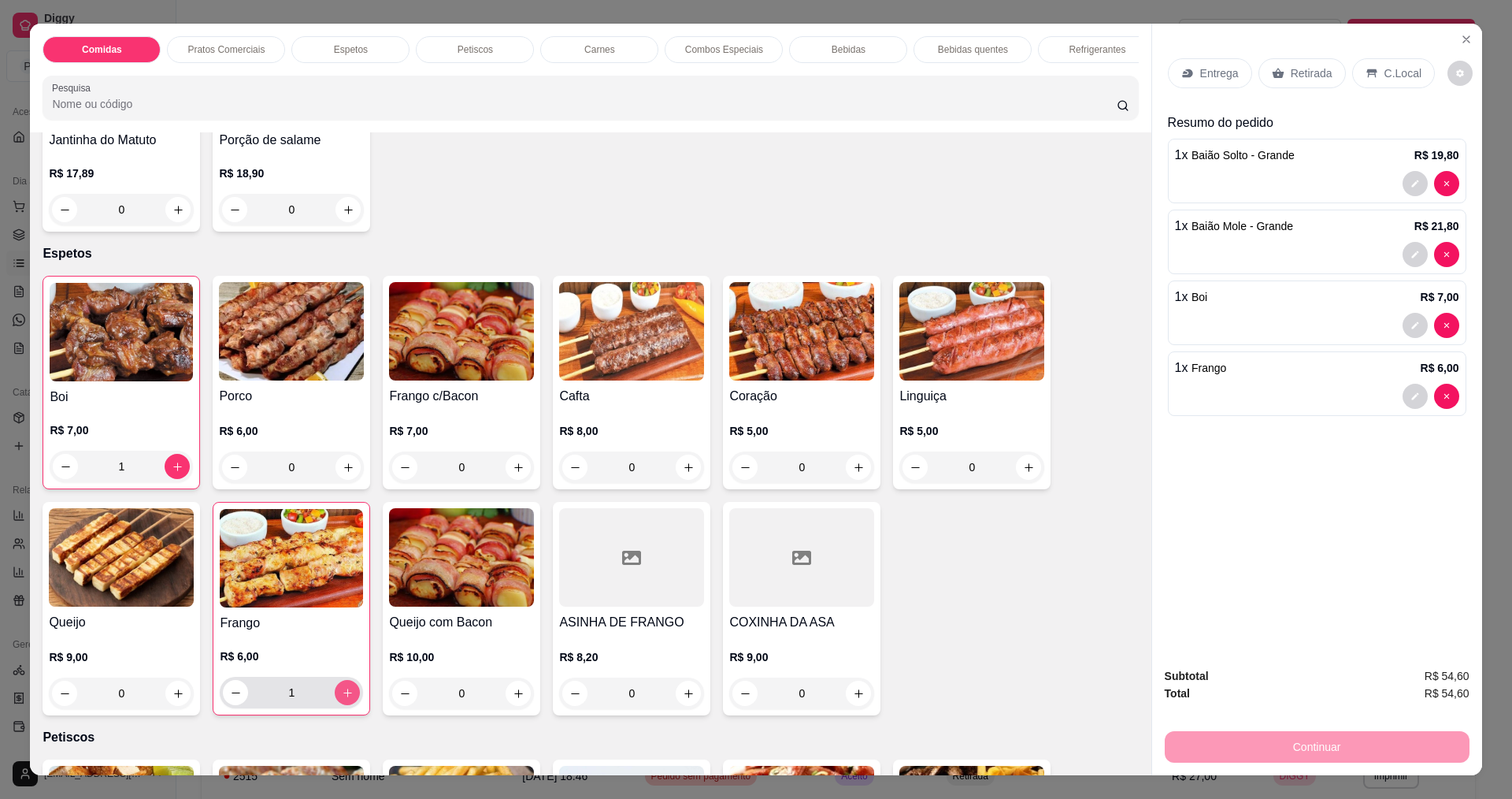
type input "1"
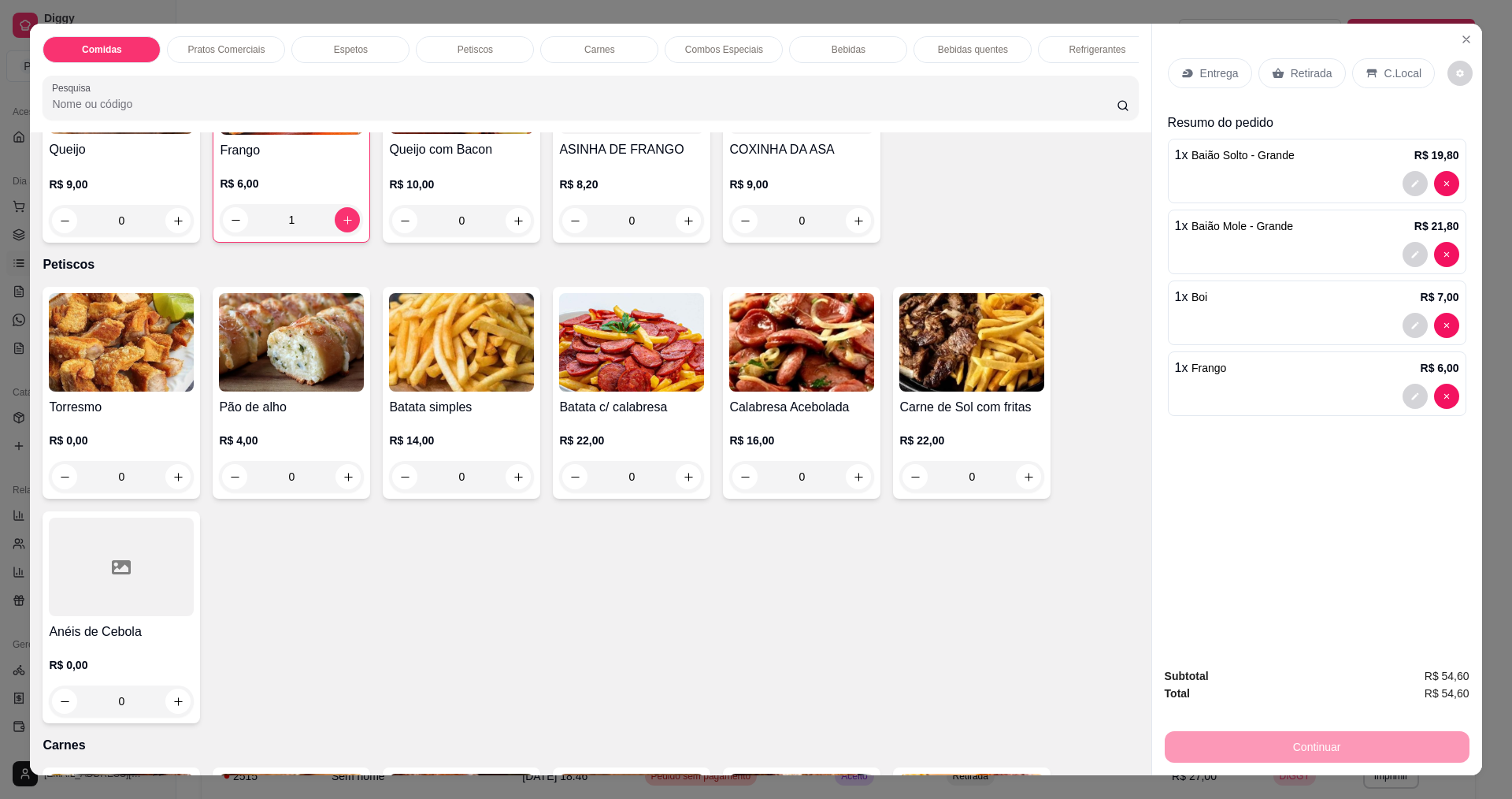
scroll to position [1024, 0]
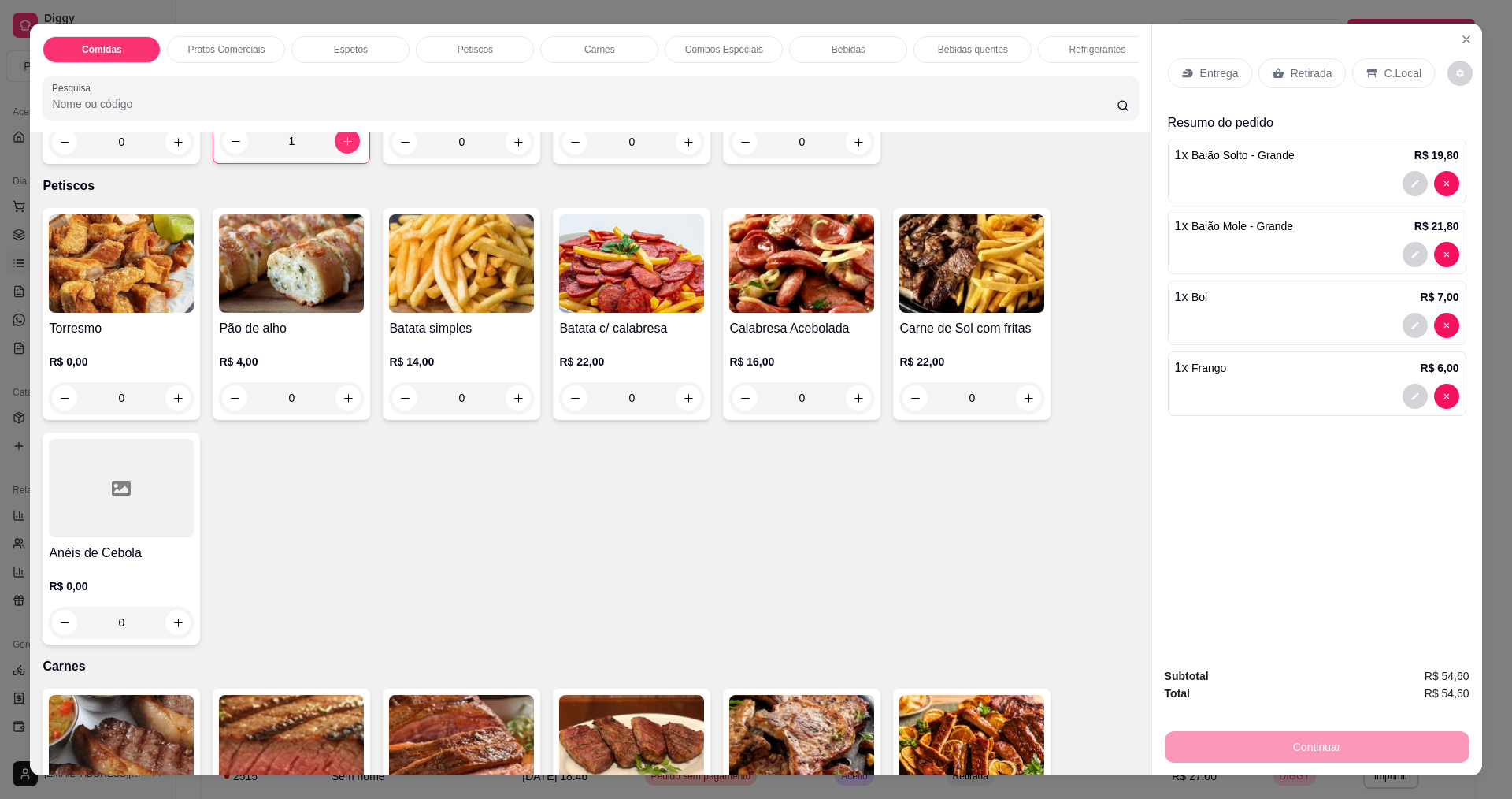
click at [175, 409] on div "0" at bounding box center [121, 397] width 145 height 32
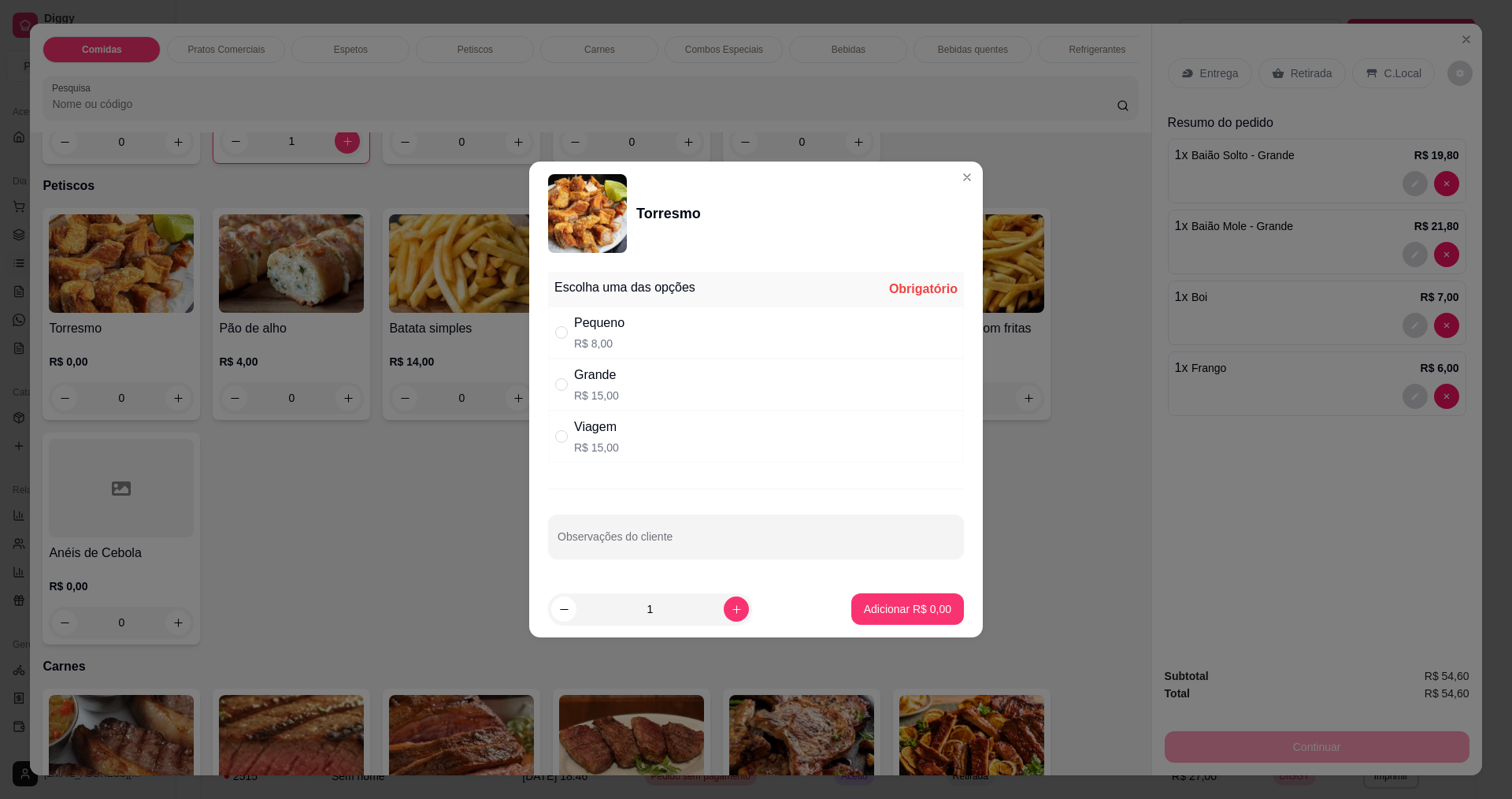
click at [941, 175] on div "Torresmo" at bounding box center [756, 214] width 416 height 79
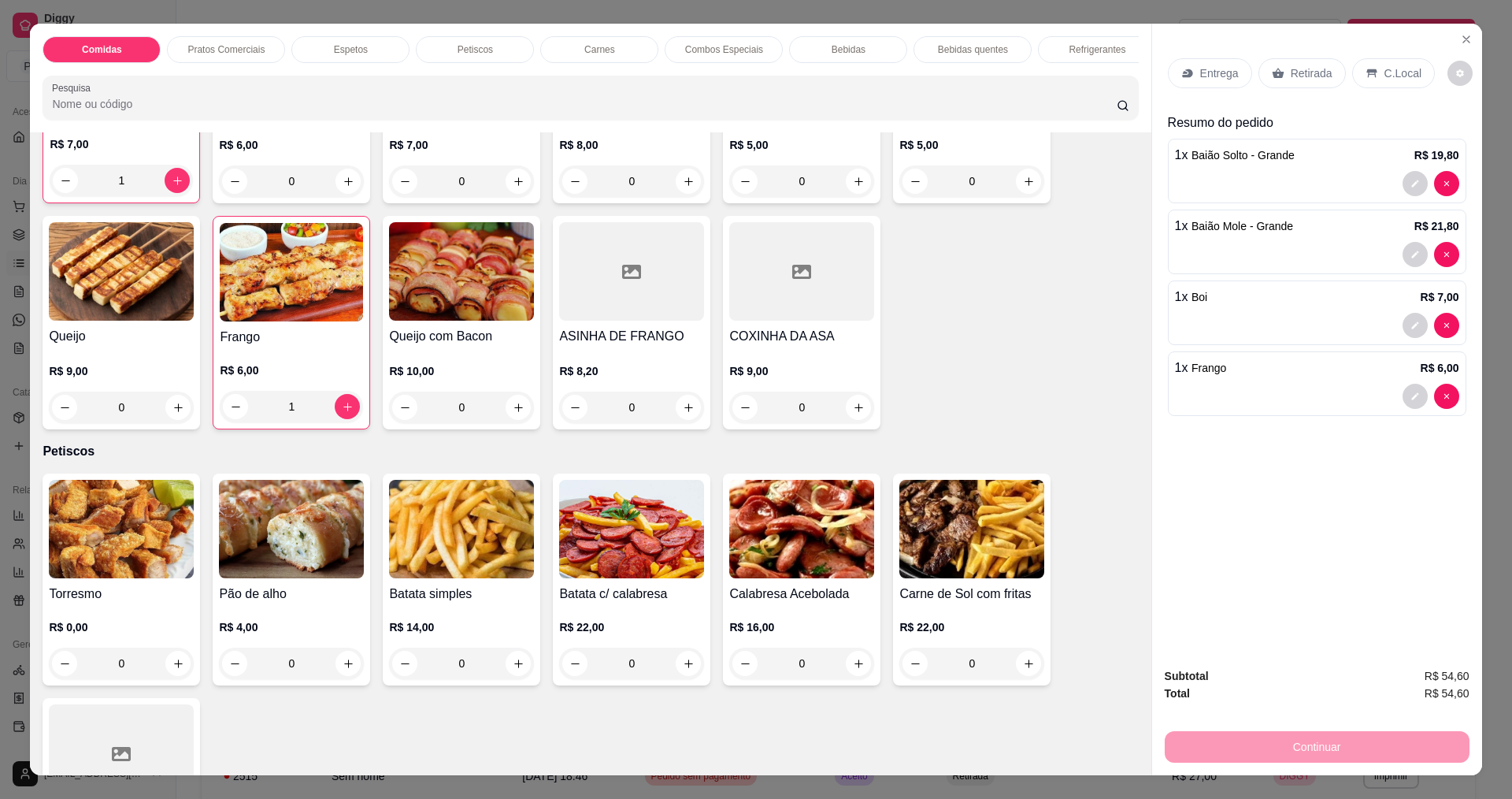
scroll to position [709, 0]
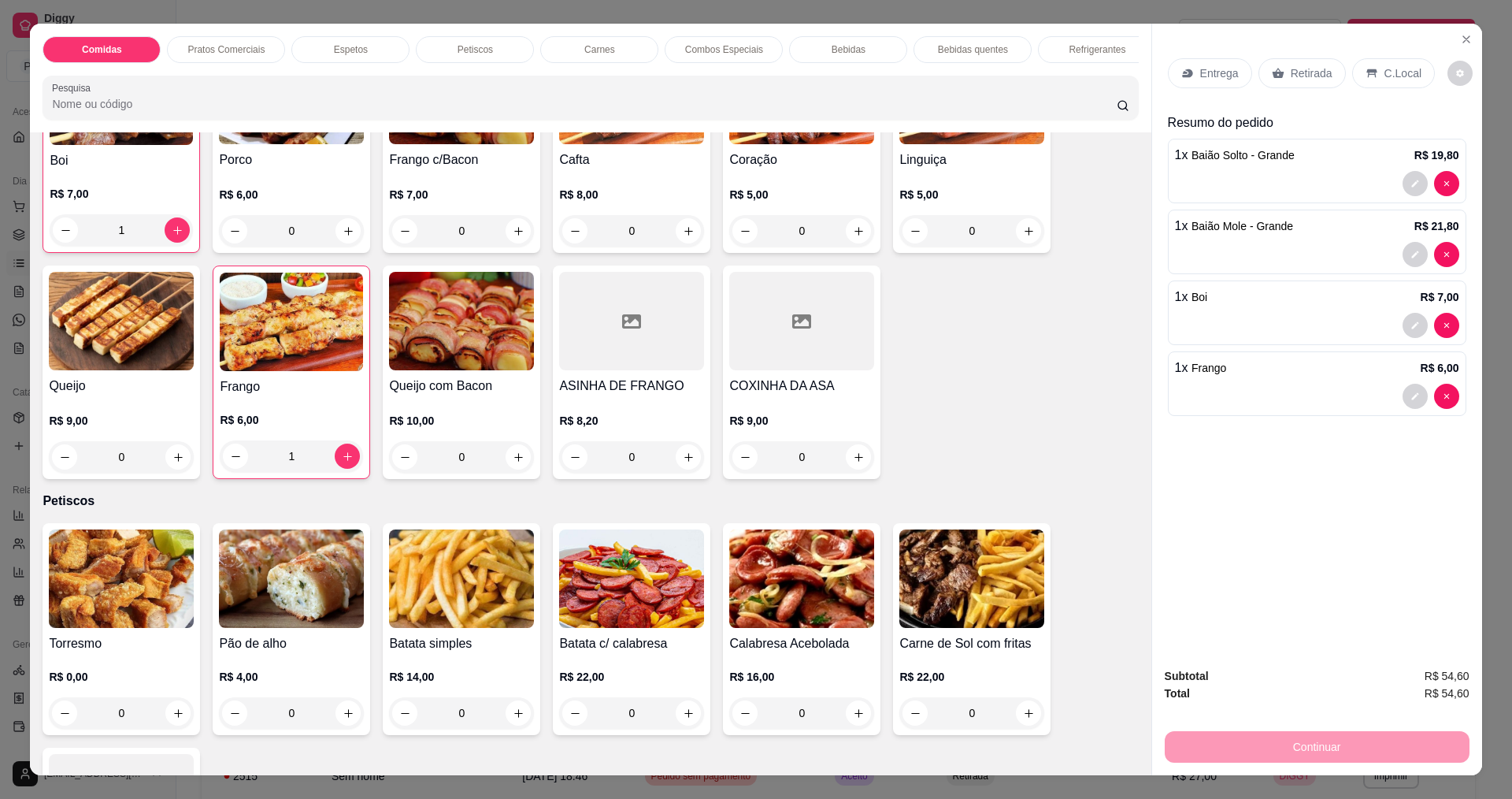
click at [169, 721] on div "0" at bounding box center [121, 712] width 145 height 32
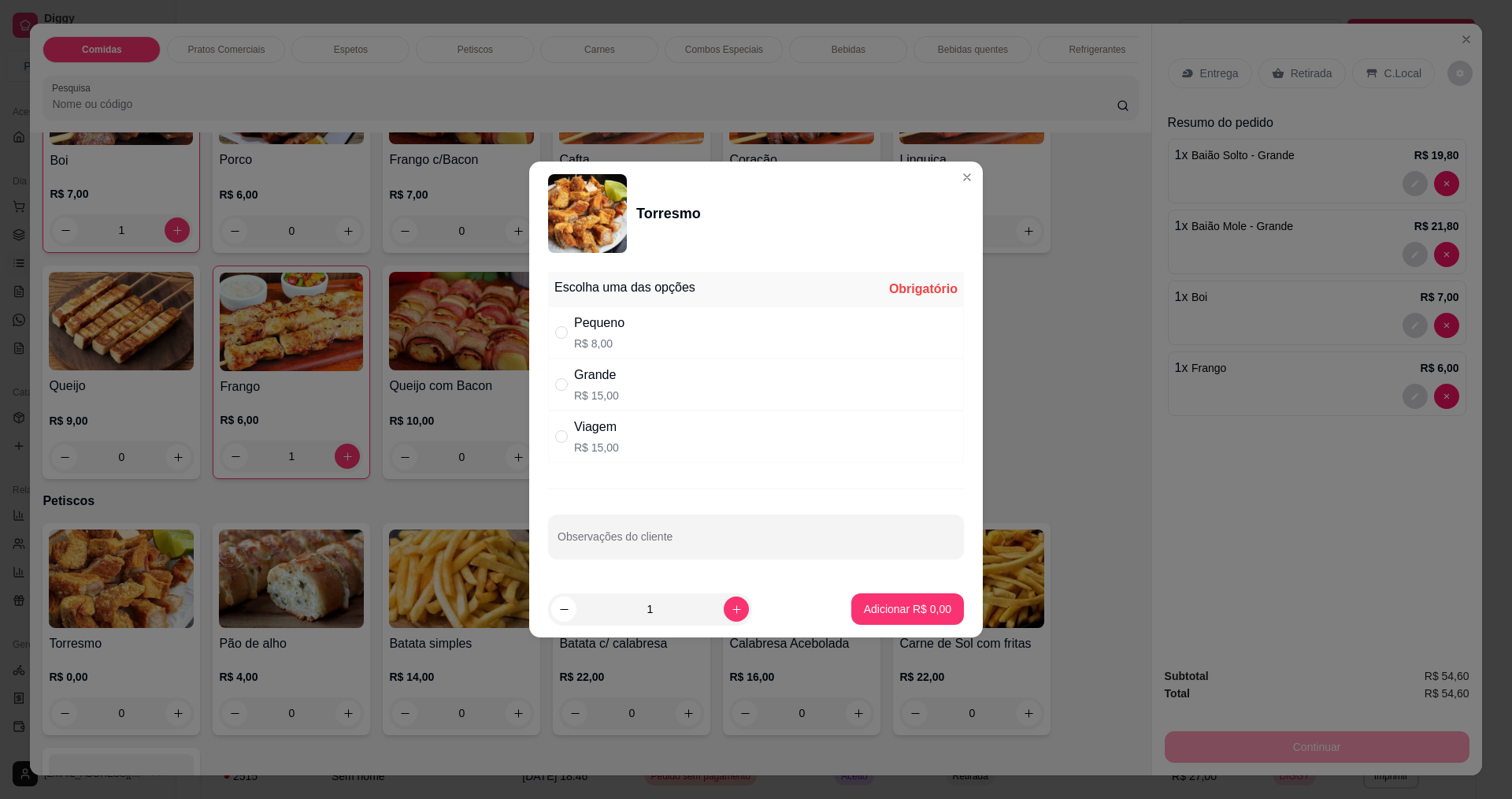
click at [640, 436] on div "Viagem R$ 15,00" at bounding box center [756, 436] width 416 height 52
radio input "true"
click at [911, 608] on p "Adicionar R$ 15,00" at bounding box center [904, 608] width 91 height 15
type input "1"
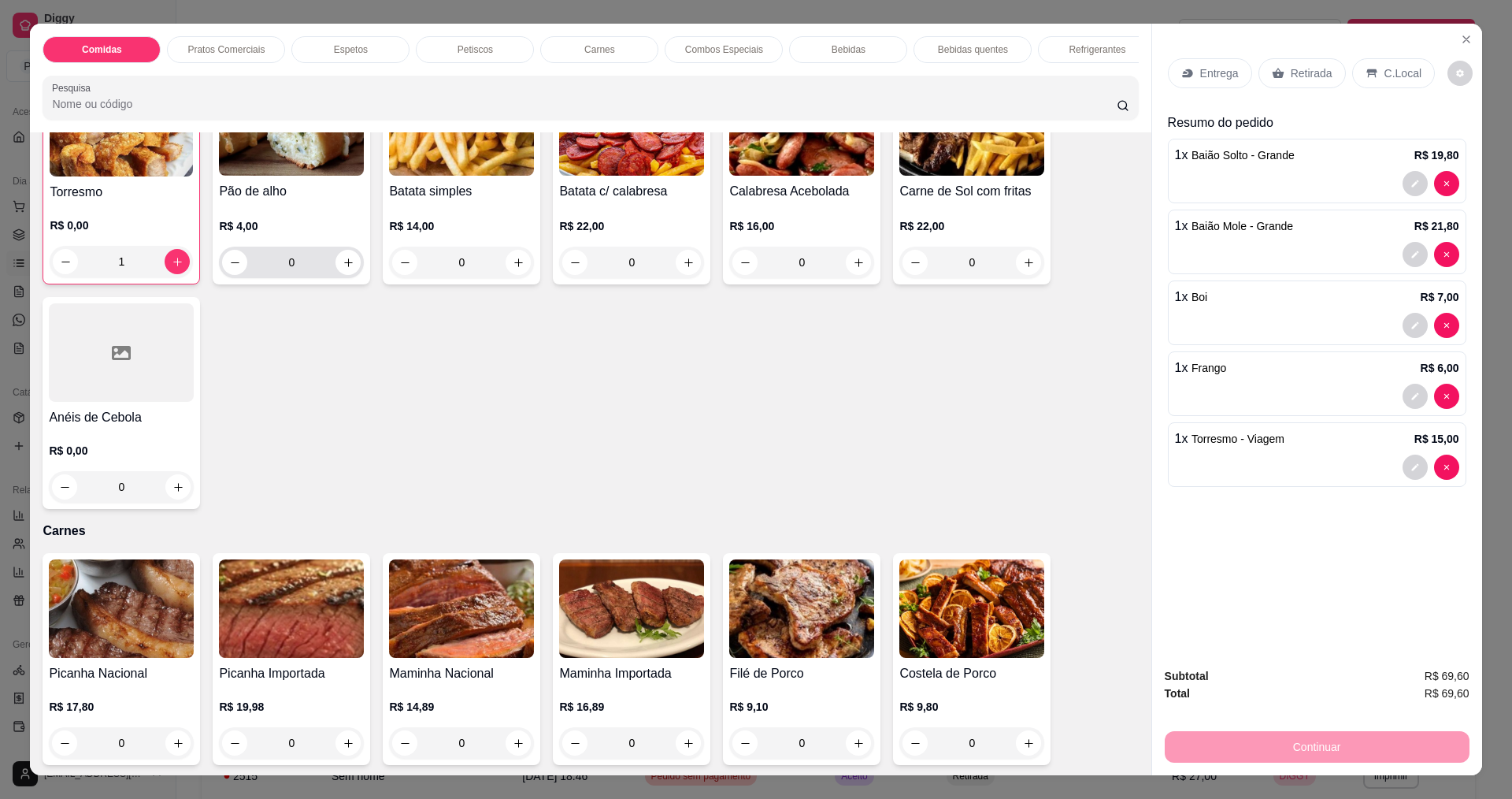
scroll to position [1182, 0]
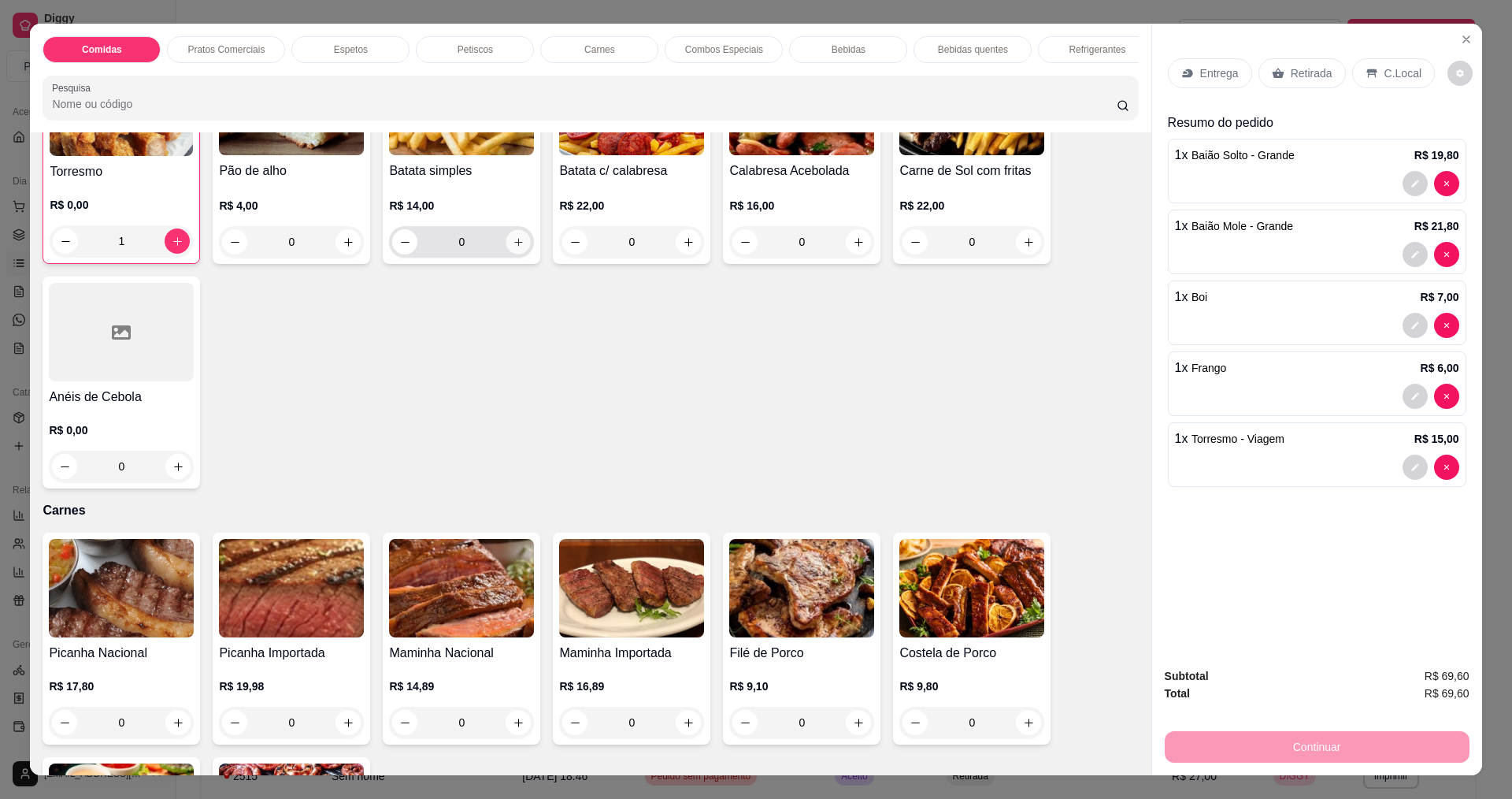
click at [517, 254] on button "increase-product-quantity" at bounding box center [518, 242] width 24 height 24
type input "1"
click at [1218, 66] on p "Entrega" at bounding box center [1219, 73] width 39 height 15
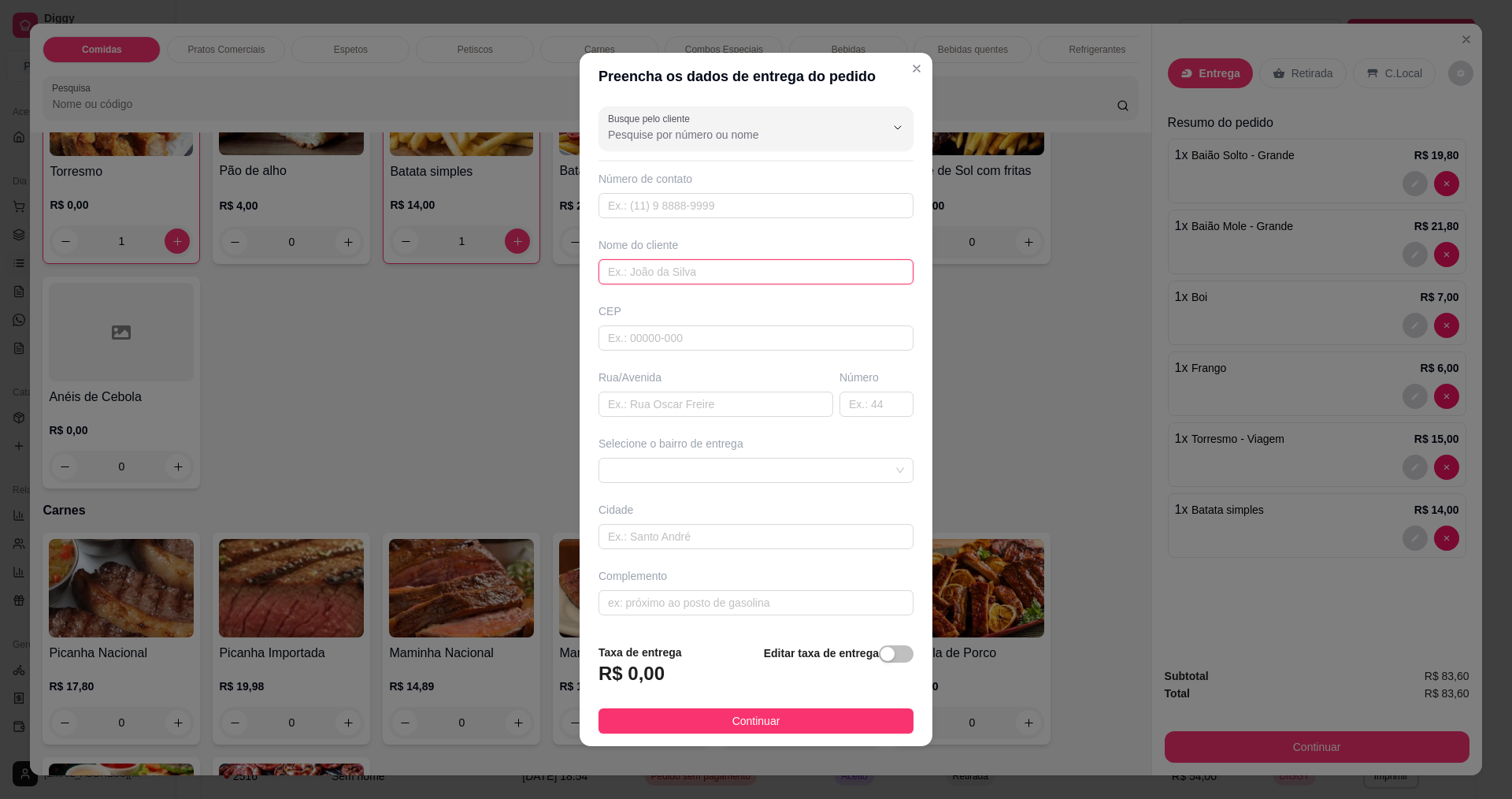
click at [643, 263] on input "text" at bounding box center [756, 271] width 315 height 25
type input "DEBORA"
click at [792, 711] on button "Continuar" at bounding box center [756, 720] width 315 height 25
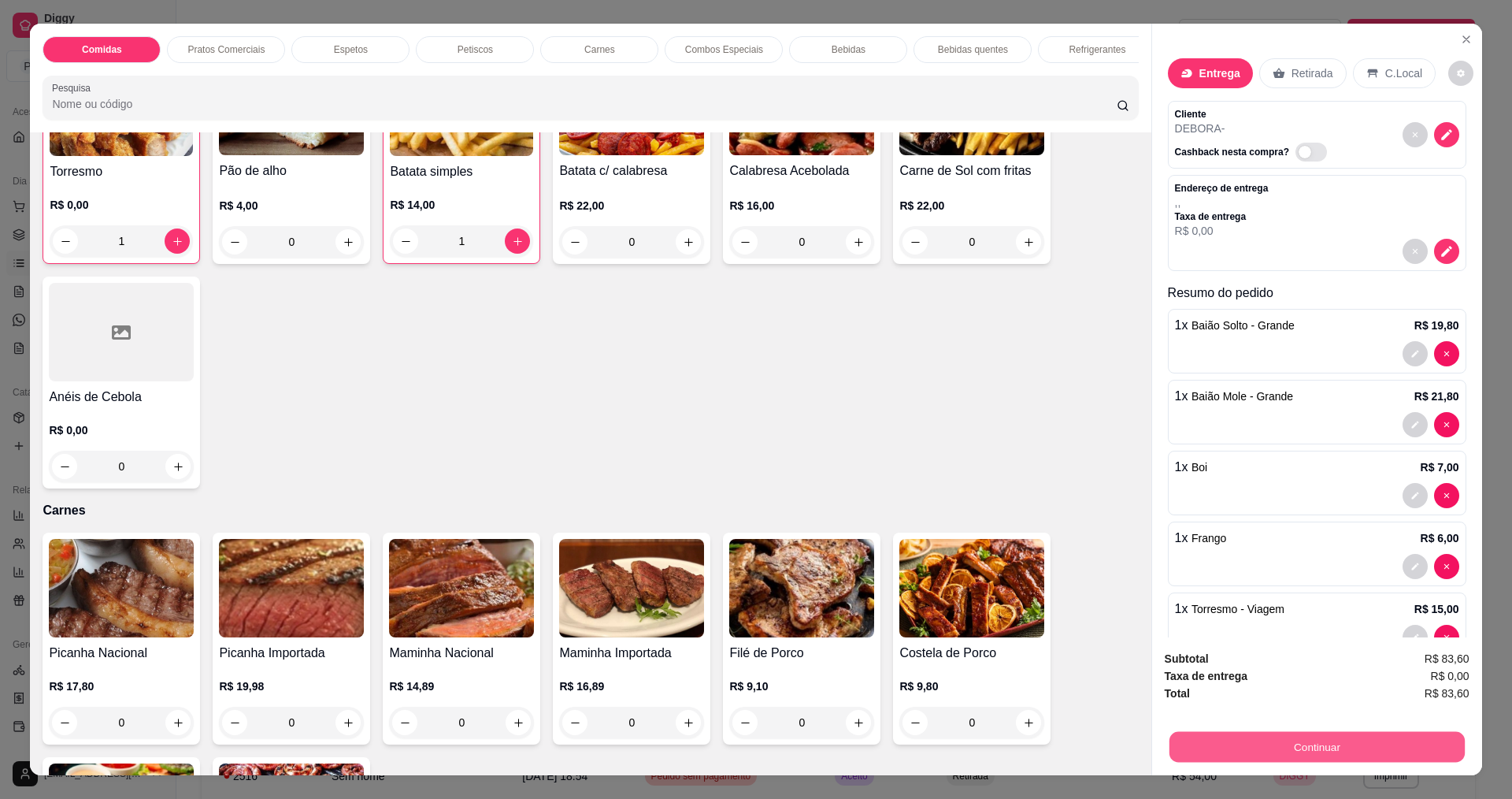
click at [1364, 743] on button "Continuar" at bounding box center [1316, 747] width 295 height 31
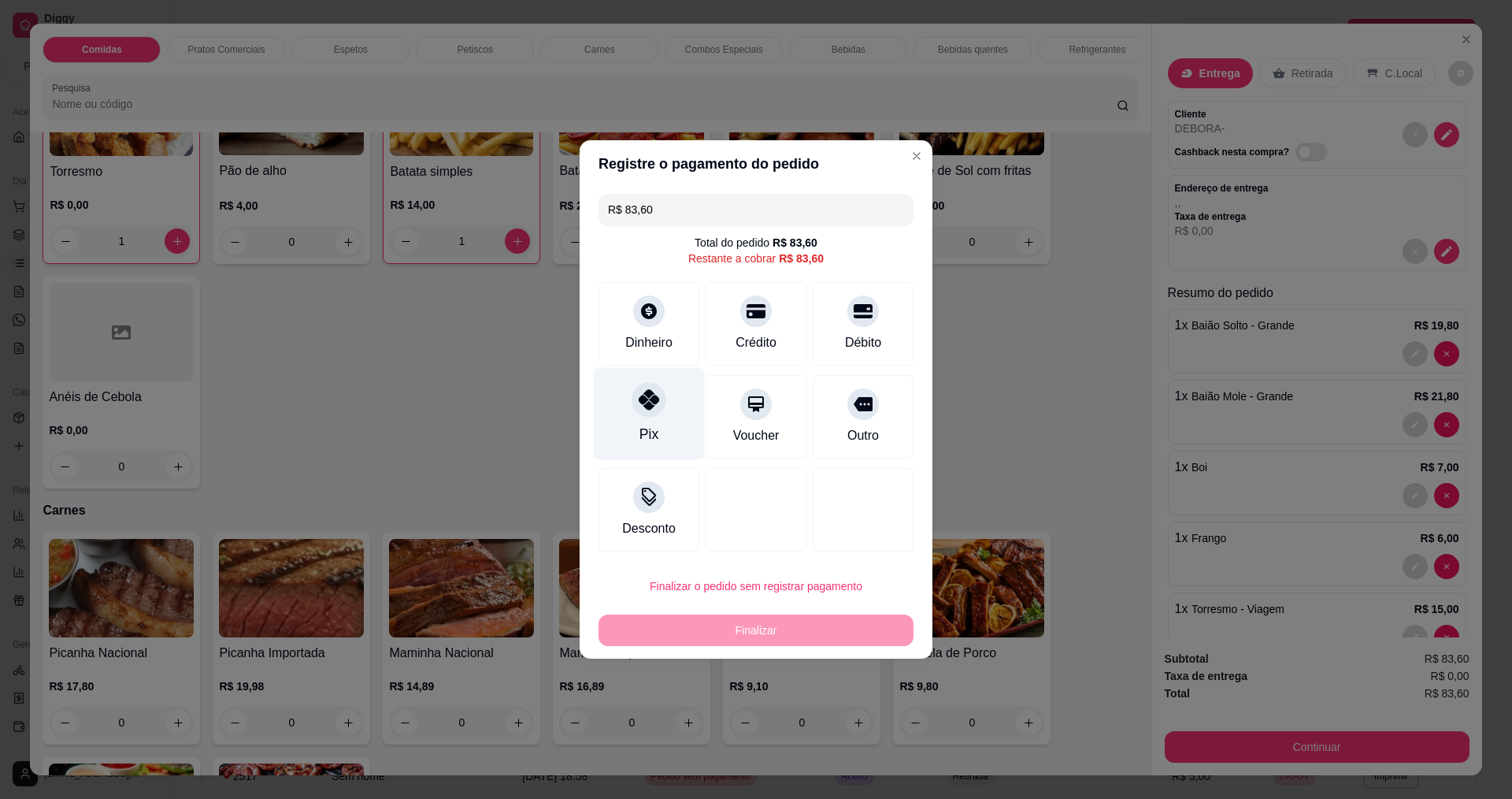
click at [654, 435] on div "Pix" at bounding box center [649, 434] width 19 height 21
type input "R$ 0,00"
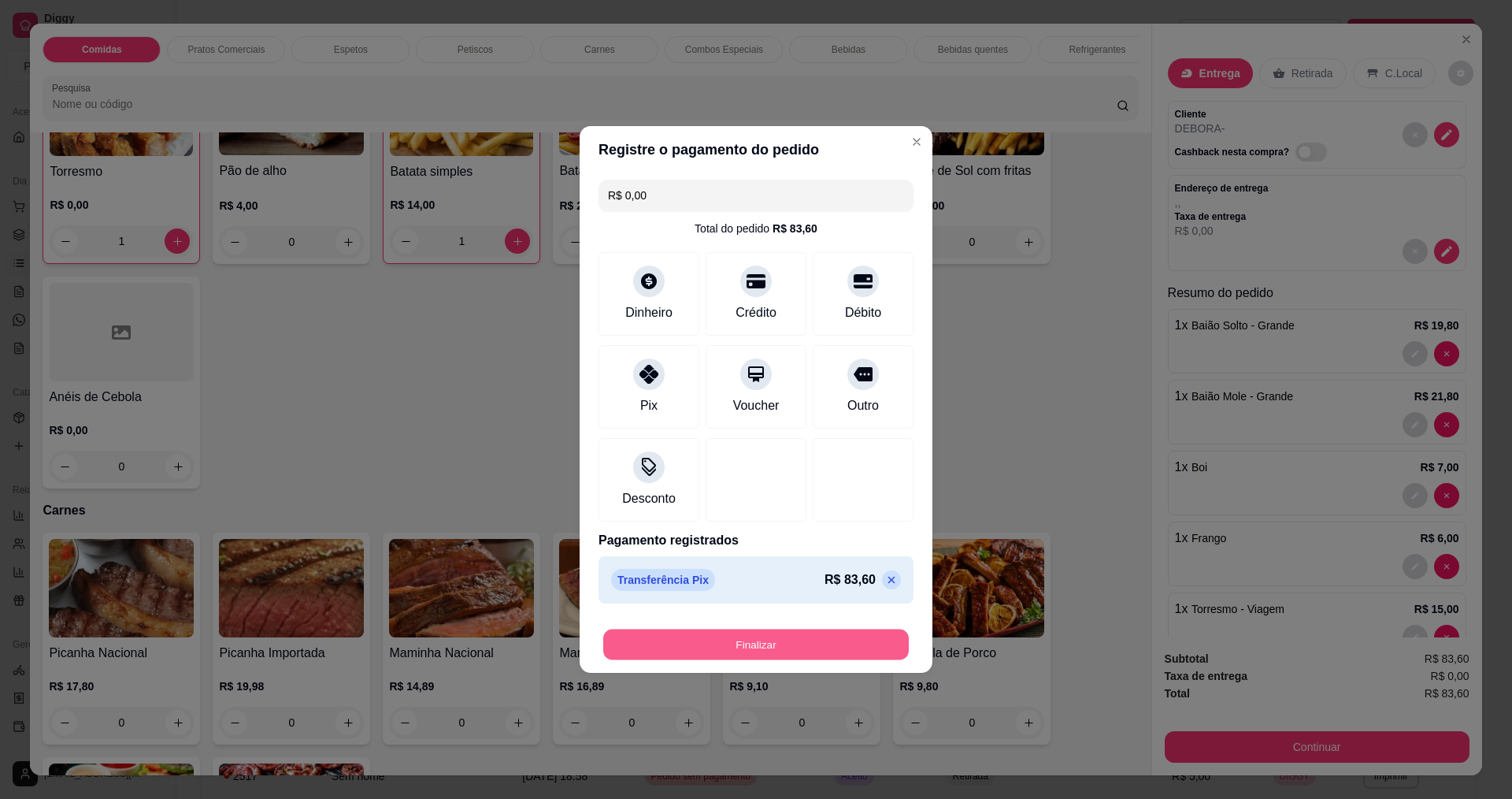
click at [744, 645] on button "Finalizar" at bounding box center [756, 645] width 305 height 31
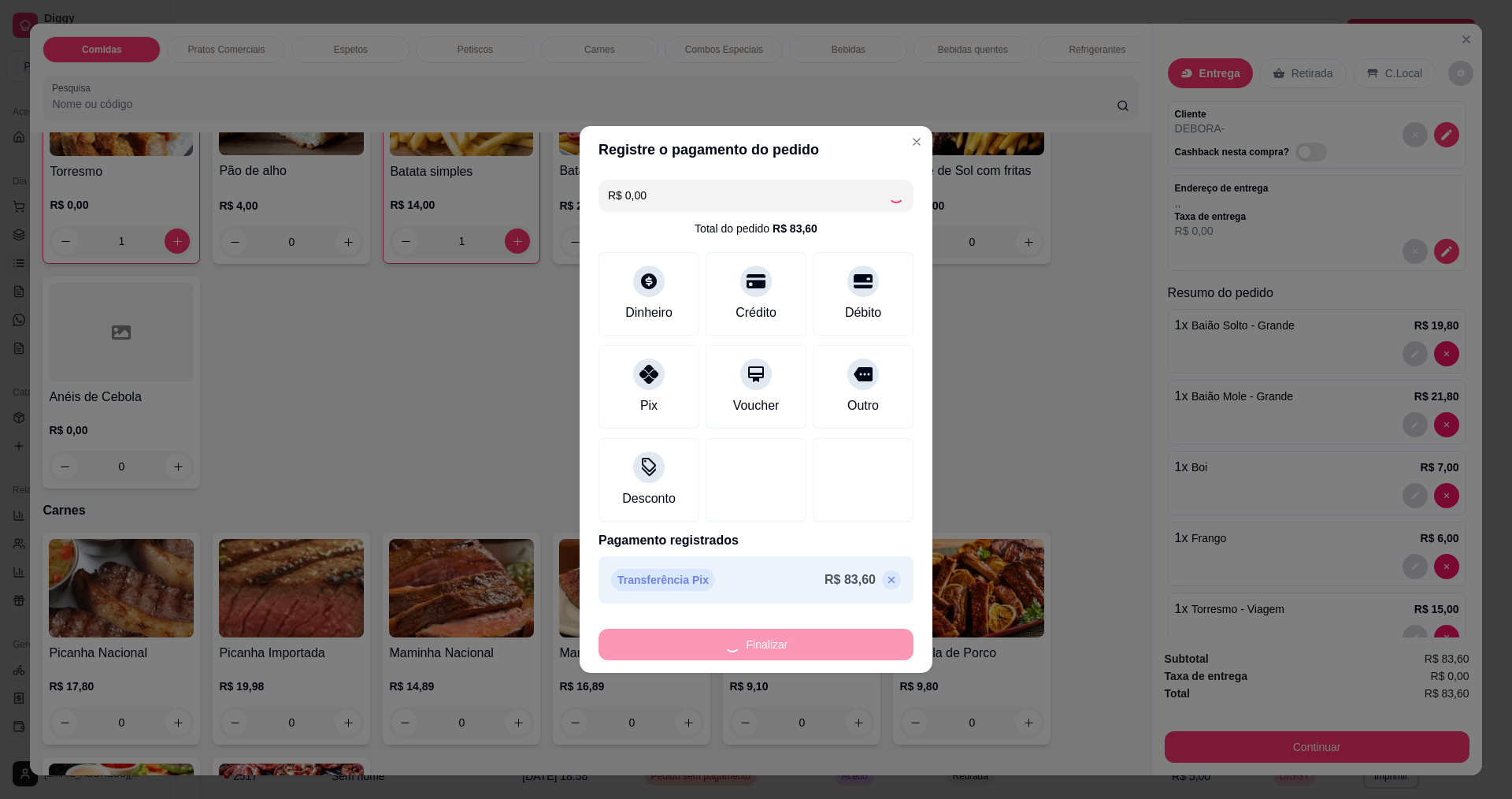
type input "0"
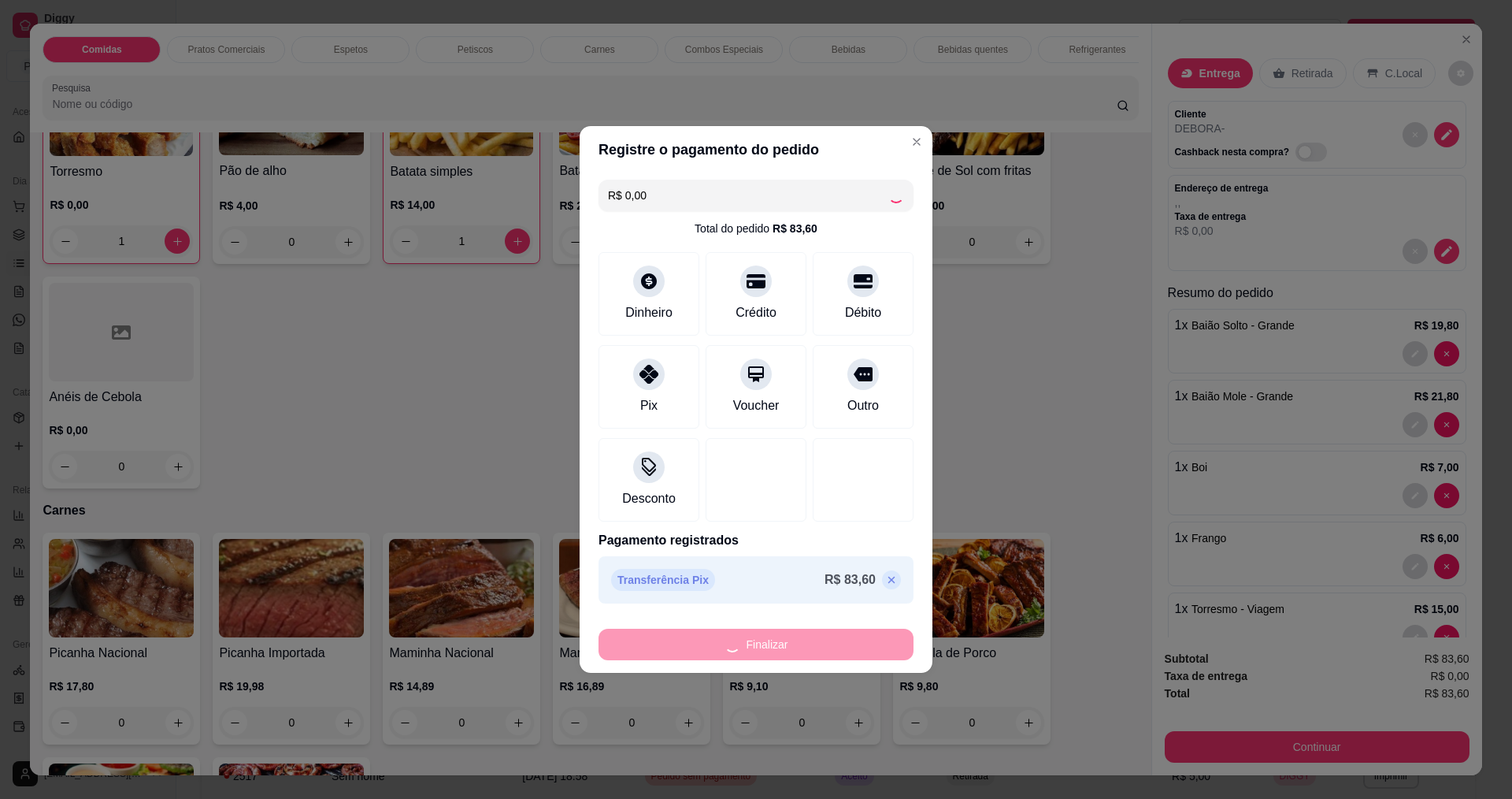
type input "0"
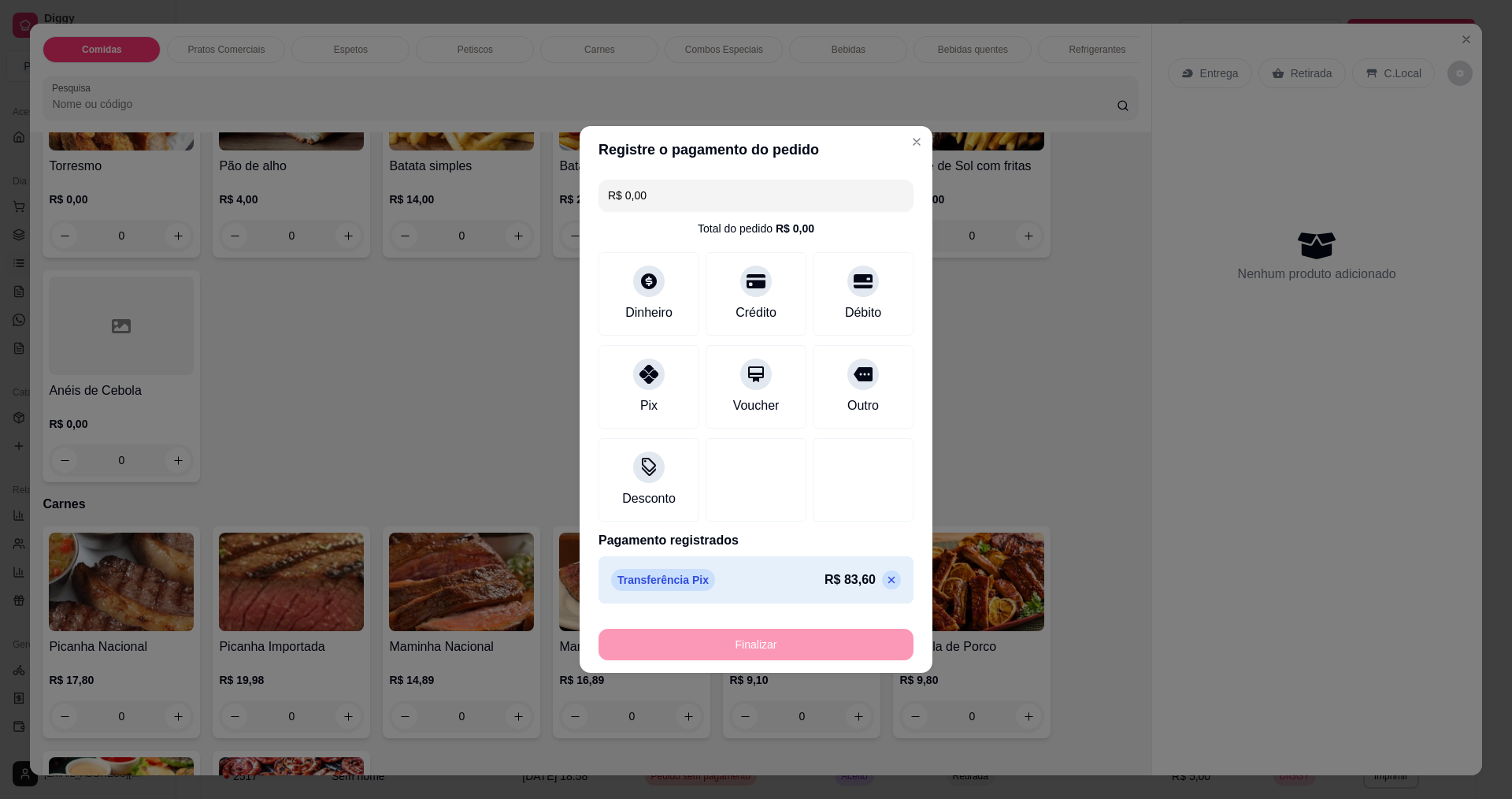
type input "-R$ 83,60"
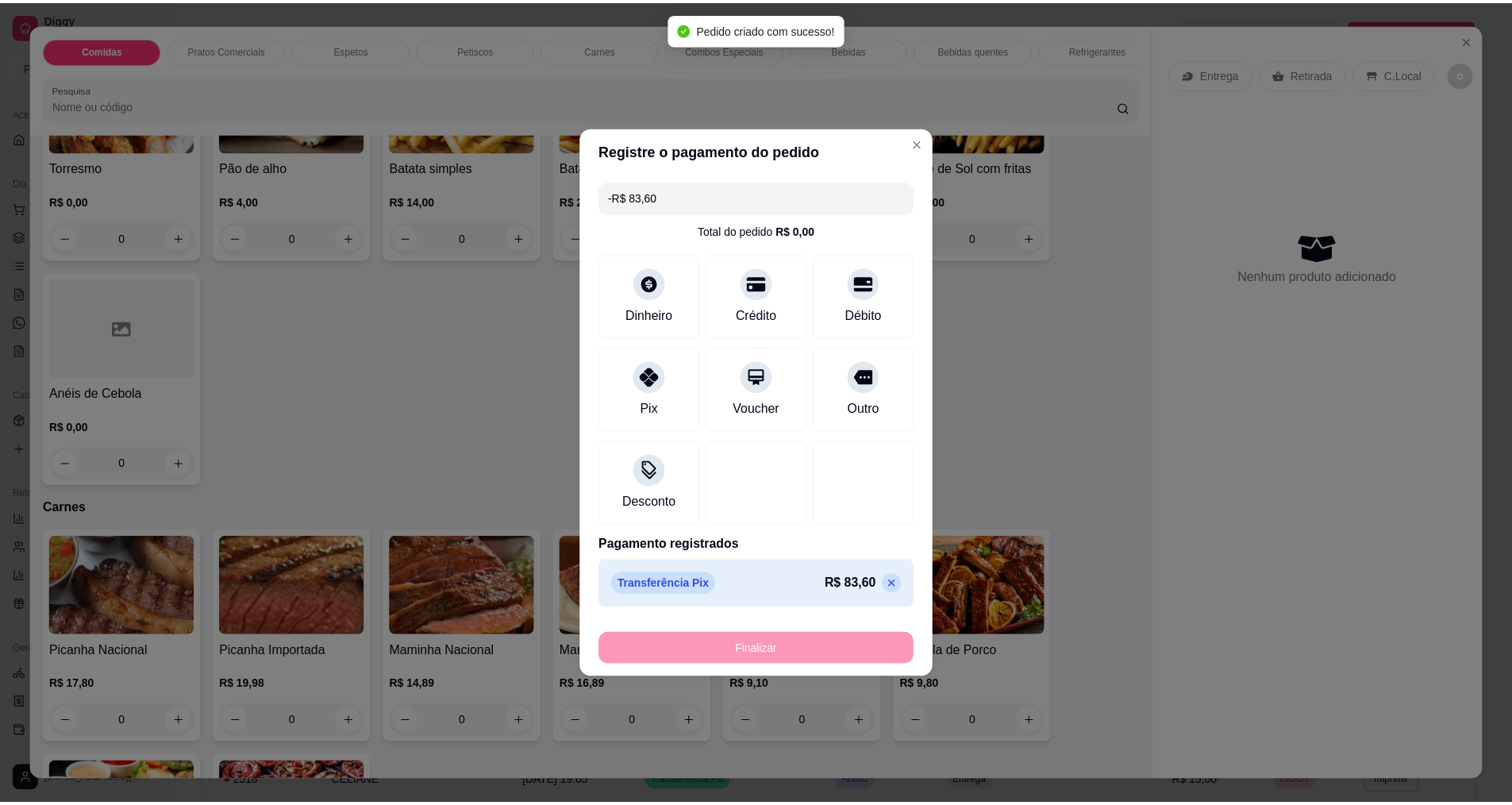
scroll to position [1185, 0]
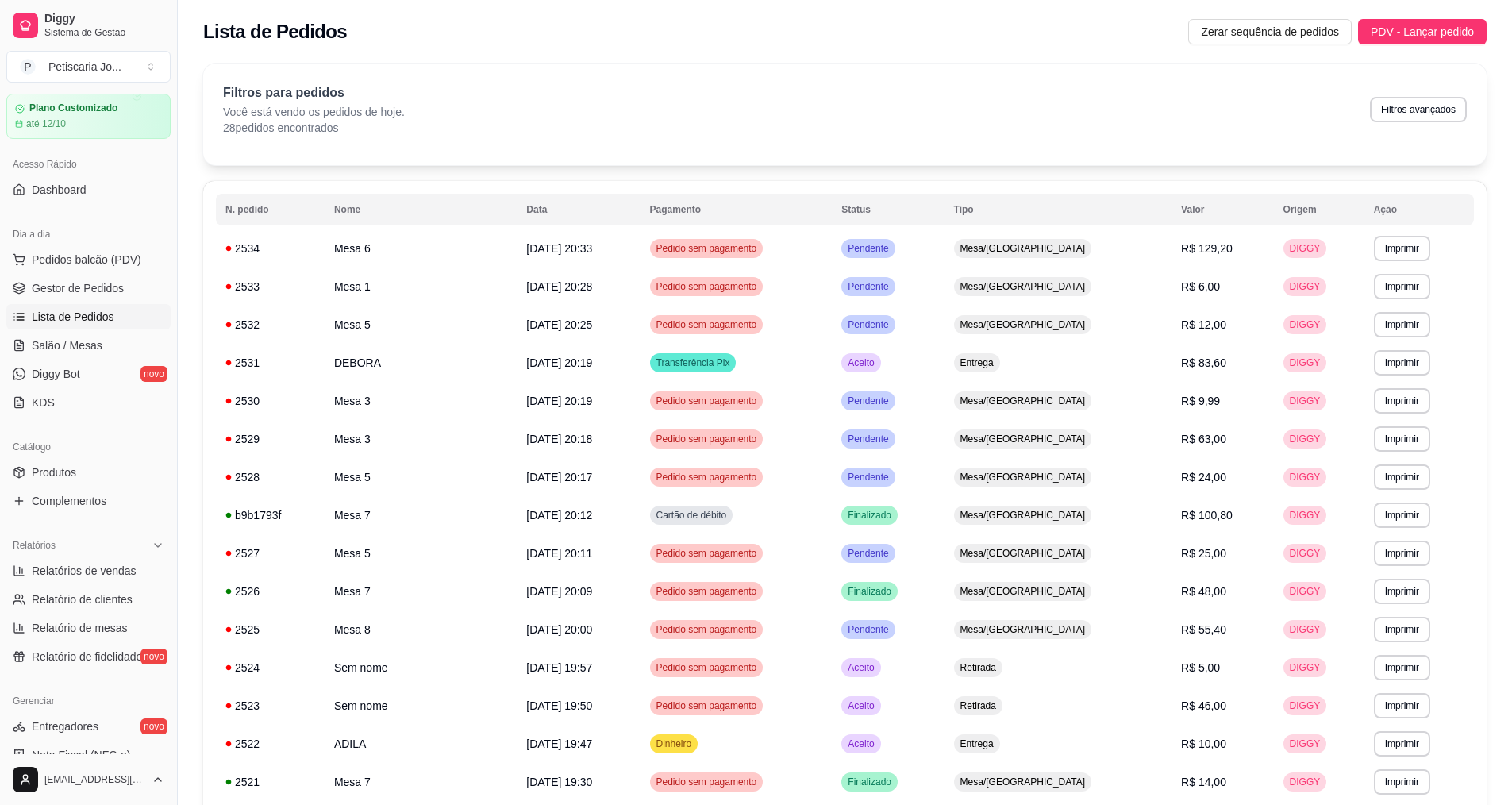
scroll to position [20, 0]
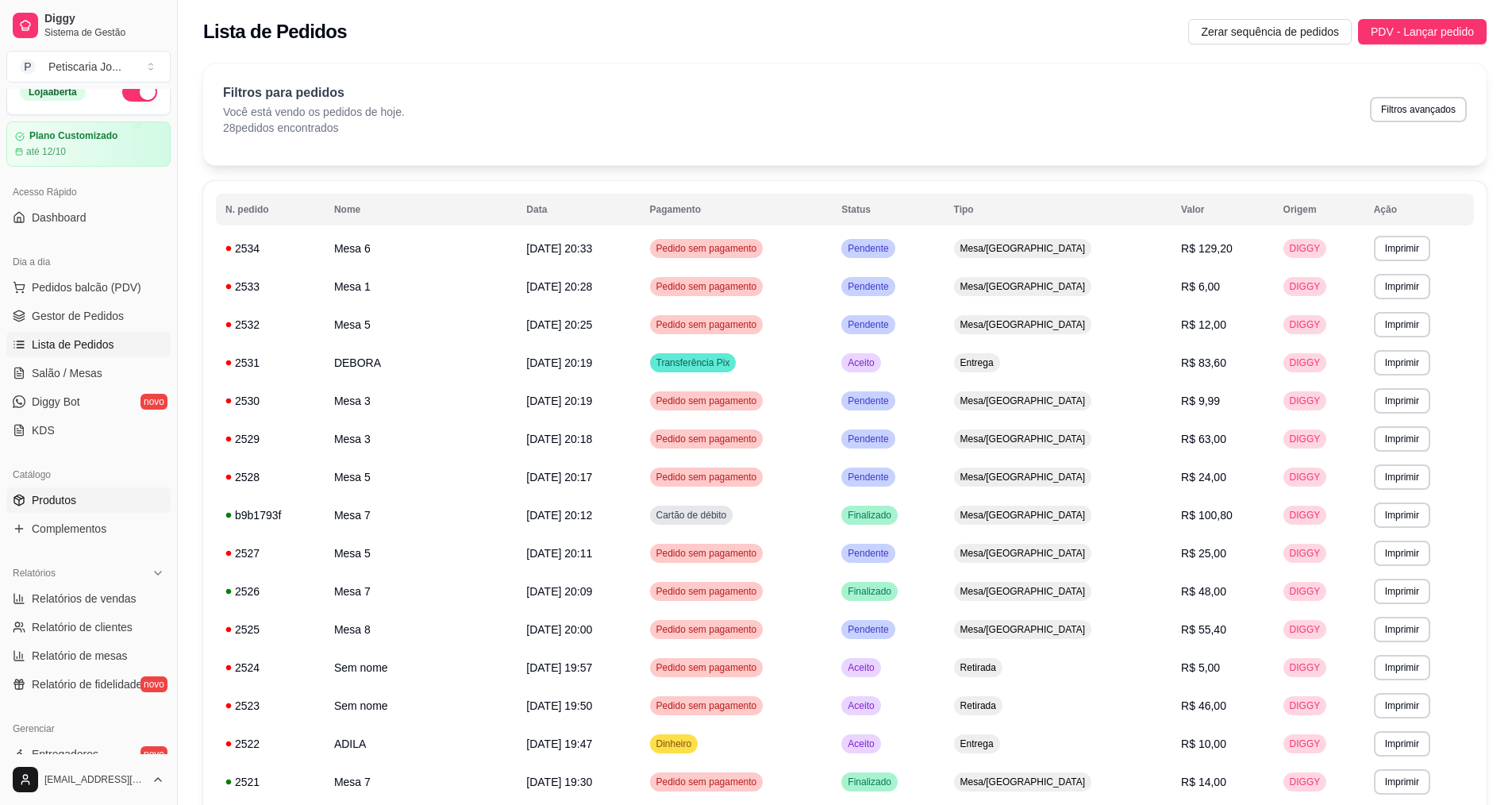
click at [53, 503] on span "Produtos" at bounding box center [54, 500] width 44 height 16
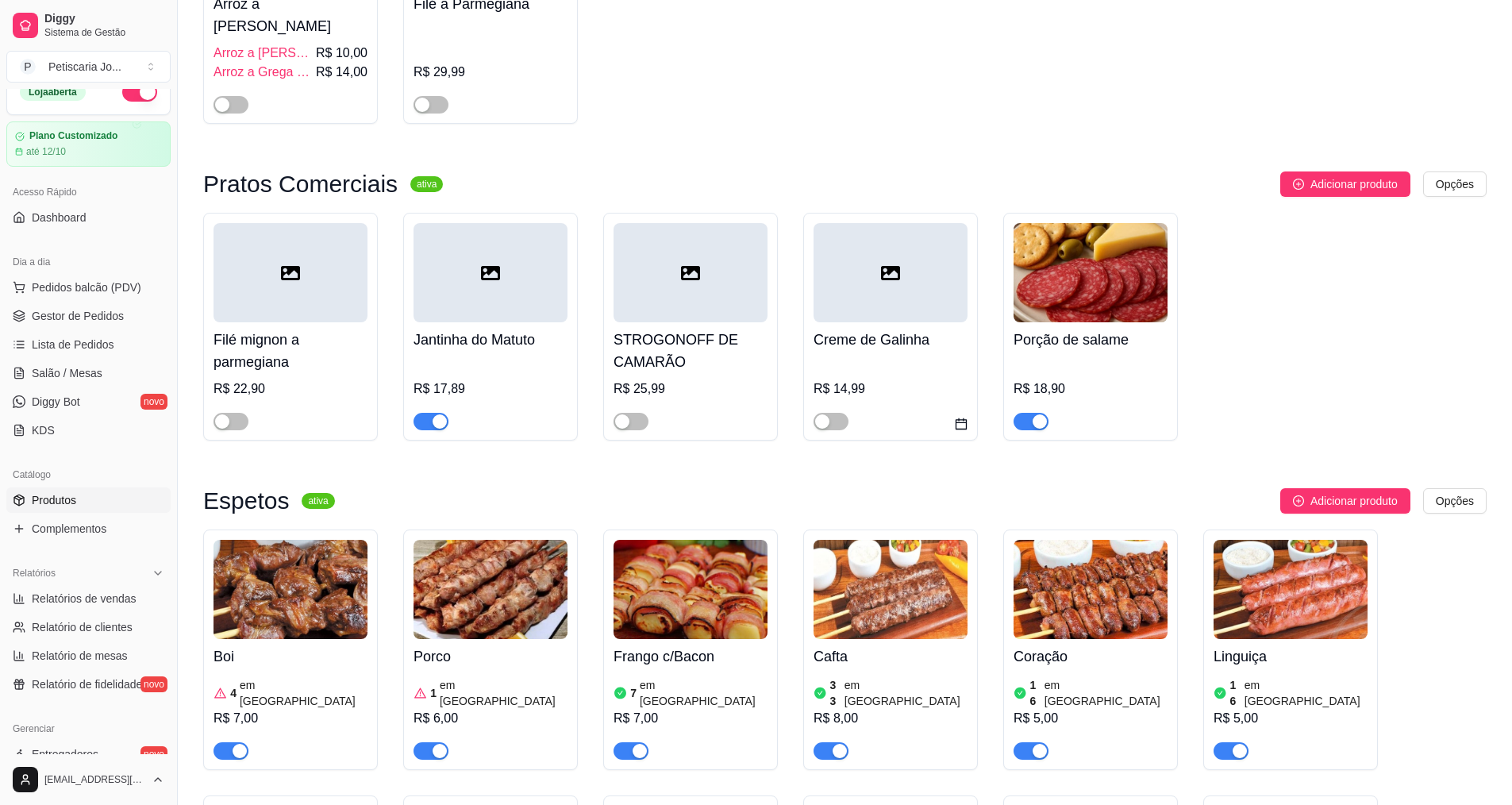
scroll to position [635, 0]
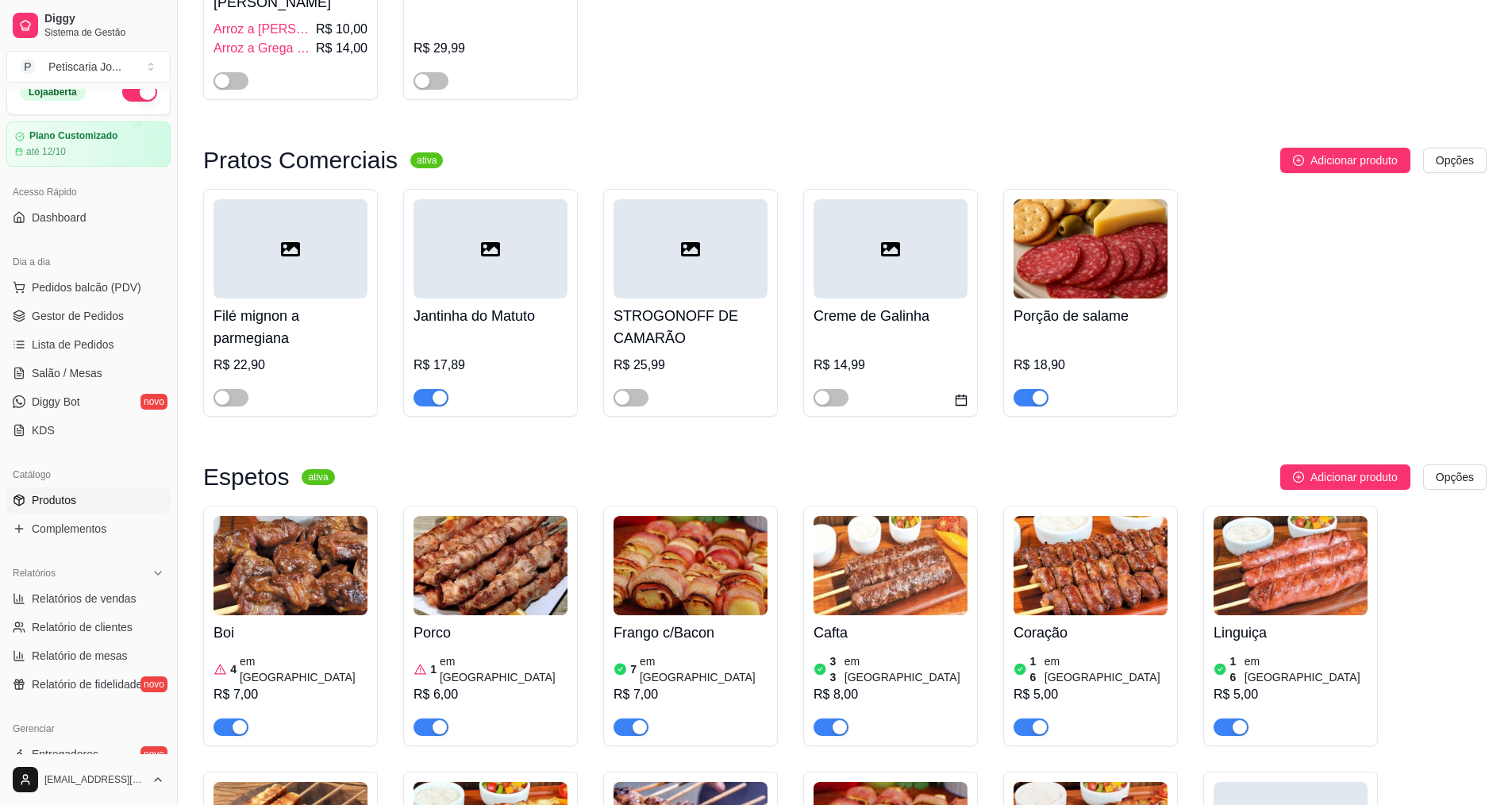
click at [472, 653] on article "em [GEOGRAPHIC_DATA]" at bounding box center [504, 668] width 128 height 32
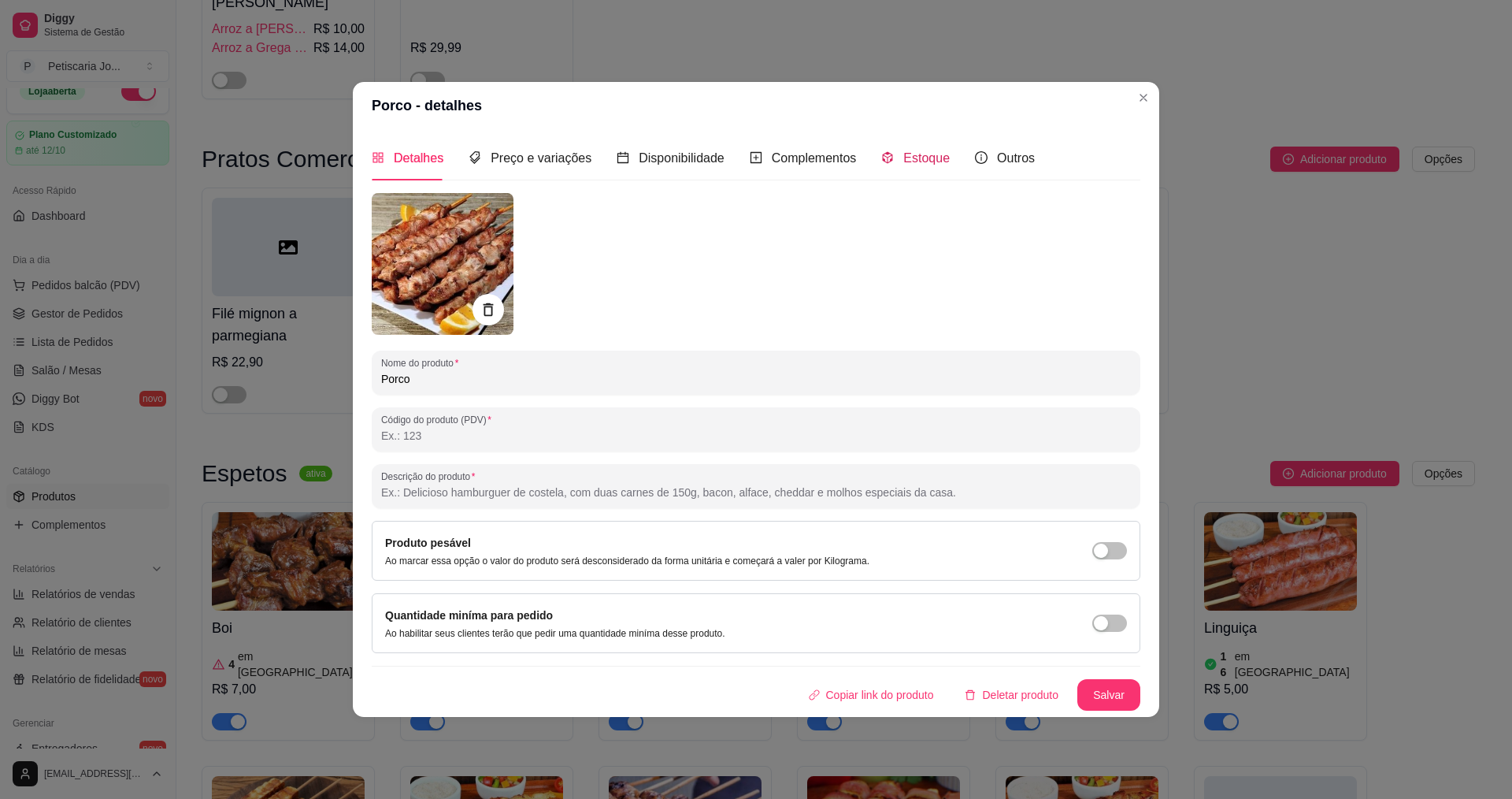
click at [922, 155] on span "Estoque" at bounding box center [927, 158] width 46 height 14
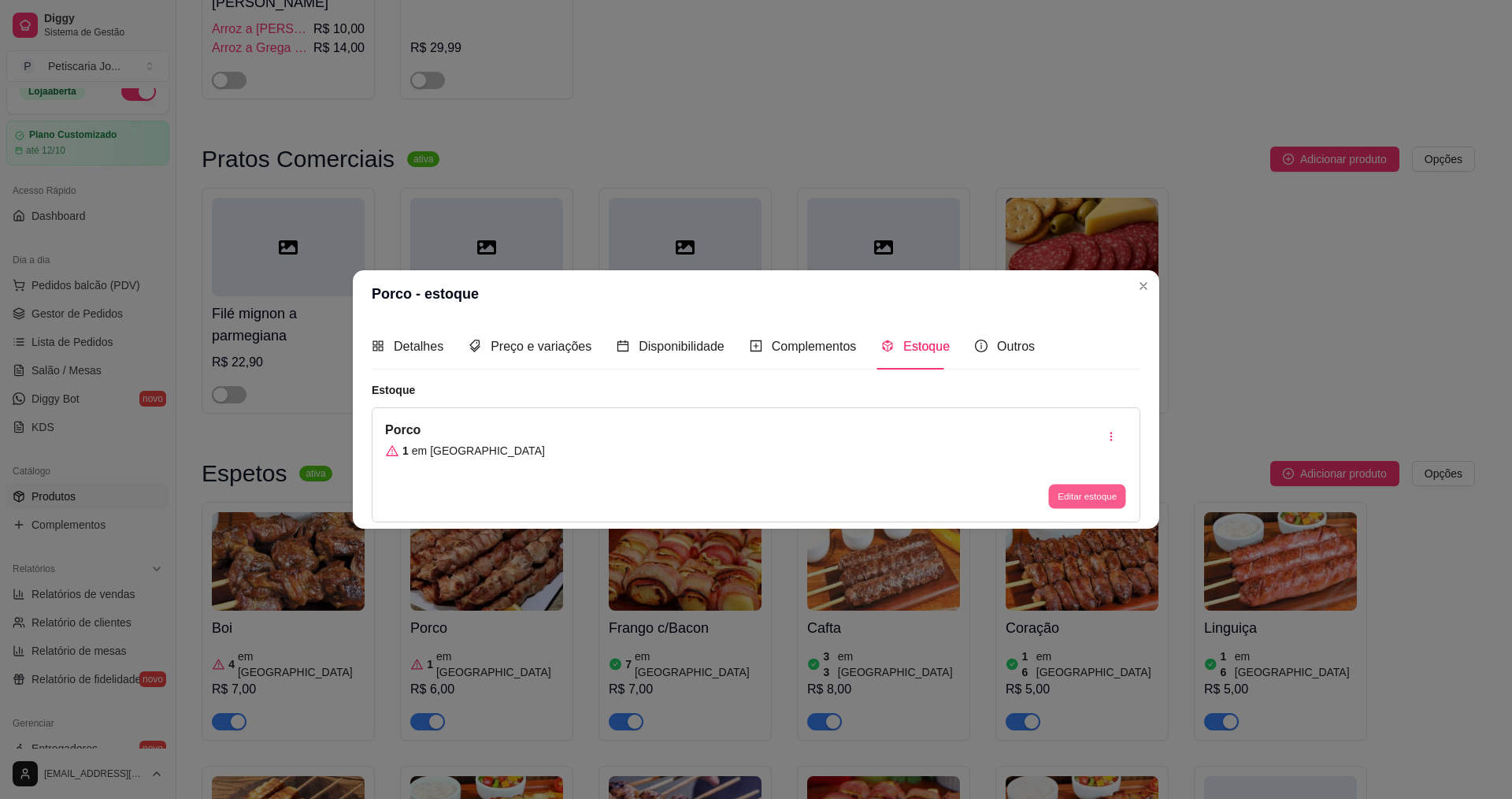
click at [1098, 502] on button "Editar estoque" at bounding box center [1087, 496] width 77 height 24
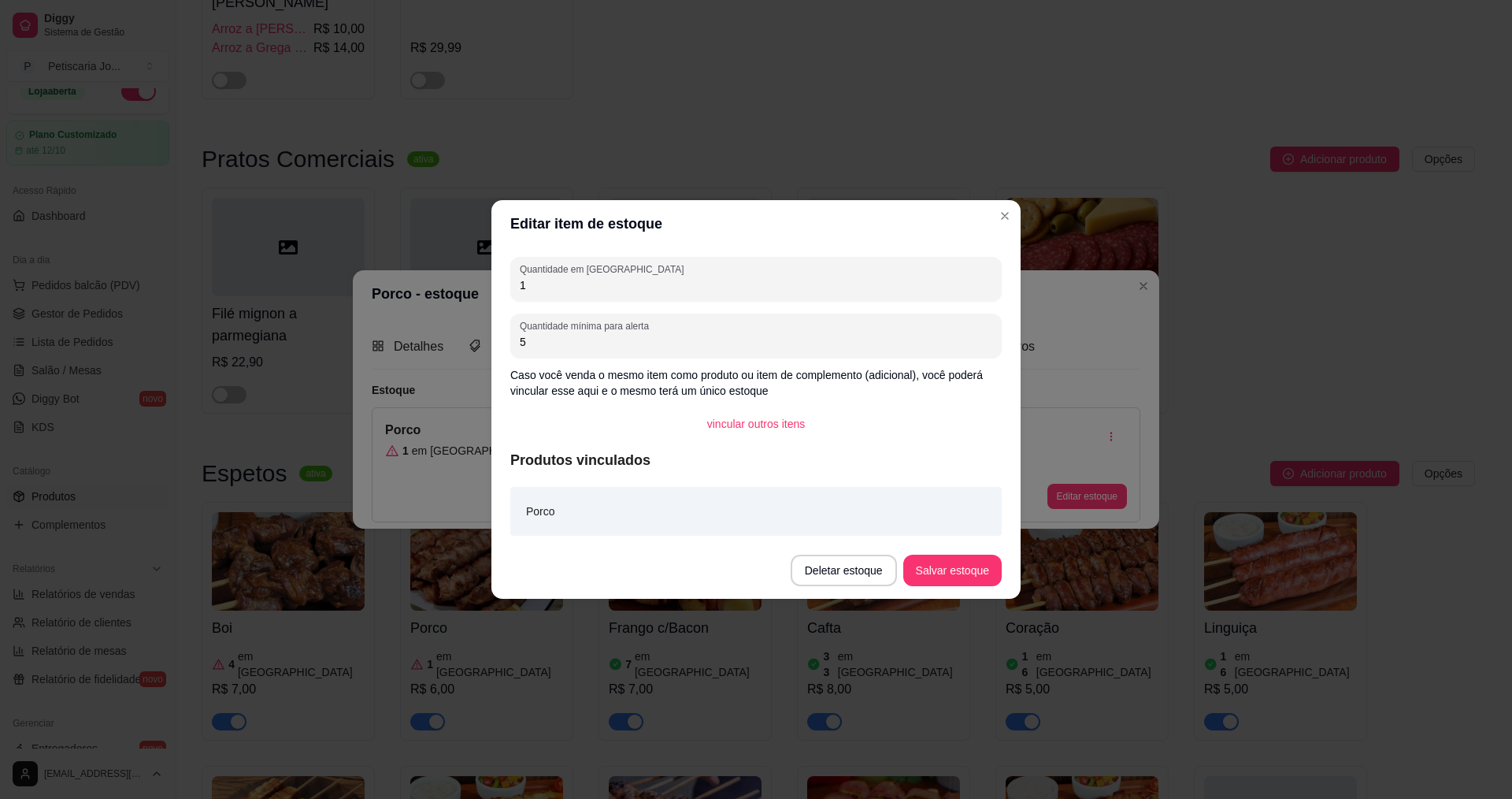
drag, startPoint x: 536, startPoint y: 291, endPoint x: 427, endPoint y: 293, distance: 109.0
click at [427, 293] on div "Editar item de estoque Quantidade em estoque 1 Quantidade mínima para alerta 5 …" at bounding box center [756, 399] width 1512 height 799
type input "30"
click at [941, 574] on button "Salvar estoque" at bounding box center [953, 571] width 96 height 31
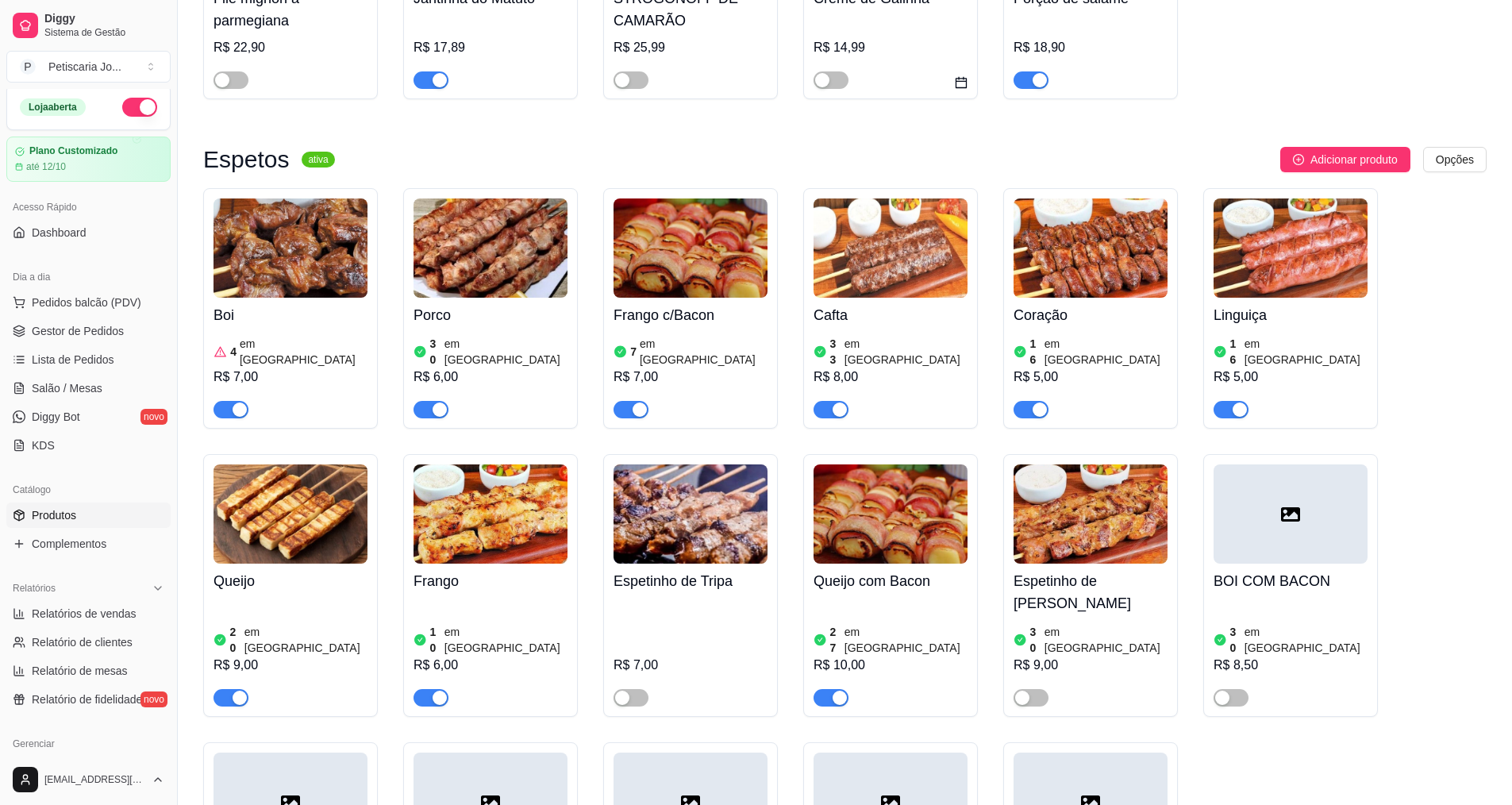
scroll to position [0, 0]
click at [336, 232] on img at bounding box center [290, 247] width 154 height 99
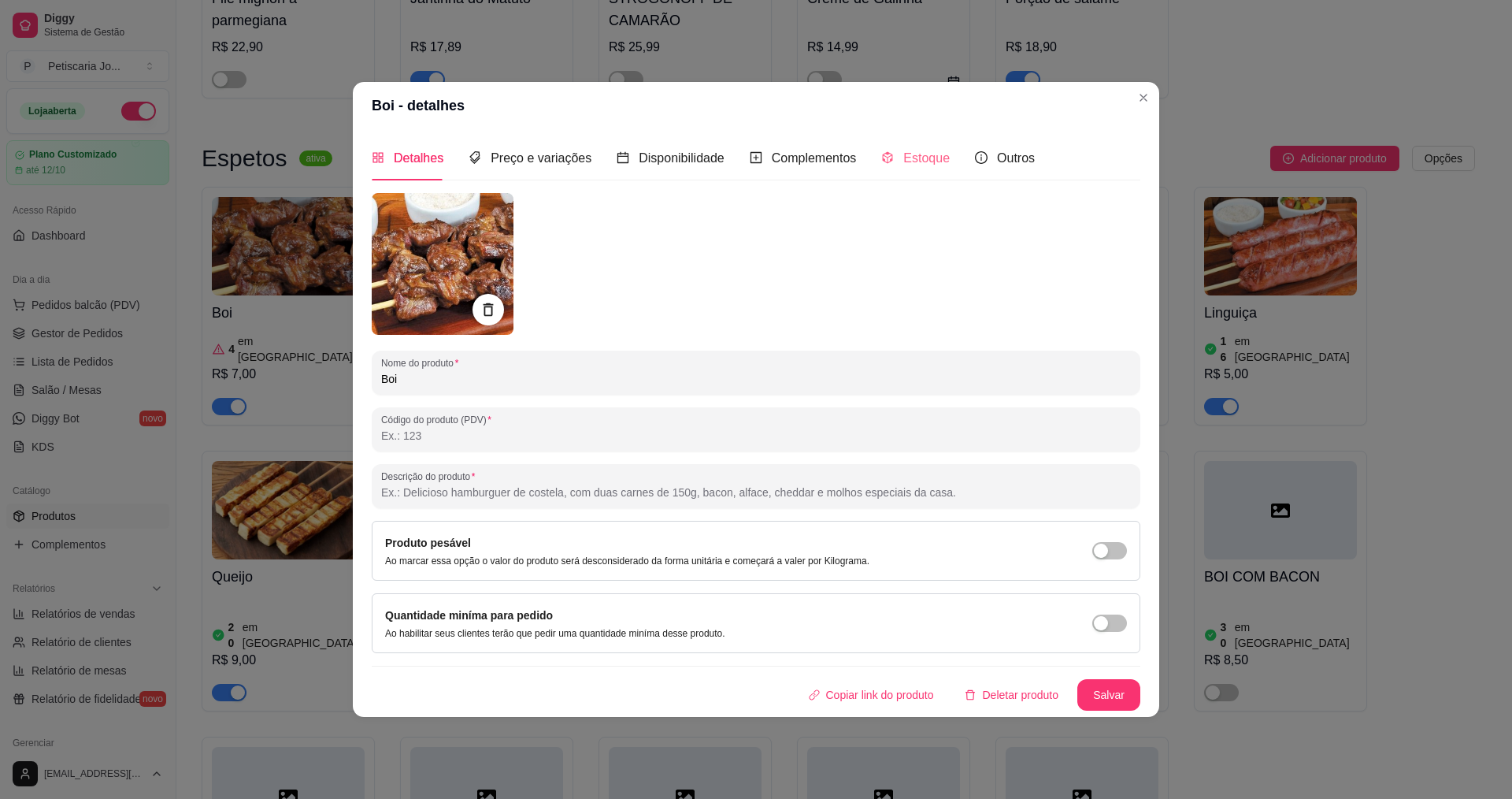
click at [919, 173] on div "Estoque" at bounding box center [916, 158] width 69 height 45
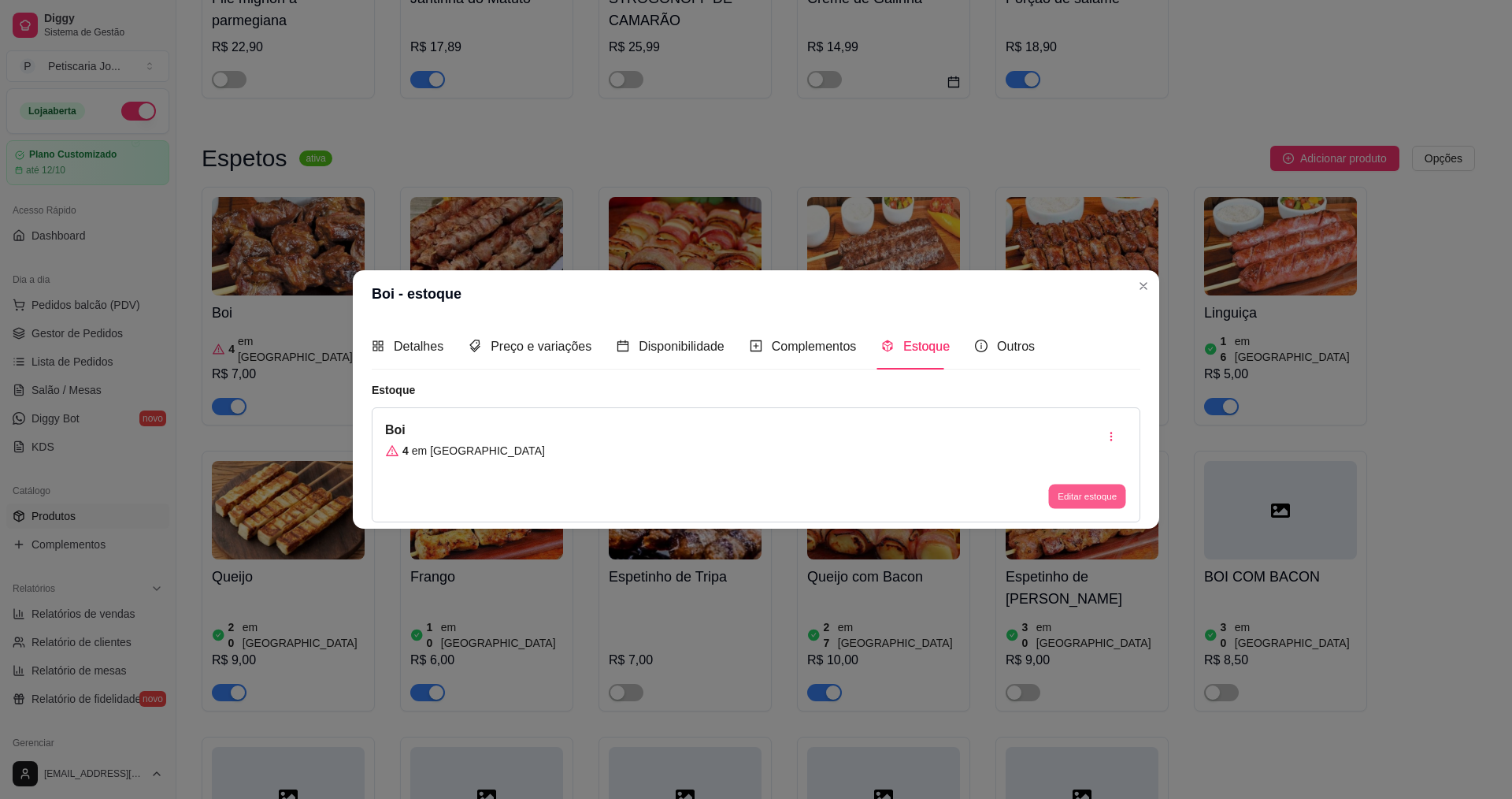
click at [1095, 484] on button "Editar estoque" at bounding box center [1087, 496] width 77 height 24
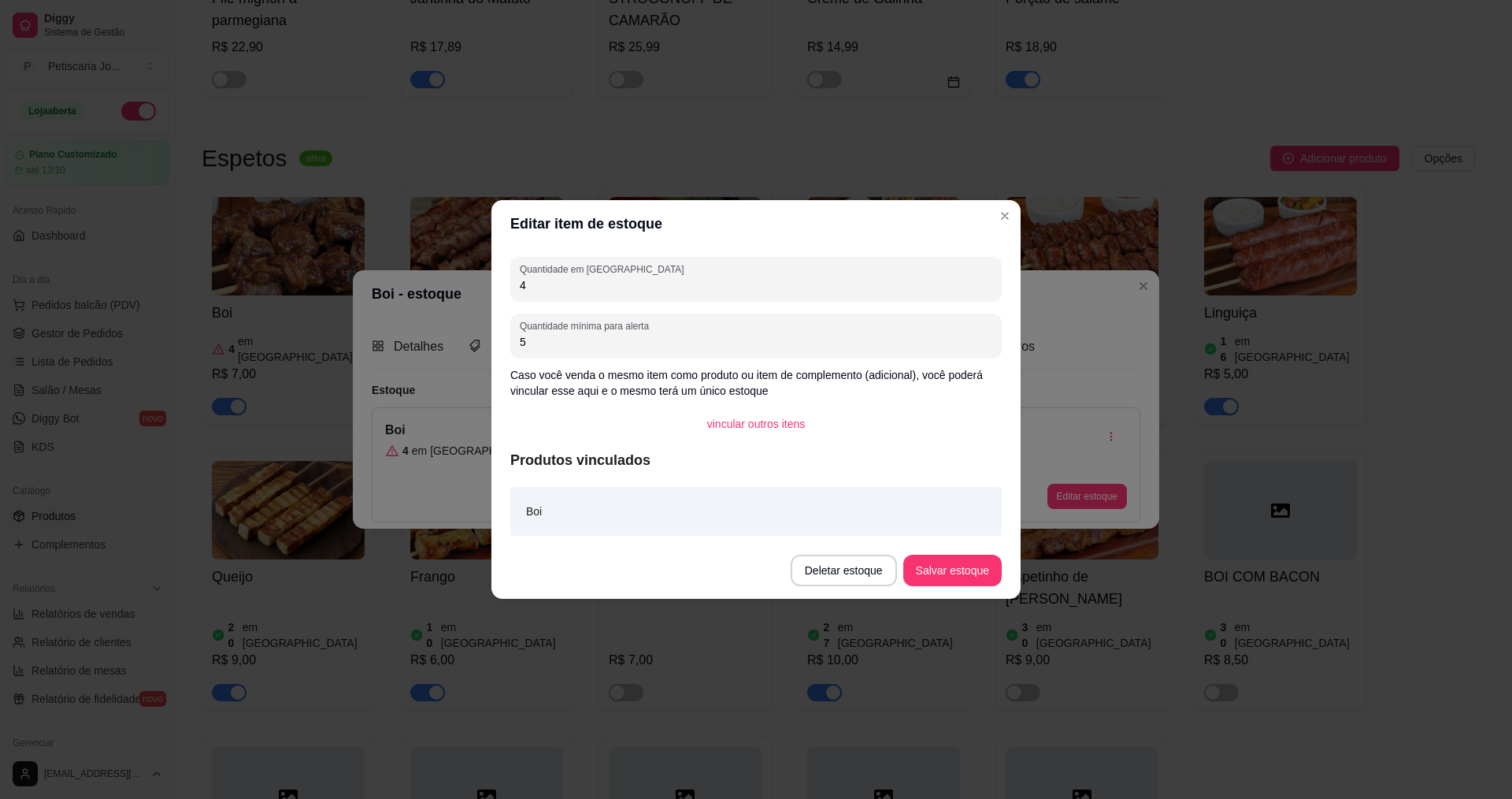
click at [579, 283] on input "4" at bounding box center [756, 285] width 473 height 15
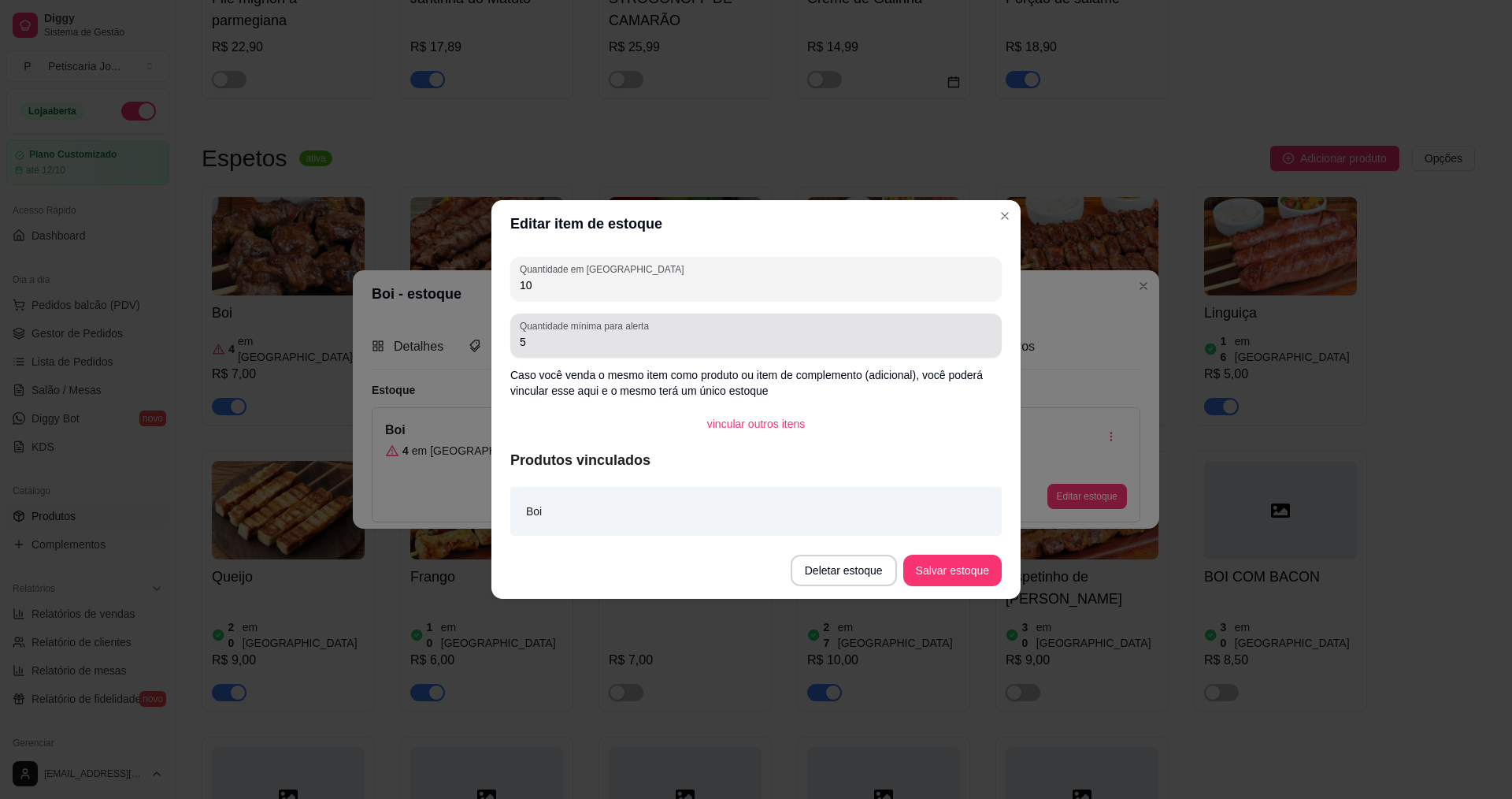
type input "1"
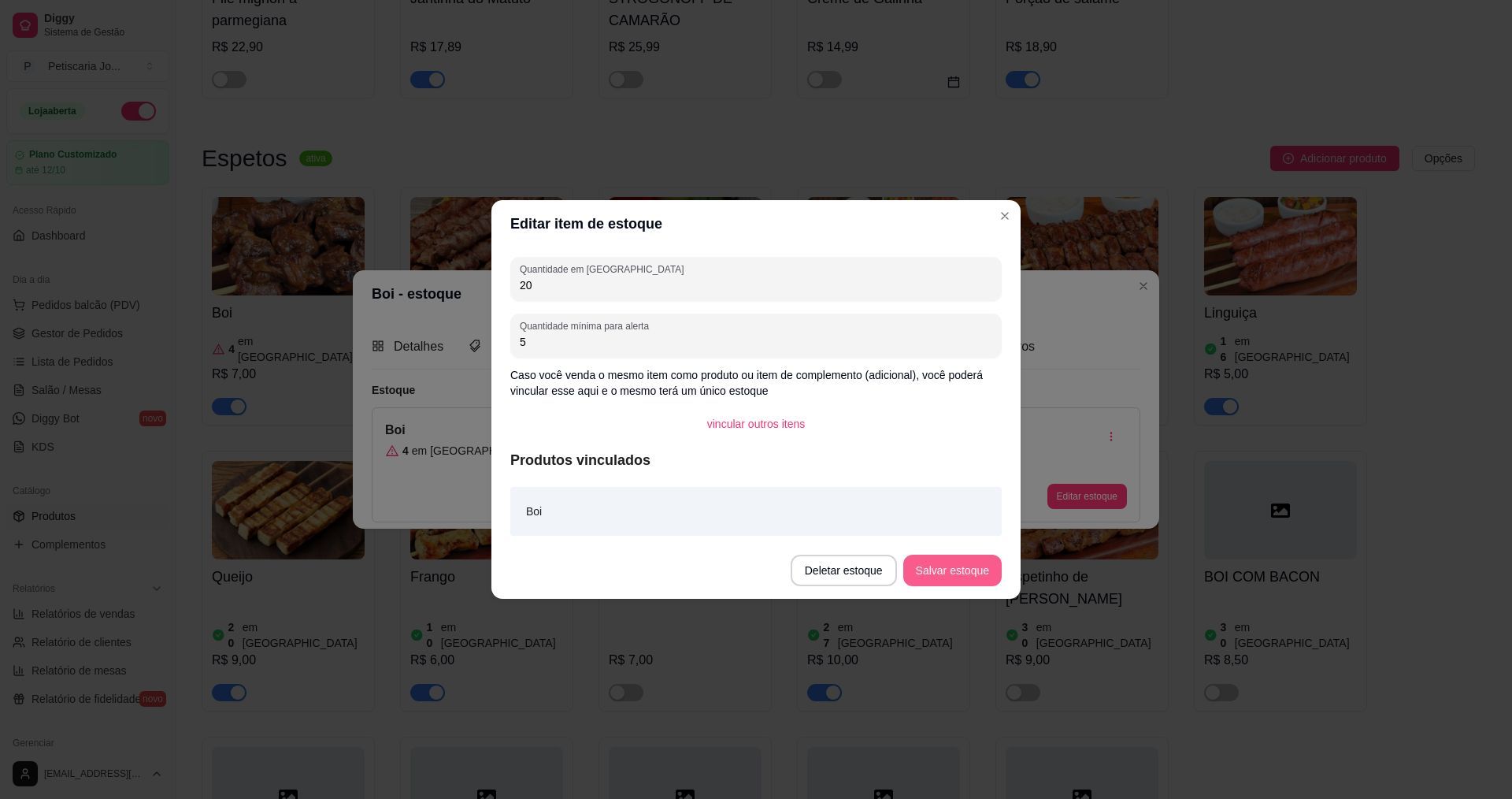
type input "20"
click at [965, 571] on button "Salvar estoque" at bounding box center [953, 571] width 96 height 31
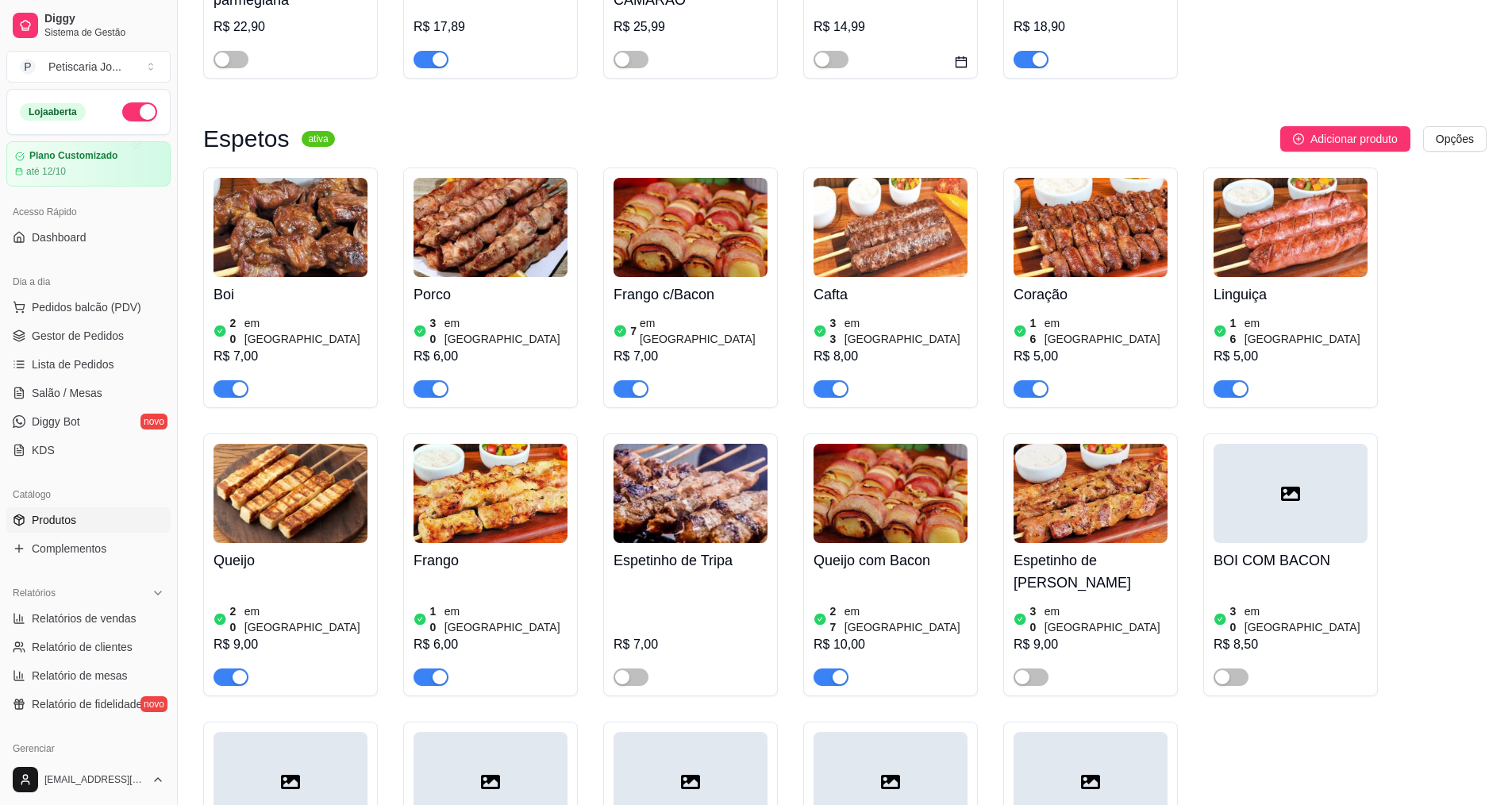
scroll to position [952, 0]
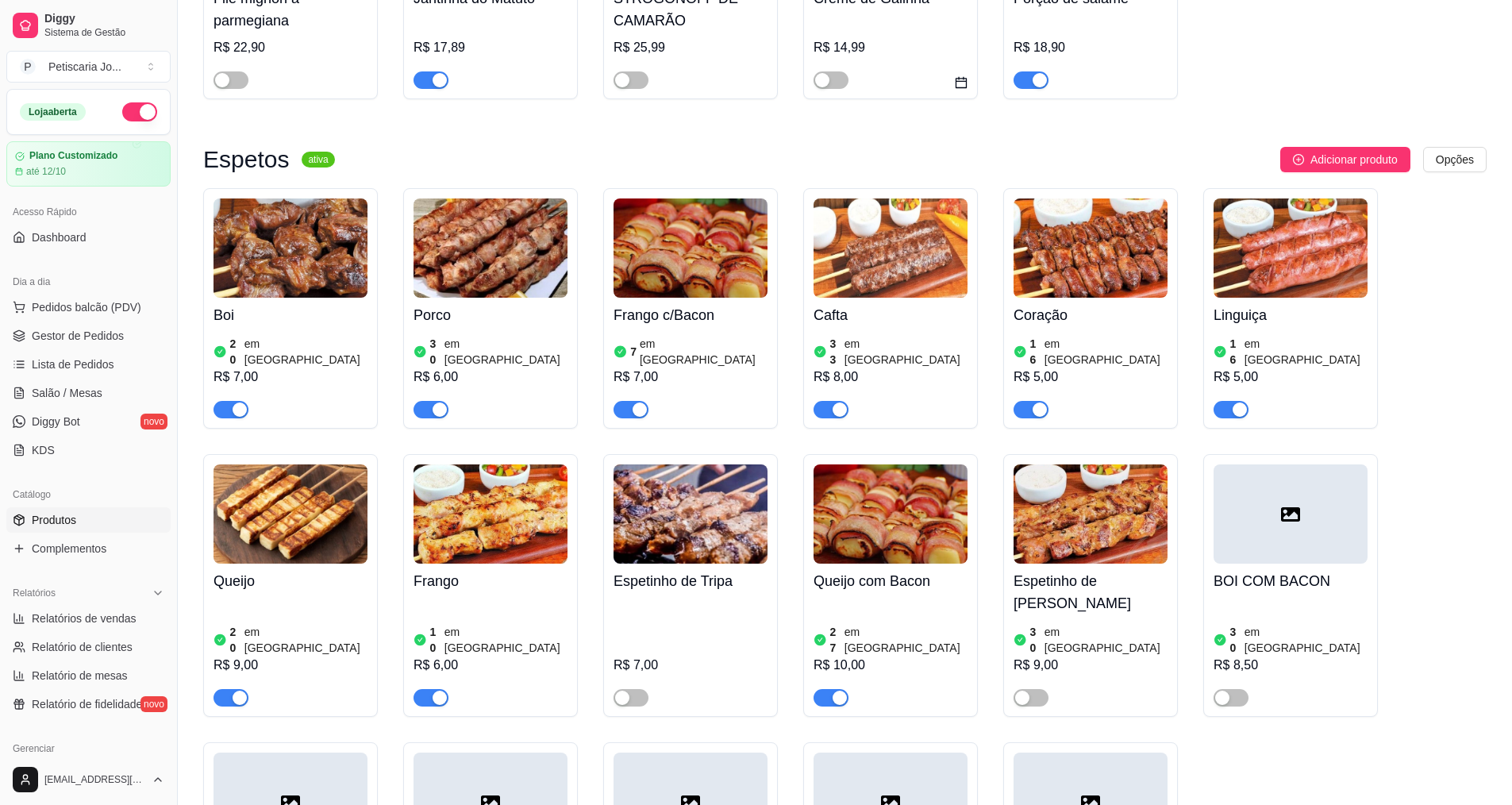
click at [1040, 402] on div "button" at bounding box center [1039, 409] width 15 height 15
click at [66, 390] on span "Salão / Mesas" at bounding box center [67, 393] width 71 height 16
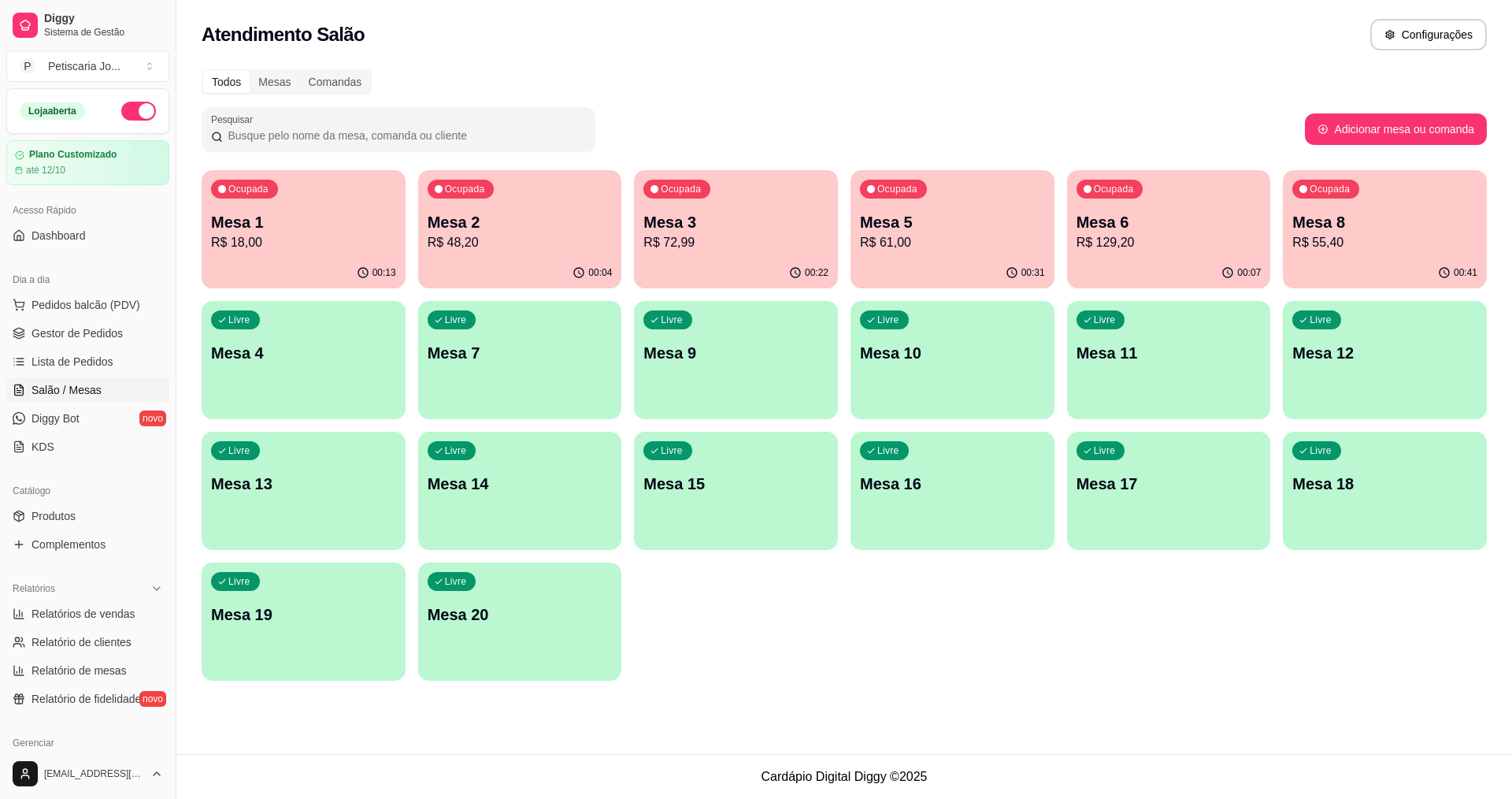
click at [807, 248] on p "R$ 72,99" at bounding box center [736, 243] width 185 height 19
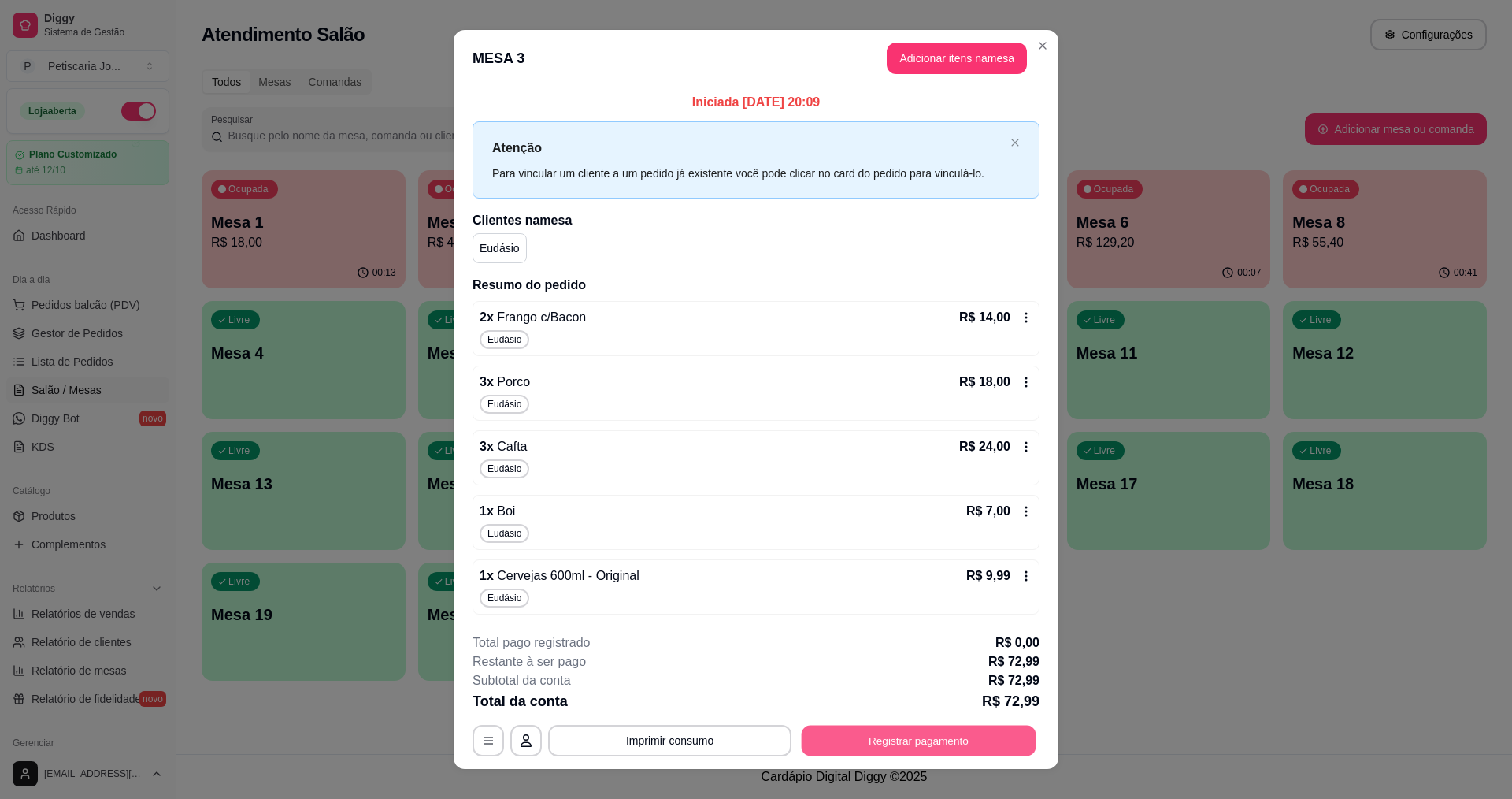
click at [818, 734] on button "Registrar pagamento" at bounding box center [919, 740] width 235 height 31
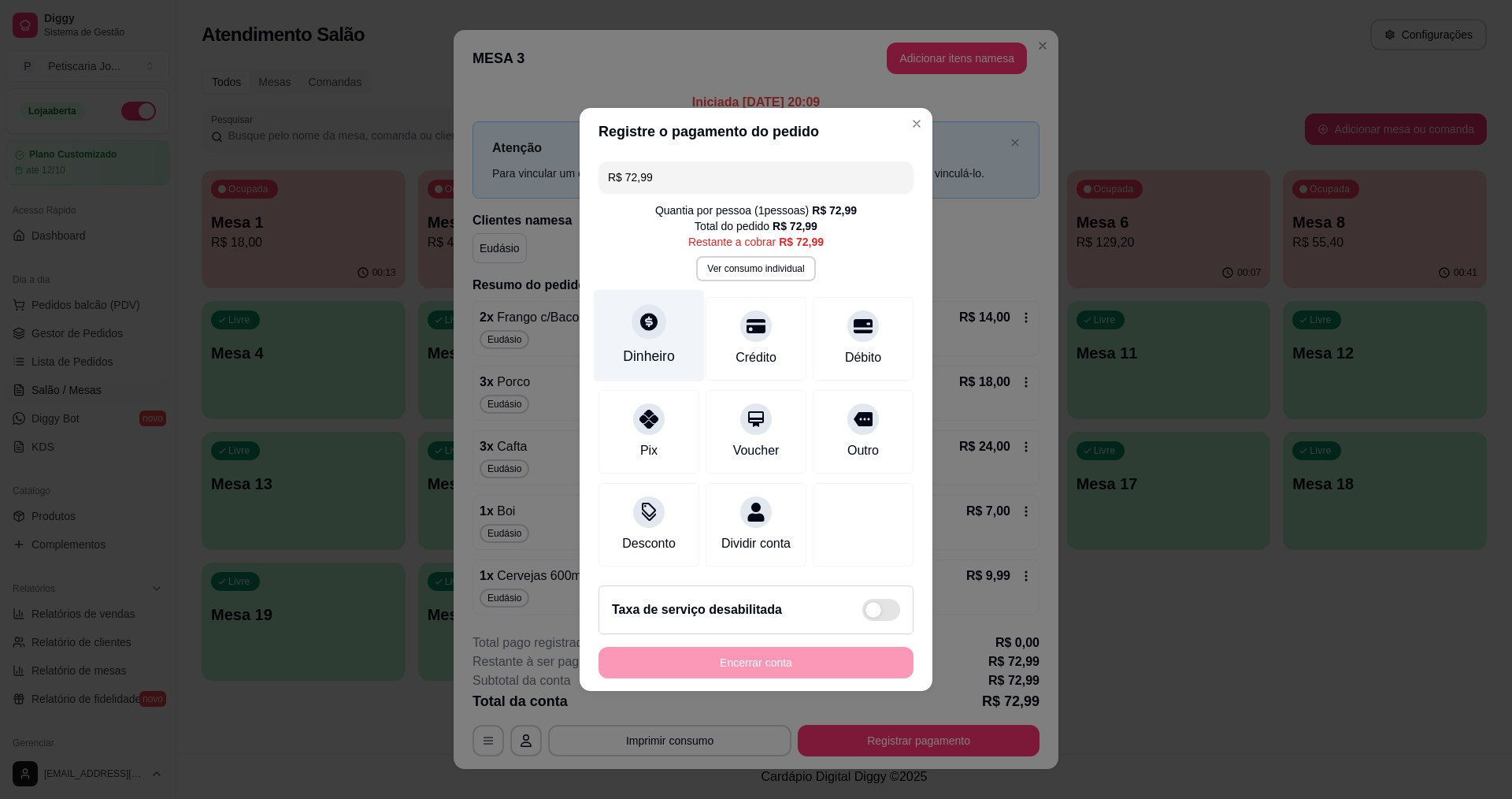
click at [644, 336] on div "Dinheiro" at bounding box center [649, 336] width 111 height 92
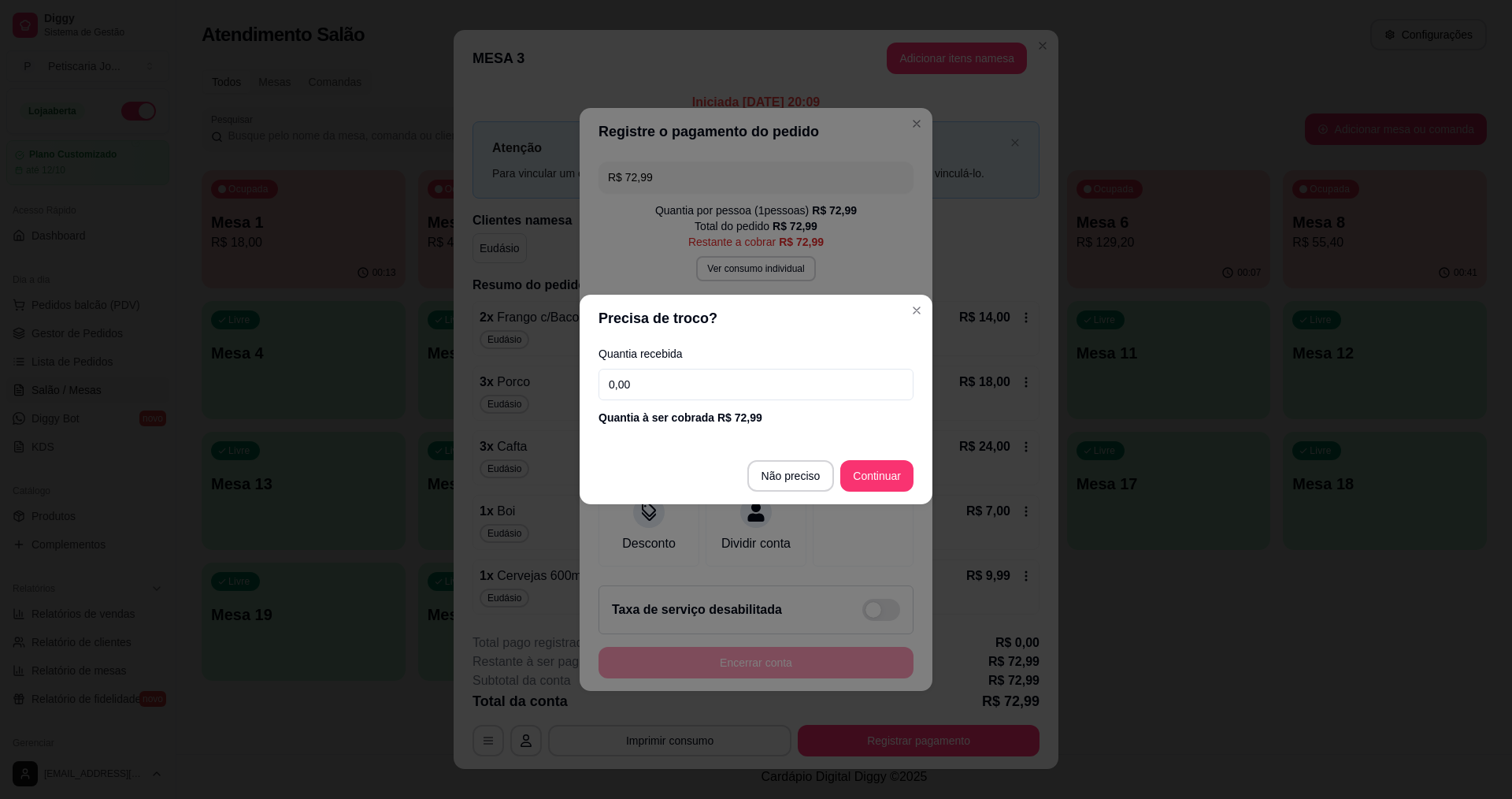
click at [645, 380] on input "0,00" at bounding box center [756, 384] width 315 height 32
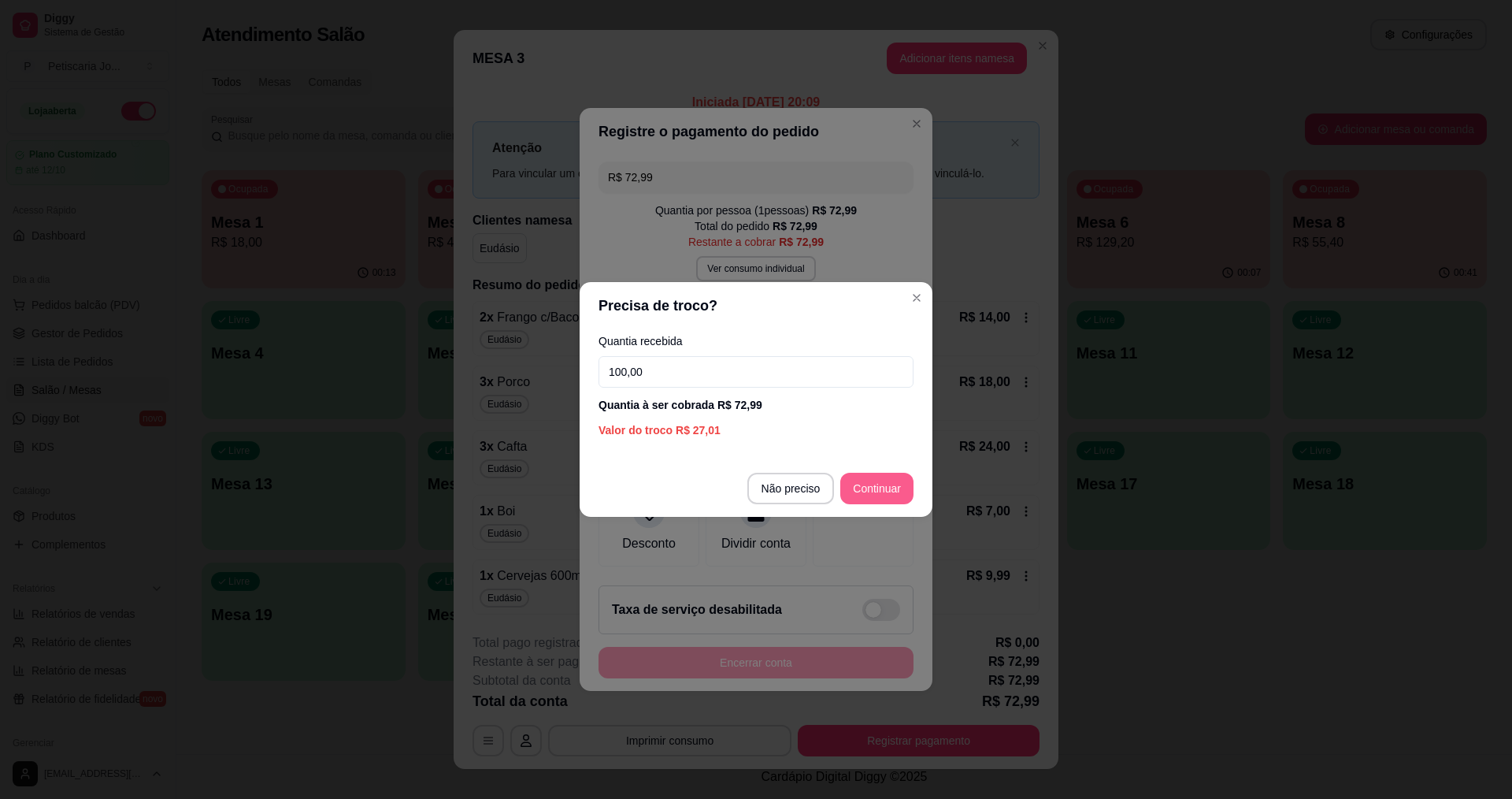
type input "100,00"
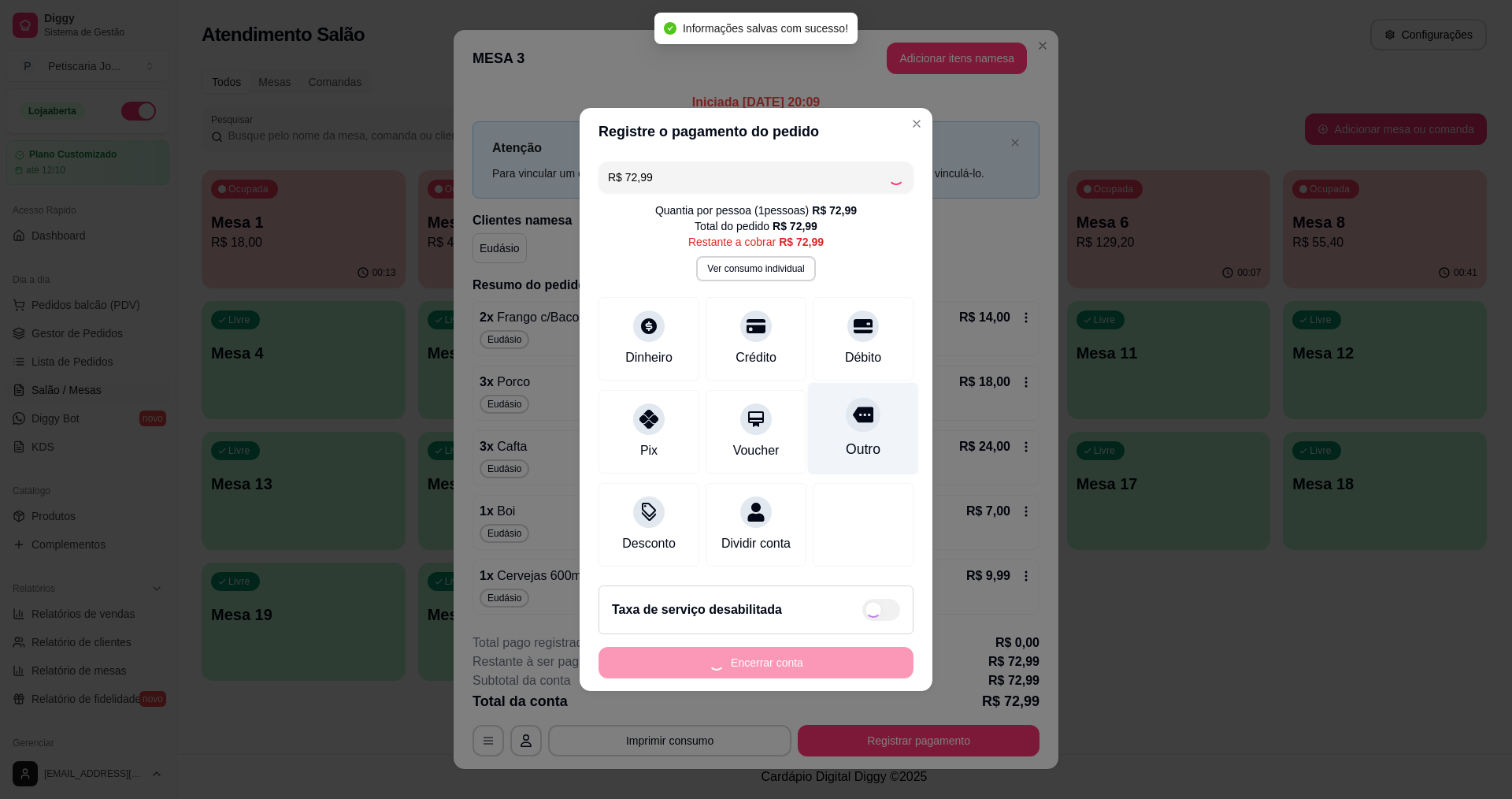
type input "R$ 0,00"
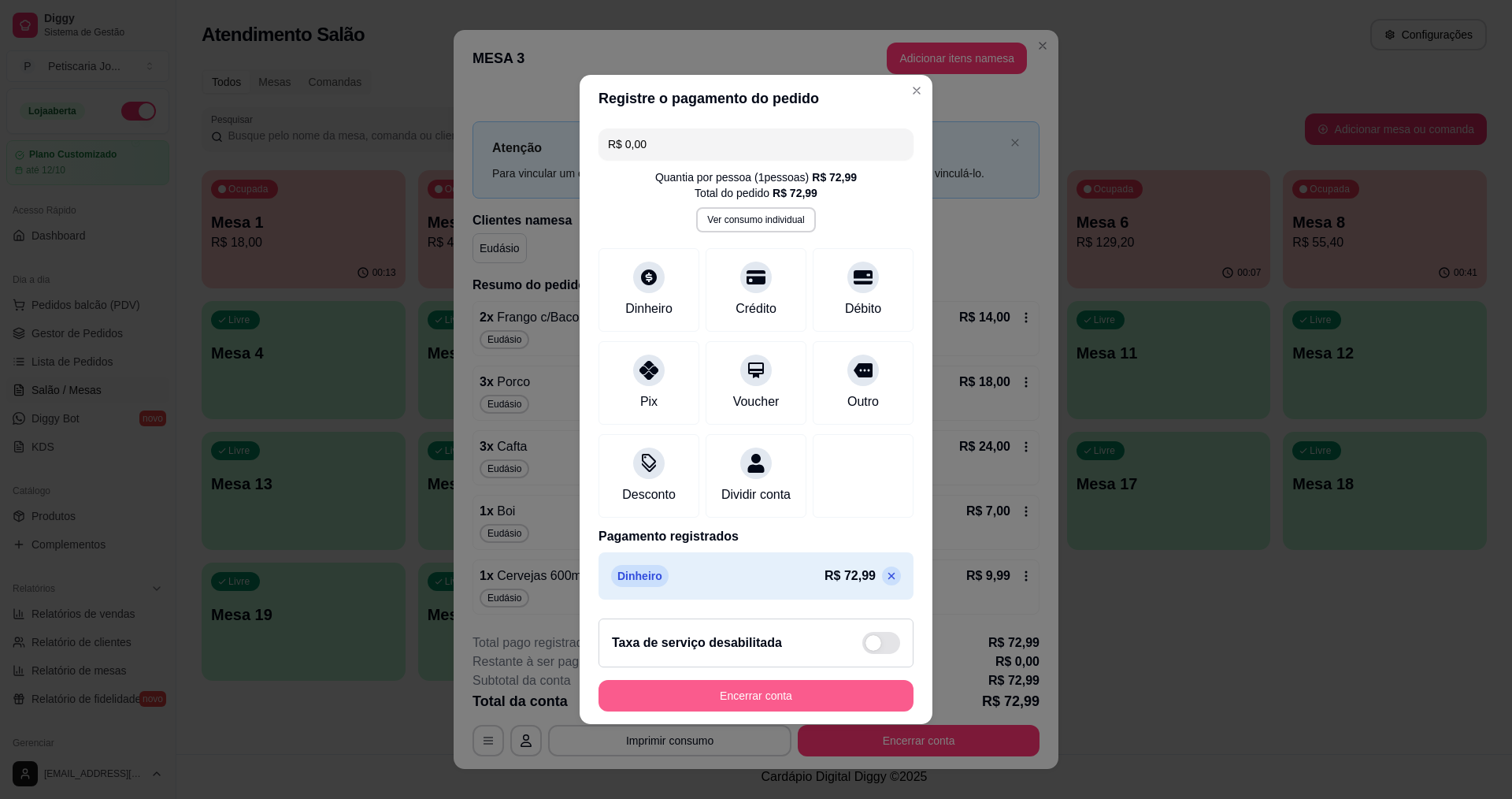
click at [760, 695] on button "Encerrar conta" at bounding box center [756, 695] width 315 height 32
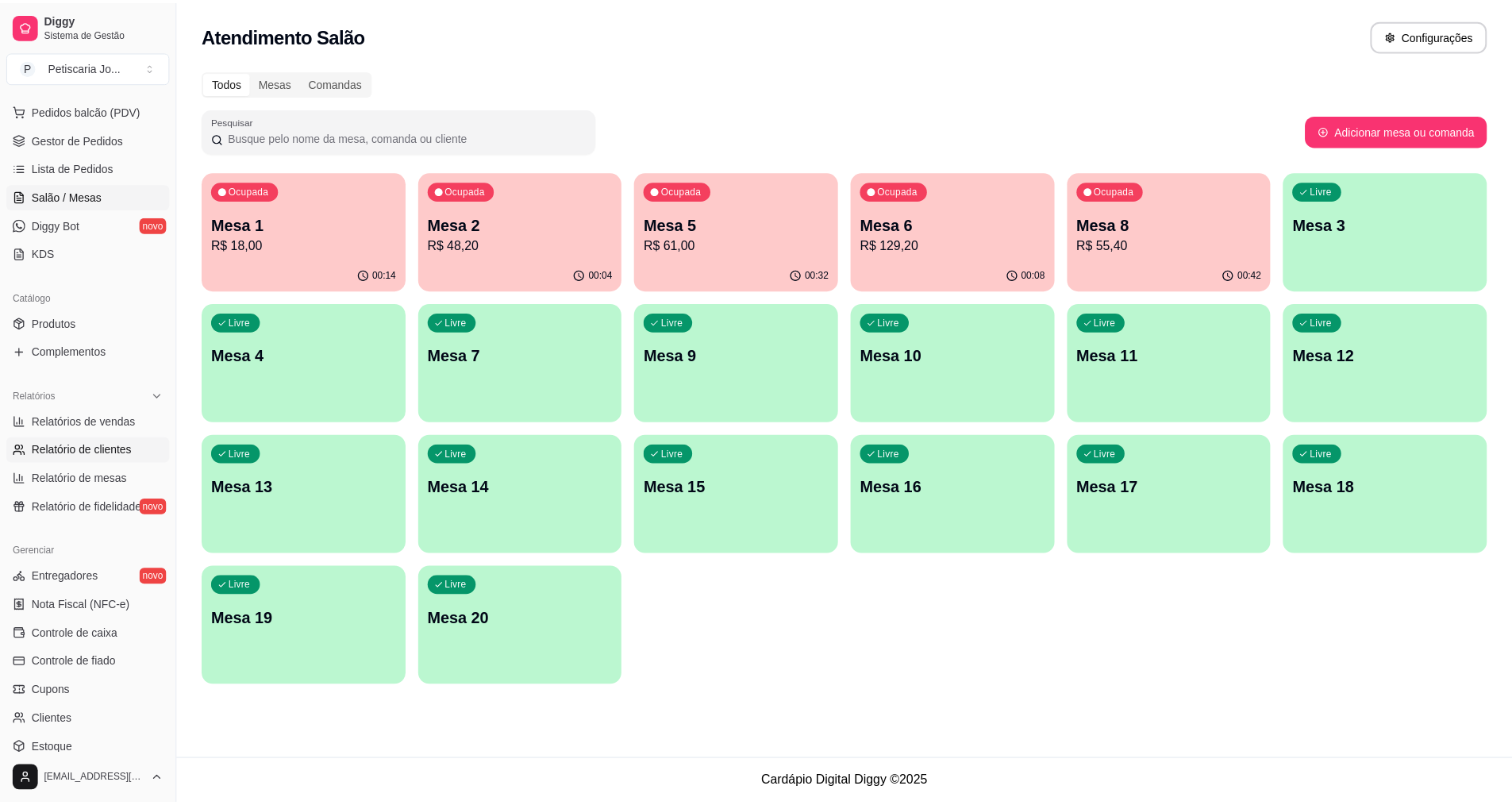
scroll to position [238, 0]
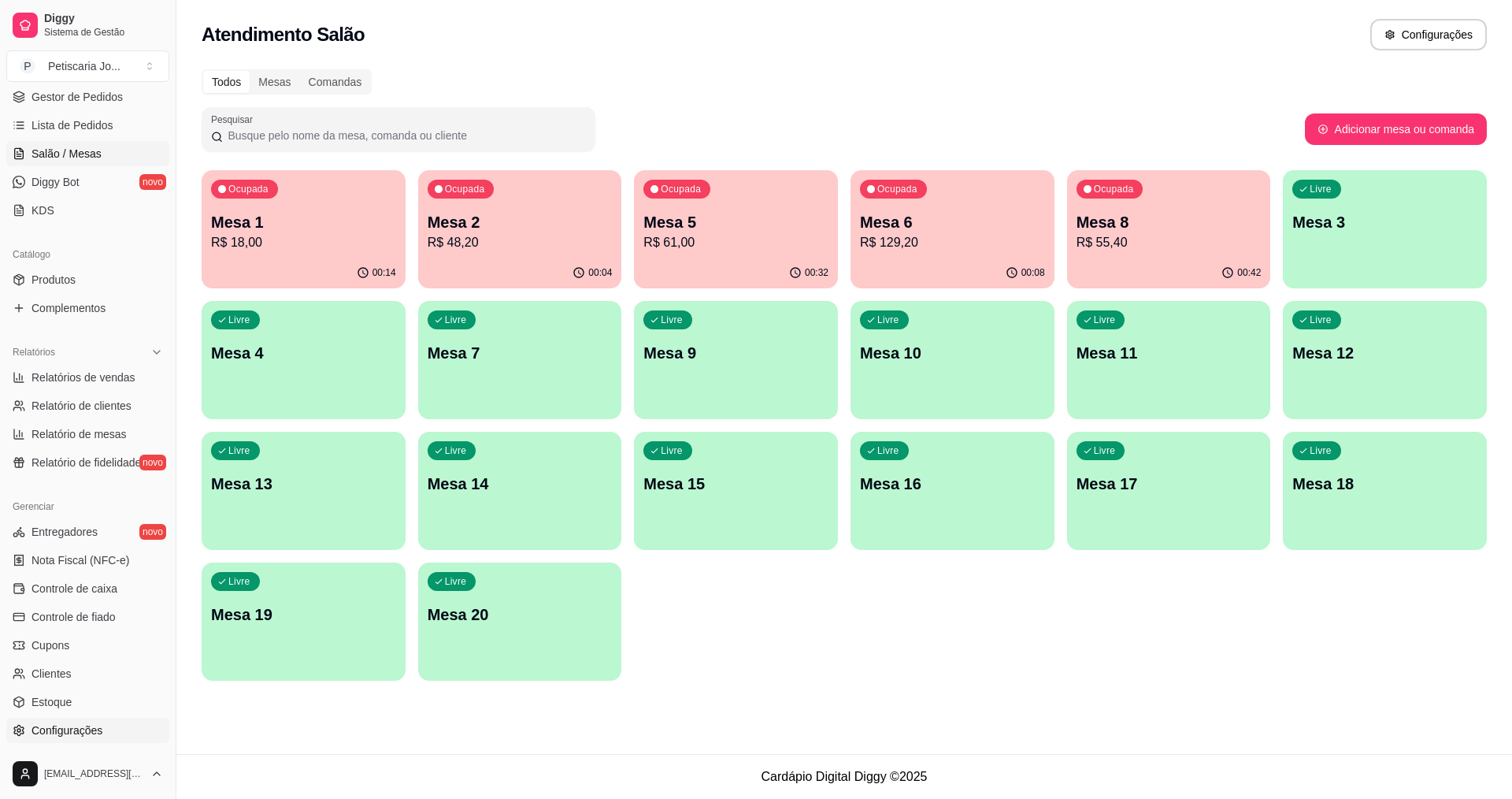
click at [100, 726] on span "Configurações" at bounding box center [67, 730] width 71 height 15
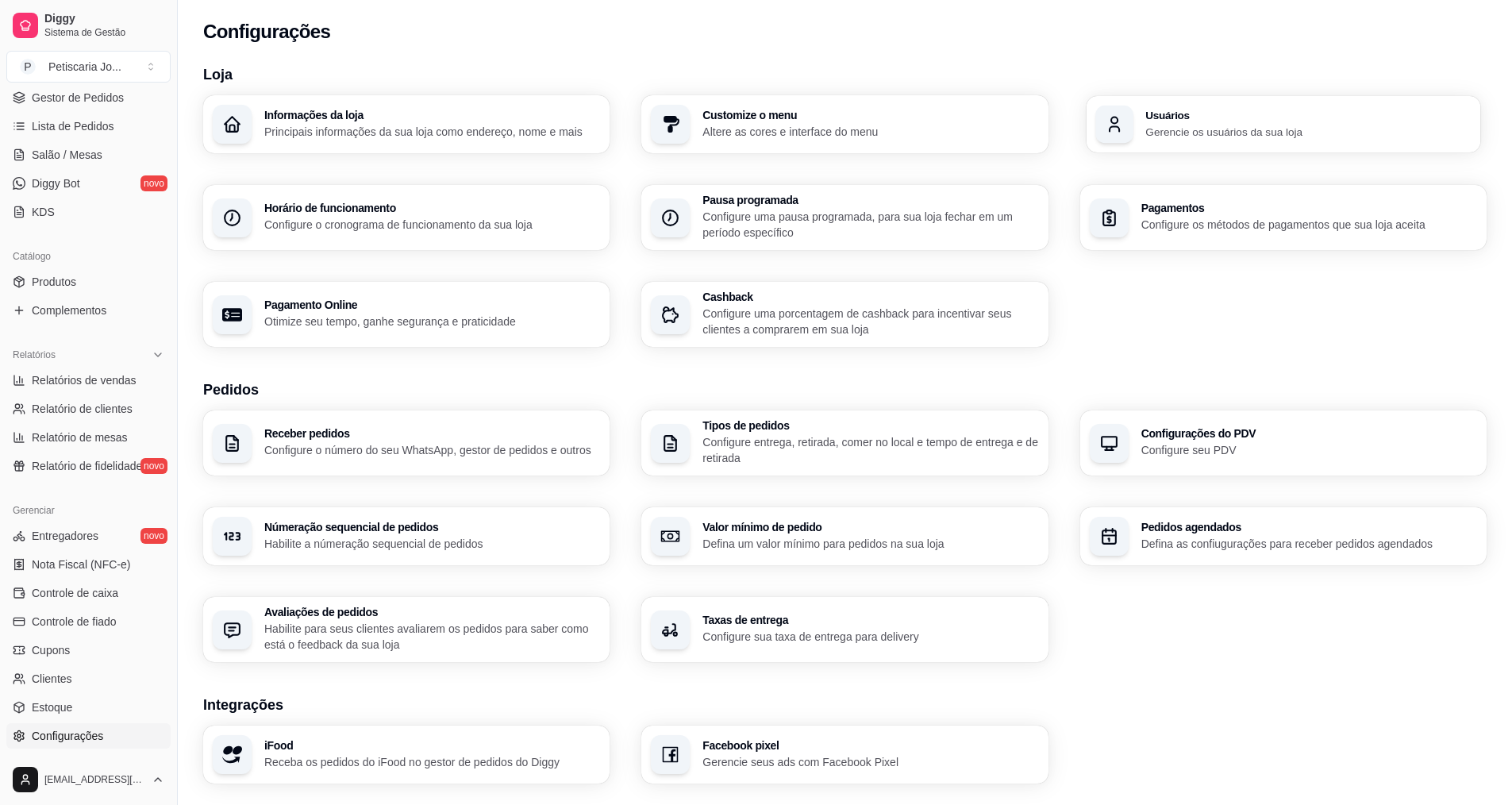
click at [1193, 148] on div "Usuários Gerencie os usuários da sua loja" at bounding box center [1283, 124] width 394 height 56
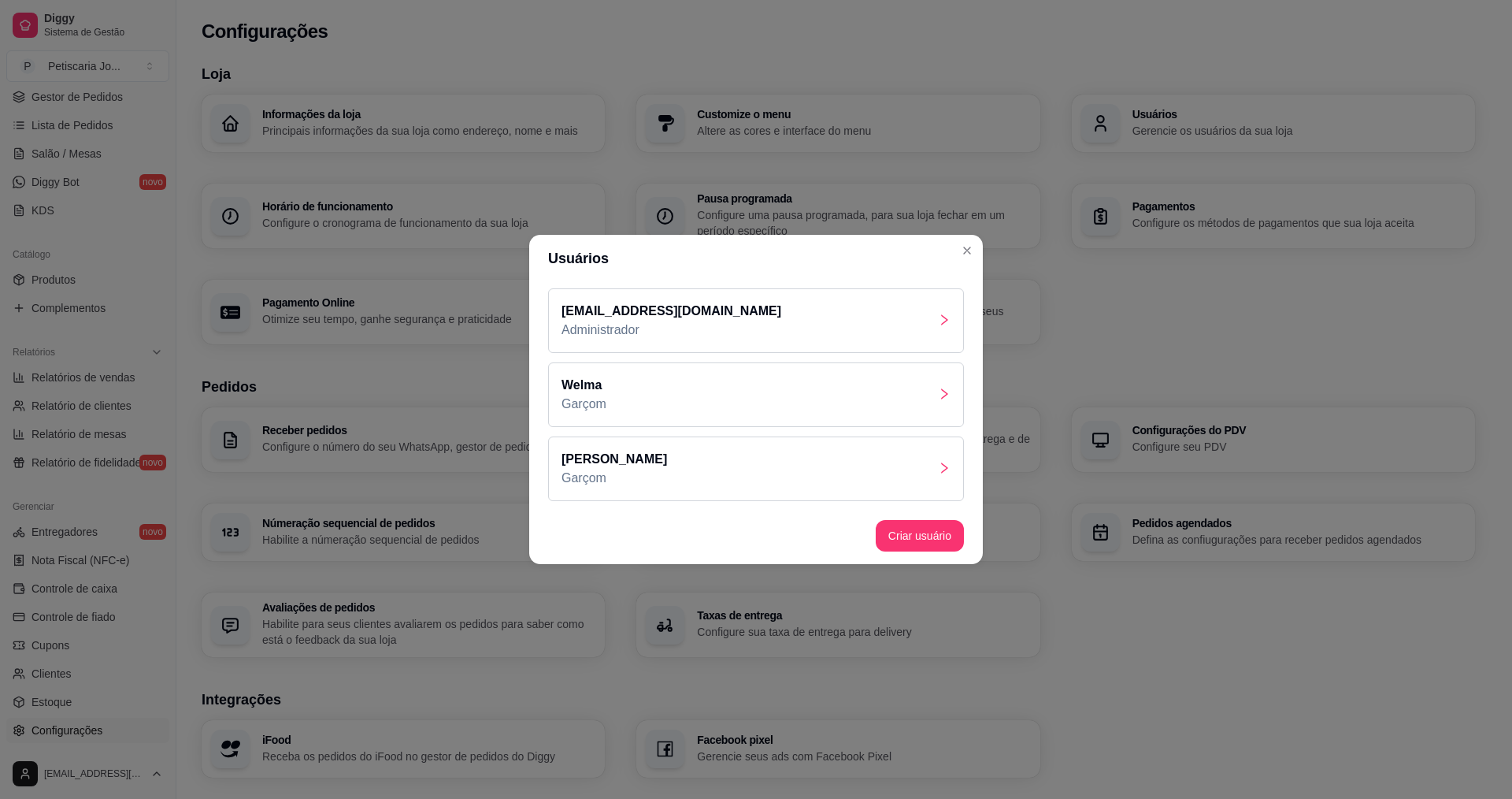
click at [719, 478] on div "[PERSON_NAME]" at bounding box center [756, 469] width 416 height 64
click at [959, 262] on header "Usuários" at bounding box center [756, 258] width 454 height 47
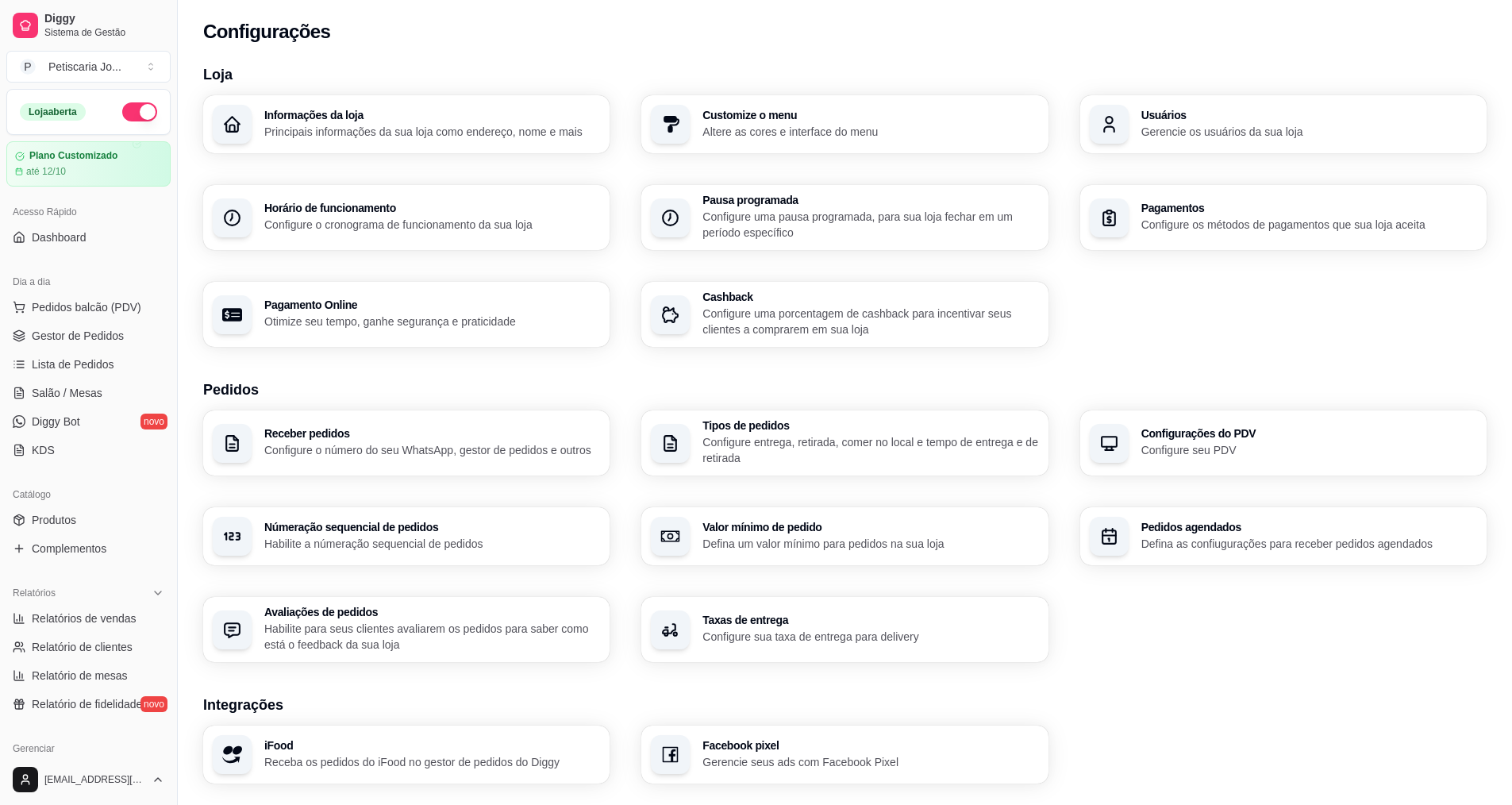
click at [61, 406] on ul "Pedidos balcão (PDV) Gestor de Pedidos Lista de Pedidos Salão / Mesas Diggy Bot…" at bounding box center [88, 379] width 164 height 169
click at [67, 394] on span "Salão / Mesas" at bounding box center [67, 393] width 71 height 16
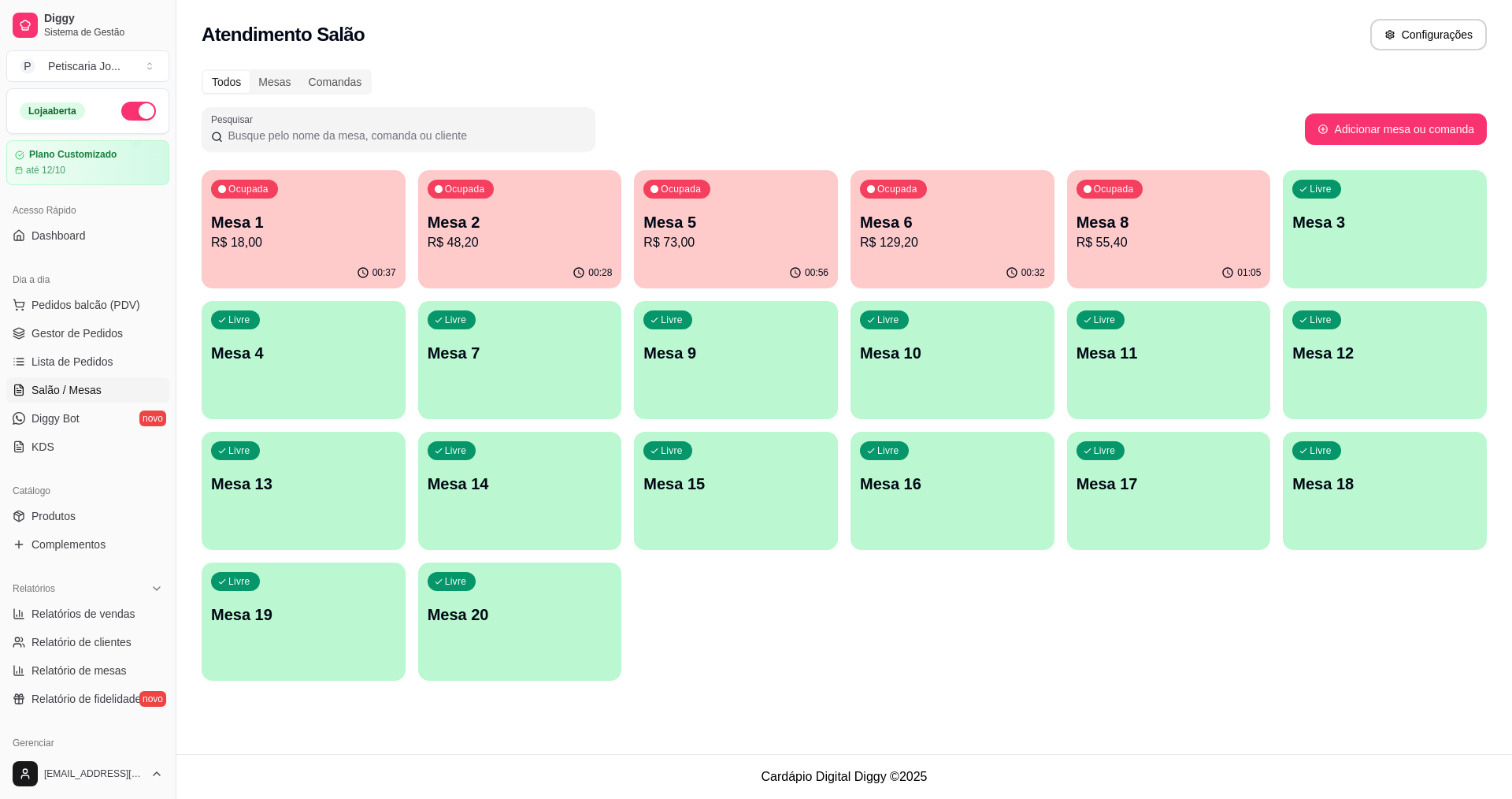
click at [699, 258] on div "00:56" at bounding box center [736, 273] width 204 height 31
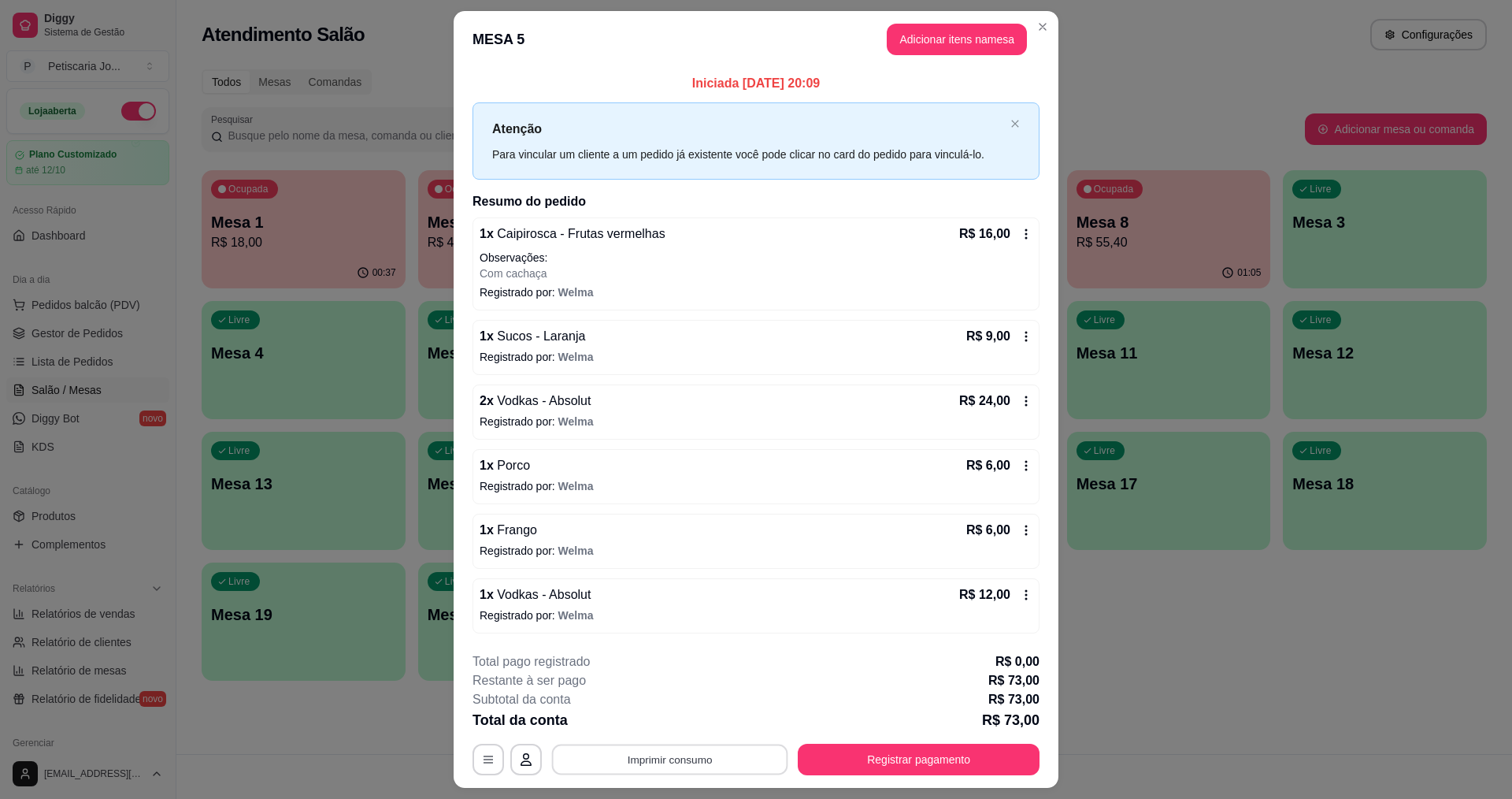
click at [709, 768] on button "Imprimir consumo" at bounding box center [669, 760] width 236 height 31
click at [657, 726] on button "IMPRESSORA" at bounding box center [668, 723] width 111 height 24
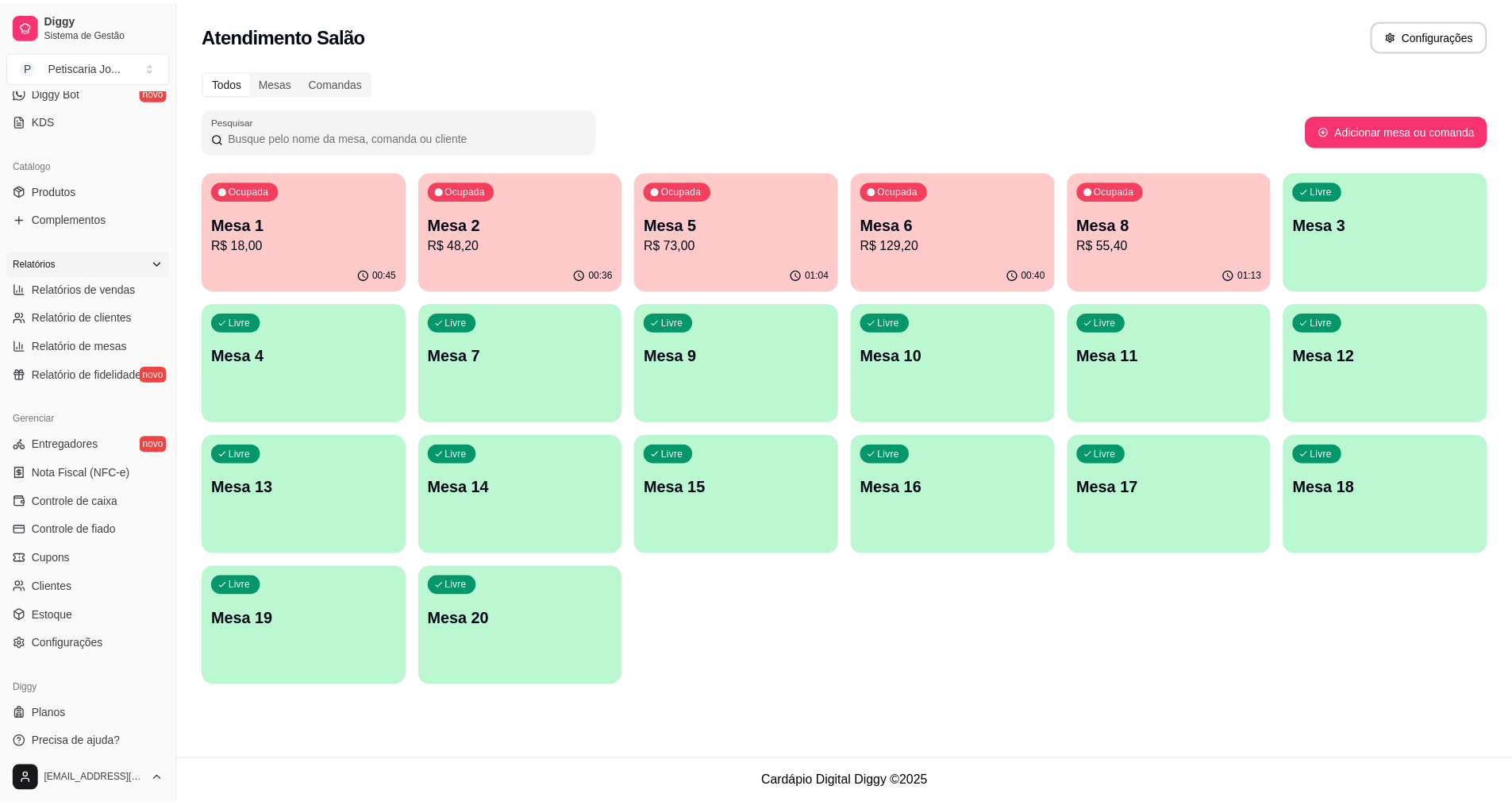
scroll to position [337, 0]
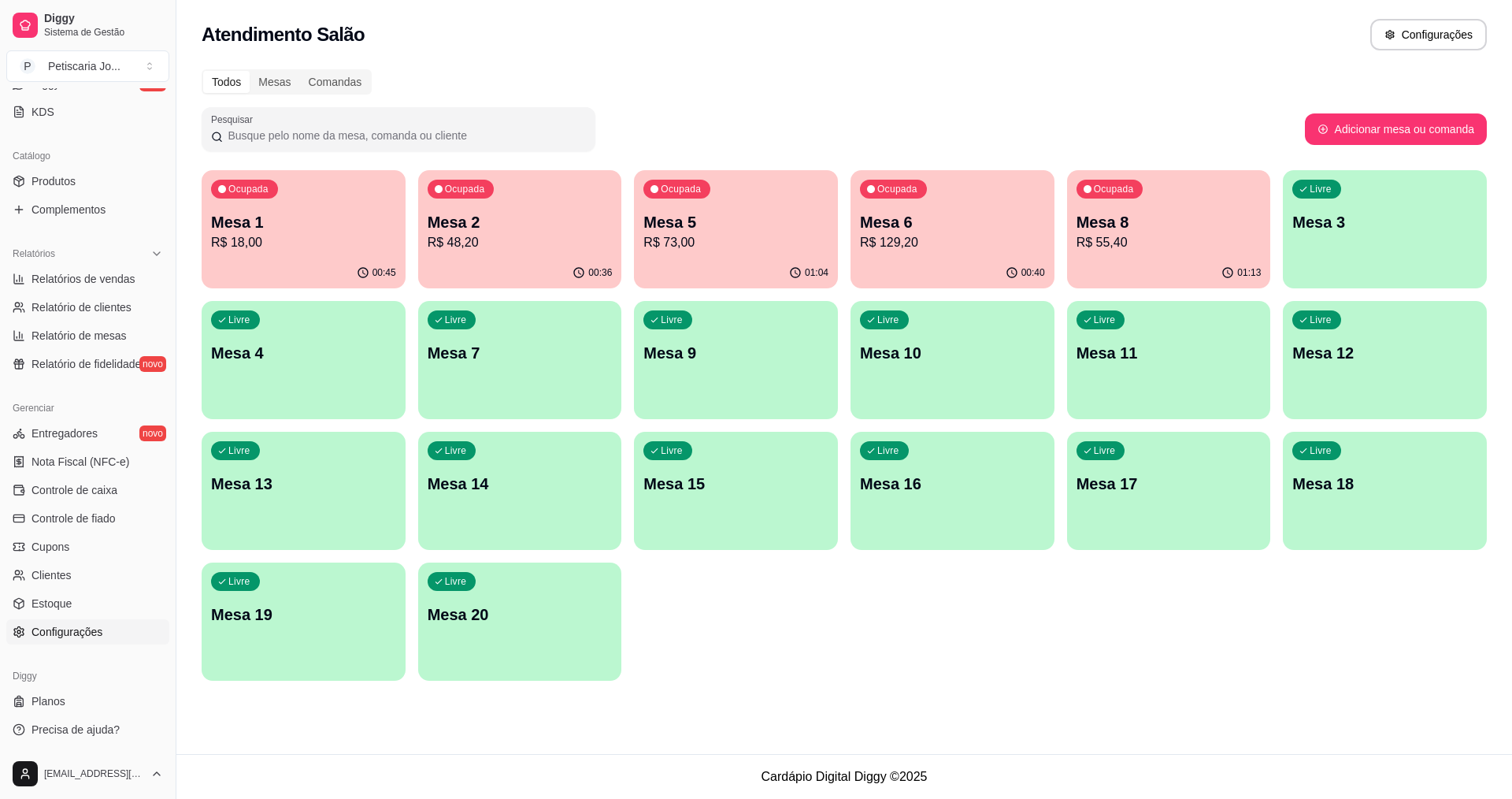
click at [68, 637] on span "Configurações" at bounding box center [67, 632] width 71 height 15
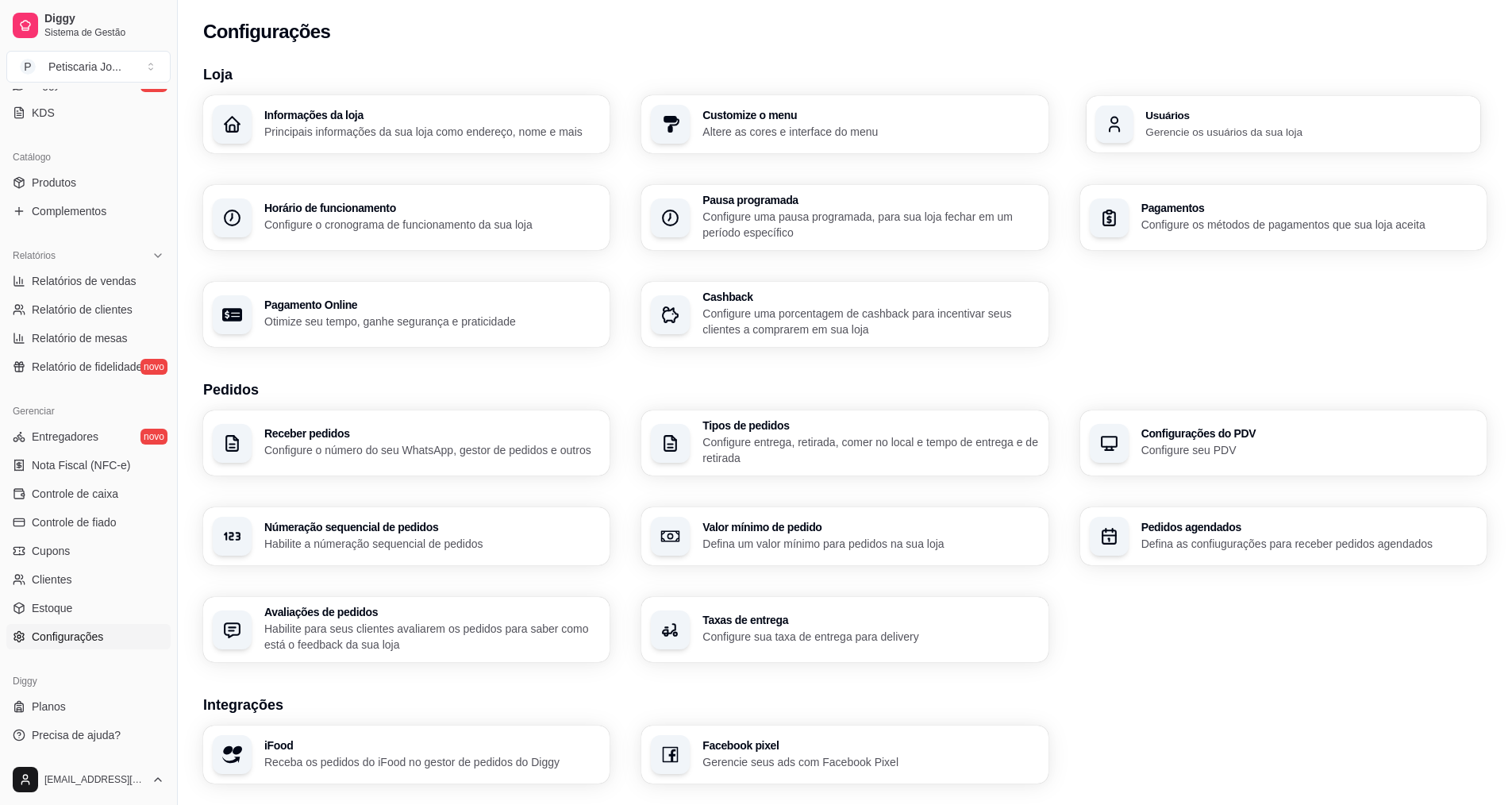
click at [1124, 136] on div "button" at bounding box center [1114, 125] width 38 height 38
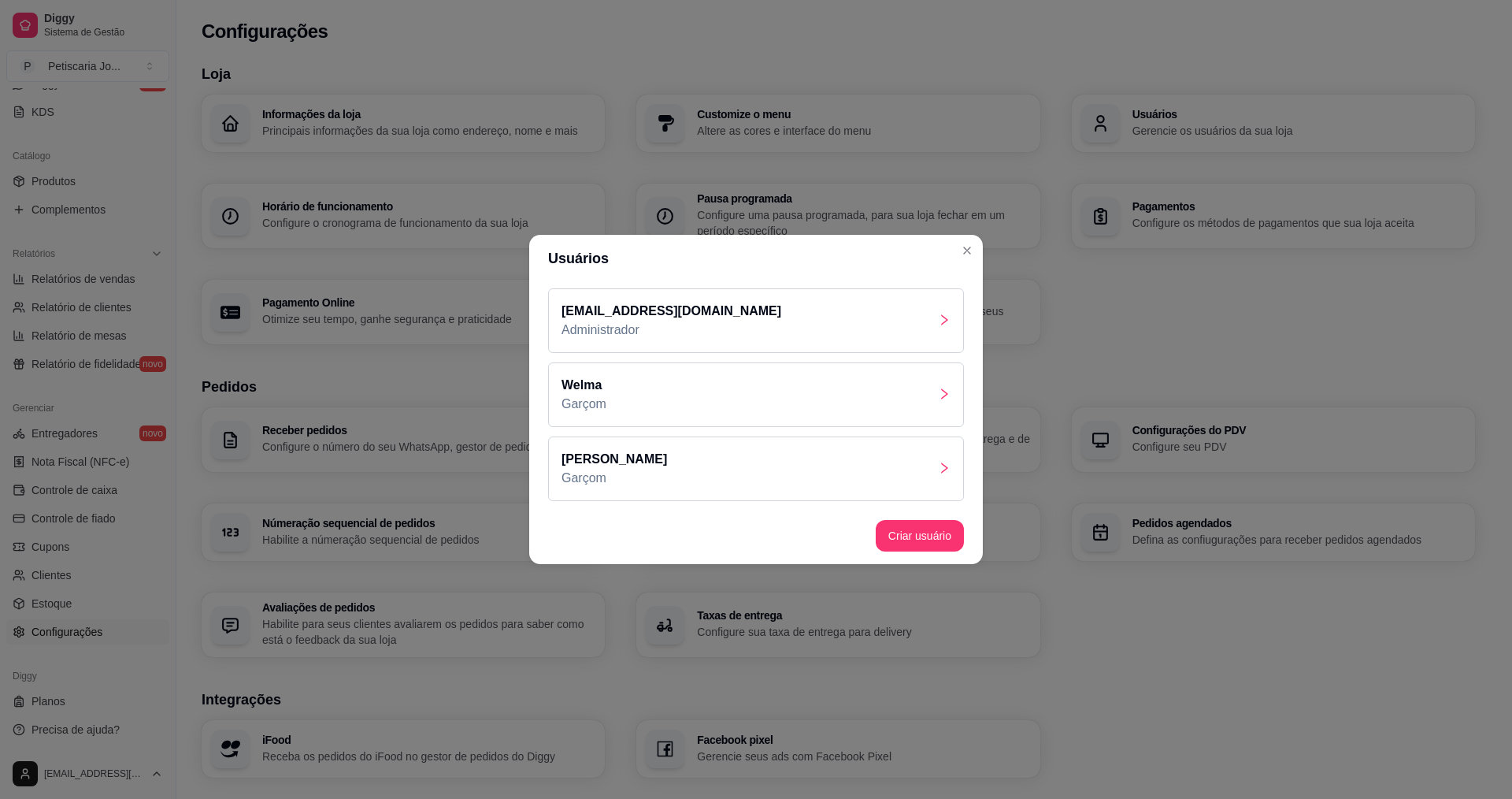
click at [715, 445] on div "[PERSON_NAME]" at bounding box center [756, 469] width 416 height 64
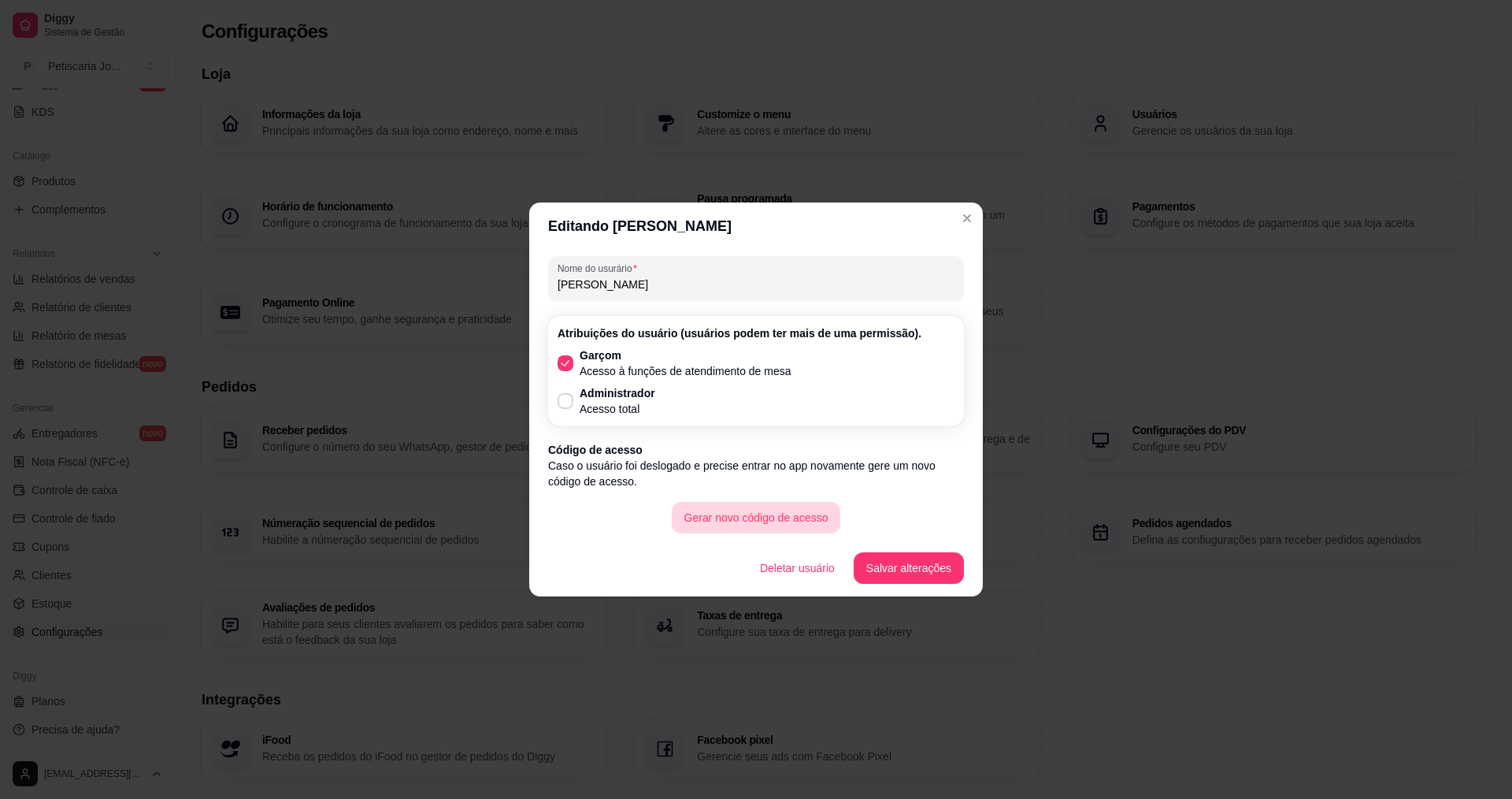
click at [773, 510] on button "Gerar novo código de acesso" at bounding box center [756, 518] width 169 height 32
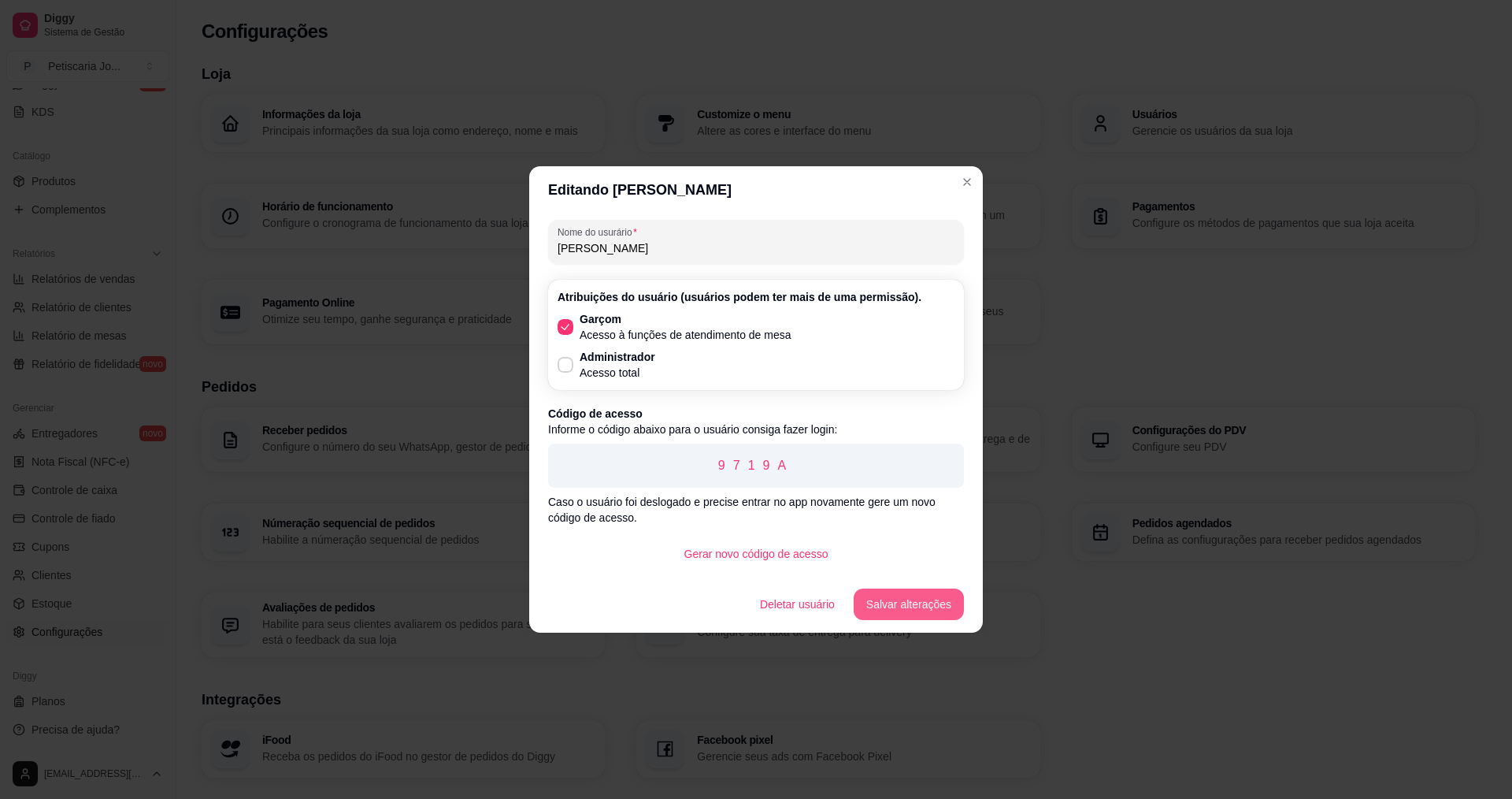
click at [930, 600] on button "Salvar alterações" at bounding box center [909, 604] width 111 height 32
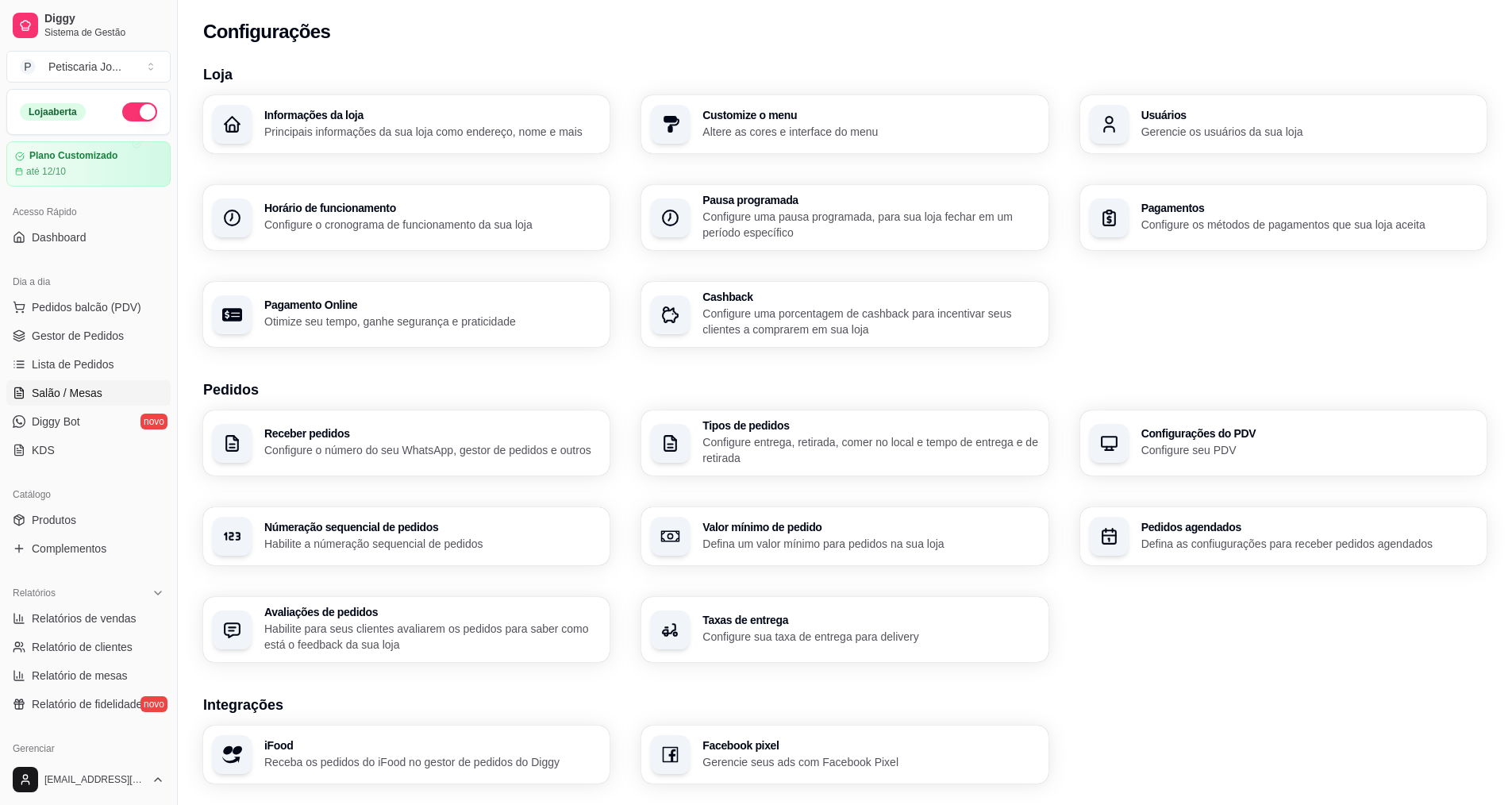
click at [81, 392] on span "Salão / Mesas" at bounding box center [67, 393] width 71 height 16
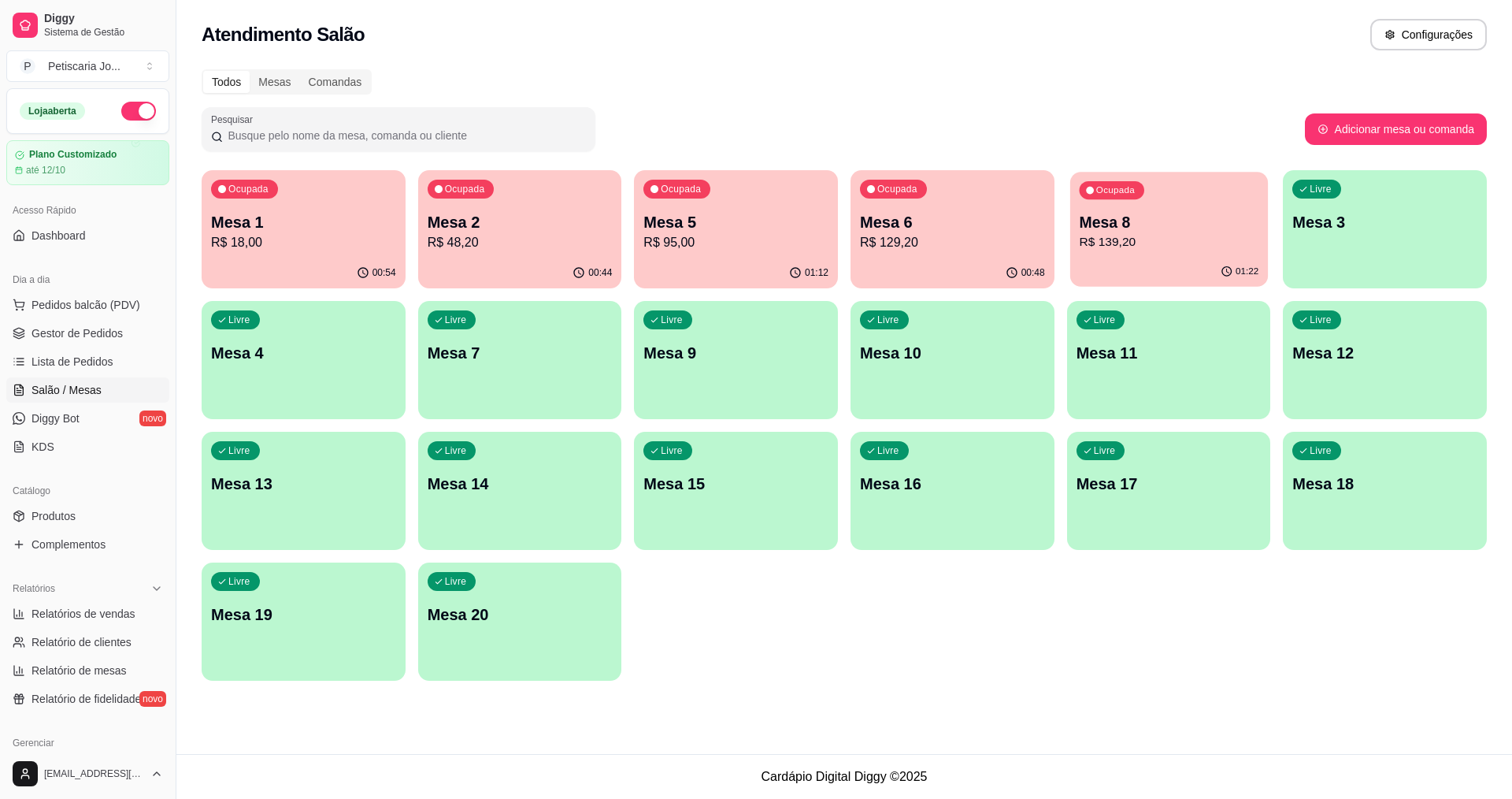
click at [1204, 251] on p "R$ 139,20" at bounding box center [1169, 242] width 179 height 18
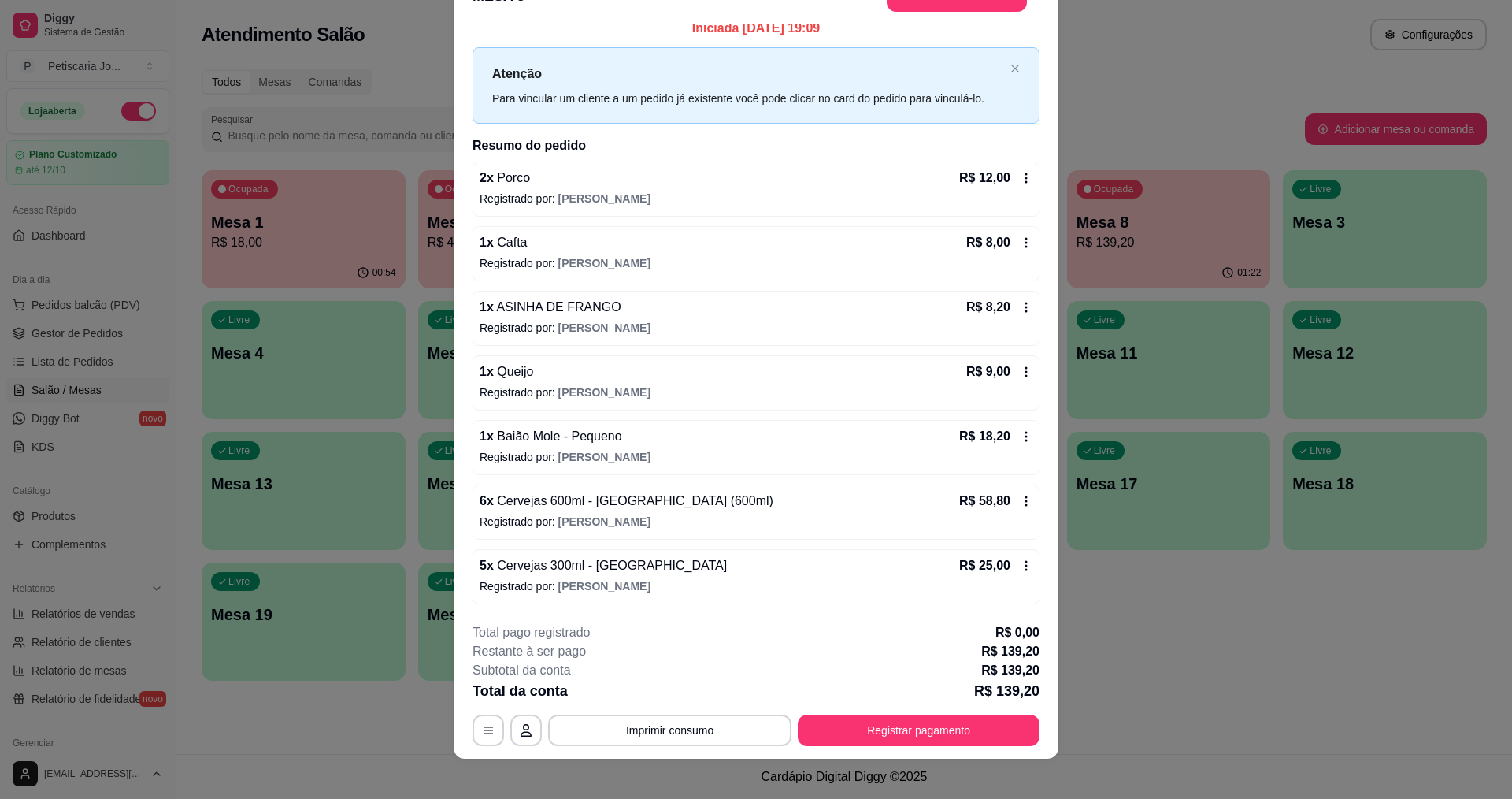
scroll to position [46, 0]
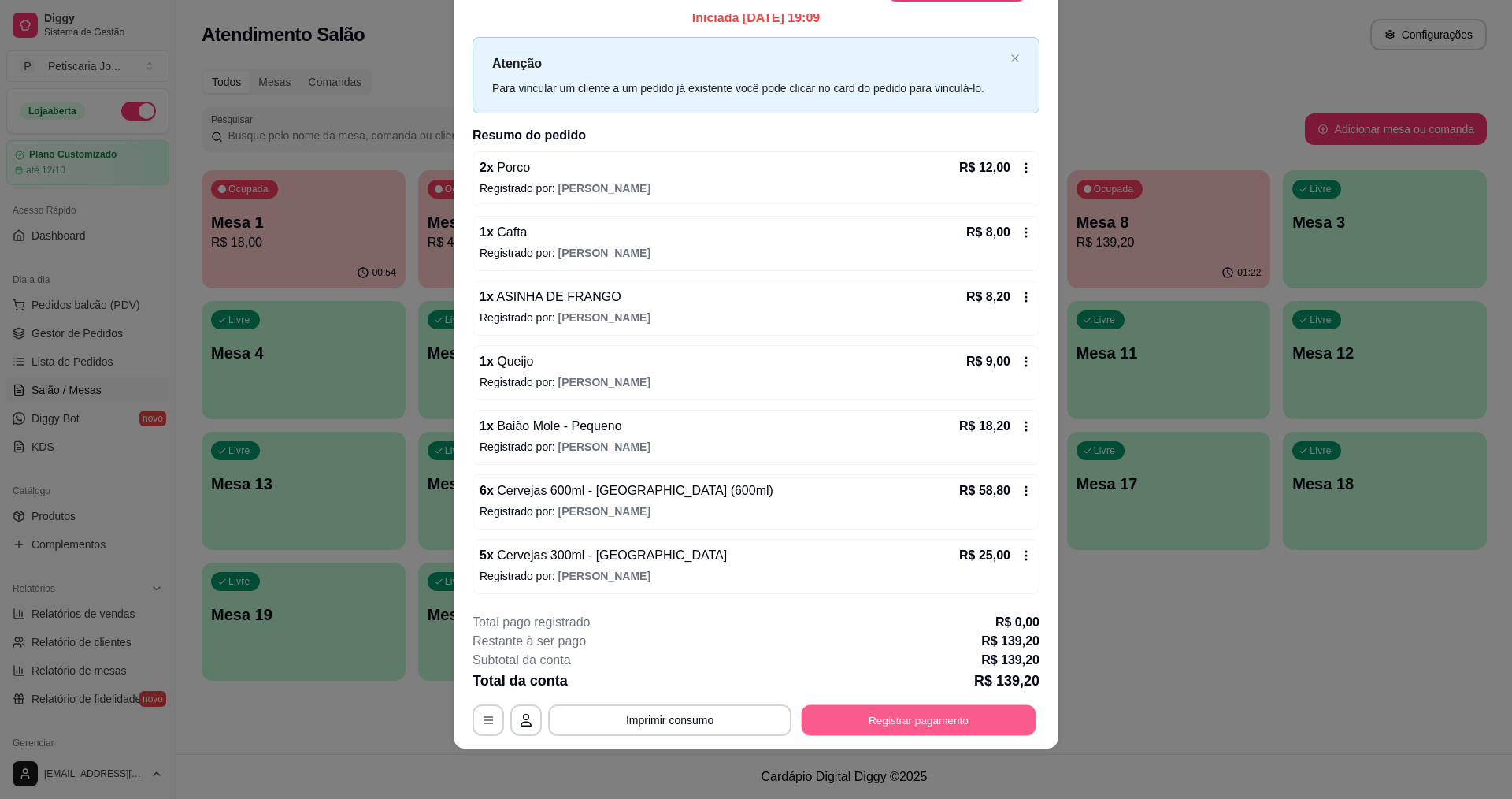
click at [905, 720] on button "Registrar pagamento" at bounding box center [919, 721] width 235 height 31
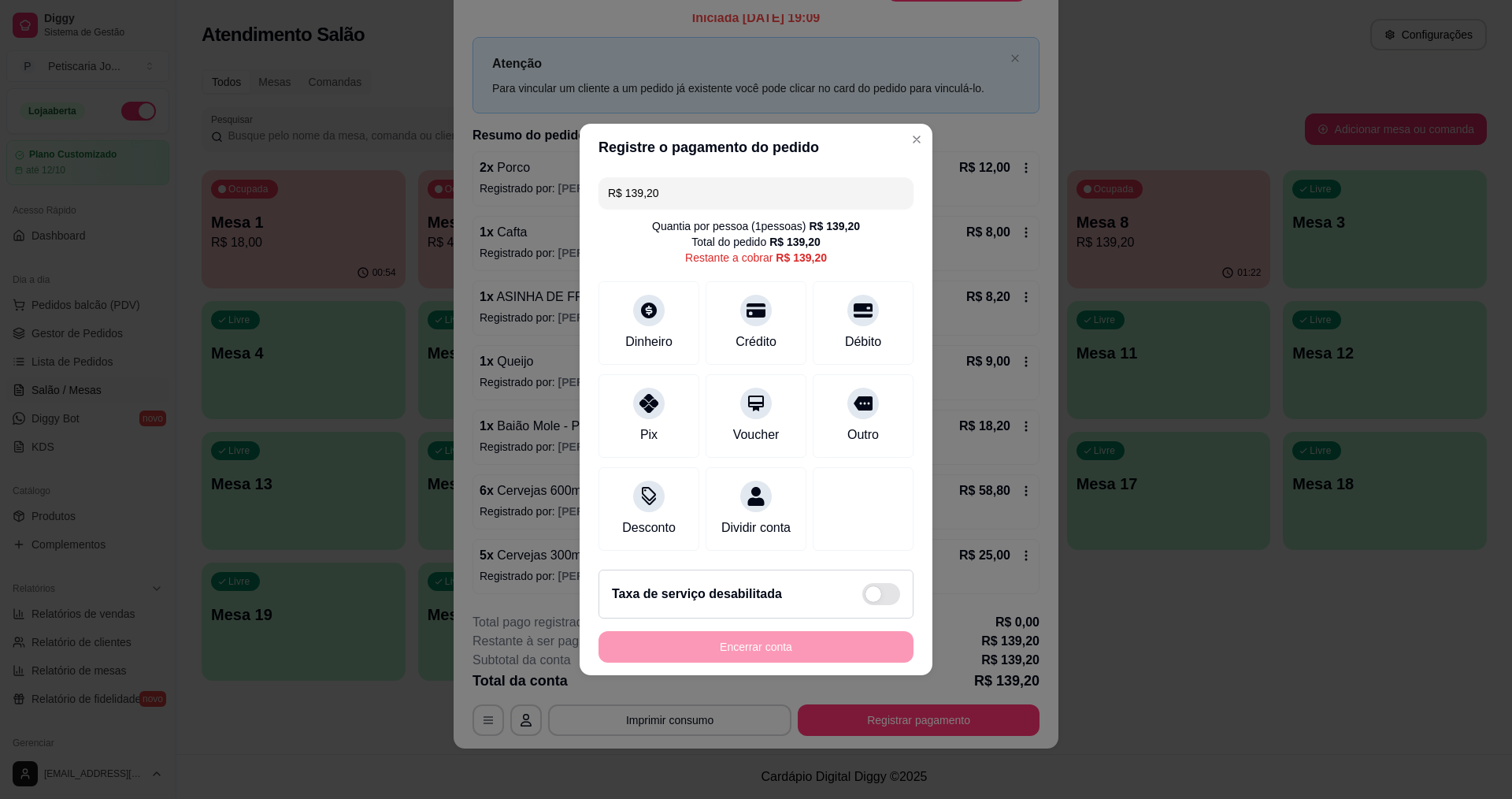
drag, startPoint x: 698, startPoint y: 185, endPoint x: 394, endPoint y: 124, distance: 310.1
click at [394, 124] on div "Registre o pagamento do pedido R$ 139,20 Quantia por pessoa ( 1 pessoas) R$ 139…" at bounding box center [756, 399] width 1512 height 799
click at [644, 413] on div "Pix" at bounding box center [649, 413] width 111 height 92
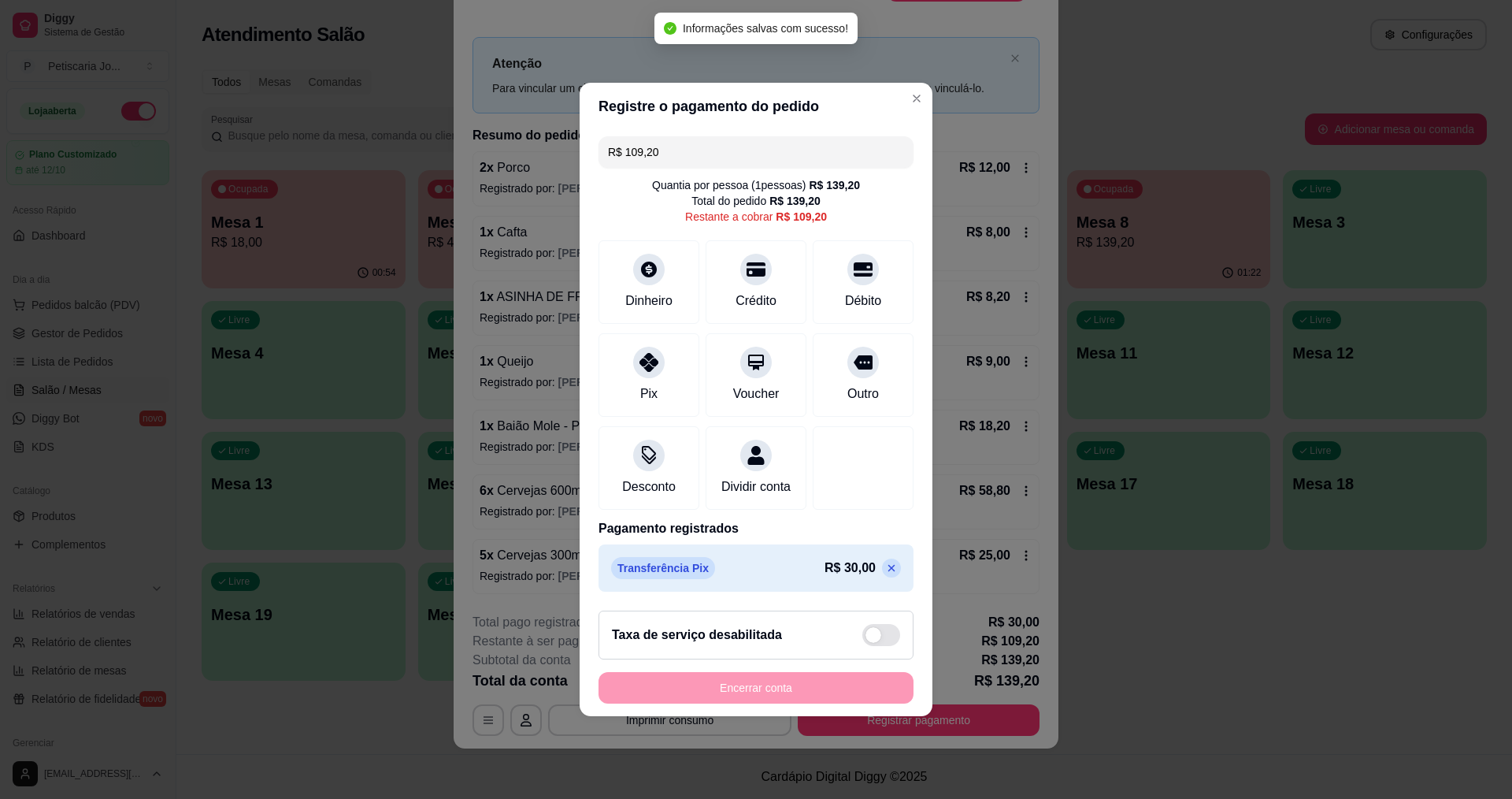
drag, startPoint x: 677, startPoint y: 142, endPoint x: 519, endPoint y: 134, distance: 158.2
click at [519, 134] on div "Registre o pagamento do pedido R$ 109,20 Quantia por pessoa ( 1 pessoas) R$ 139…" at bounding box center [756, 399] width 1512 height 799
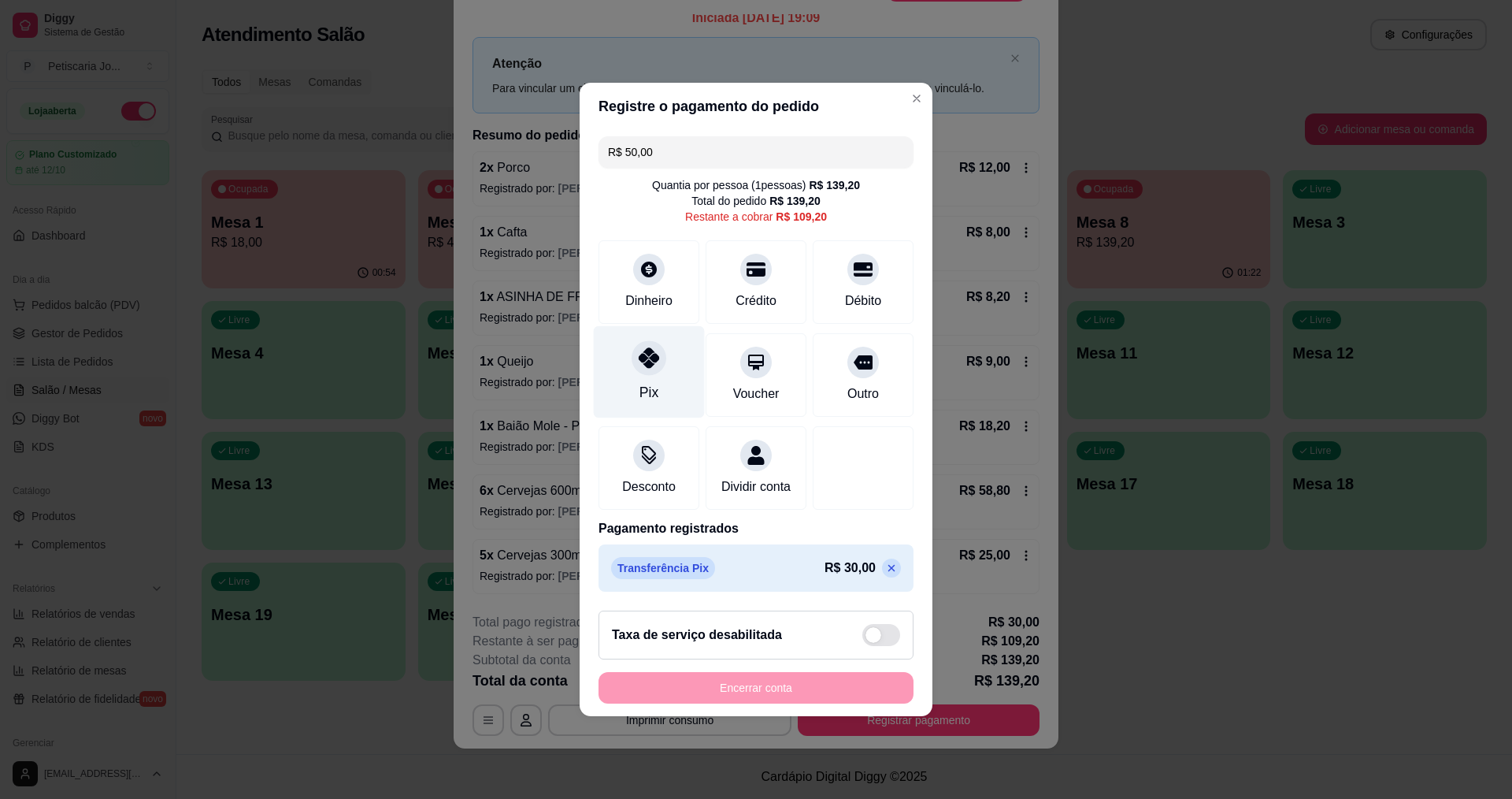
click at [649, 349] on icon at bounding box center [649, 358] width 21 height 21
type input "R$ 59,20"
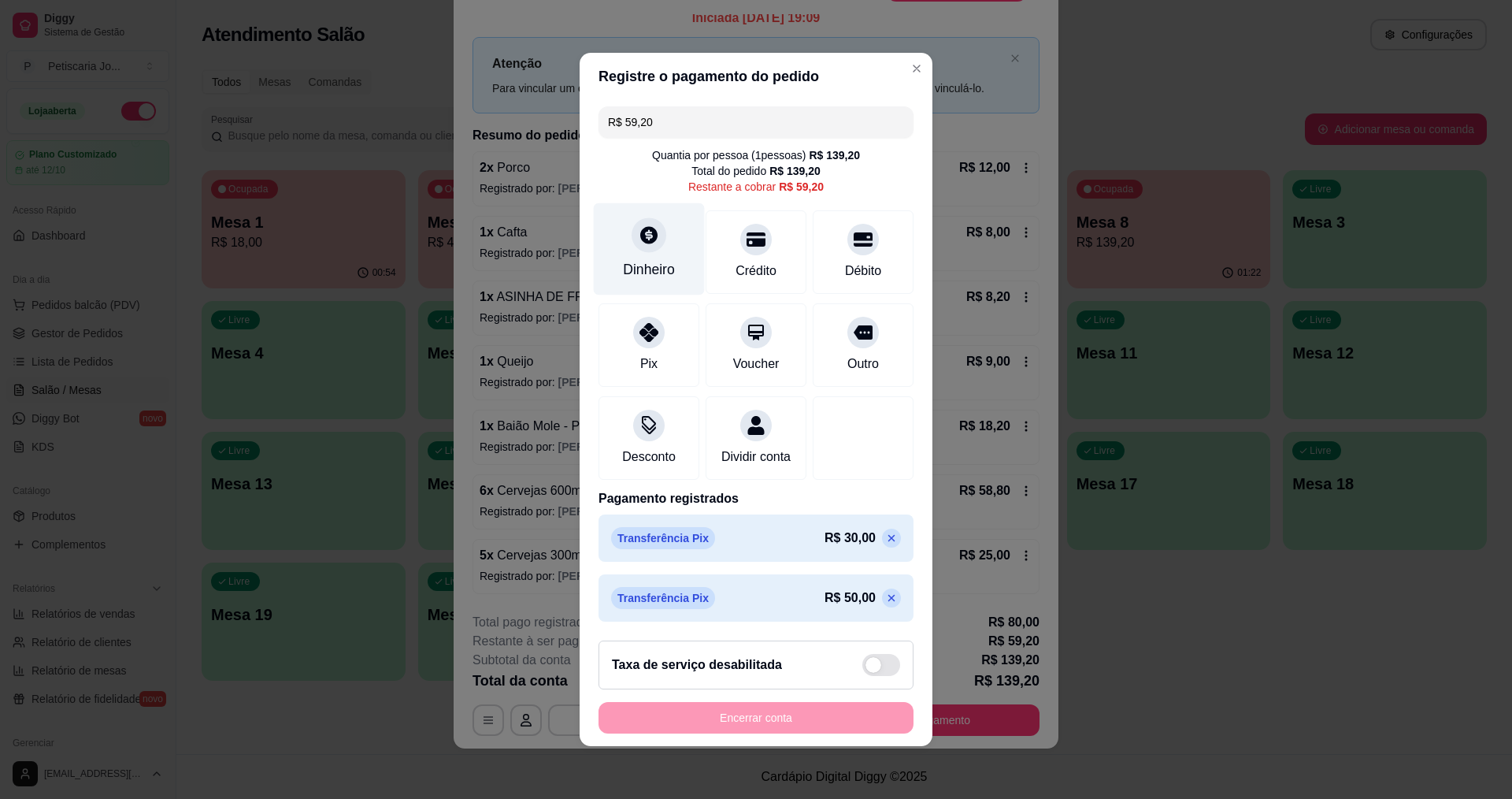
click at [645, 264] on div "Dinheiro" at bounding box center [649, 269] width 52 height 21
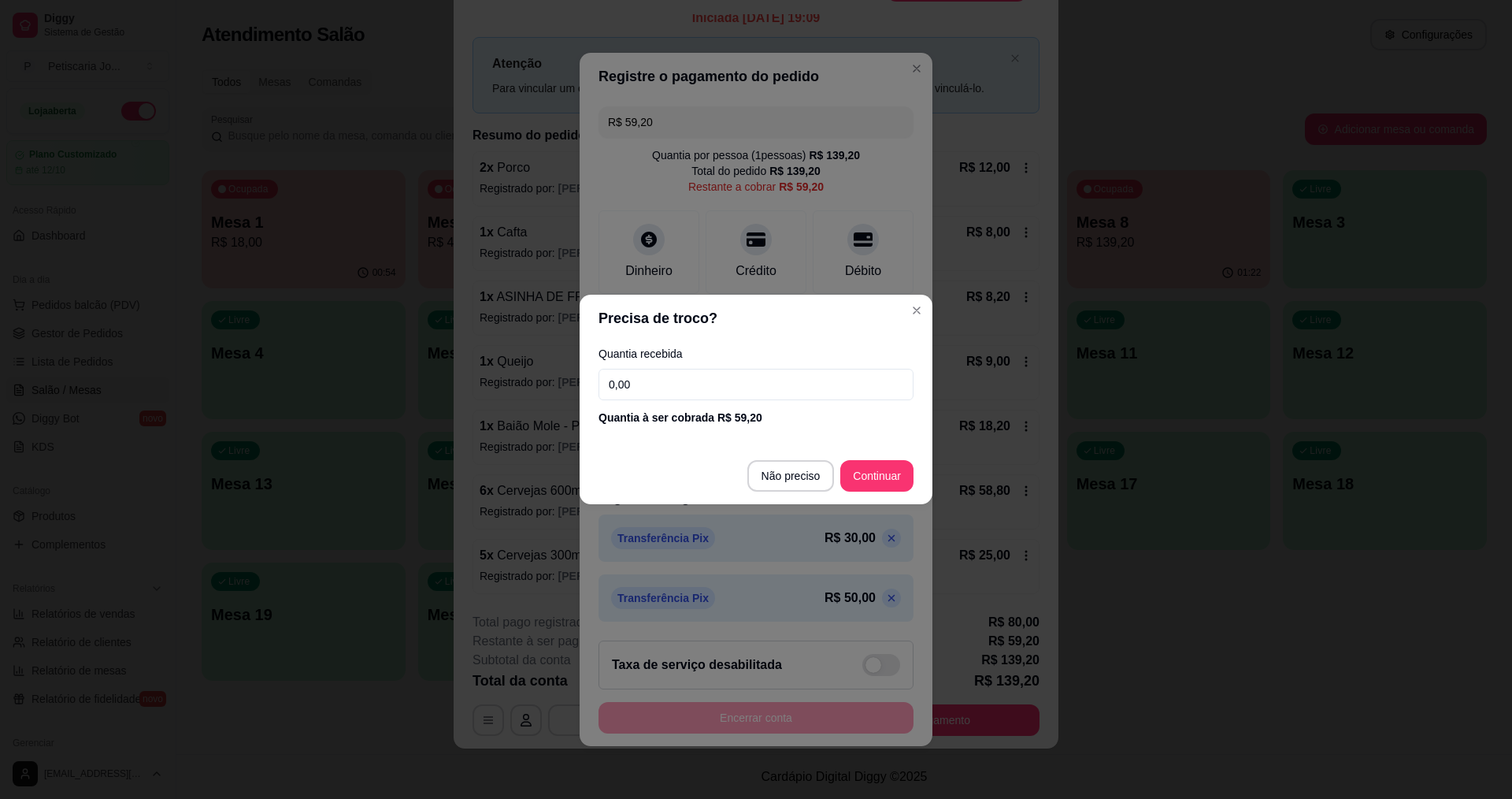
click at [722, 395] on input "0,00" at bounding box center [756, 384] width 315 height 32
type input "59,20"
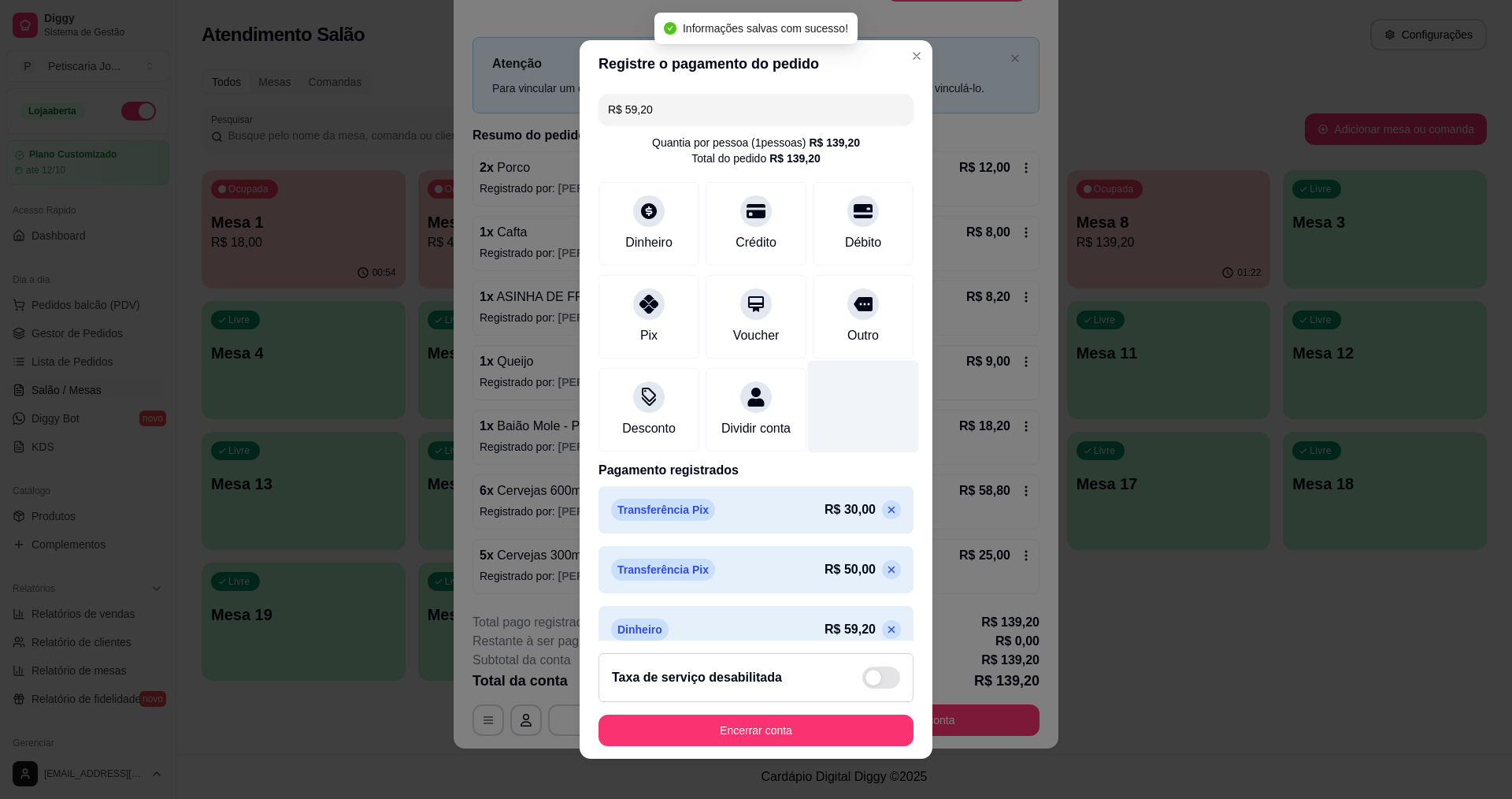
type input "R$ 0,00"
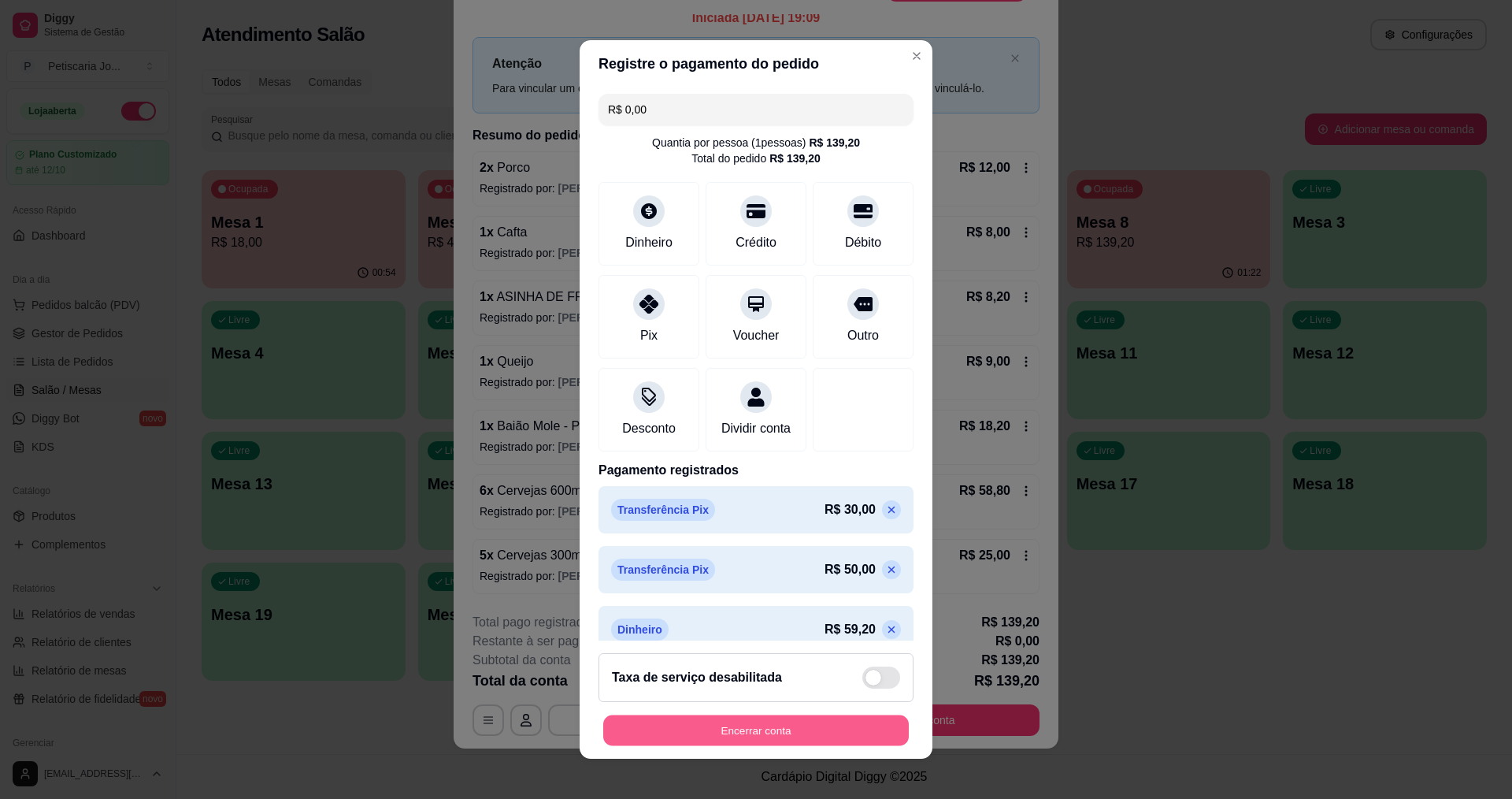
click at [807, 726] on button "Encerrar conta" at bounding box center [756, 730] width 305 height 31
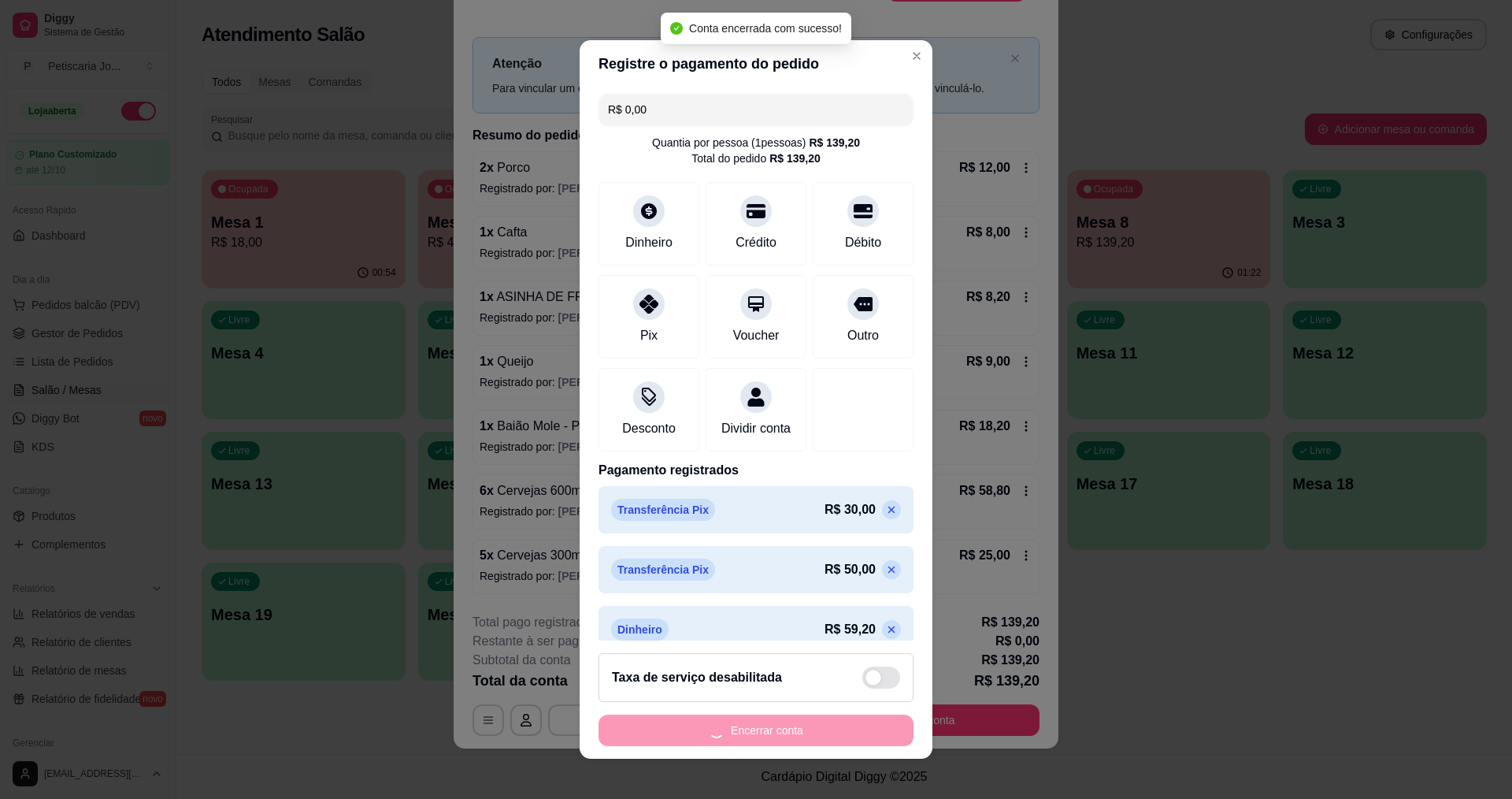
scroll to position [0, 0]
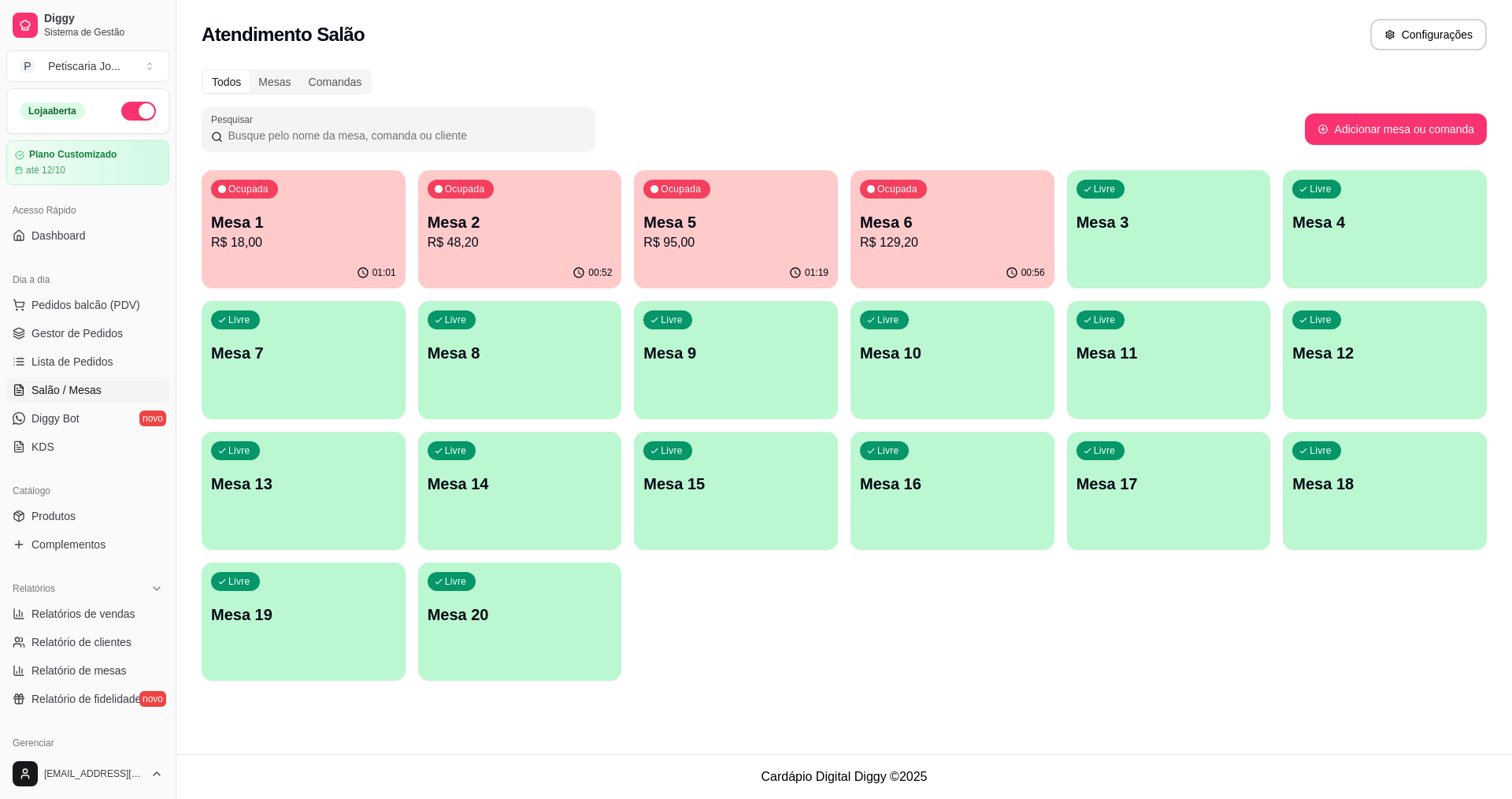
click at [911, 251] on p "R$ 129,20" at bounding box center [953, 243] width 185 height 19
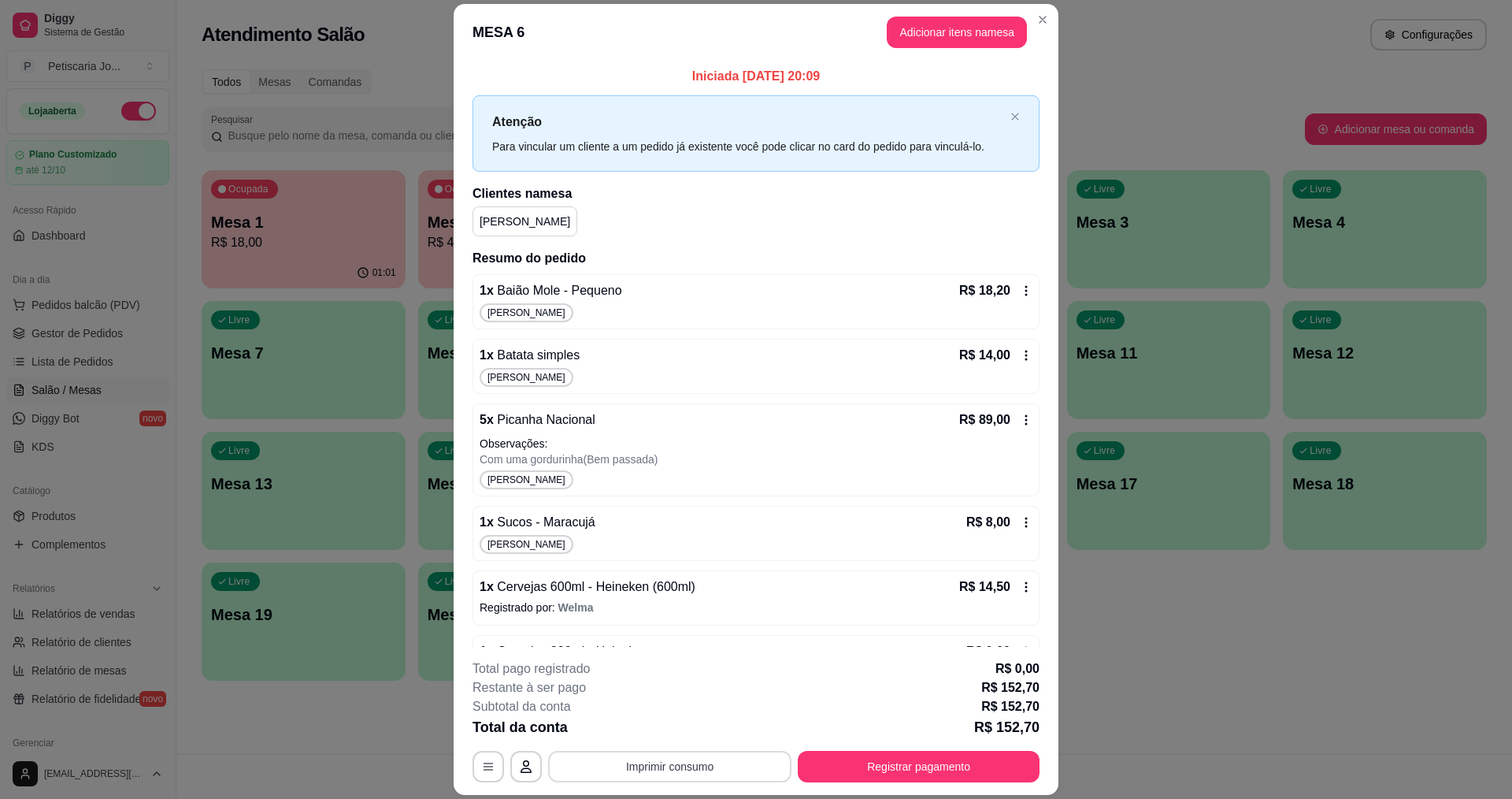
click at [663, 765] on button "Imprimir consumo" at bounding box center [670, 766] width 244 height 32
click at [661, 729] on button "IMPRESSORA" at bounding box center [668, 729] width 114 height 25
click at [681, 776] on button "Imprimir consumo" at bounding box center [670, 766] width 244 height 32
click at [686, 725] on button "IMPRESSORA" at bounding box center [668, 729] width 111 height 24
click at [892, 777] on button "Registrar pagamento" at bounding box center [919, 767] width 235 height 31
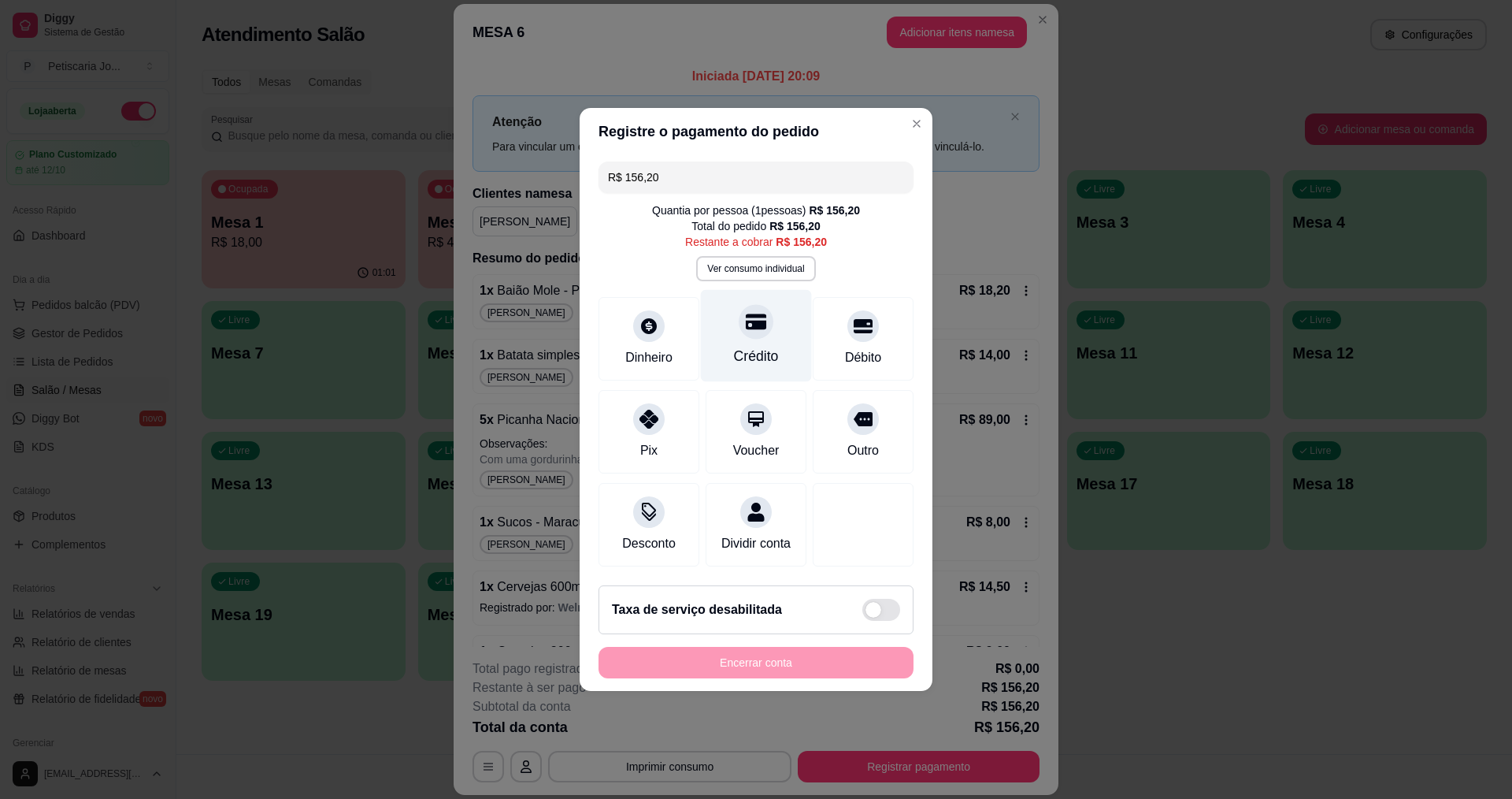
click at [771, 320] on div "Crédito" at bounding box center [756, 336] width 111 height 92
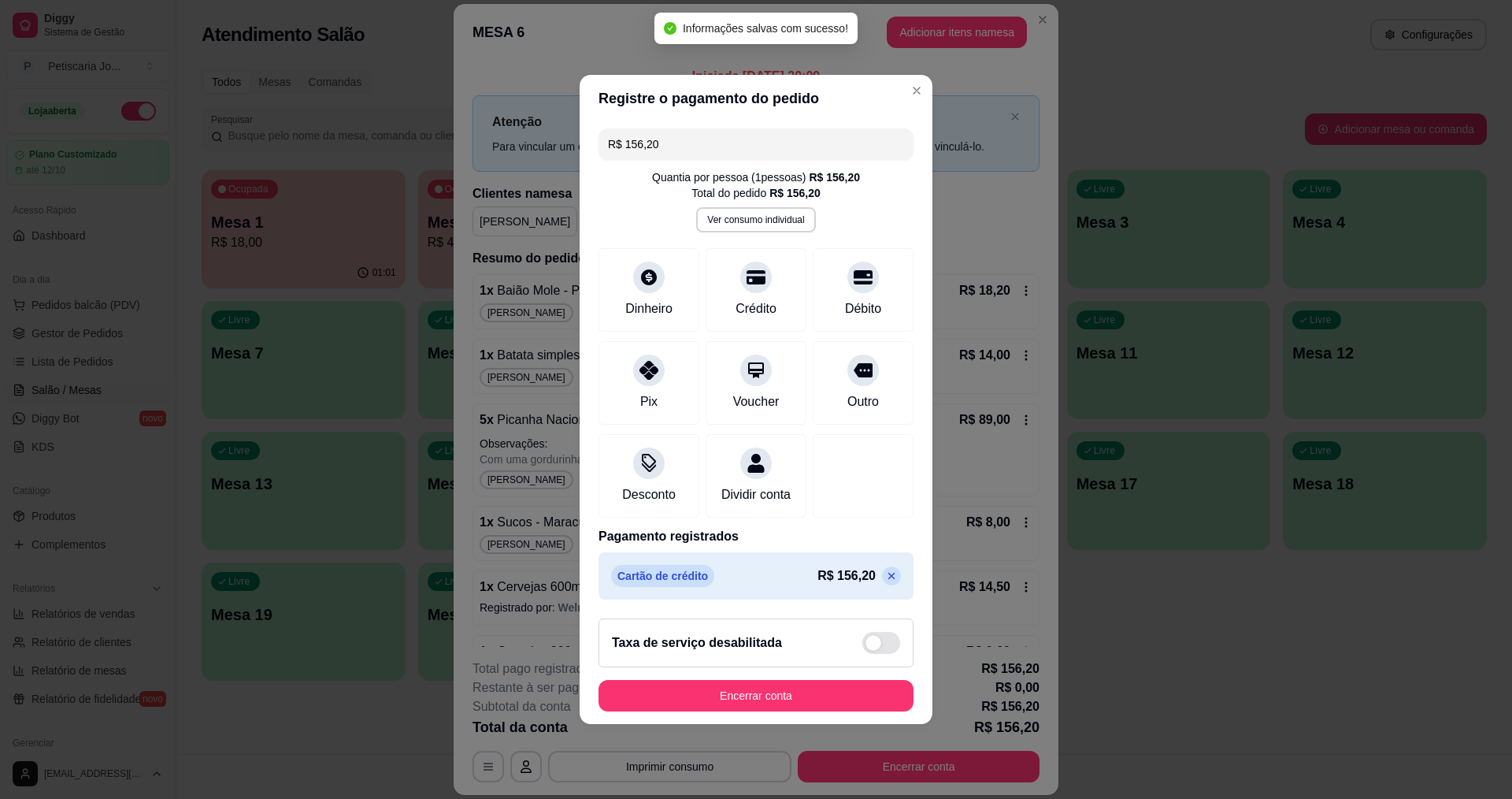
type input "R$ 0,00"
click at [712, 711] on button "Encerrar conta" at bounding box center [756, 696] width 305 height 31
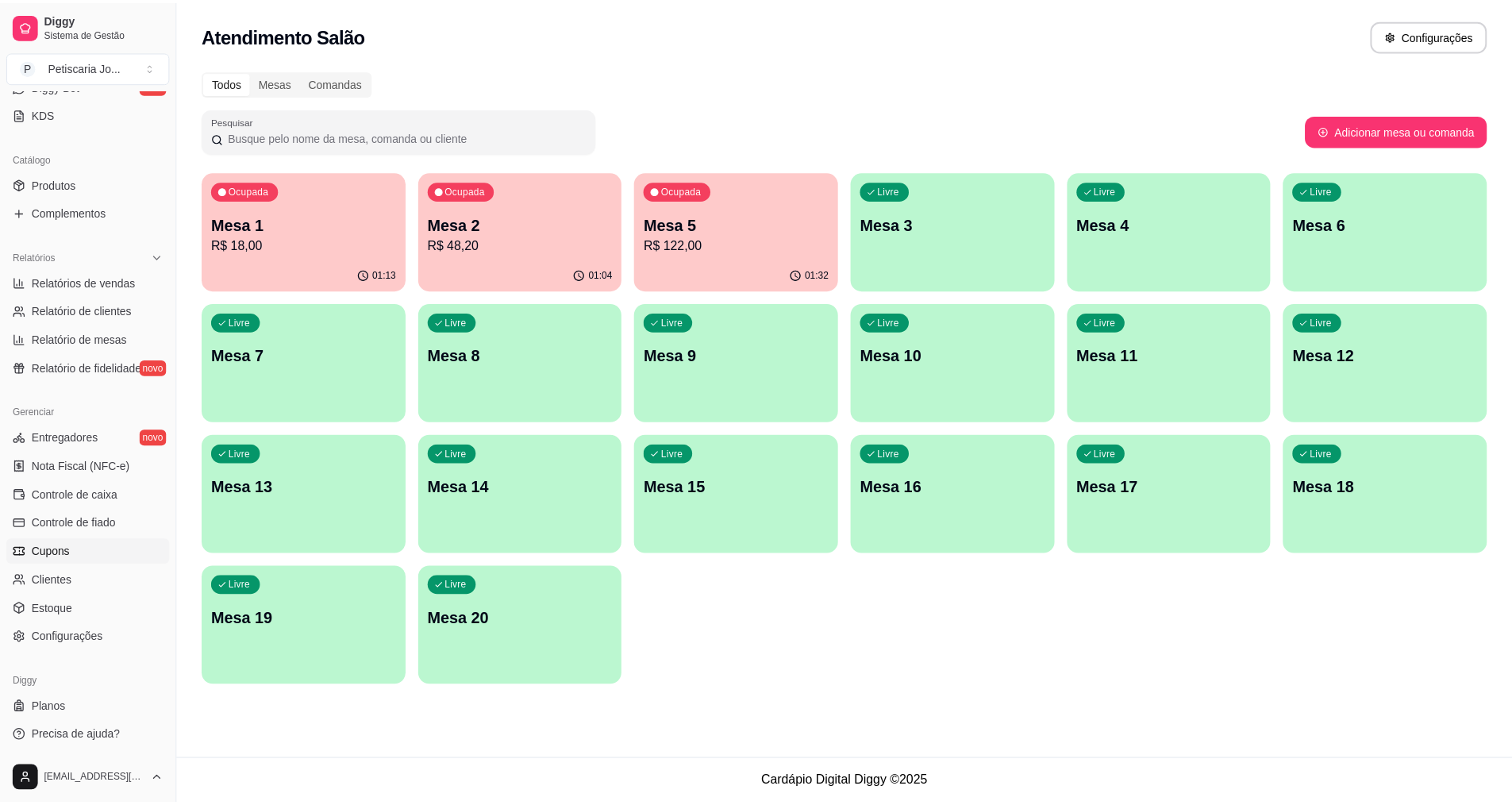
scroll to position [337, 0]
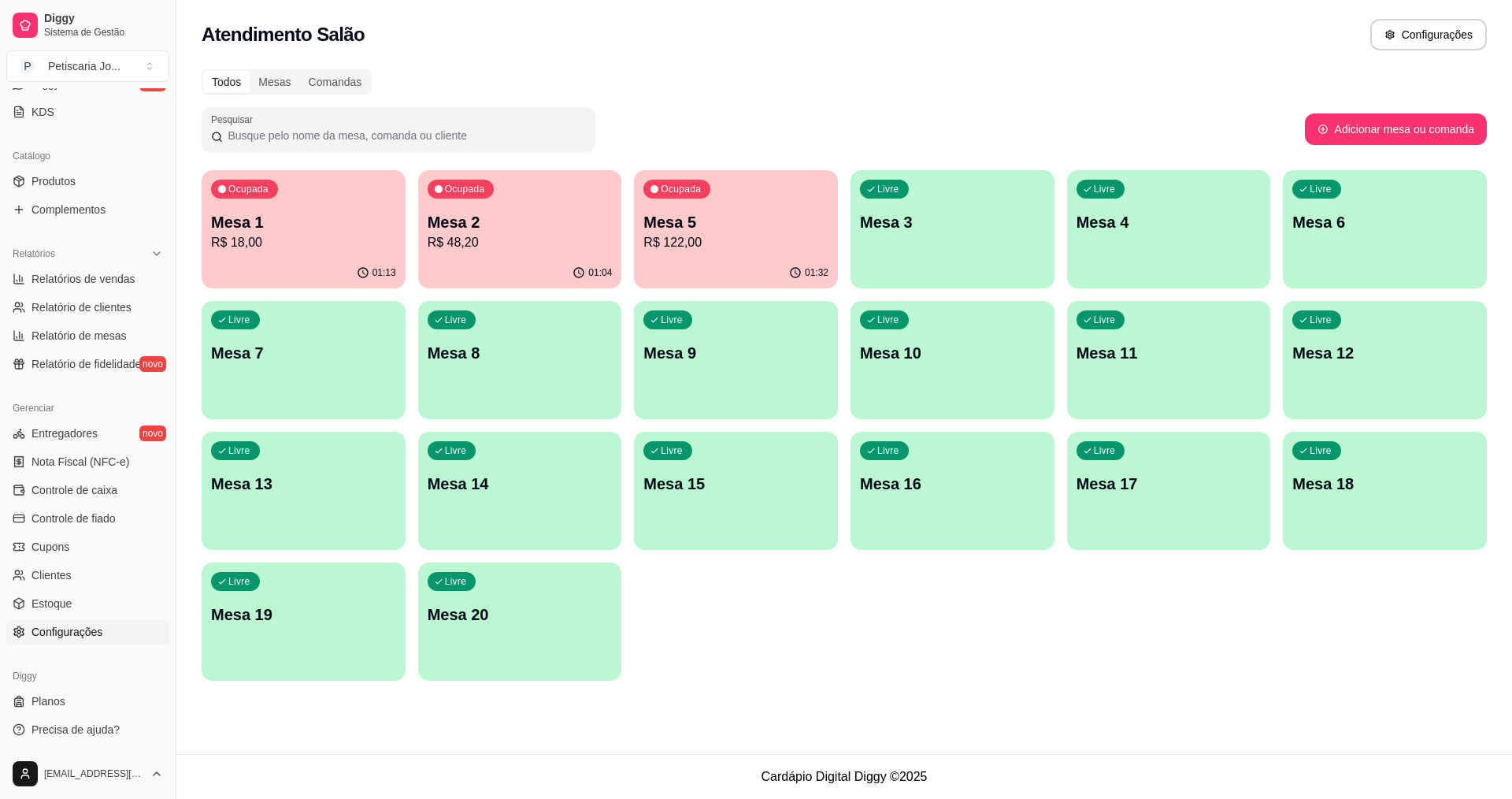
click at [104, 623] on link "Configurações" at bounding box center [88, 631] width 163 height 25
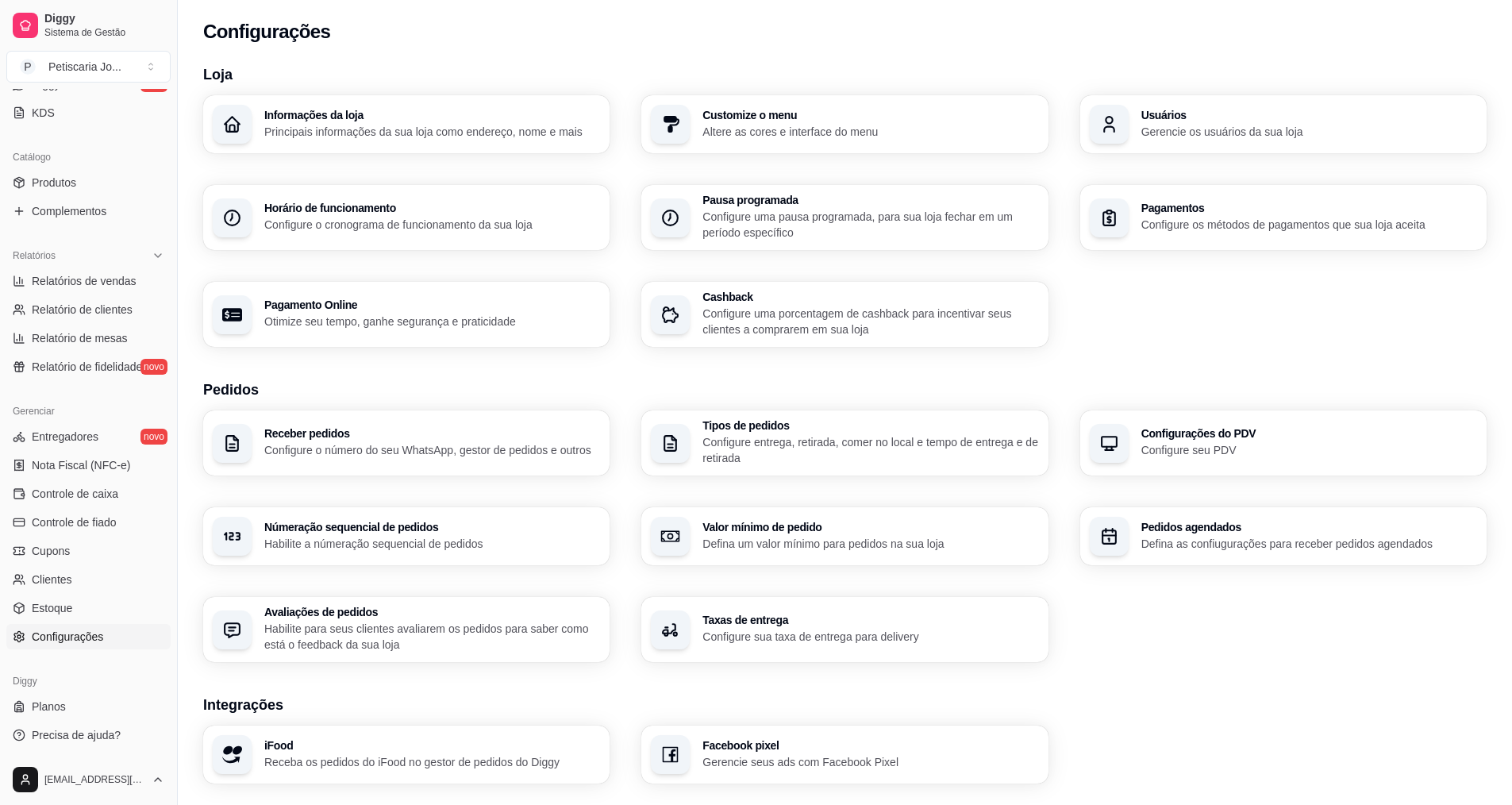
click at [1170, 88] on section "Loja Informações da loja Principais informações da sua loja como endereço, nome…" at bounding box center [845, 205] width 1283 height 284
click at [1175, 118] on h3 "Usuários" at bounding box center [1308, 115] width 326 height 11
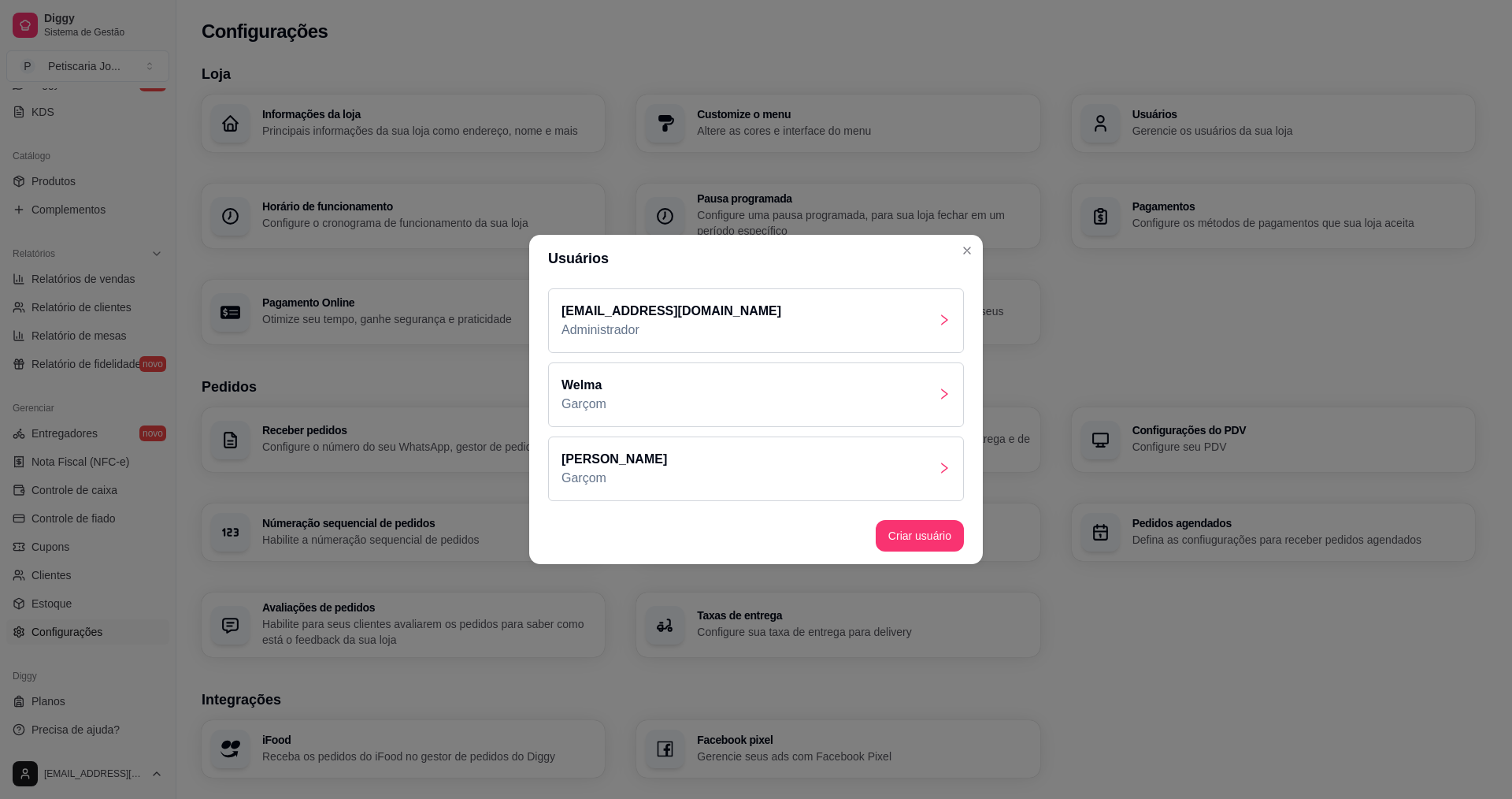
click at [724, 450] on div "[PERSON_NAME]" at bounding box center [756, 469] width 416 height 64
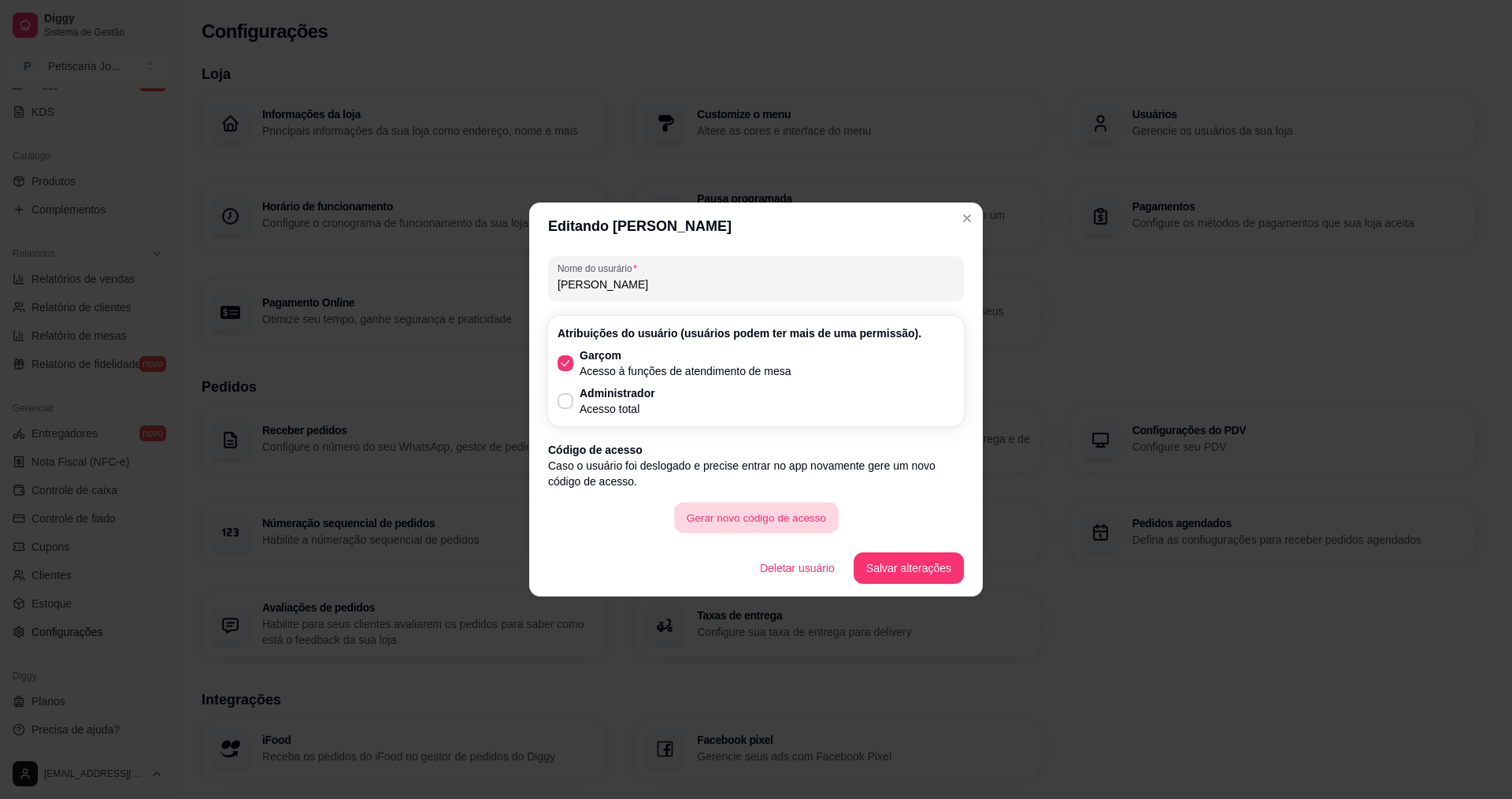
click at [777, 518] on button "Gerar novo código de acesso" at bounding box center [756, 518] width 164 height 31
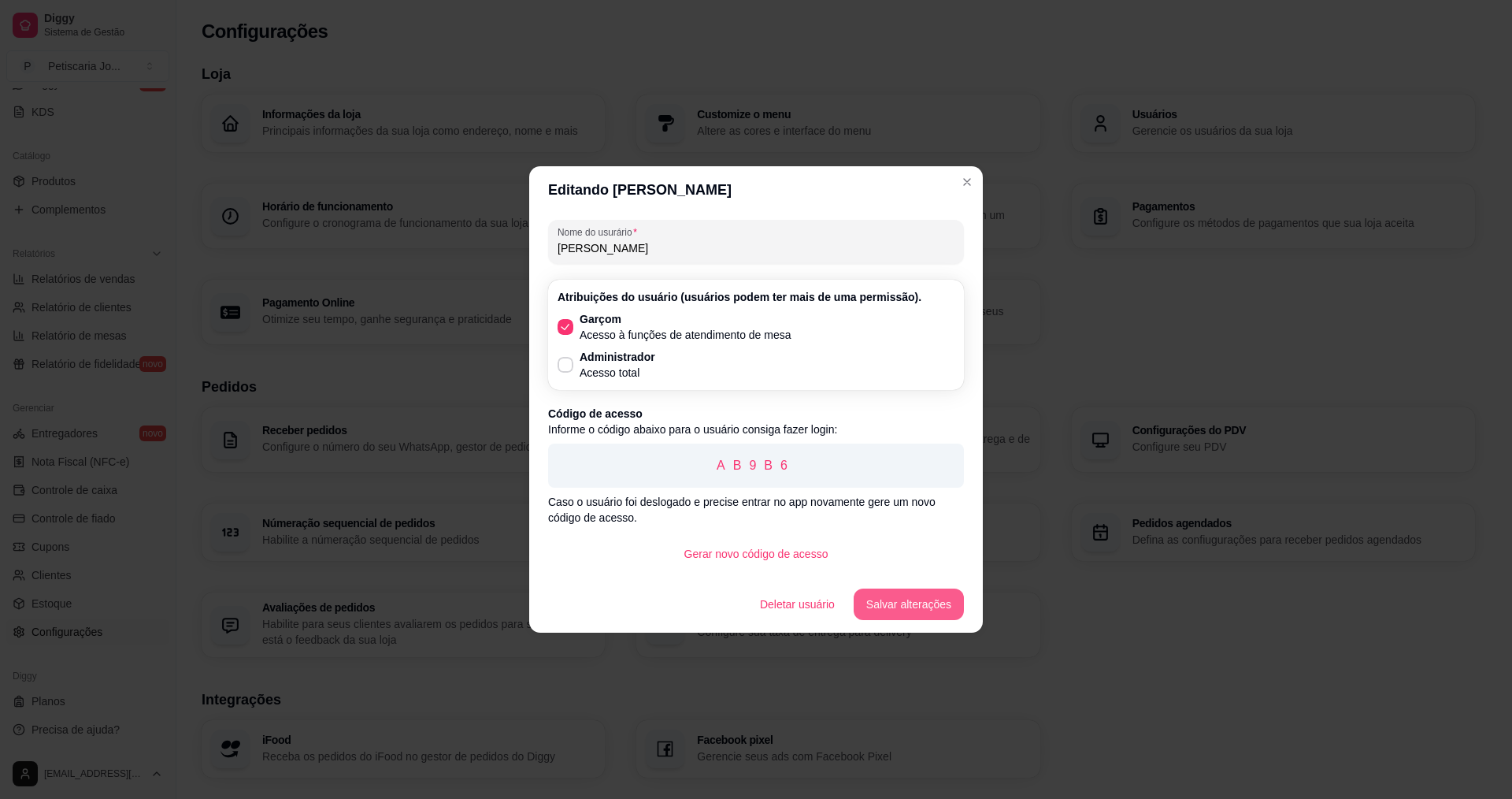
click at [940, 598] on button "Salvar alterações" at bounding box center [909, 604] width 111 height 32
click at [937, 593] on button "Salvar alterações" at bounding box center [909, 605] width 107 height 31
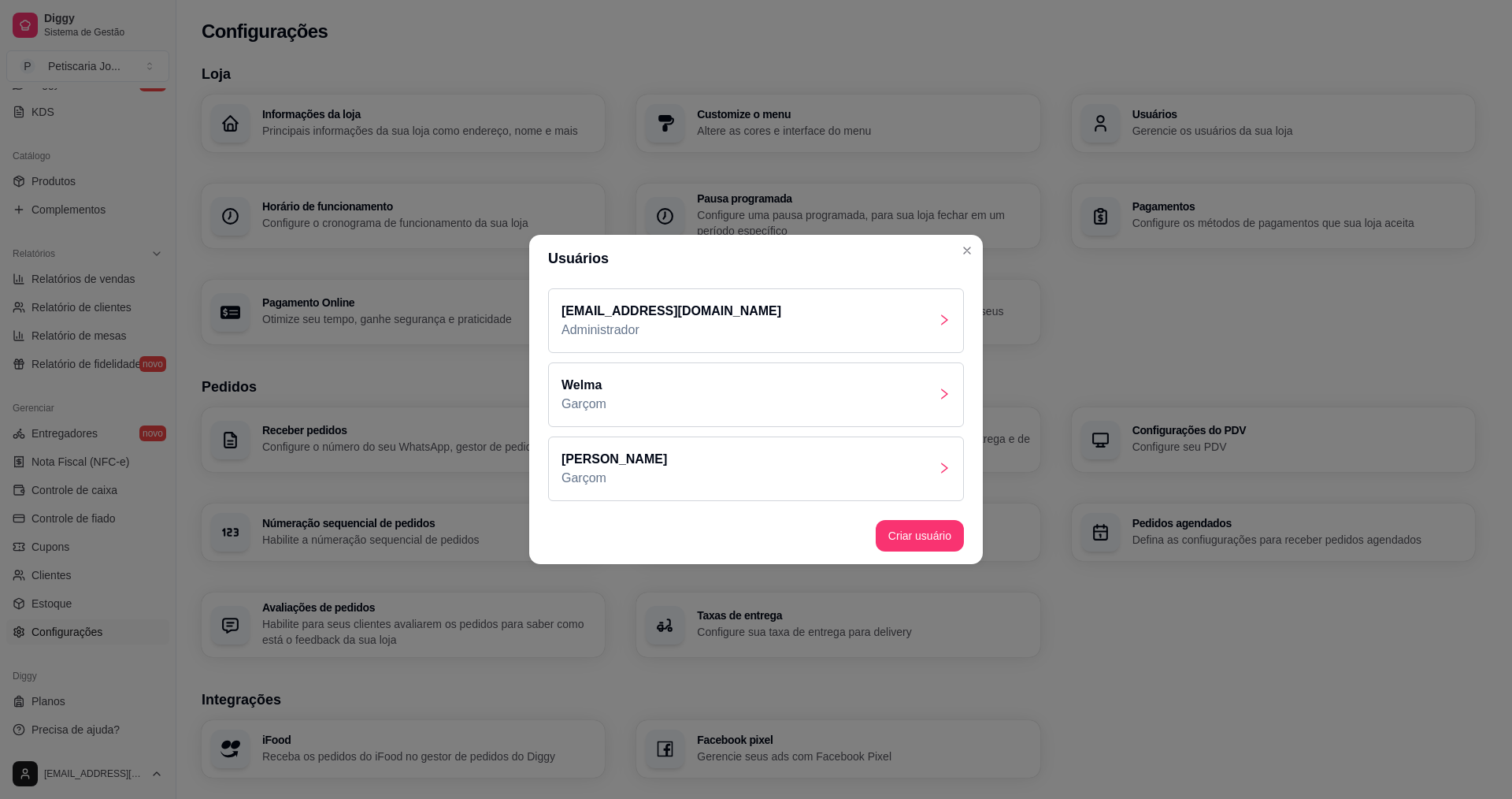
click at [730, 488] on div "[PERSON_NAME]" at bounding box center [756, 469] width 416 height 64
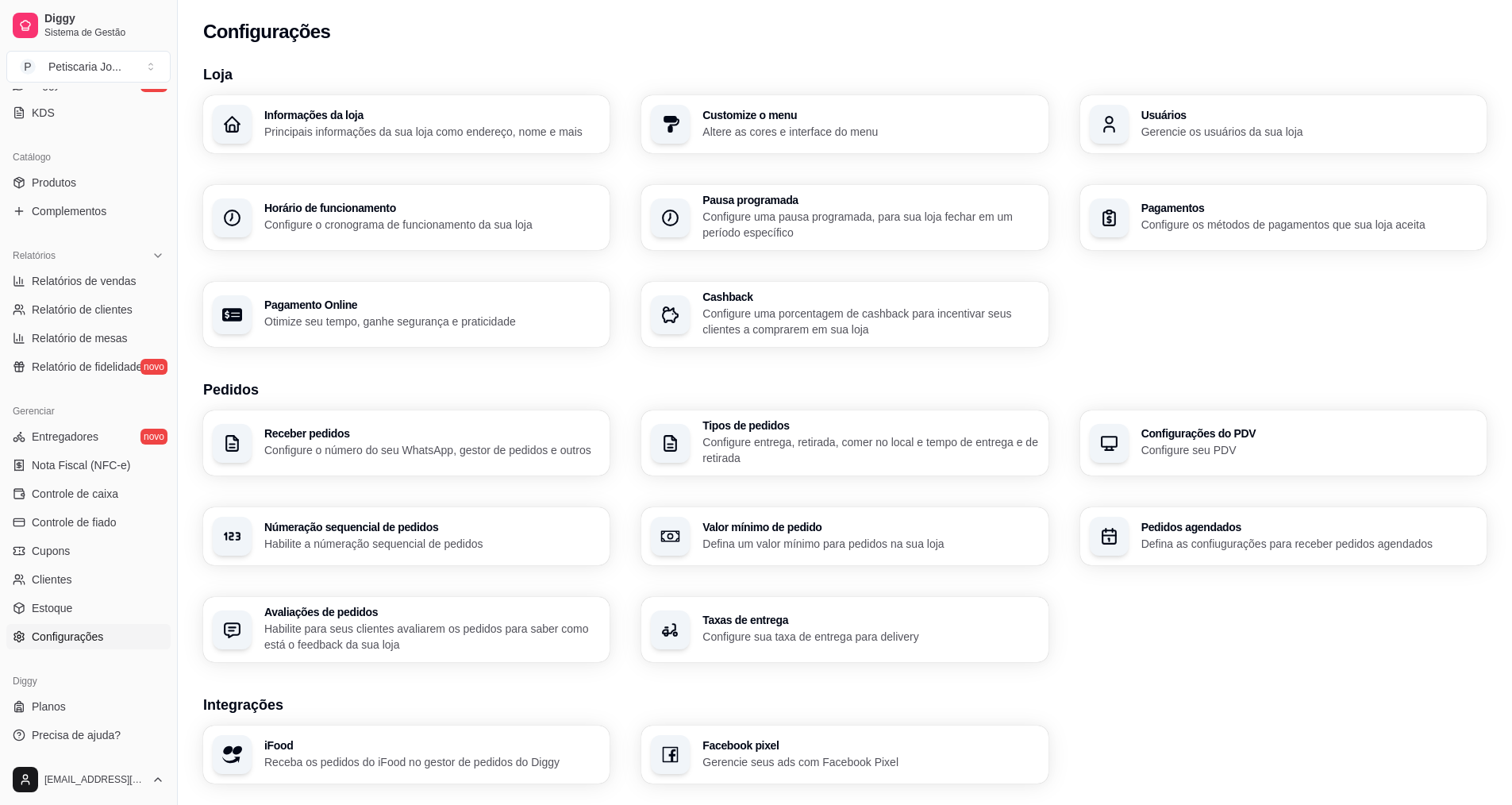
click at [1261, 150] on div "Usuários Gerencie os usuários da sua loja" at bounding box center [1283, 124] width 406 height 58
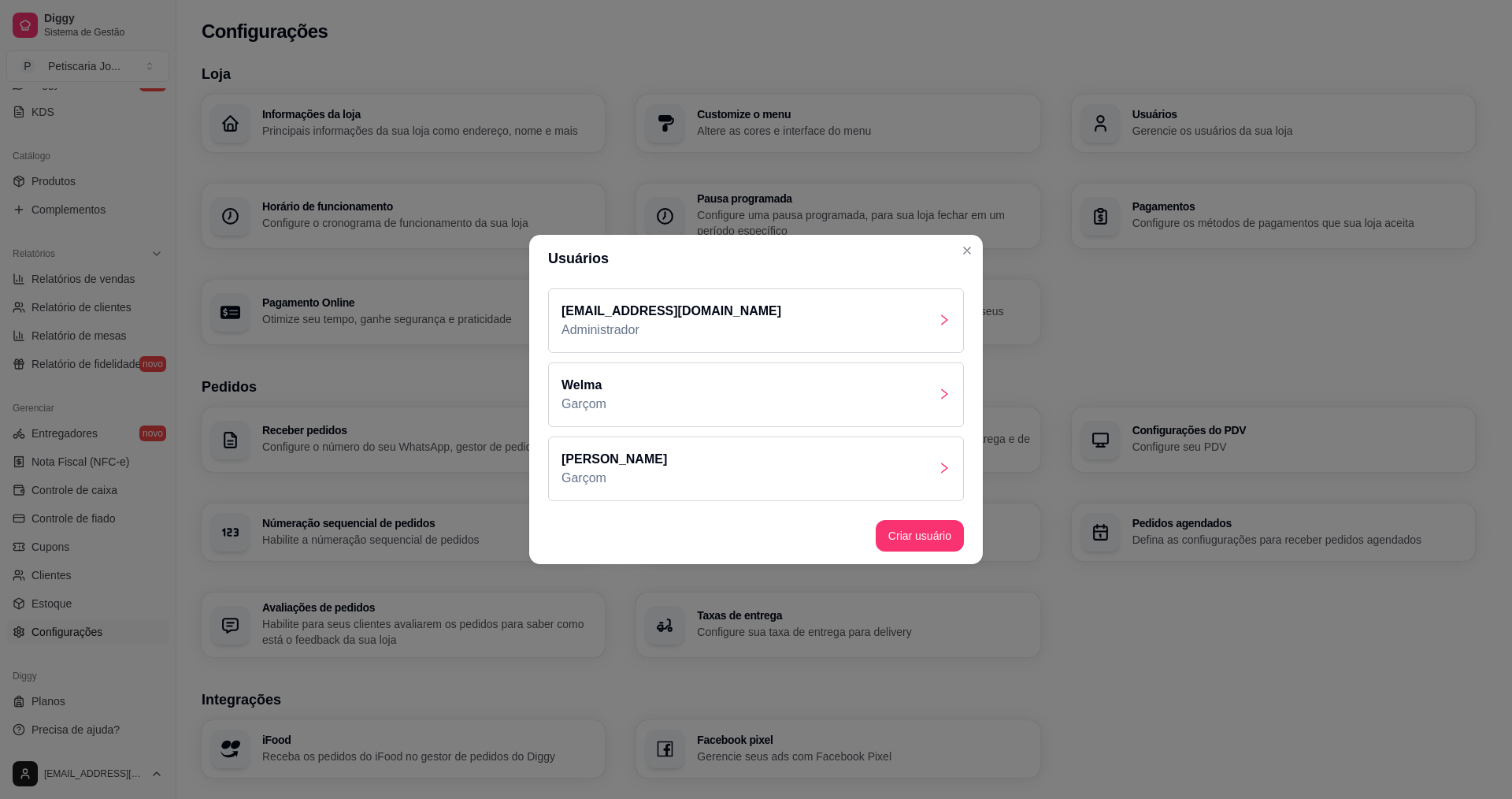
click at [807, 460] on div "[PERSON_NAME]" at bounding box center [756, 469] width 416 height 64
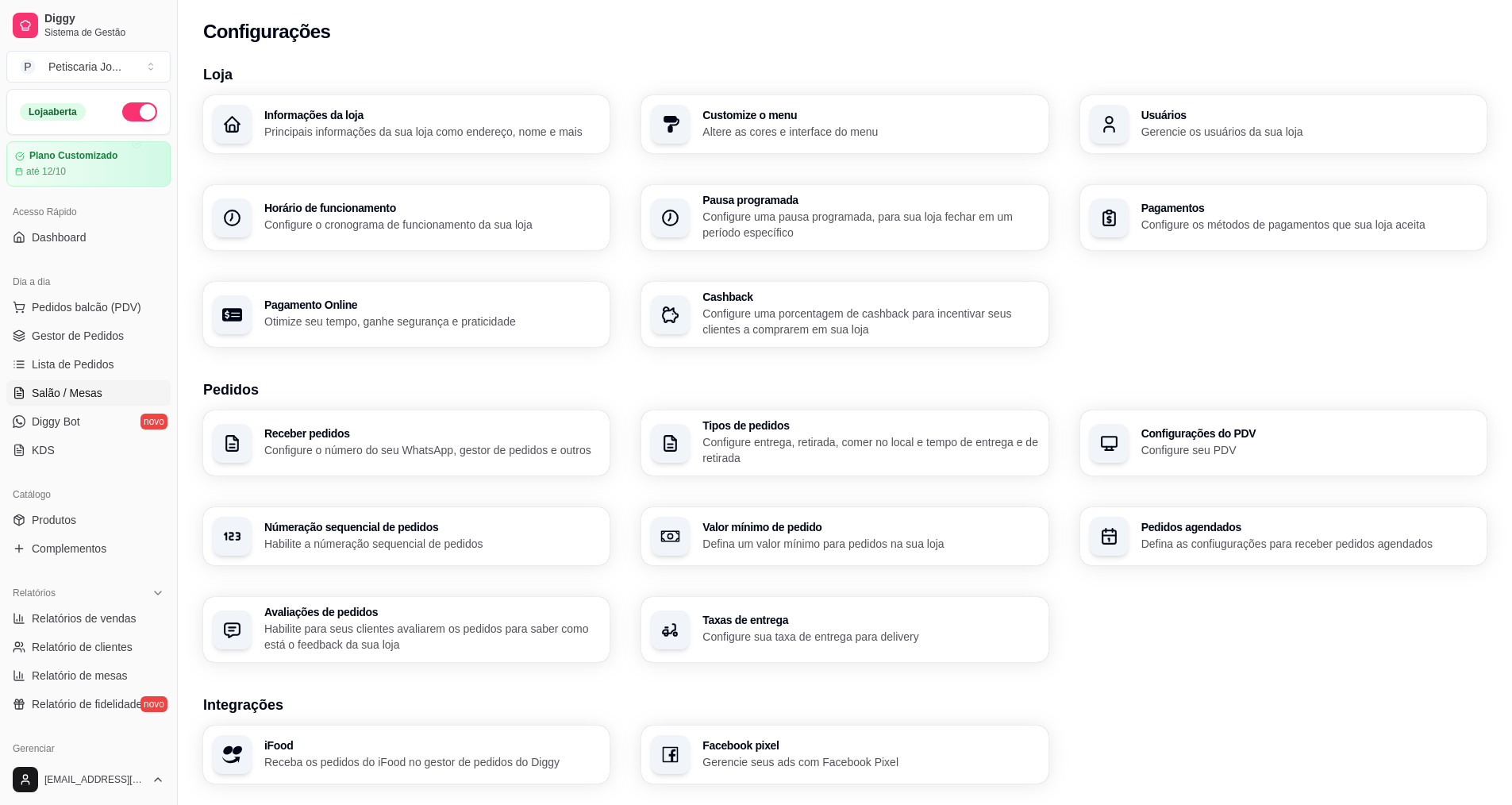
click at [63, 390] on span "Salão / Mesas" at bounding box center [67, 393] width 71 height 16
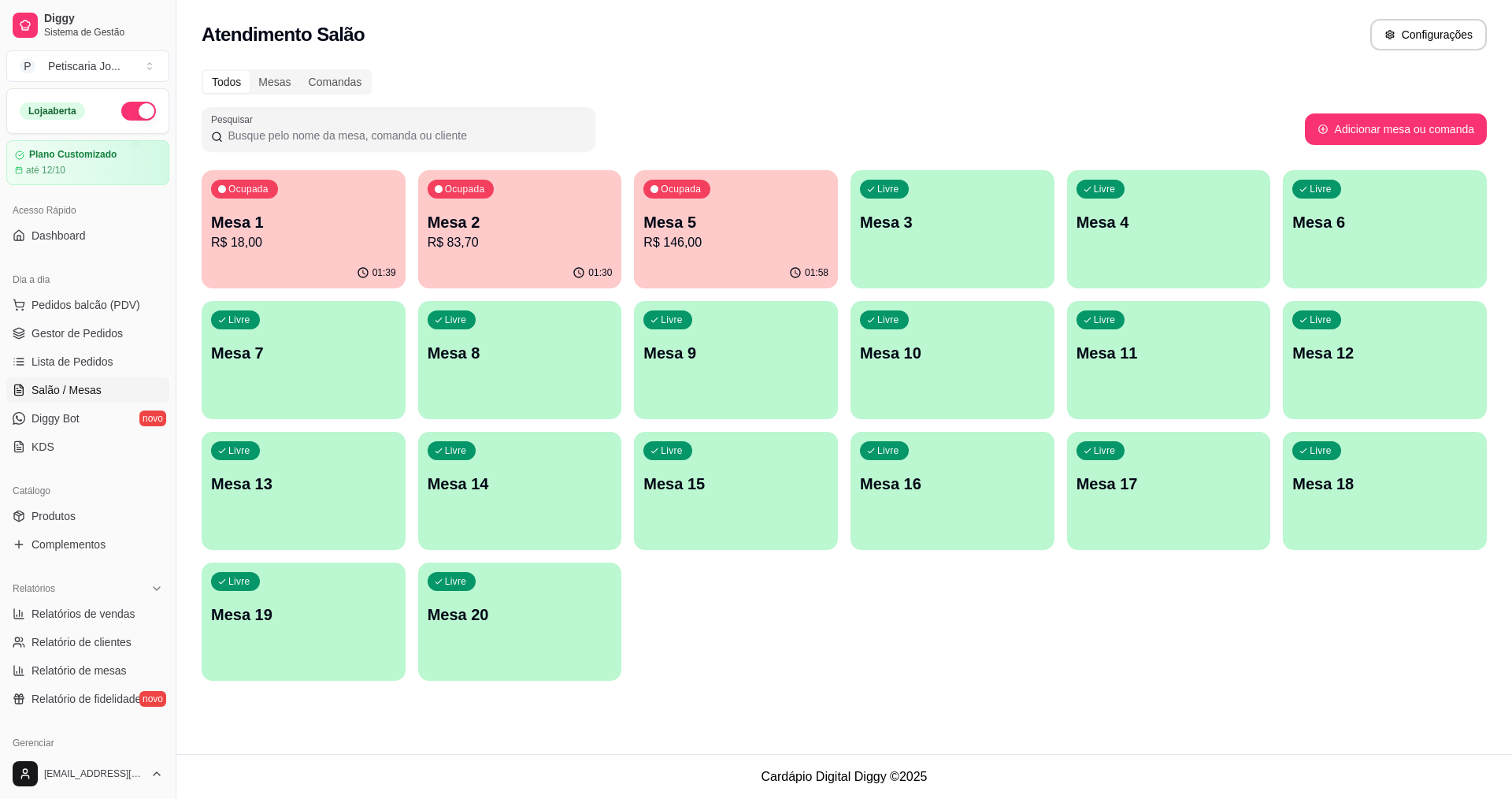
click at [487, 227] on p "Mesa 2" at bounding box center [520, 222] width 185 height 22
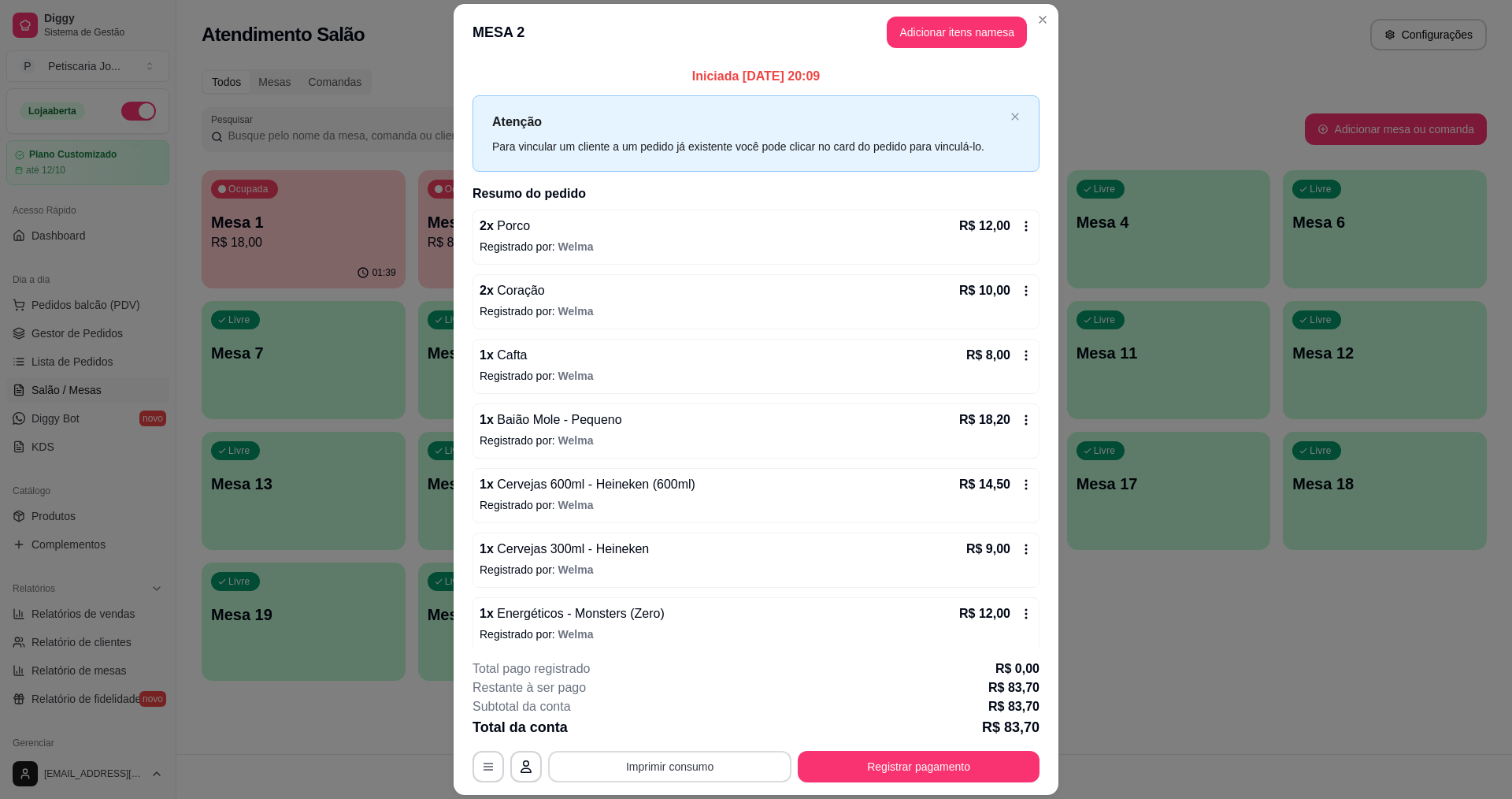
click at [626, 752] on button "Imprimir consumo" at bounding box center [670, 766] width 244 height 32
click at [620, 721] on button "IMPRESSORA" at bounding box center [668, 729] width 111 height 24
click at [924, 754] on button "Registrar pagamento" at bounding box center [919, 767] width 235 height 31
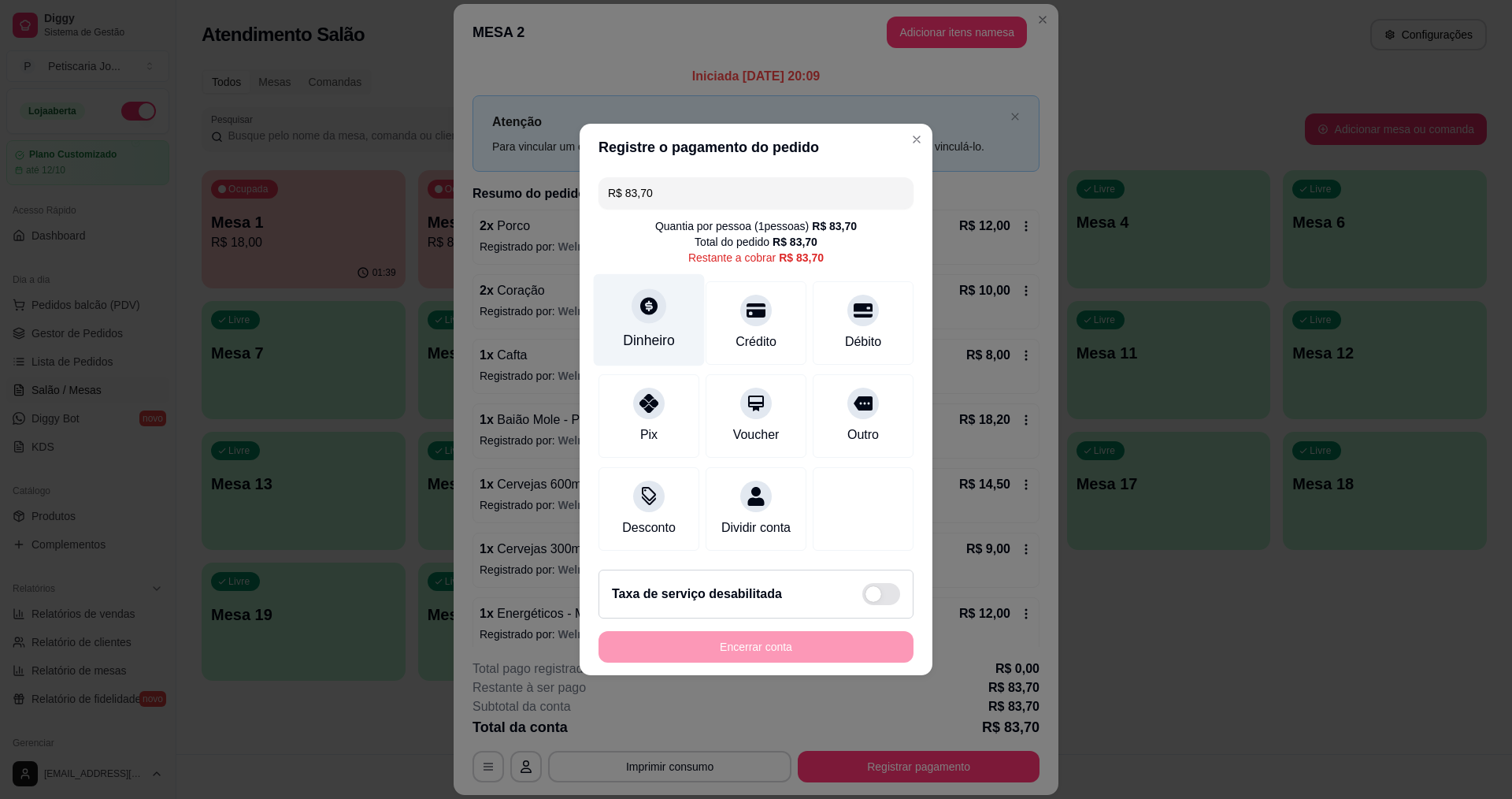
click at [646, 306] on icon at bounding box center [649, 306] width 21 height 21
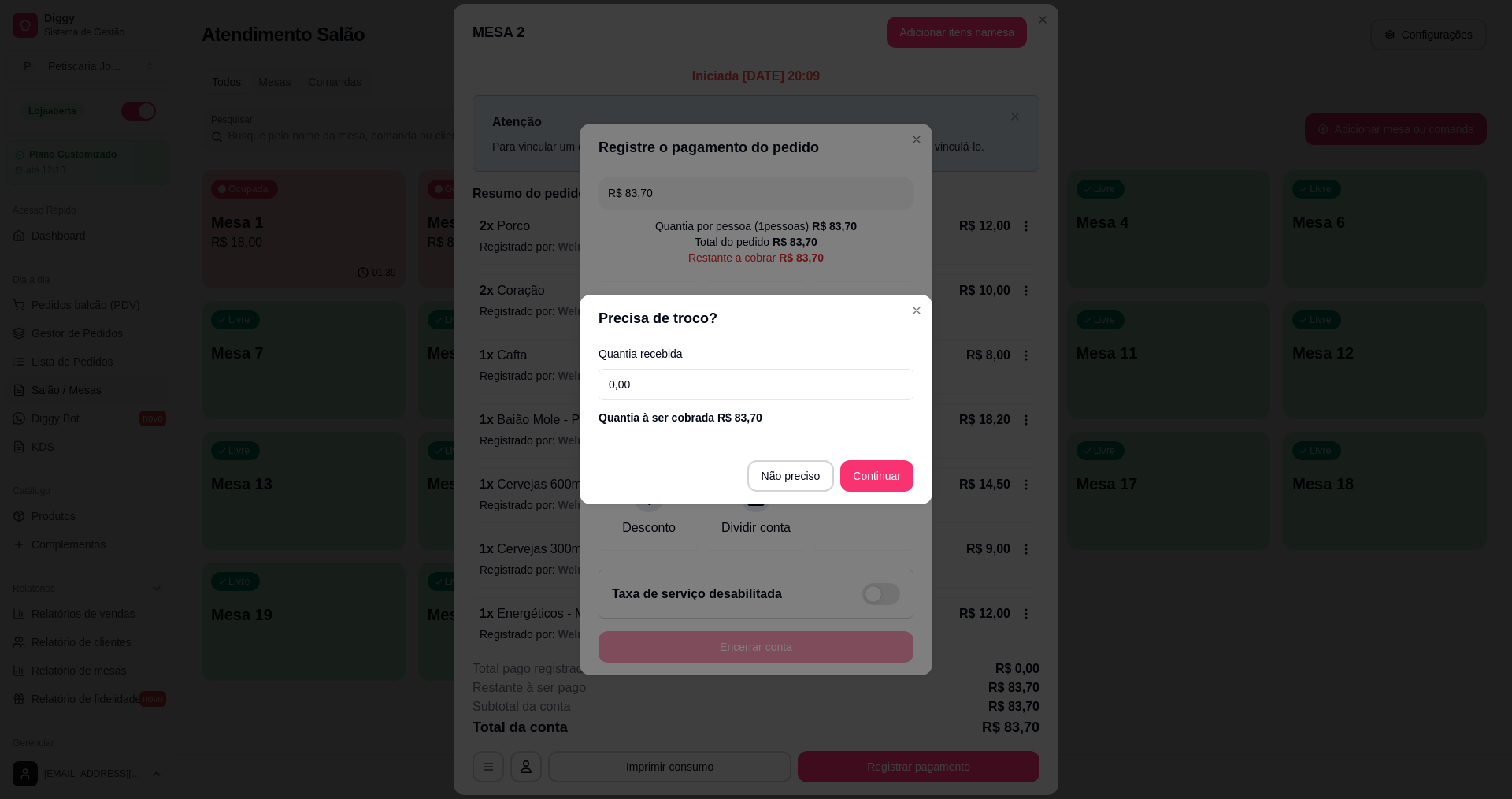
click at [676, 389] on input "0,00" at bounding box center [756, 384] width 315 height 32
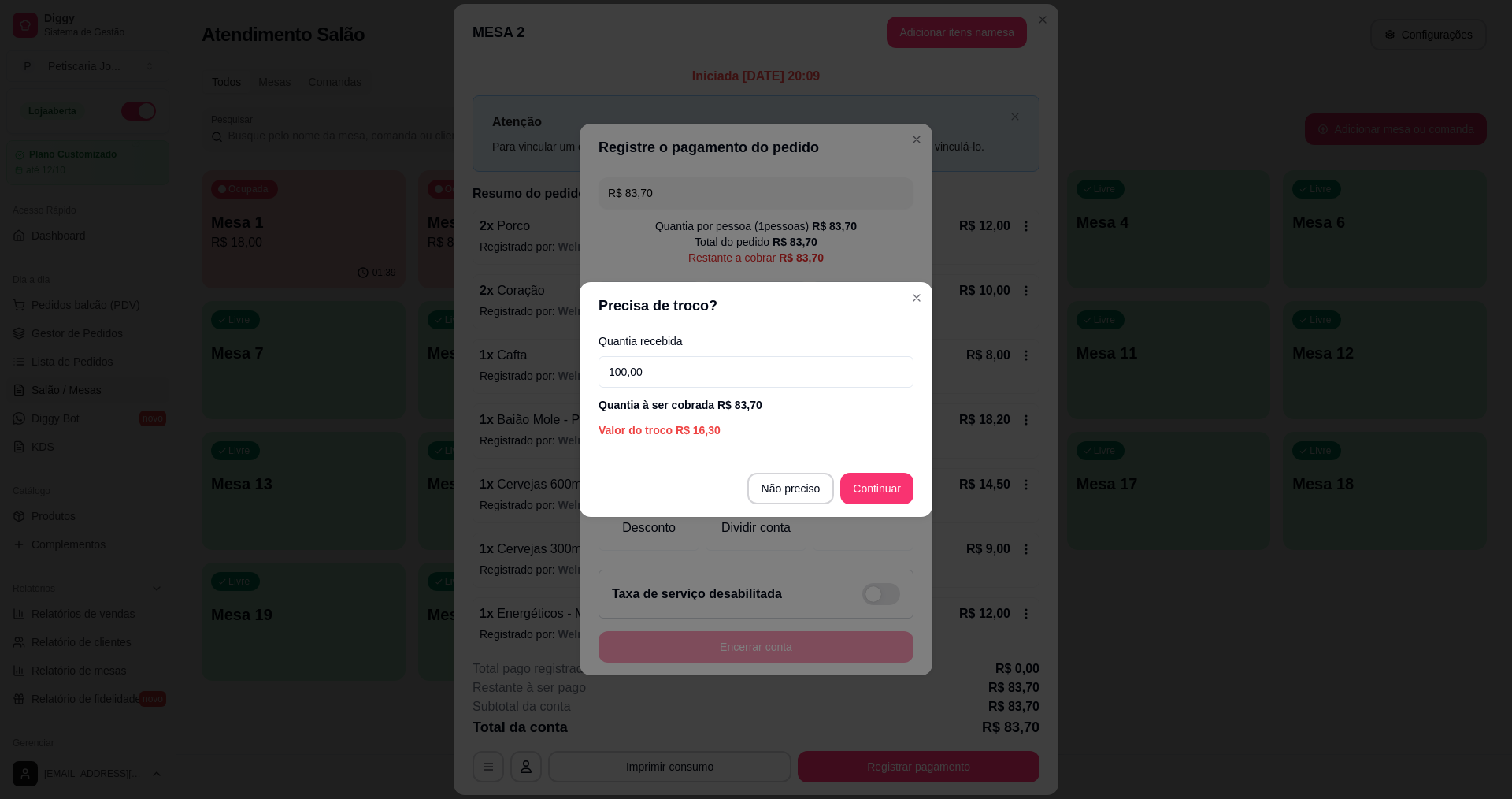
type input "100,00"
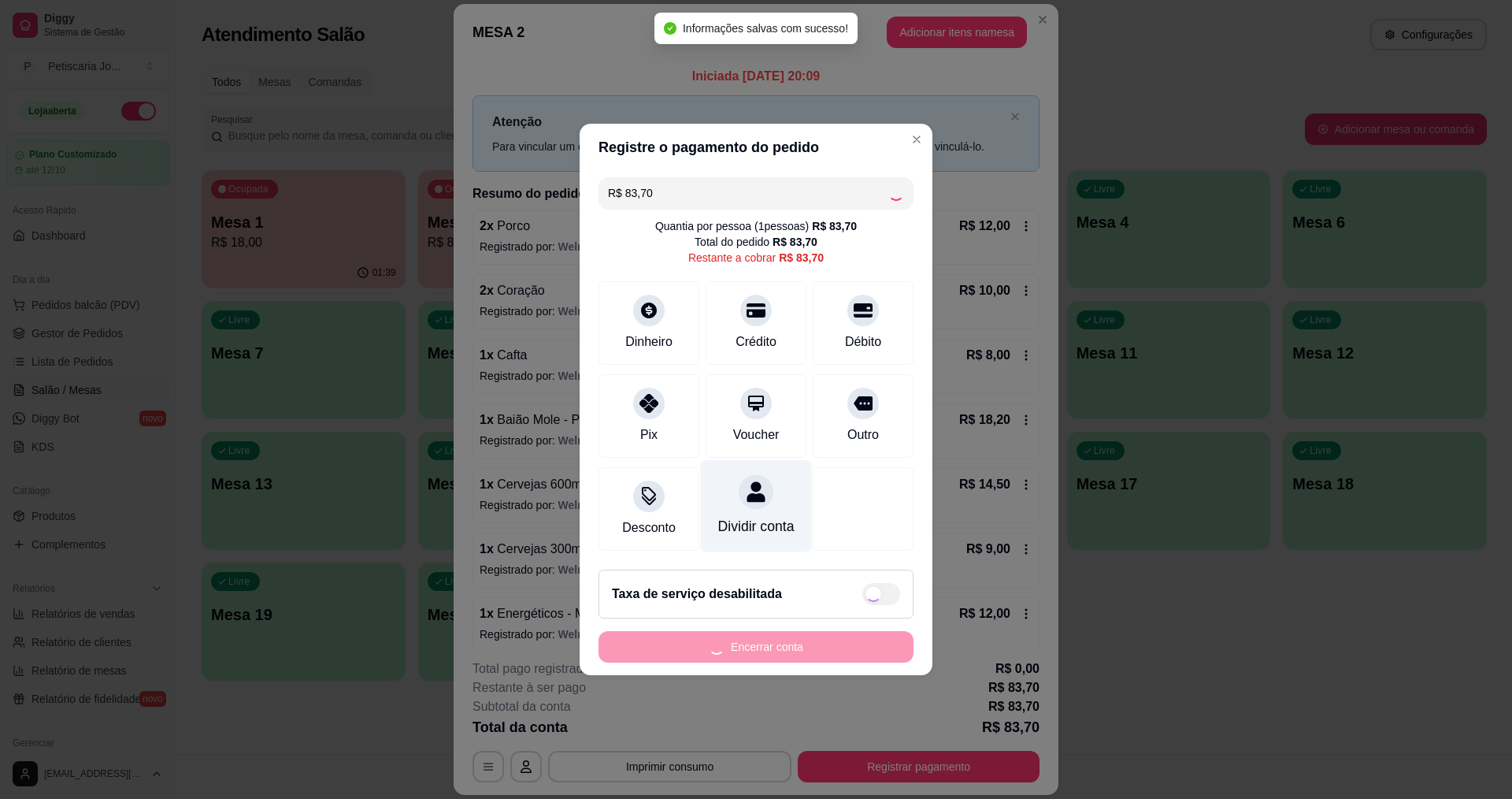
type input "R$ 0,00"
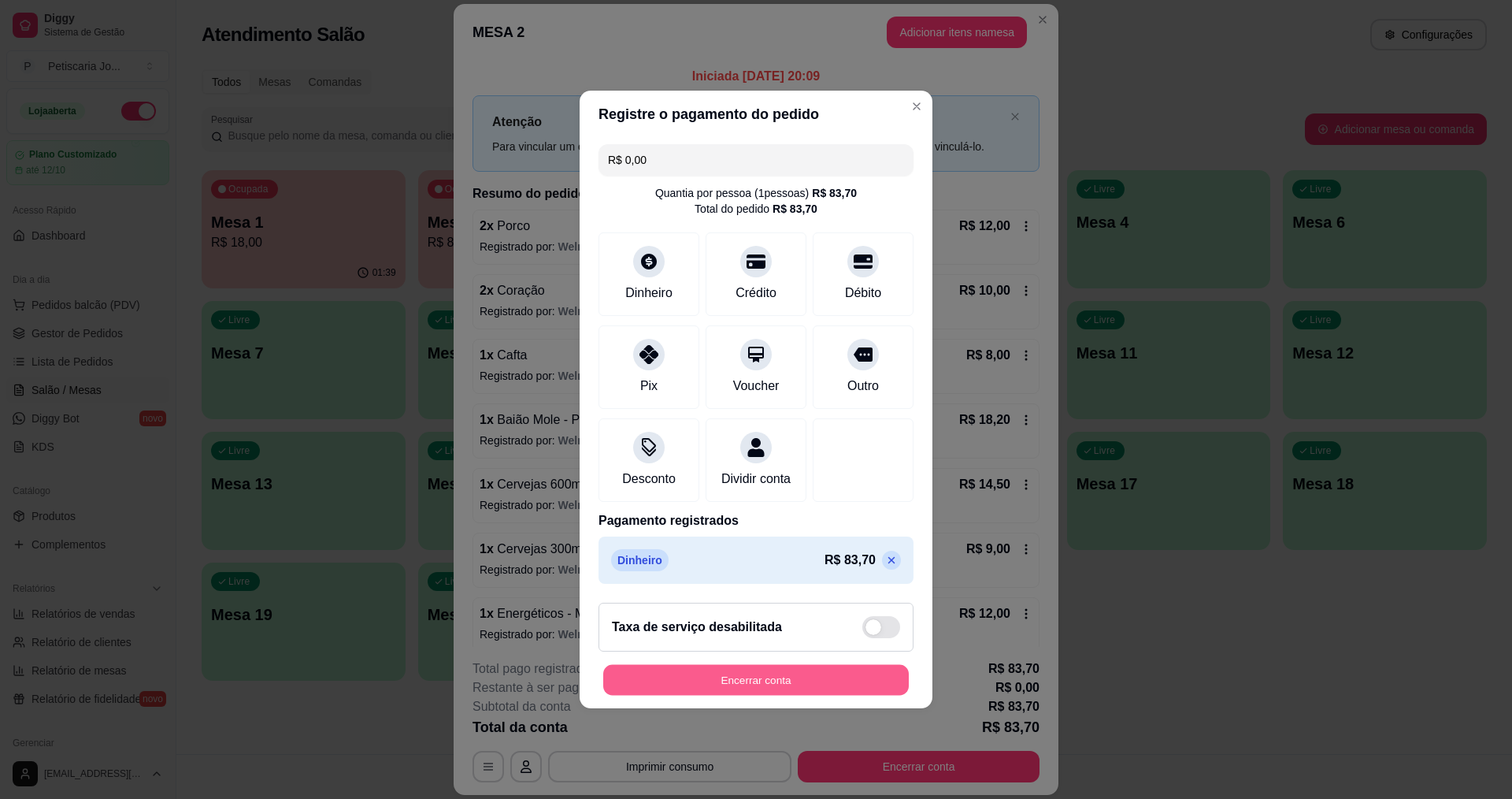
click at [762, 689] on button "Encerrar conta" at bounding box center [756, 681] width 305 height 31
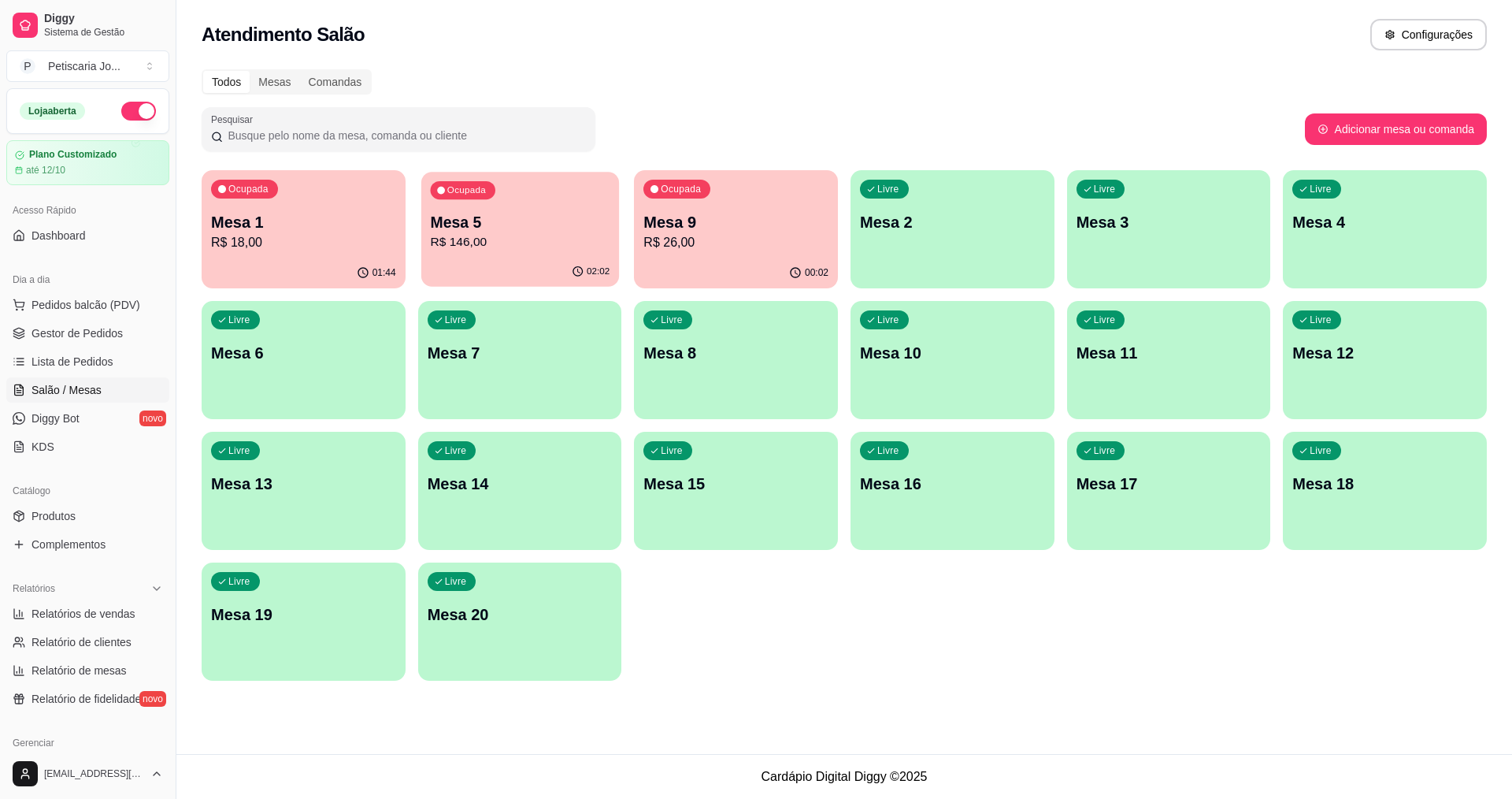
click at [550, 221] on p "Mesa 5" at bounding box center [519, 222] width 179 height 21
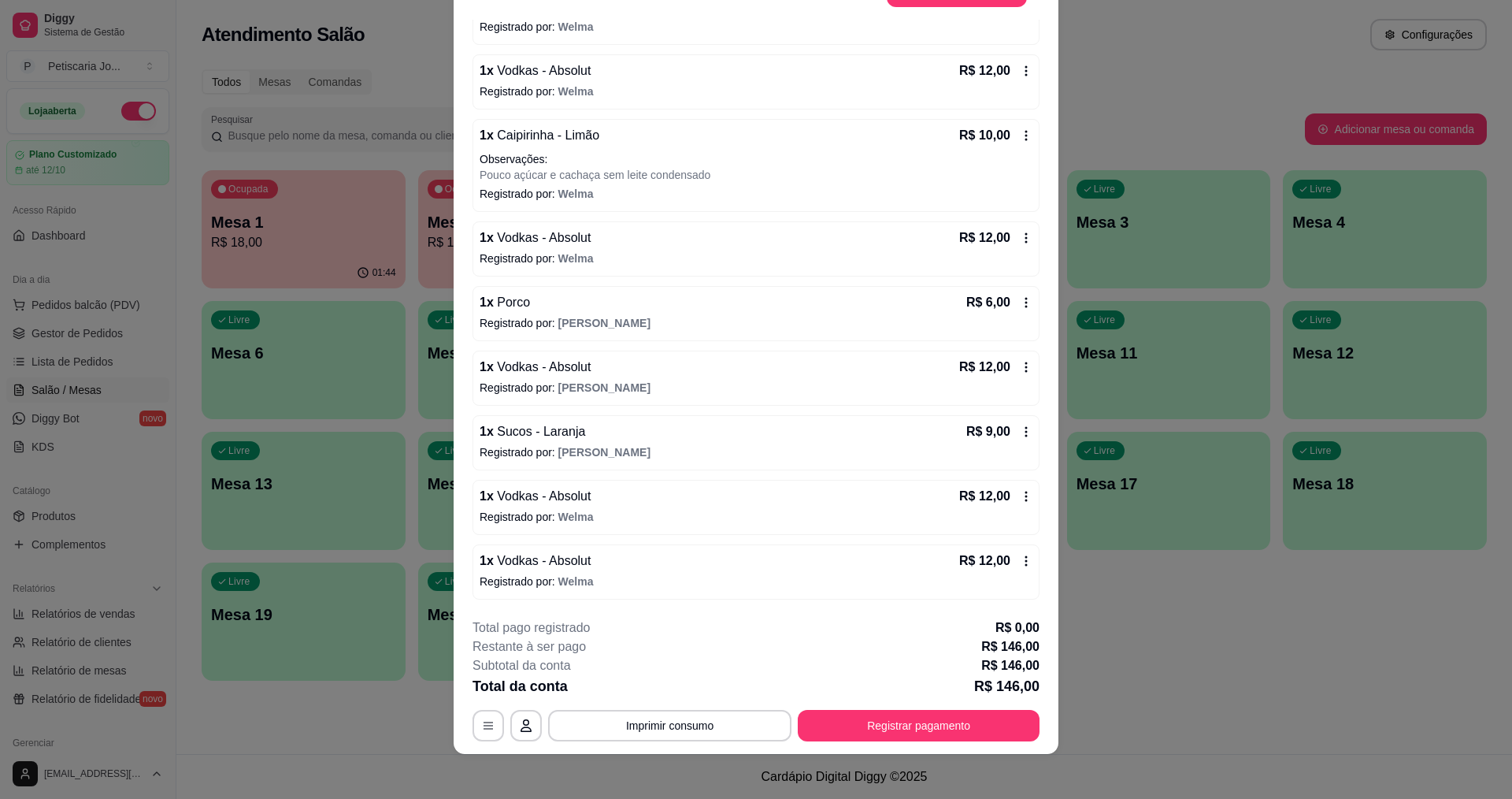
scroll to position [46, 0]
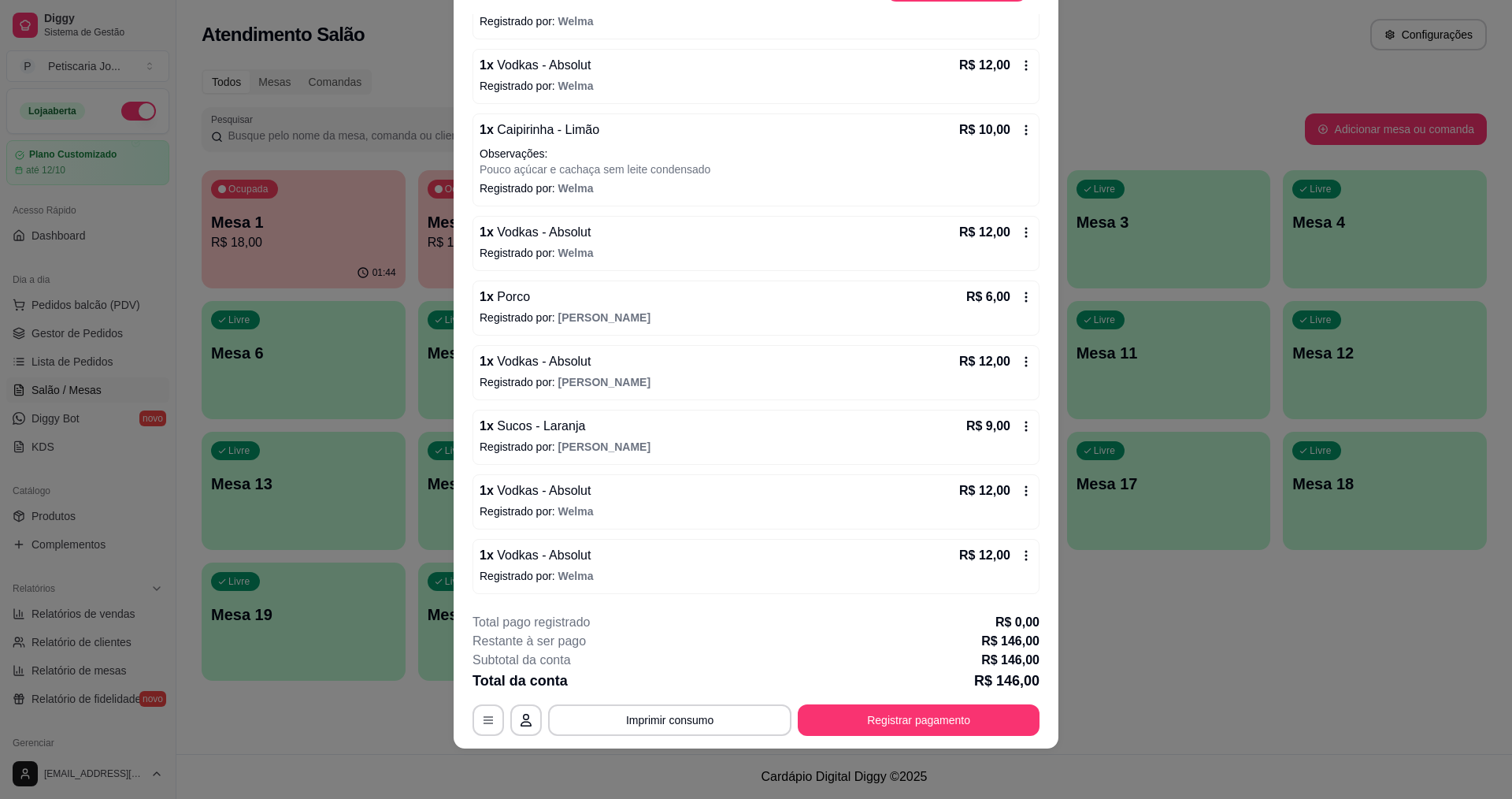
click at [705, 508] on section "MESA 5 Adicionar itens na mesa Iniciada [DATE] 20:09 Atenção Para vincular um c…" at bounding box center [756, 353] width 605 height 791
click at [619, 715] on button "Imprimir consumo" at bounding box center [669, 721] width 236 height 31
click at [650, 689] on button "IMPRESSORA" at bounding box center [668, 683] width 111 height 24
click at [973, 720] on button "Registrar pagamento" at bounding box center [919, 721] width 235 height 31
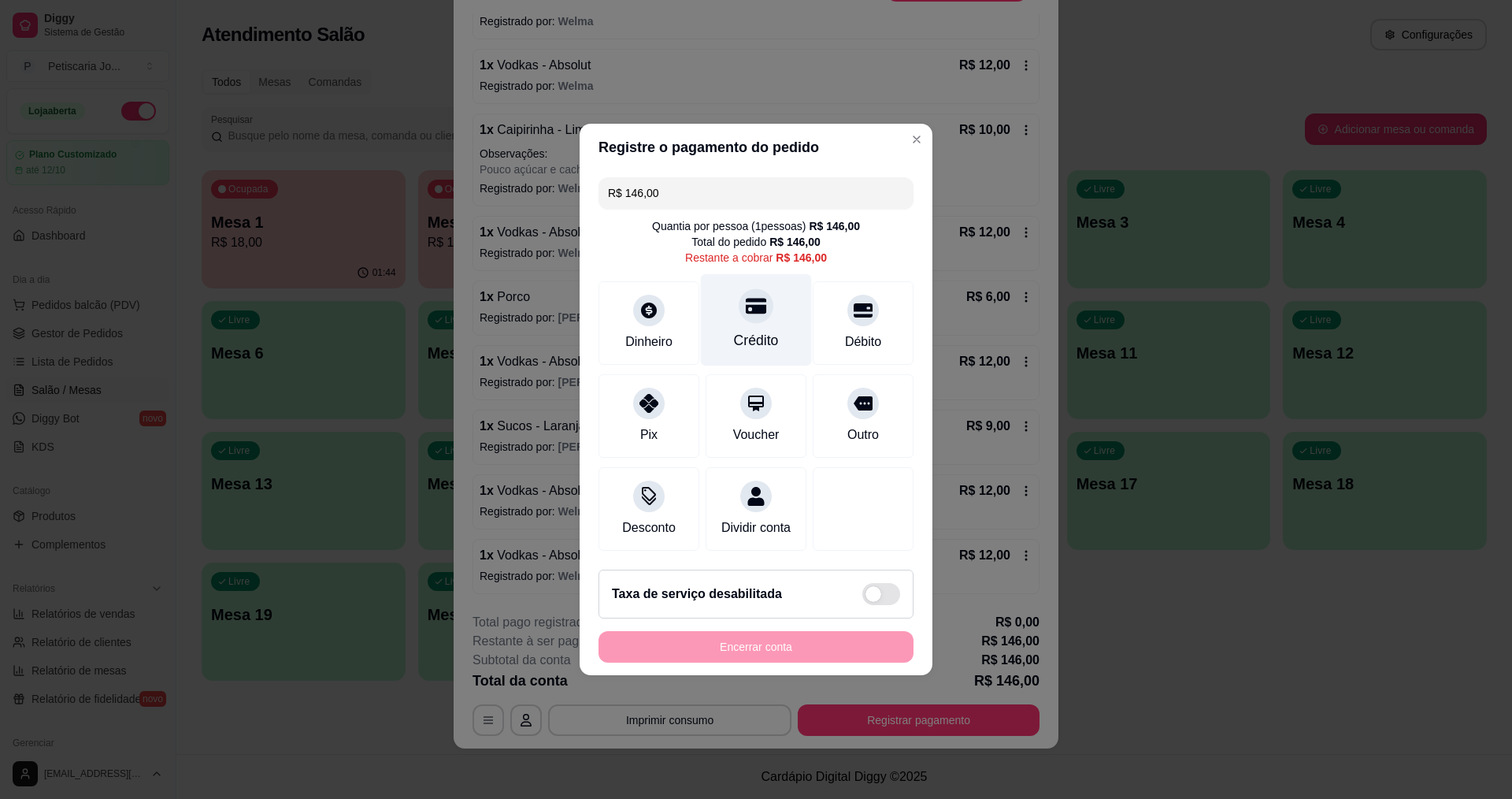
click at [739, 291] on div at bounding box center [756, 306] width 34 height 34
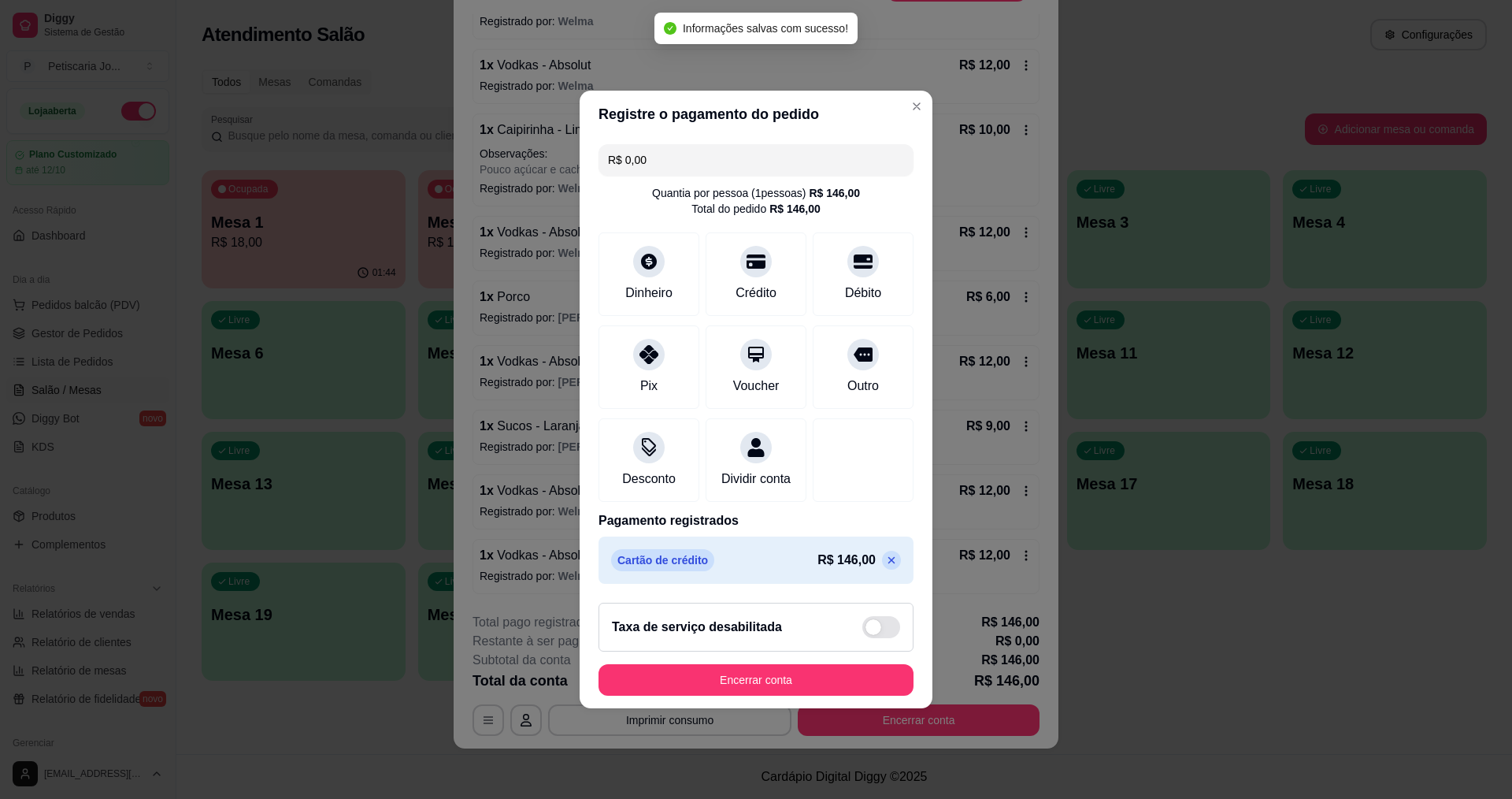
type input "R$ 0,00"
click at [755, 674] on button "Encerrar conta" at bounding box center [756, 680] width 315 height 32
click at [758, 687] on button "Encerrar conta" at bounding box center [756, 681] width 305 height 31
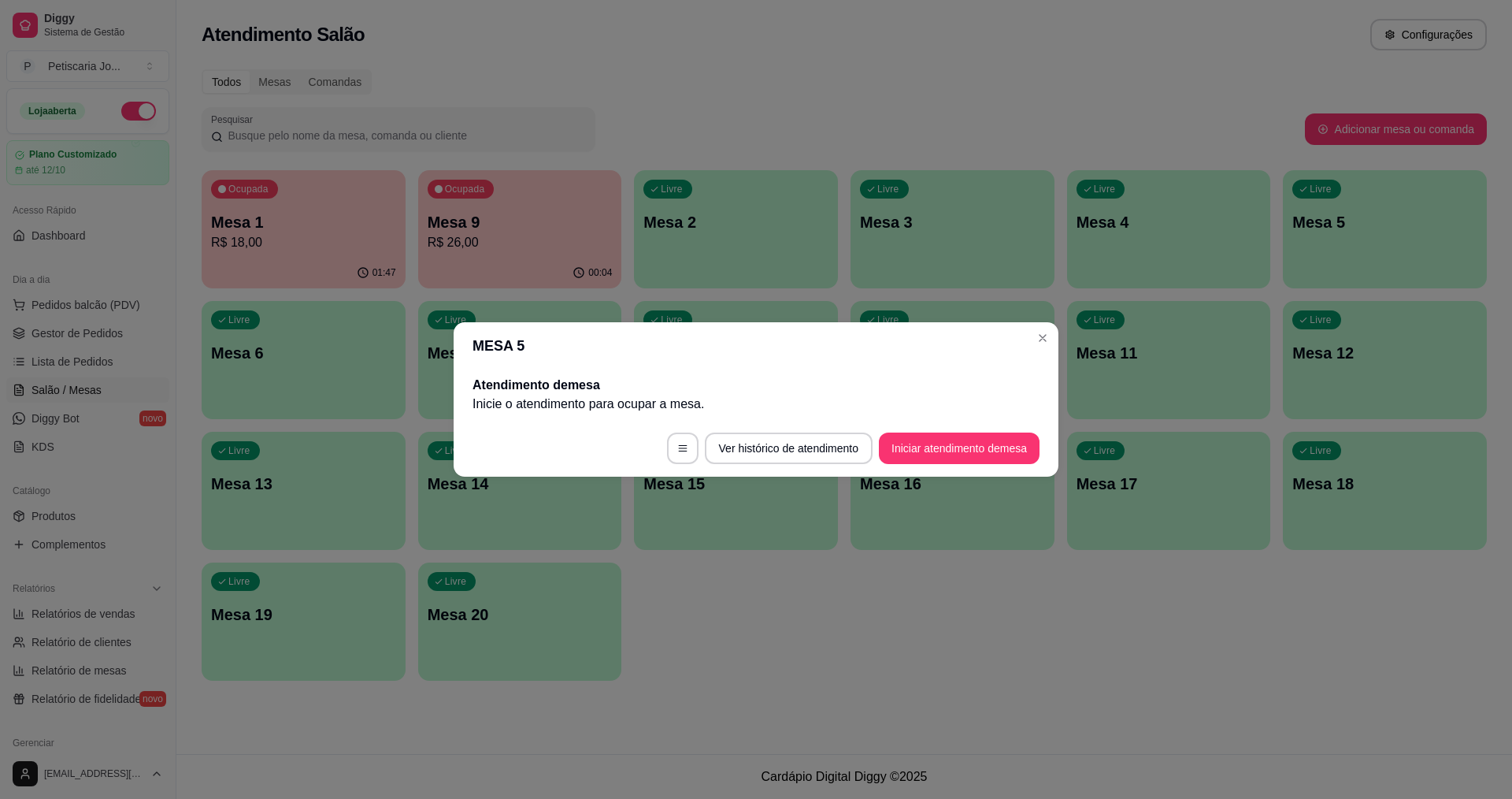
scroll to position [0, 0]
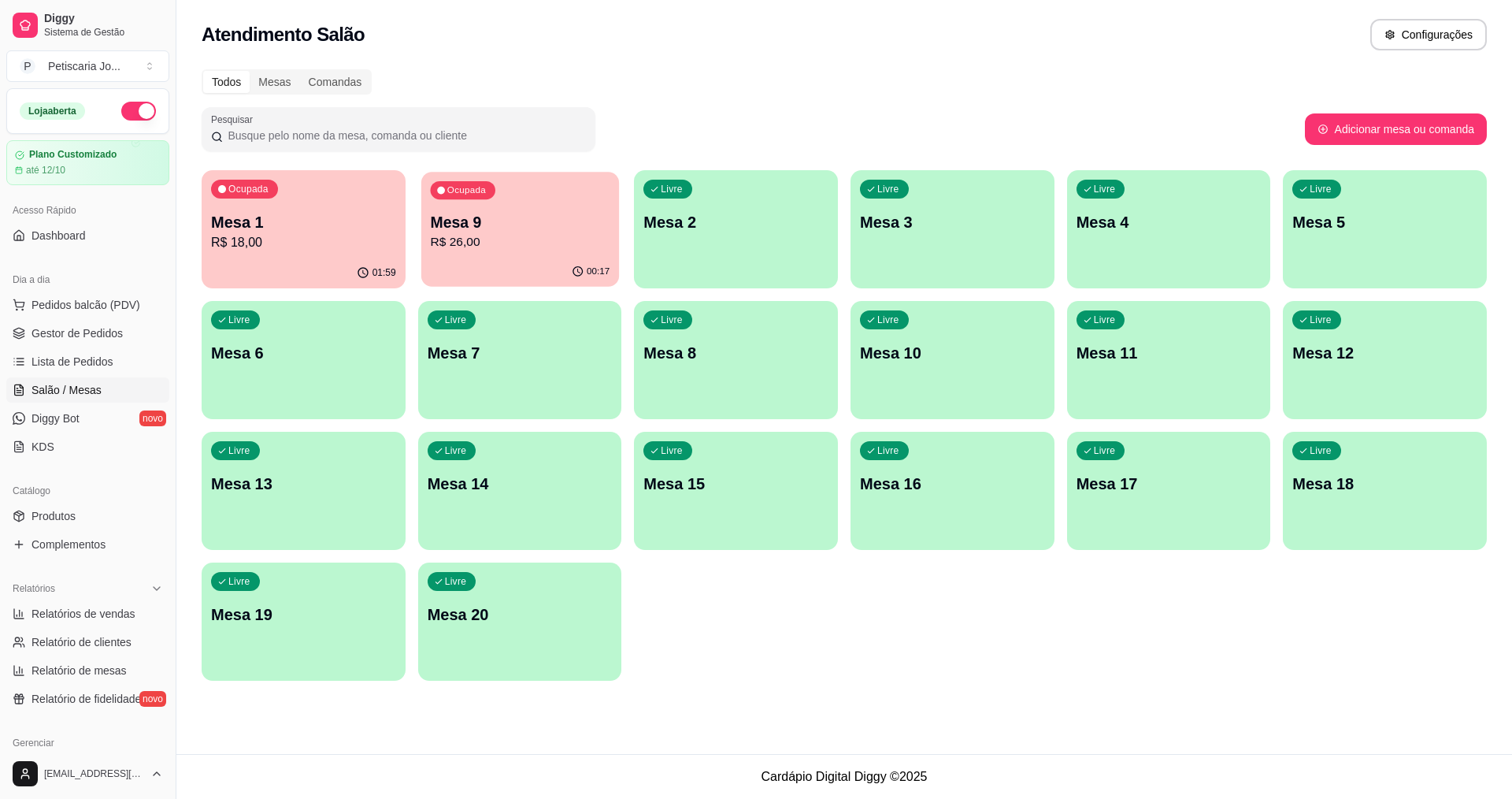
click at [521, 238] on p "R$ 26,00" at bounding box center [519, 242] width 179 height 18
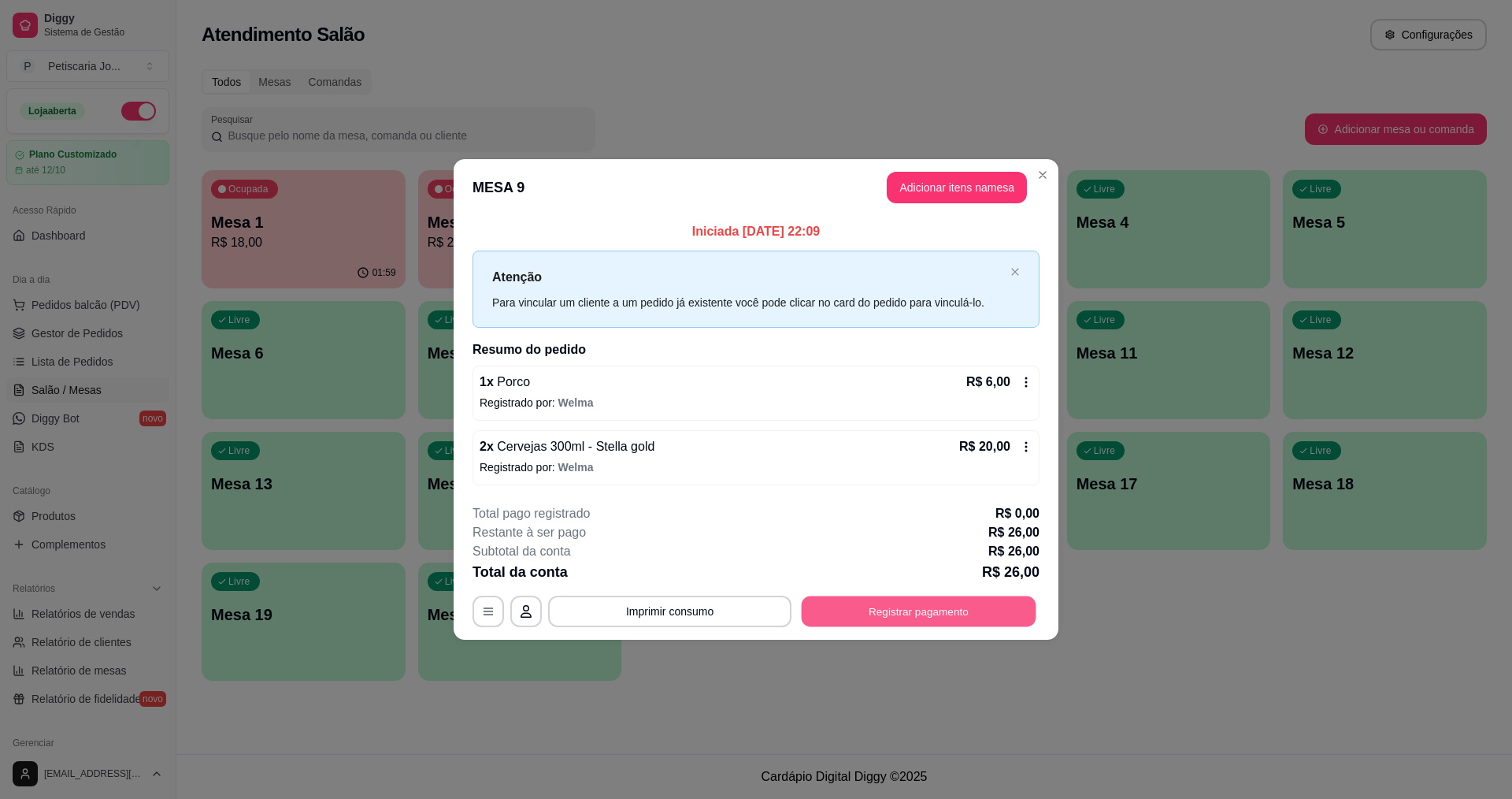
click at [829, 608] on button "Registrar pagamento" at bounding box center [919, 611] width 235 height 31
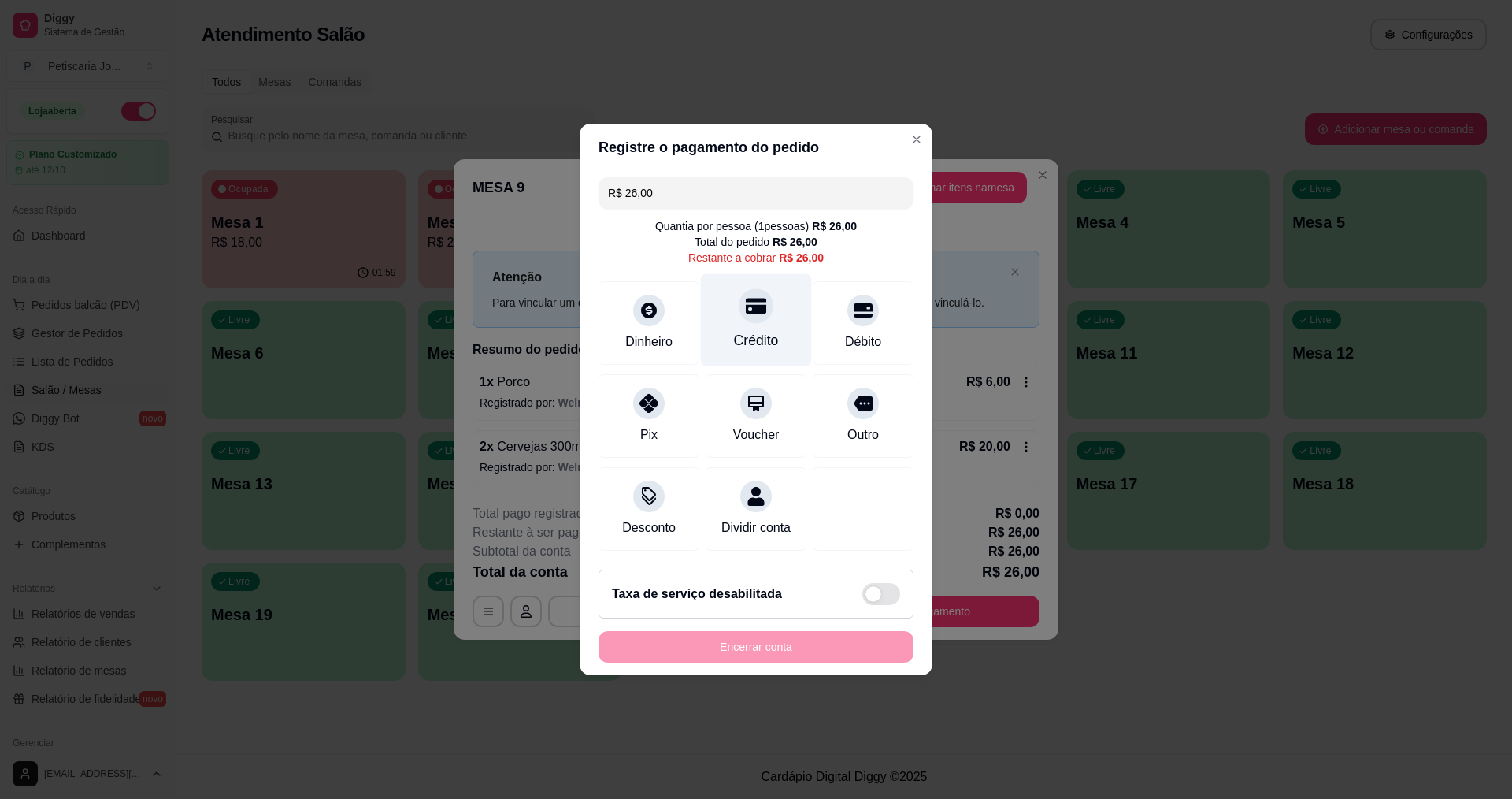
click at [769, 330] on div "Crédito" at bounding box center [756, 341] width 45 height 21
type input "R$ 0,00"
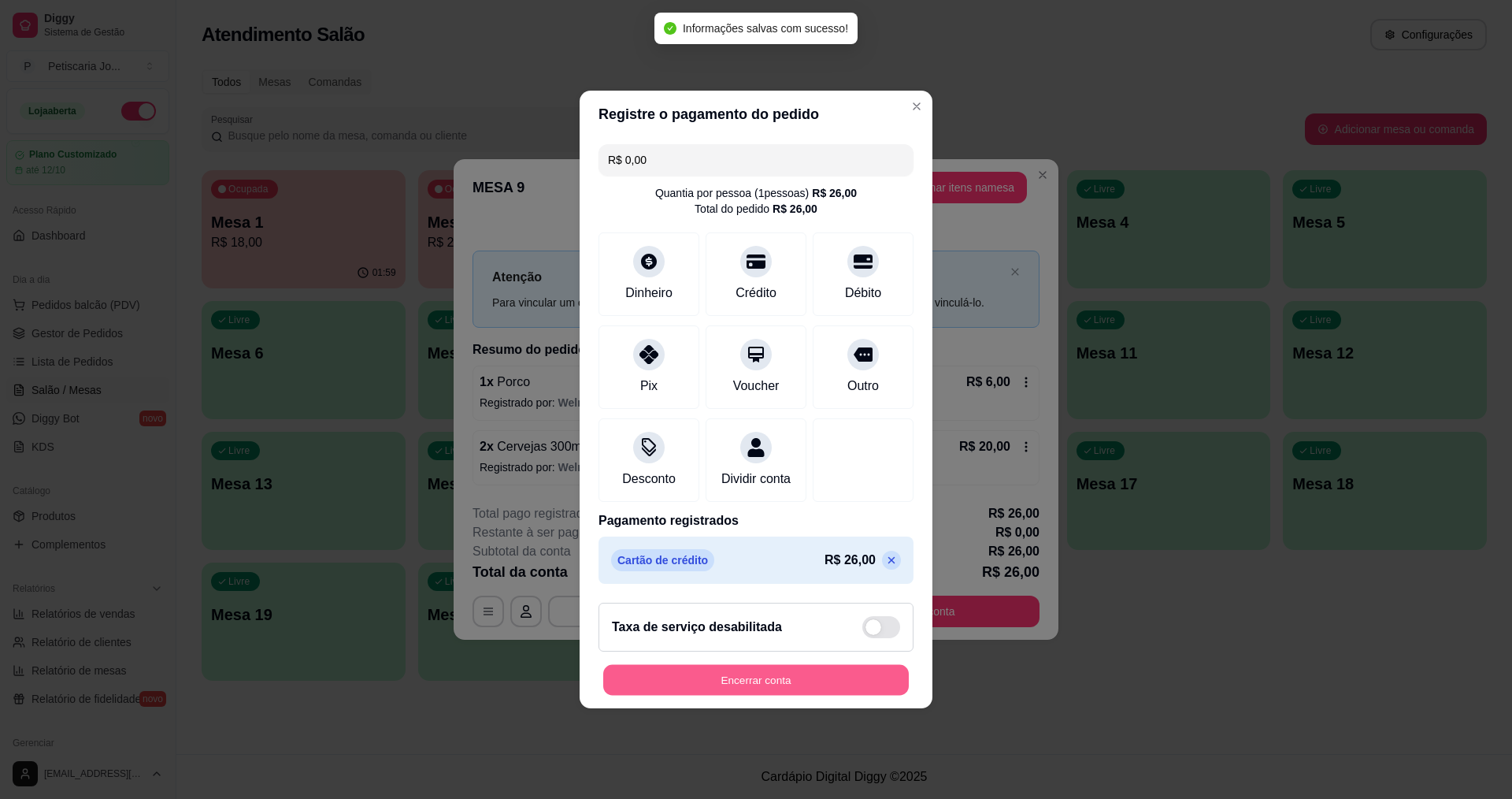
click at [706, 696] on button "Encerrar conta" at bounding box center [756, 681] width 305 height 31
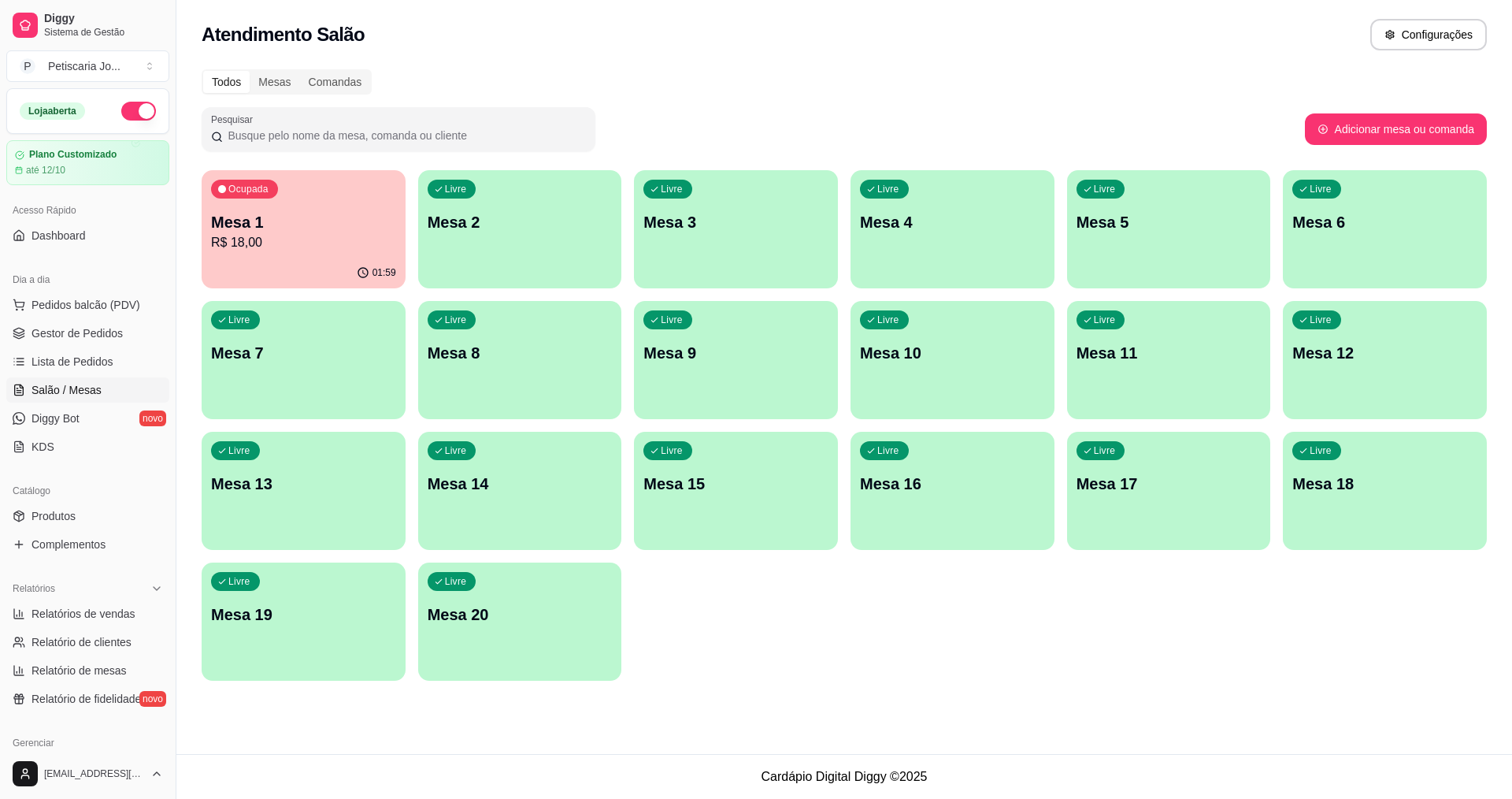
click at [282, 215] on p "Mesa 1" at bounding box center [304, 222] width 185 height 22
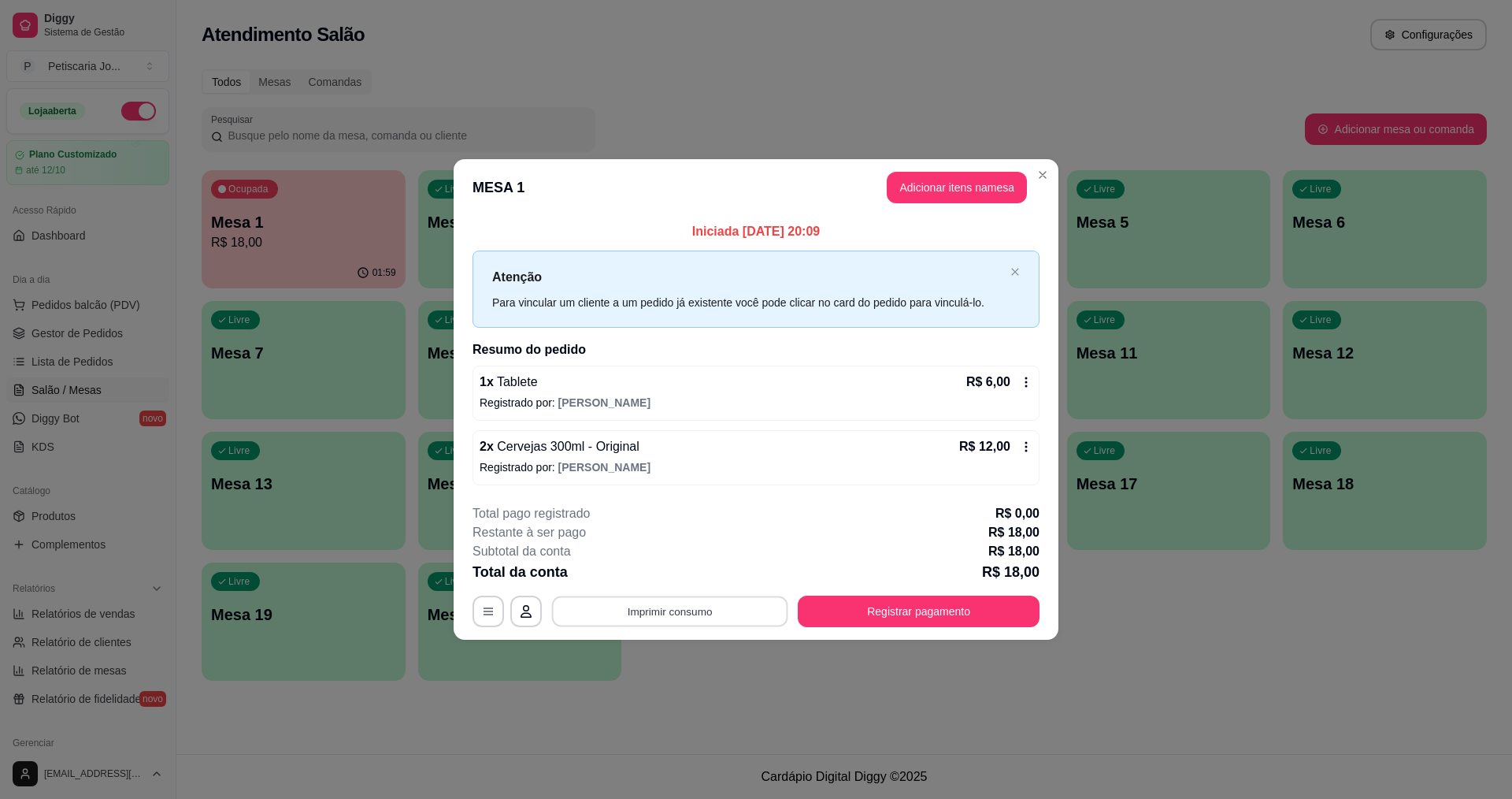
click at [670, 609] on button "Imprimir consumo" at bounding box center [669, 611] width 236 height 31
click at [659, 573] on button "IMPRESSORA" at bounding box center [674, 574] width 111 height 24
click at [855, 606] on button "Registrar pagamento" at bounding box center [919, 611] width 235 height 31
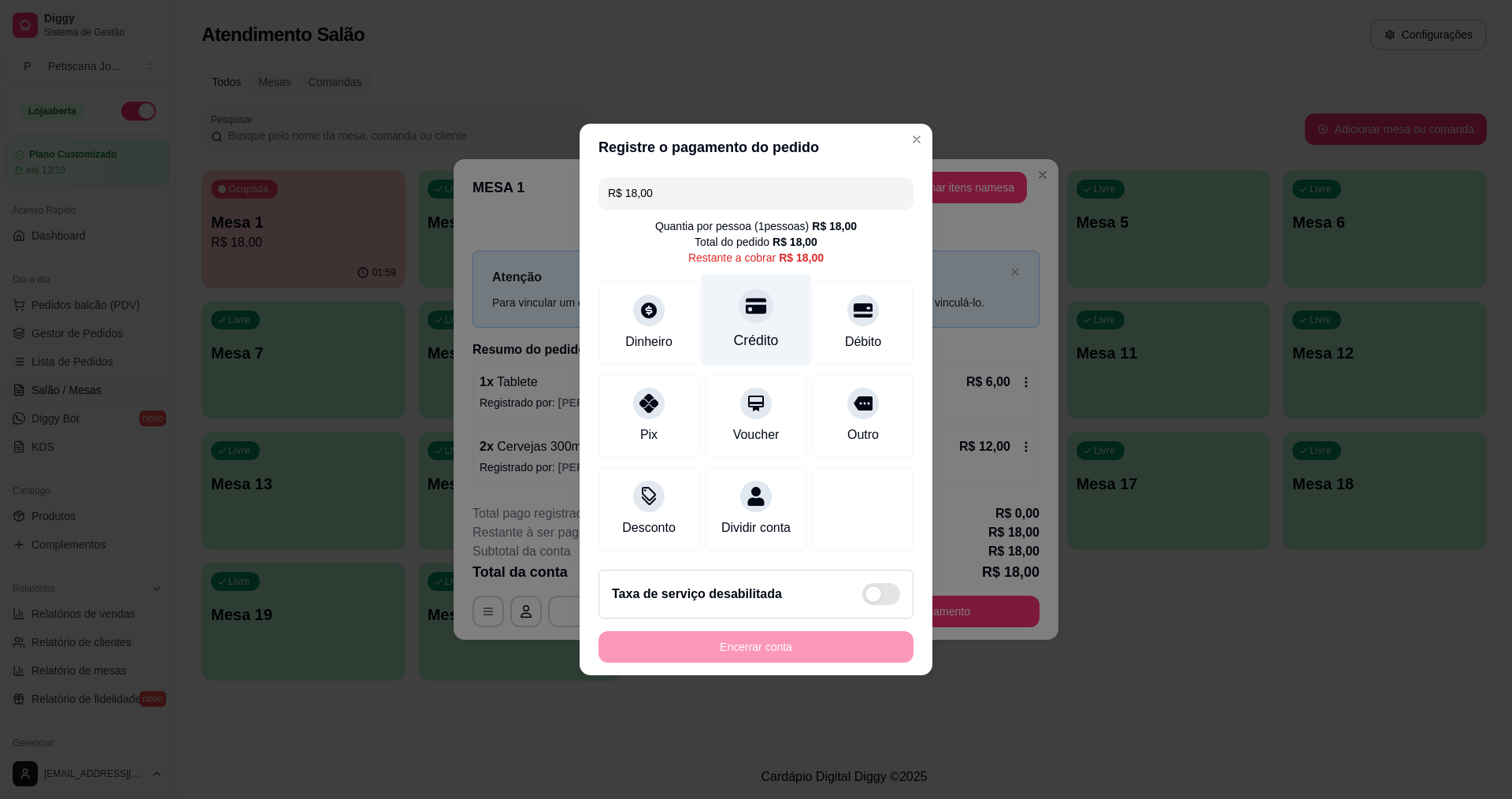
click at [781, 314] on div "Crédito" at bounding box center [756, 319] width 111 height 92
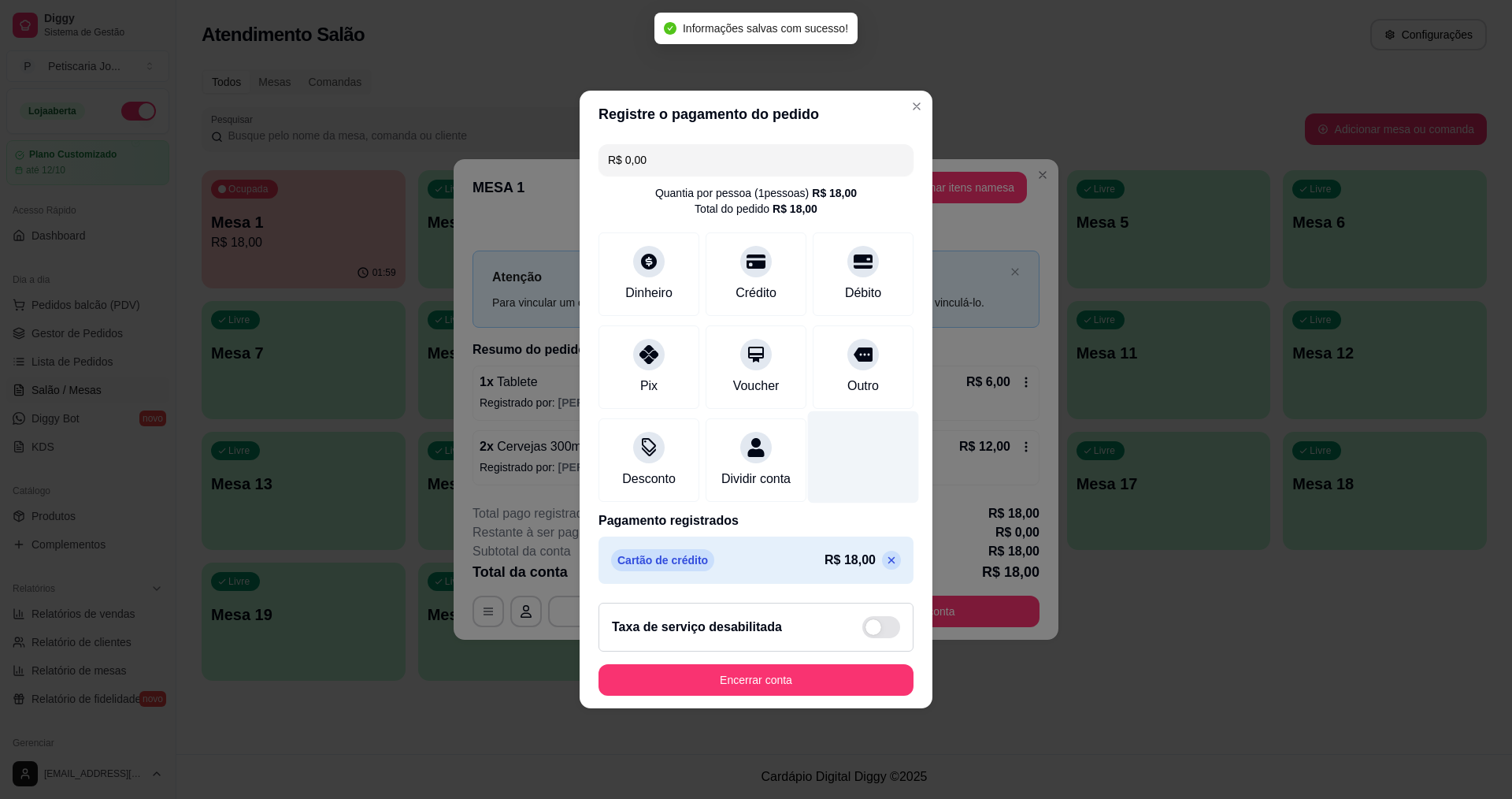
type input "R$ 0,00"
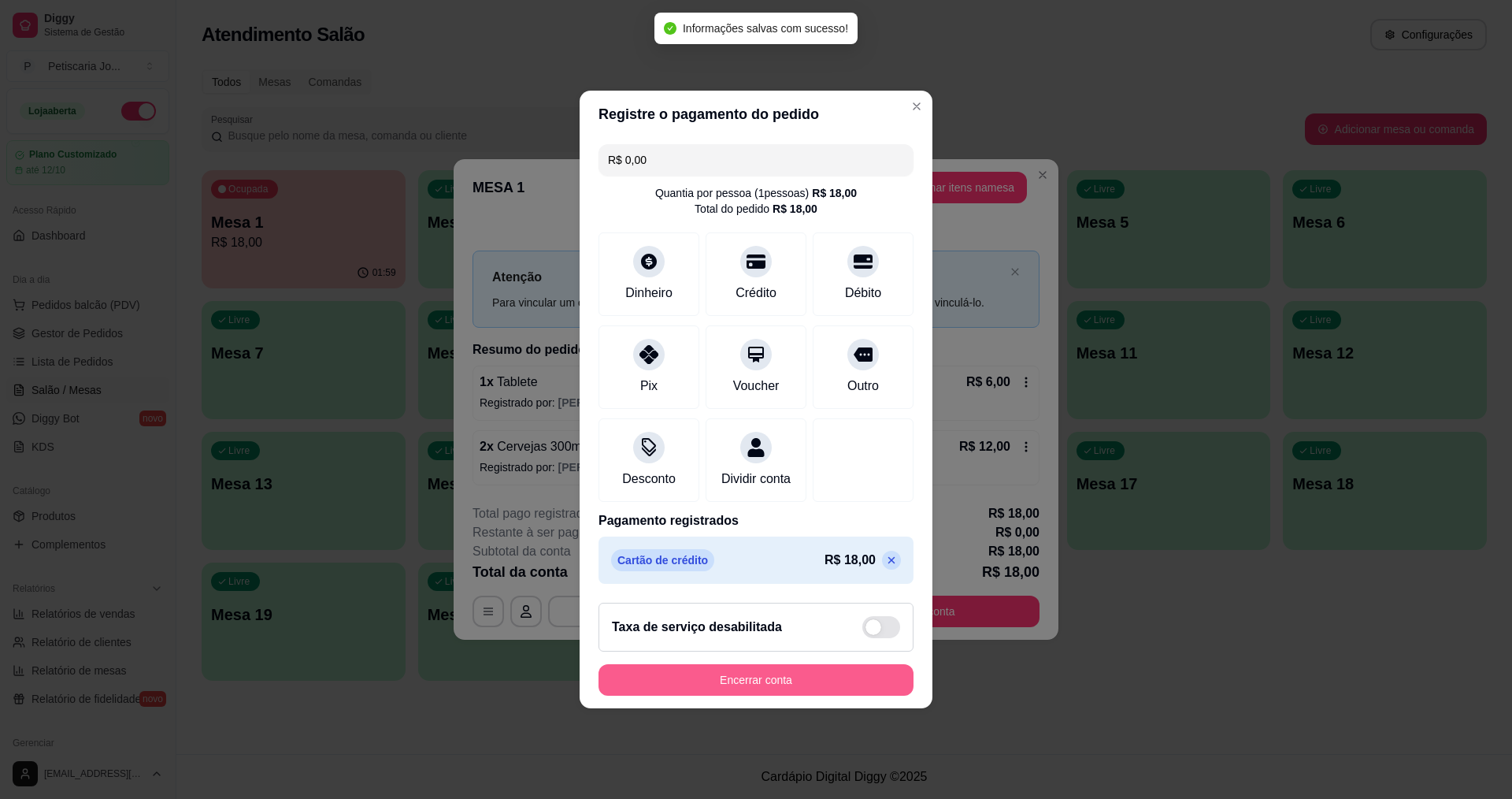
click at [729, 681] on button "Encerrar conta" at bounding box center [756, 680] width 315 height 32
